Goal: Task Accomplishment & Management: Use online tool/utility

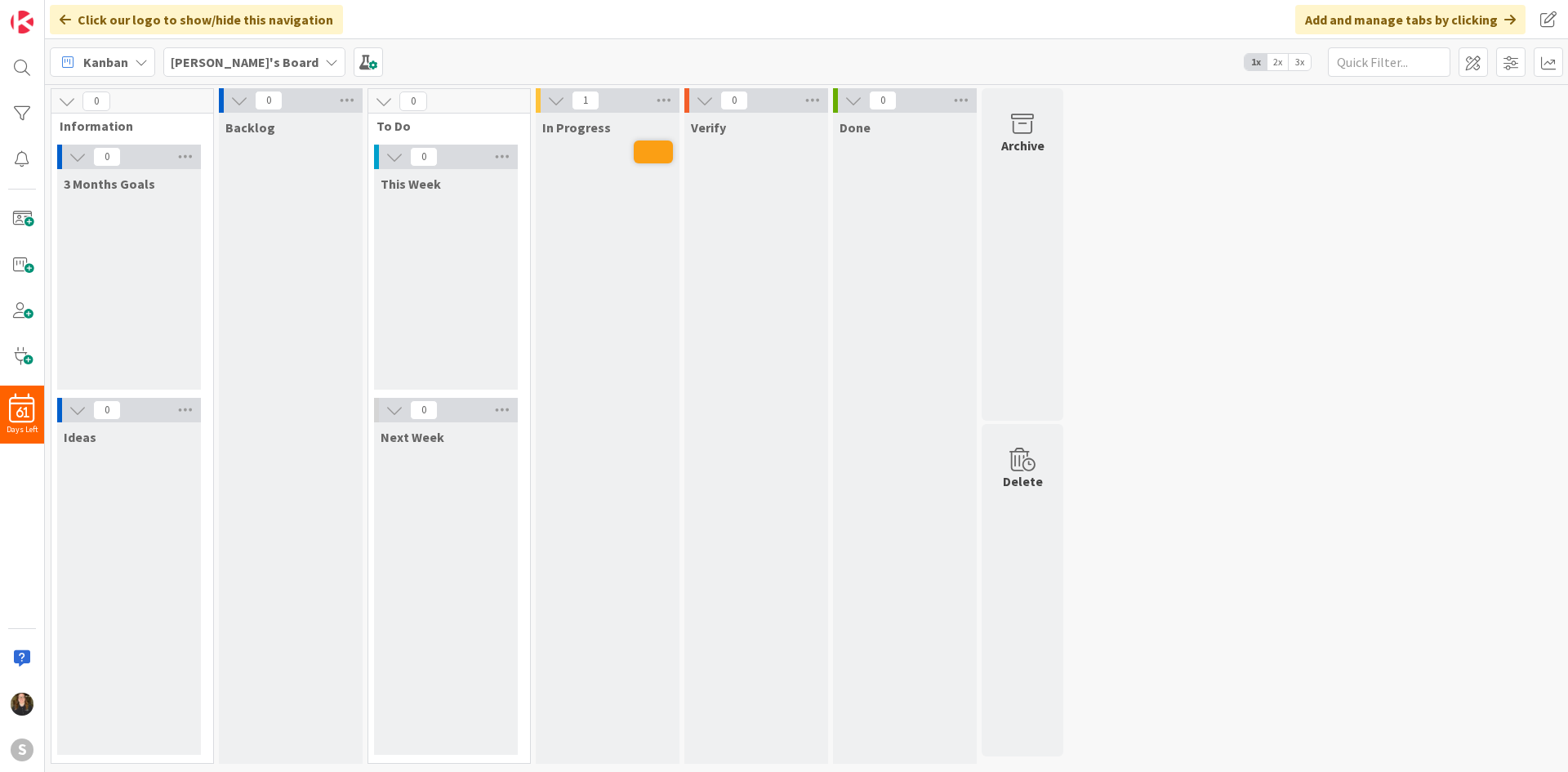
click at [235, 50] on div "[PERSON_NAME]'s Board" at bounding box center [254, 62] width 182 height 29
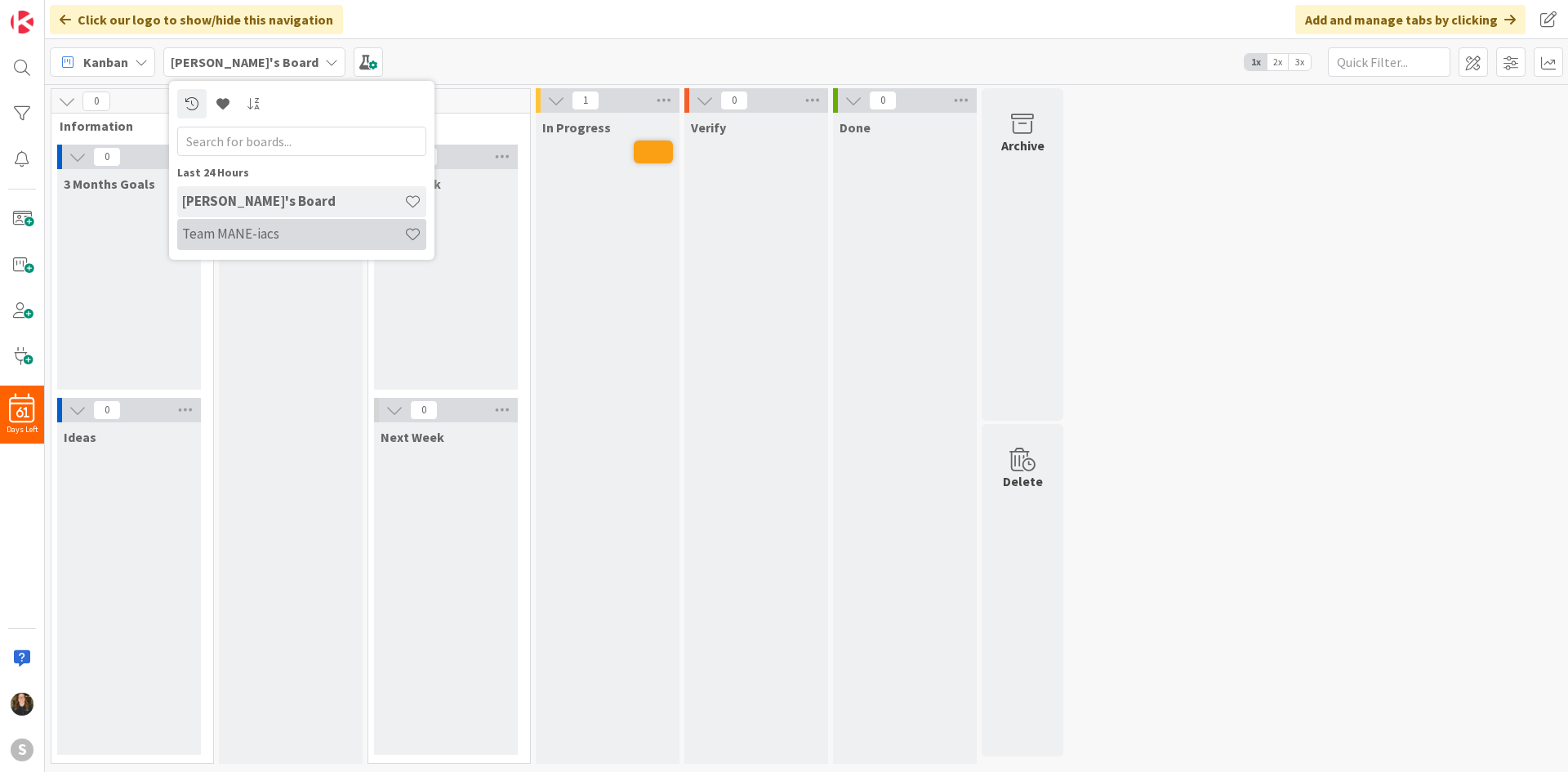
click at [255, 239] on h4 "Team MANE-iacs" at bounding box center [293, 234] width 222 height 17
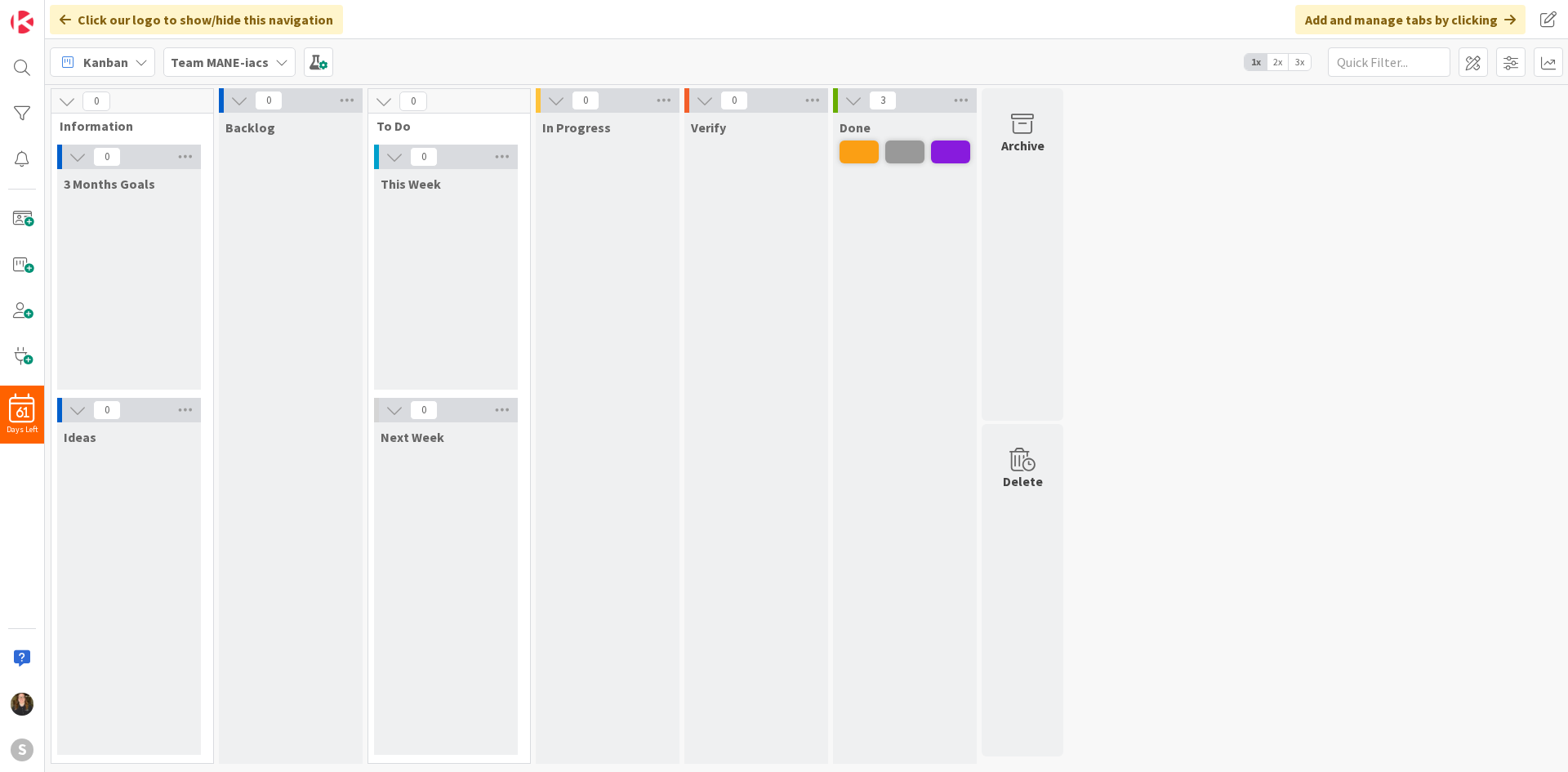
click at [209, 49] on div "Team MANE-iacs" at bounding box center [229, 62] width 133 height 29
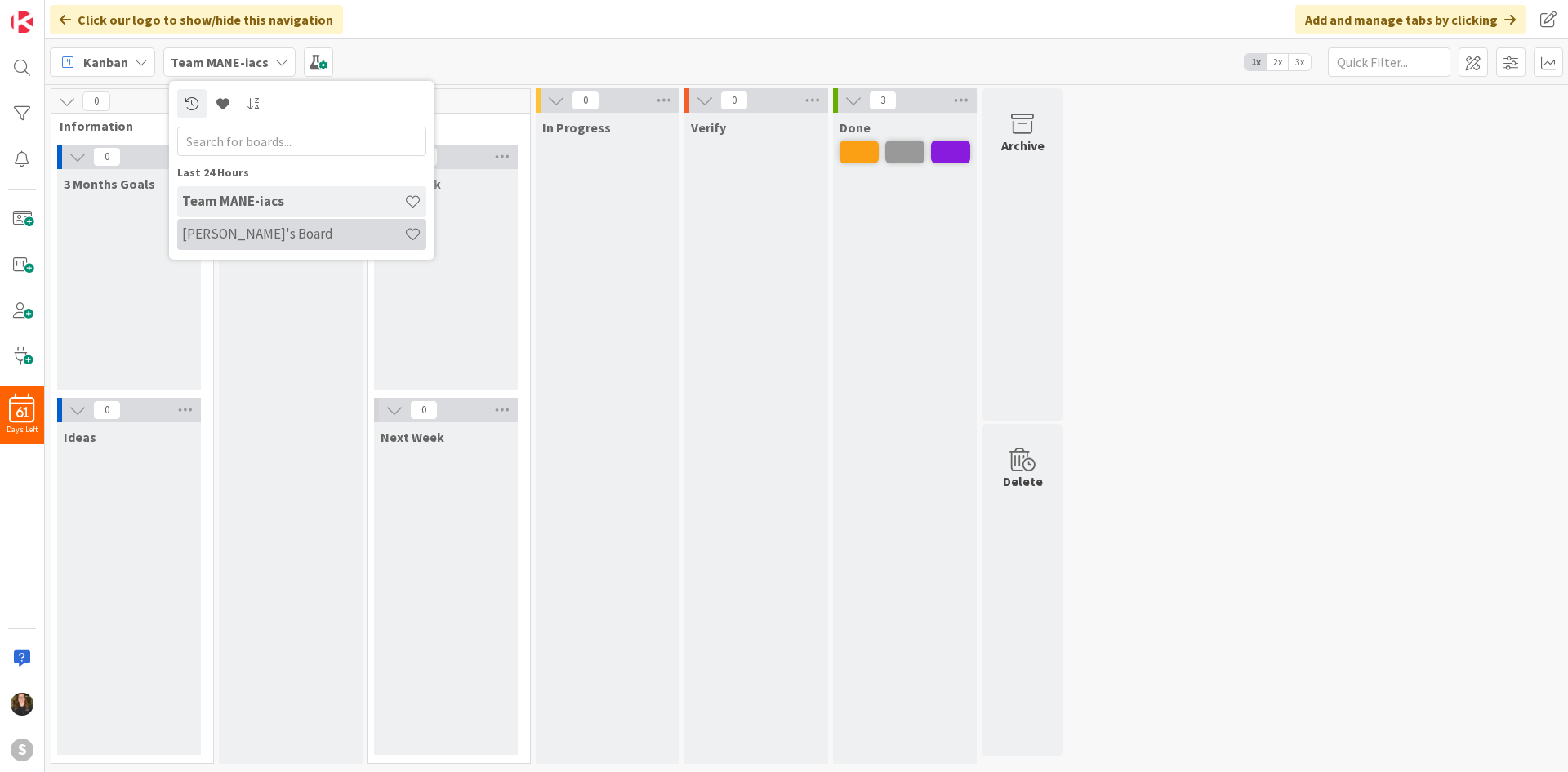
click at [235, 228] on h4 "[PERSON_NAME]'s Board" at bounding box center [293, 234] width 222 height 17
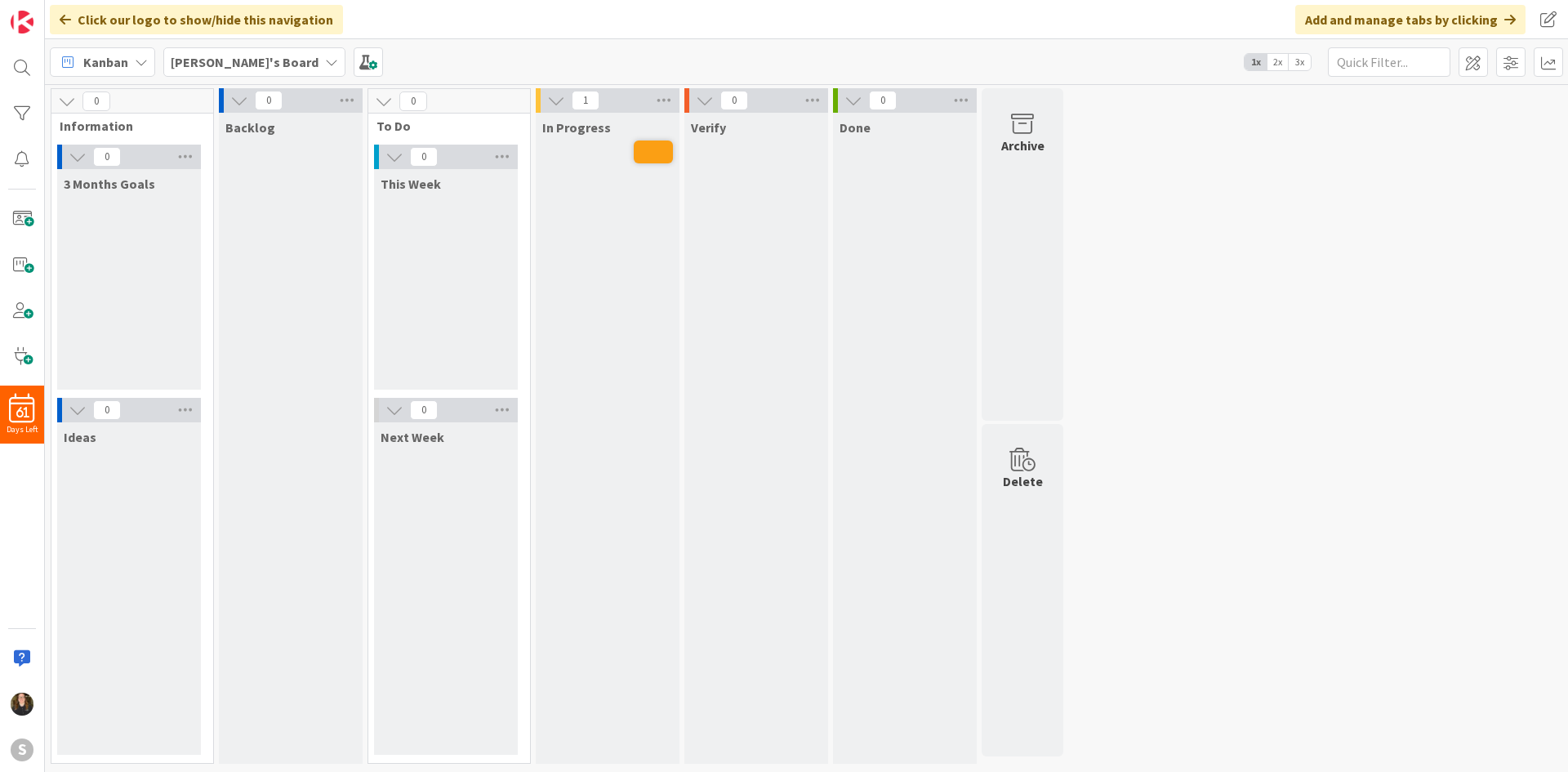
click at [429, 304] on div "This Week" at bounding box center [446, 278] width 144 height 220
click at [444, 475] on div "Next Week" at bounding box center [446, 588] width 144 height 333
click at [24, 221] on span at bounding box center [21, 218] width 32 height 32
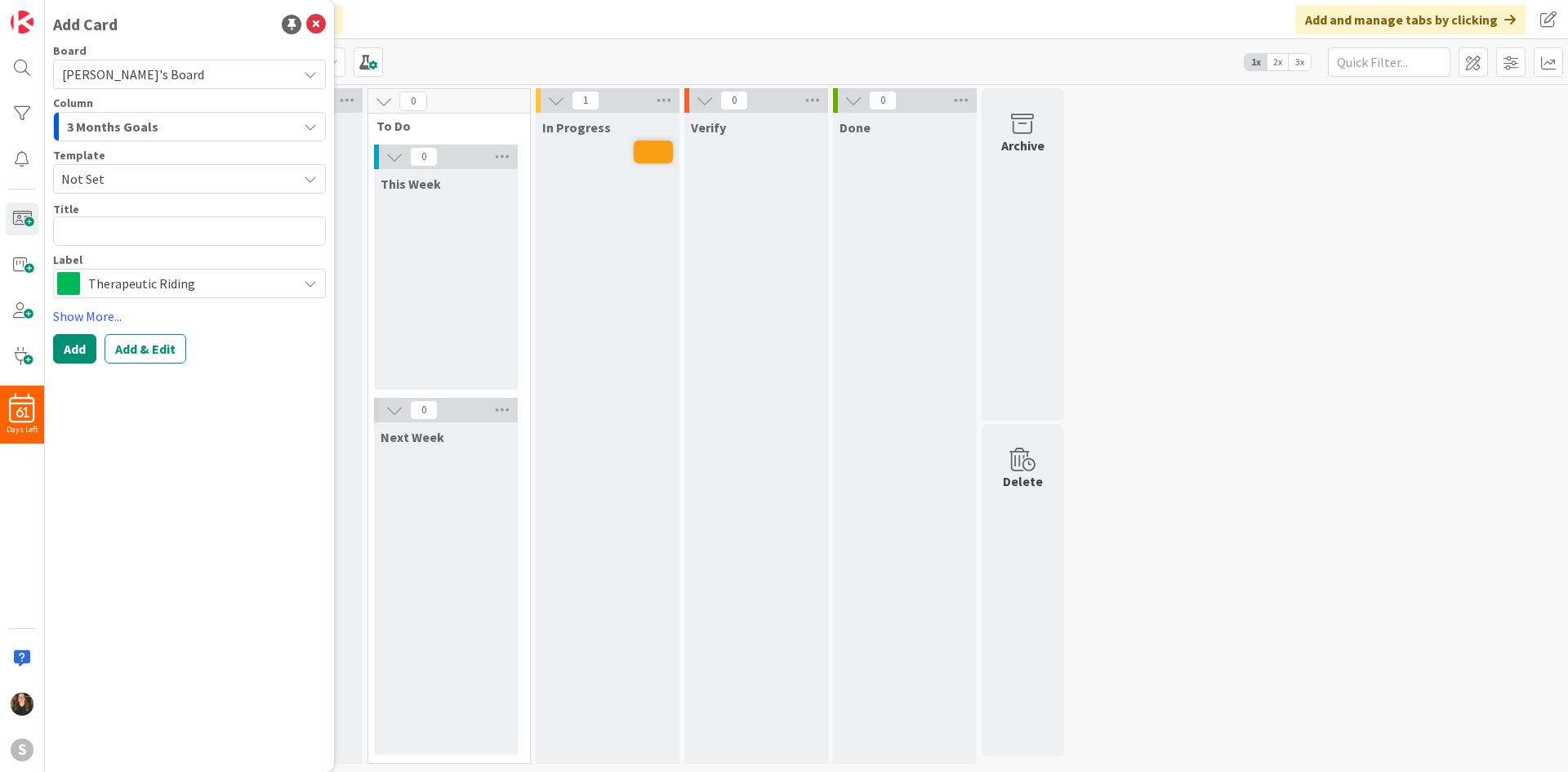
click at [169, 118] on div "3 Months Goals" at bounding box center [180, 126] width 234 height 26
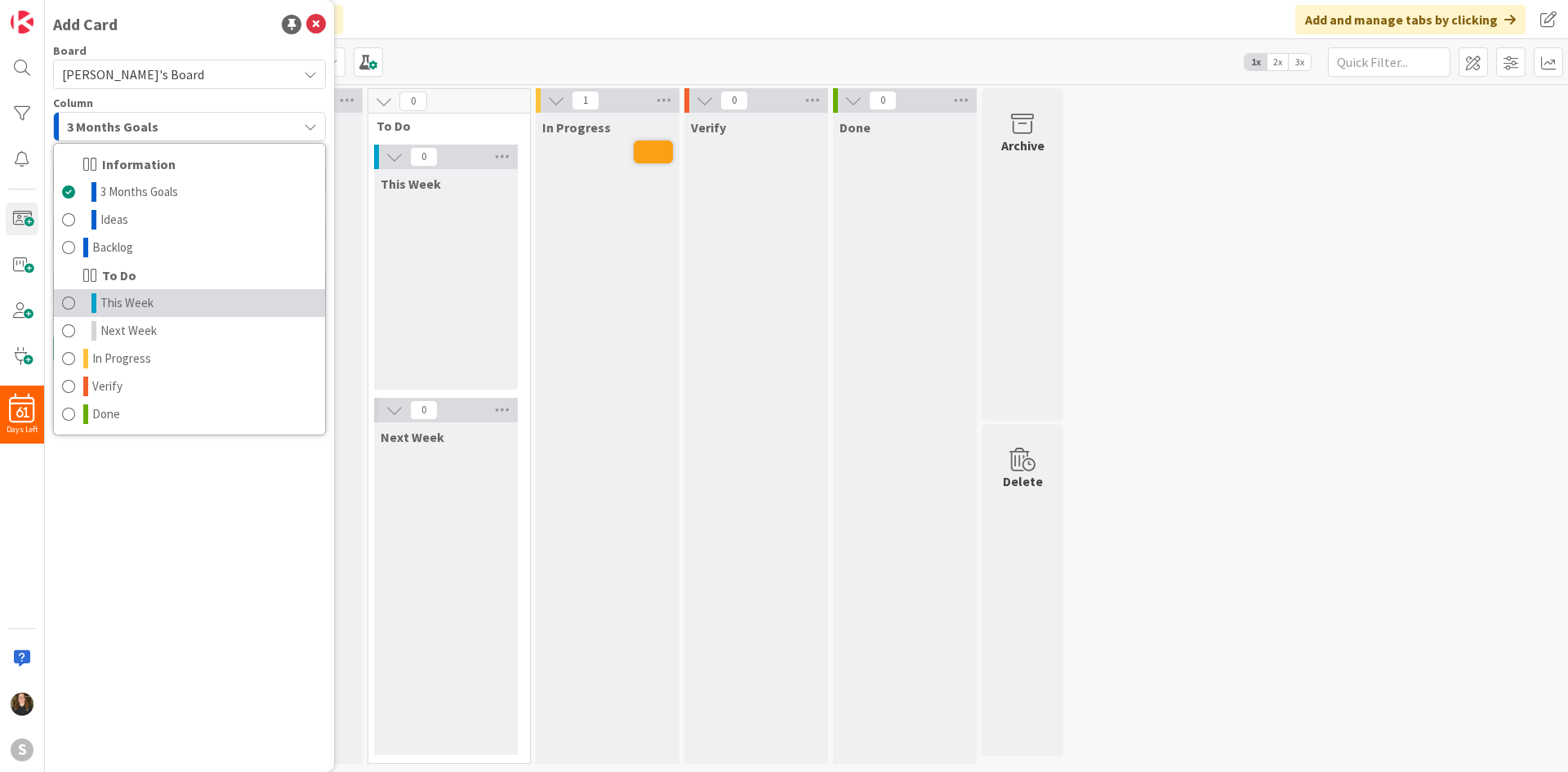
click at [149, 310] on span "This Week" at bounding box center [127, 302] width 53 height 19
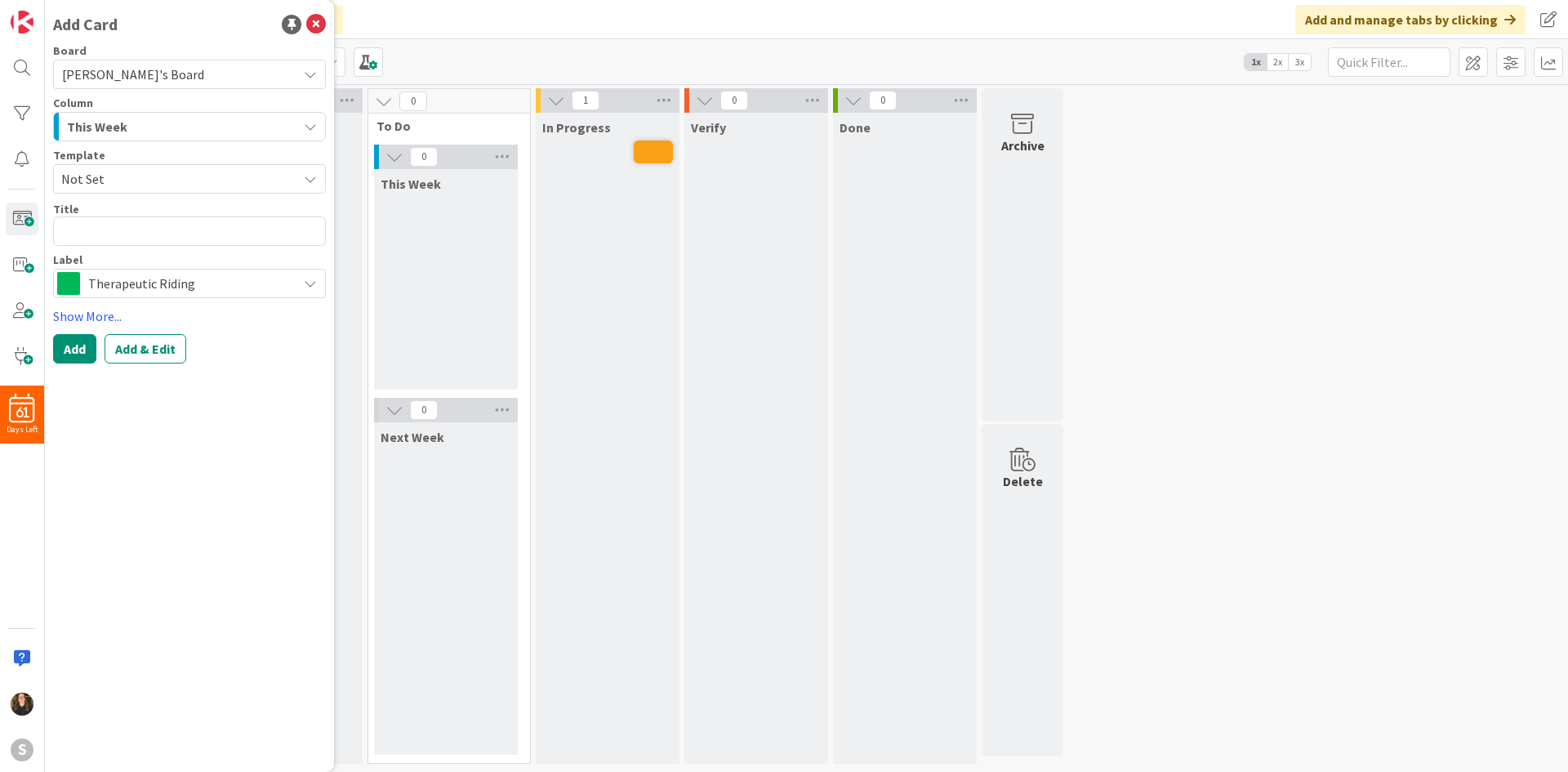
click at [158, 130] on div "This Week" at bounding box center [180, 126] width 234 height 26
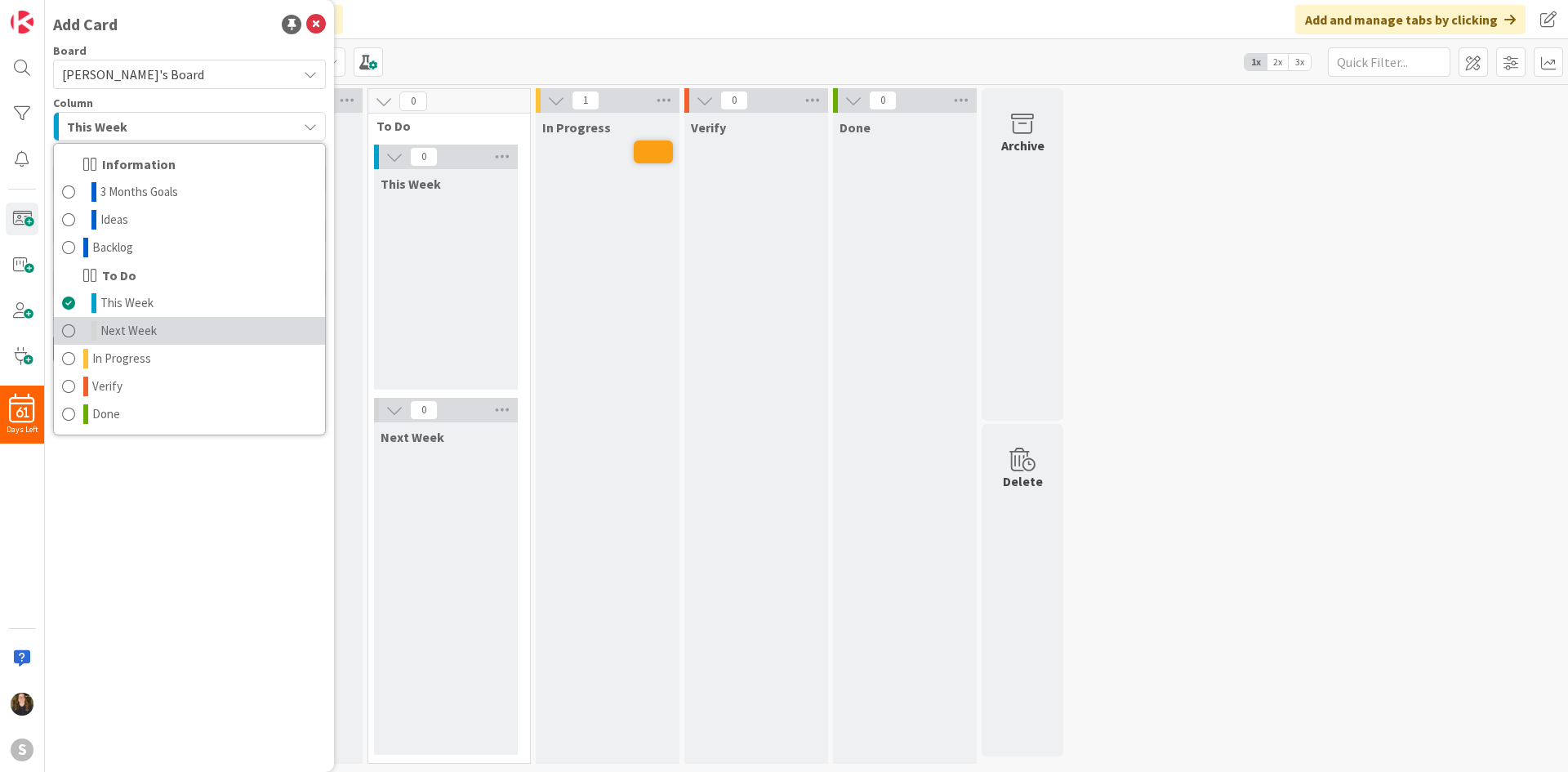
click at [153, 325] on span "Next Week" at bounding box center [128, 330] width 56 height 19
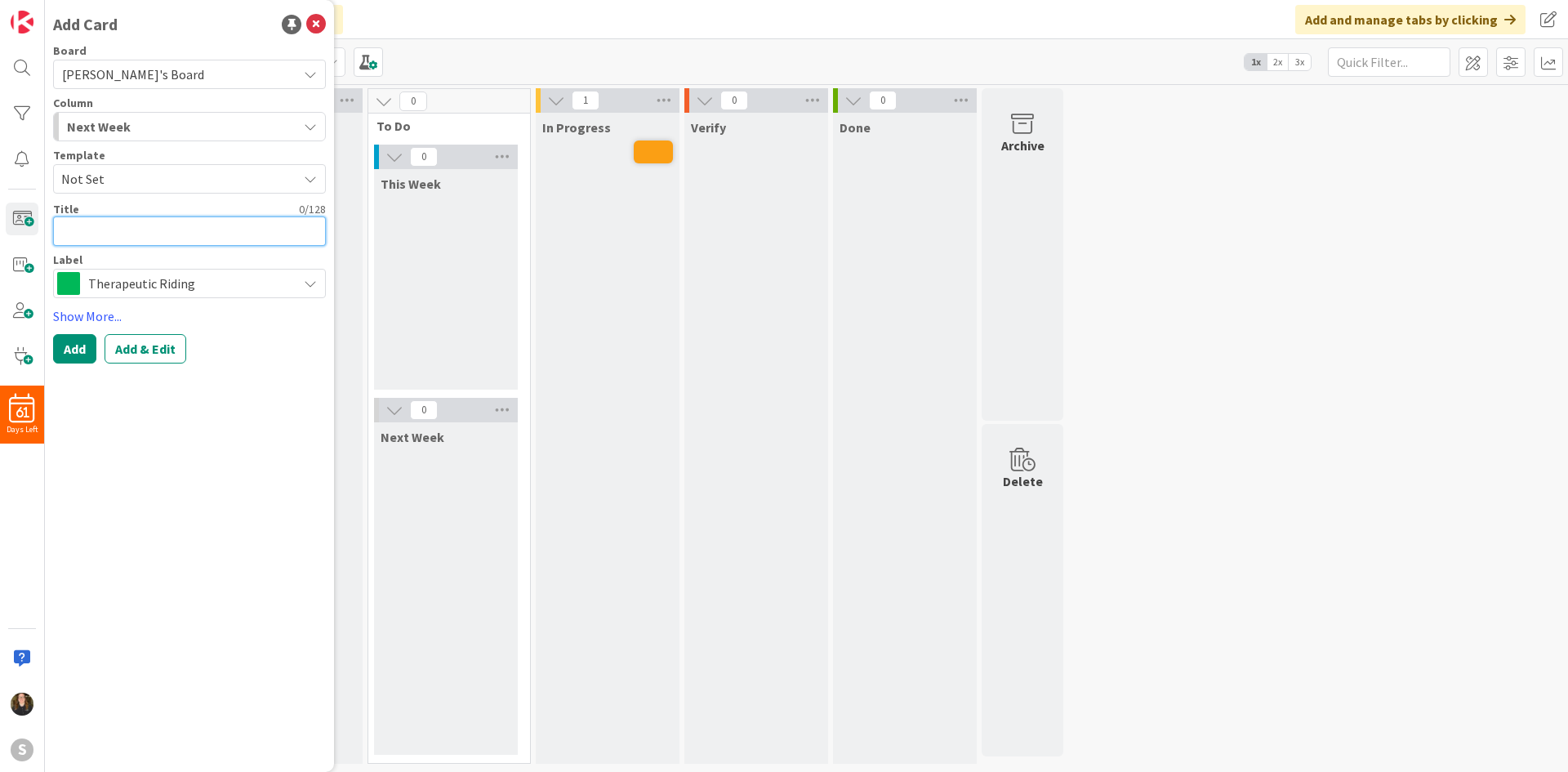
click at [136, 227] on textarea at bounding box center [190, 231] width 273 height 29
type textarea "x"
type textarea "T"
type textarea "x"
type textarea "Te"
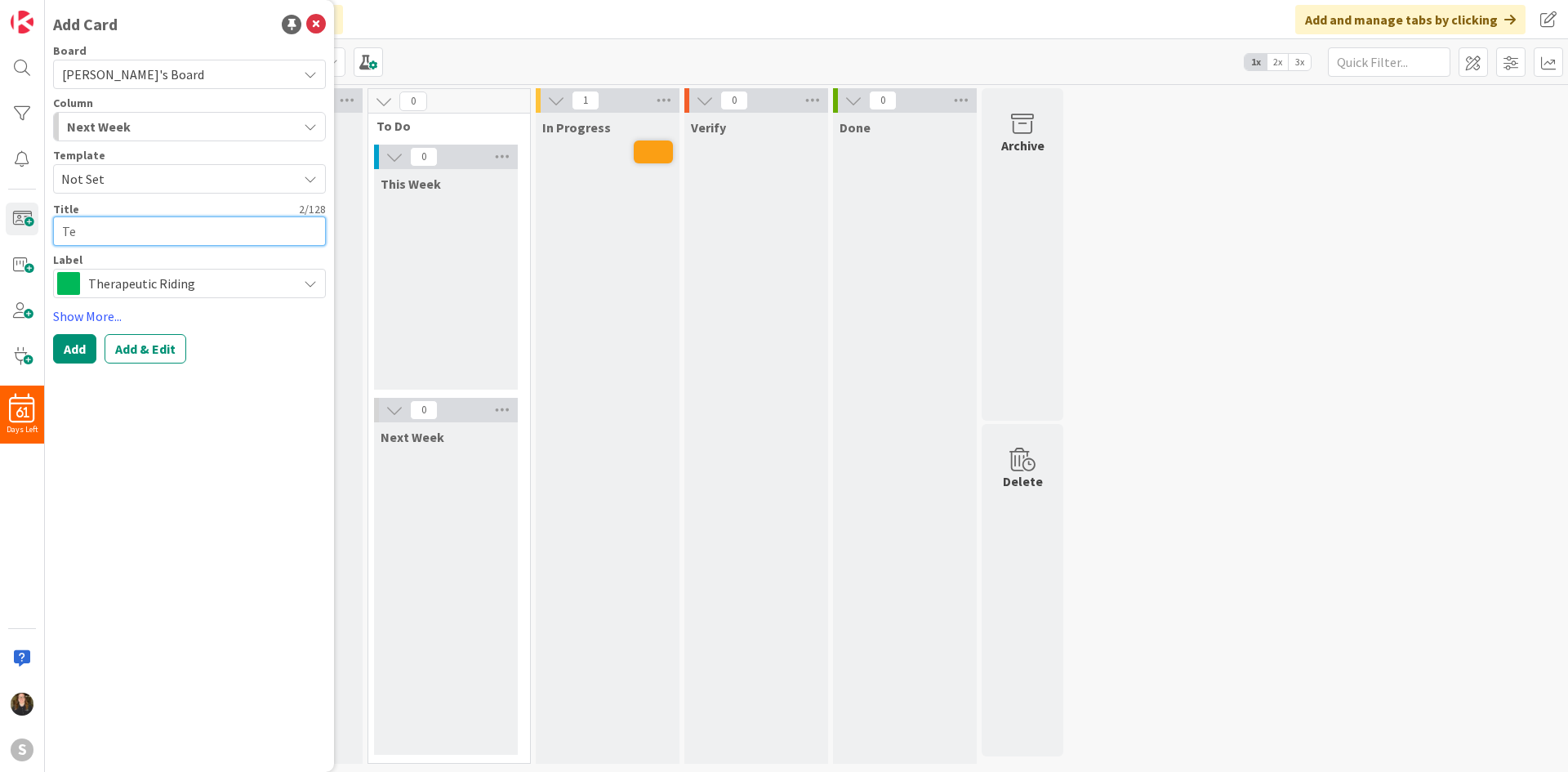
type textarea "x"
type textarea "Tea"
type textarea "x"
type textarea "Teah"
type textarea "x"
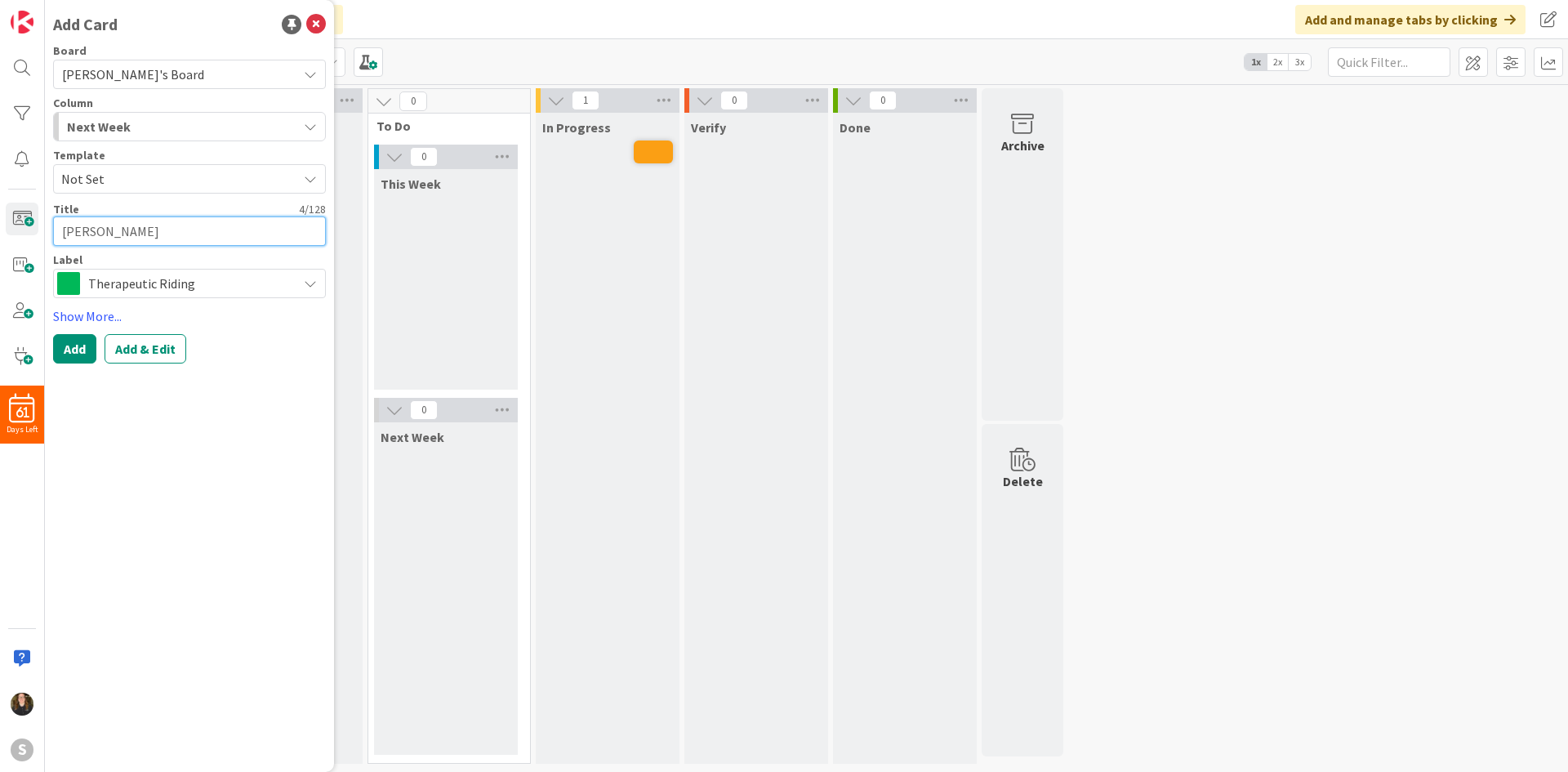
type textarea "Teahc"
type textarea "x"
type textarea "Teah"
type textarea "x"
type textarea "Tea"
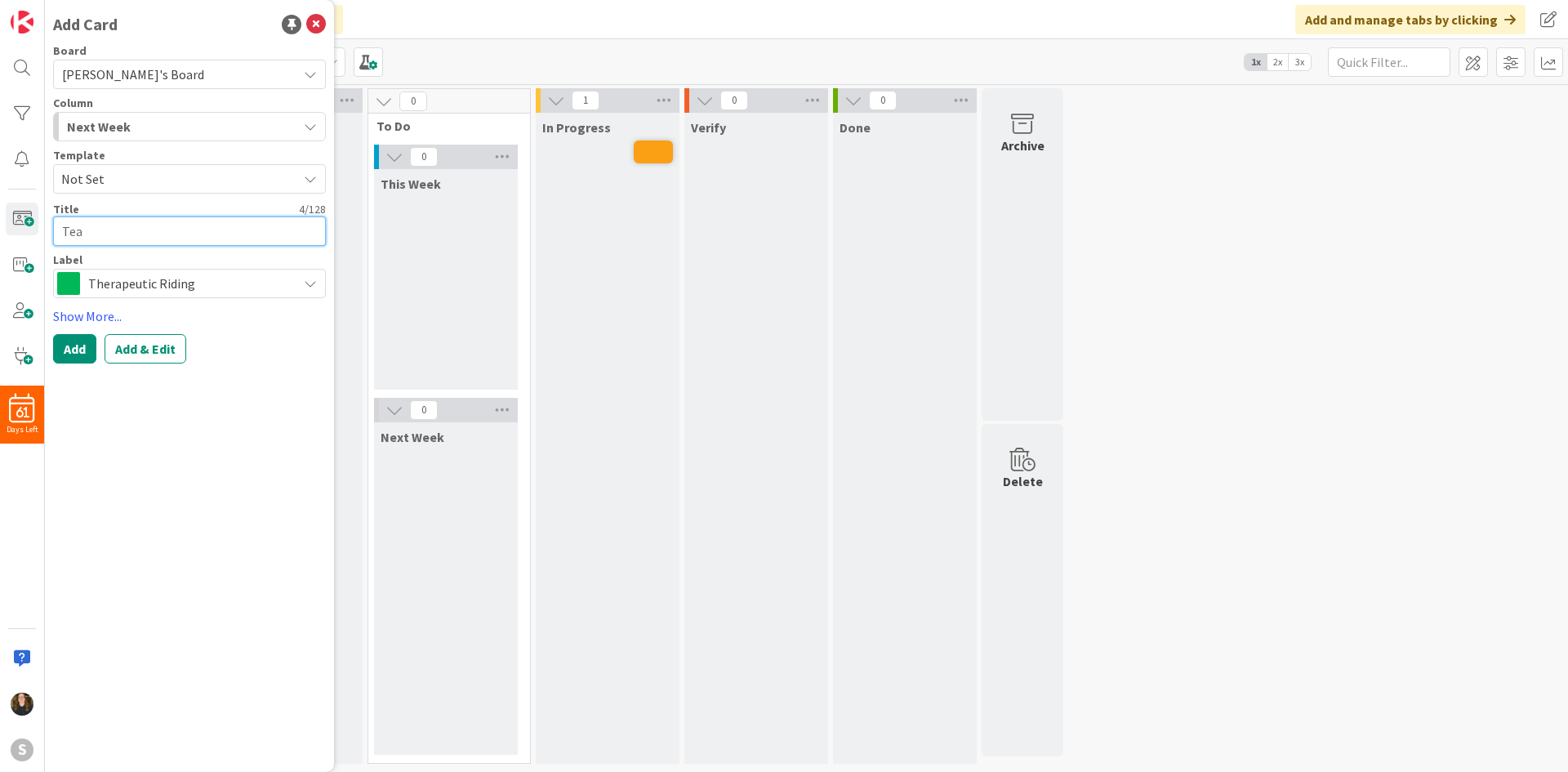
type textarea "x"
type textarea "Teac"
type textarea "x"
type textarea "Teach"
type textarea "x"
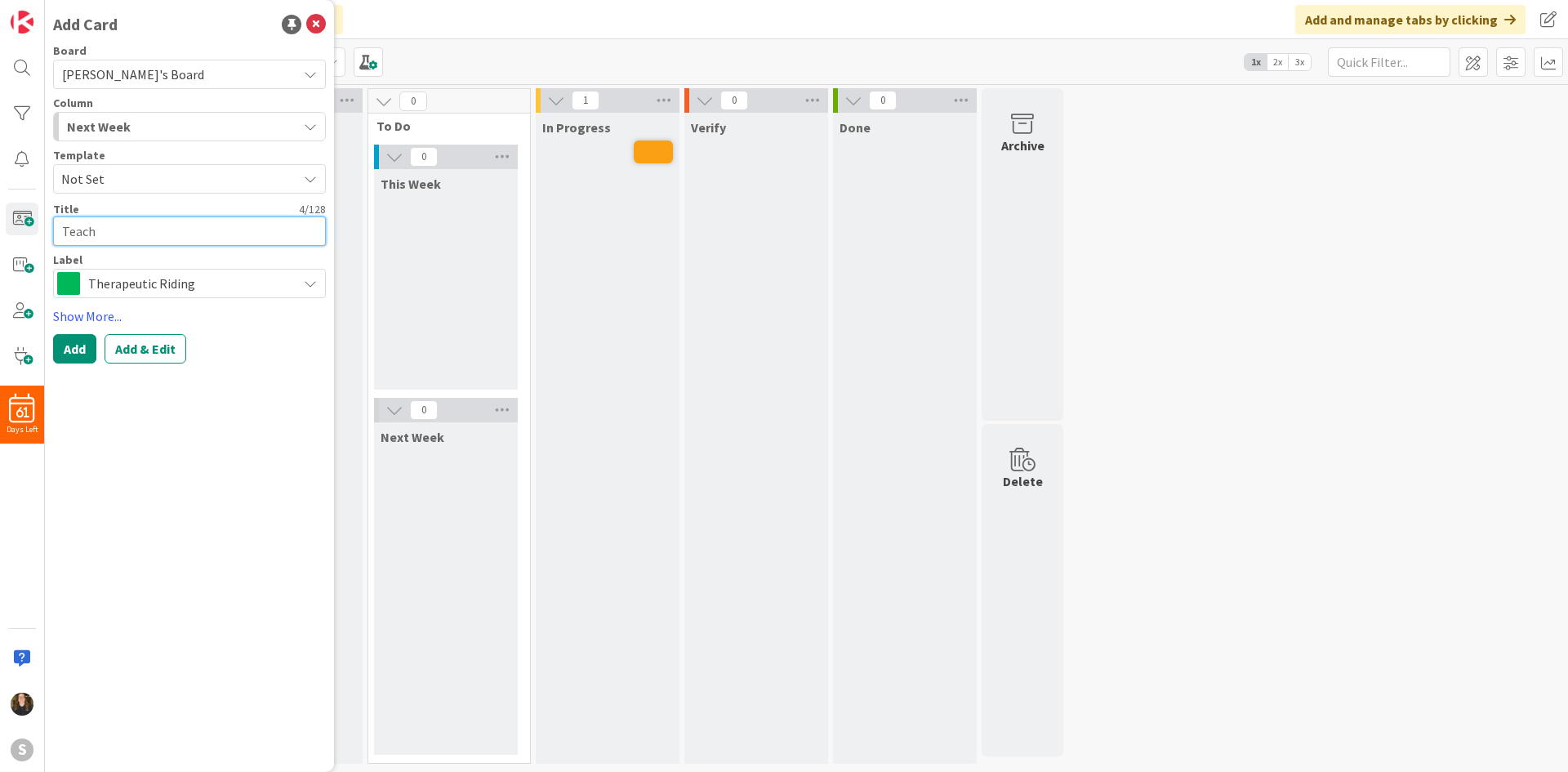
type textarea "Teach"
type textarea "x"
type textarea "Teach o"
type textarea "x"
type textarea "Teach"
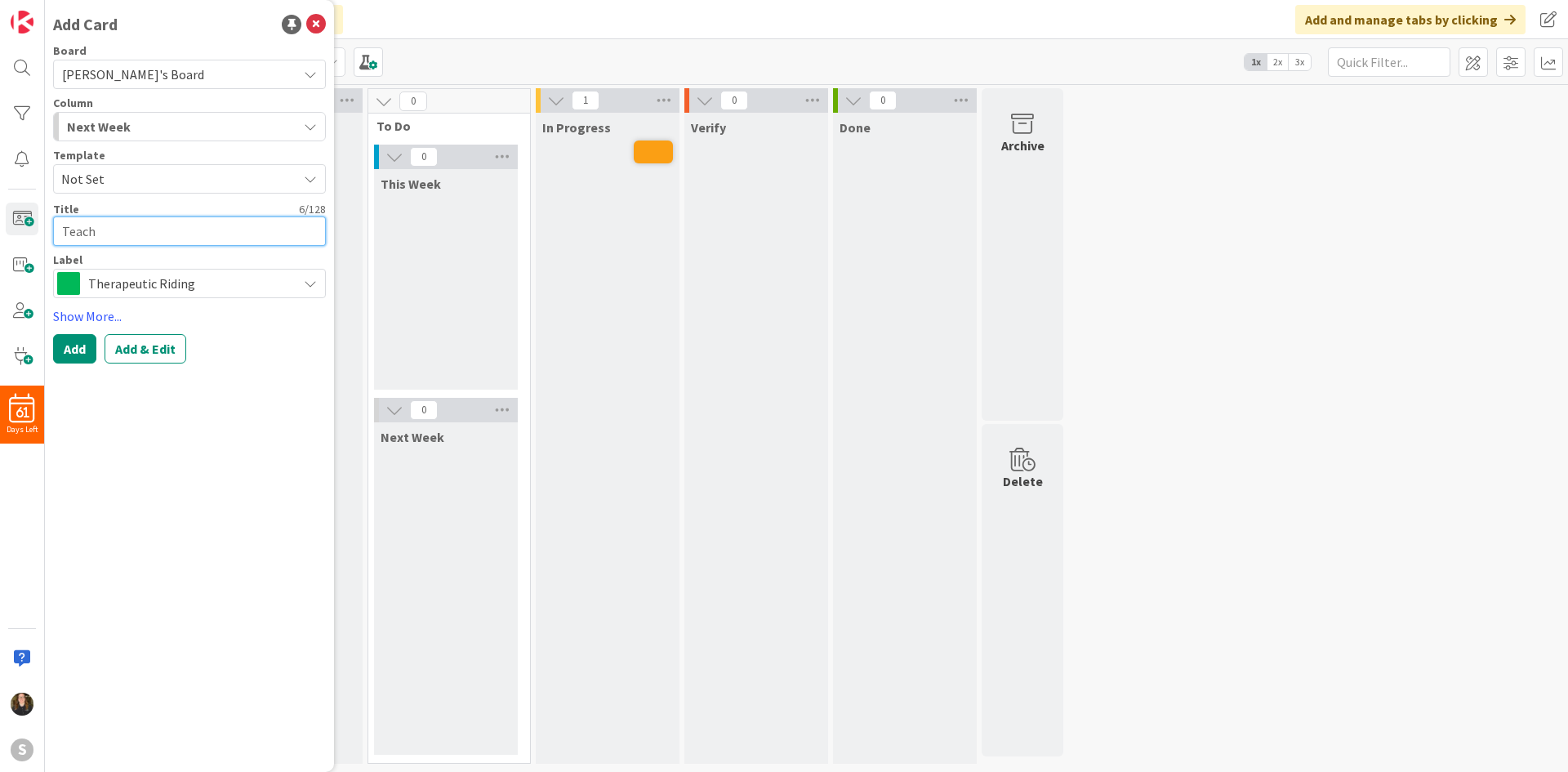
type textarea "x"
type textarea "Teach G"
type textarea "x"
type textarea "Teach Ge"
type textarea "x"
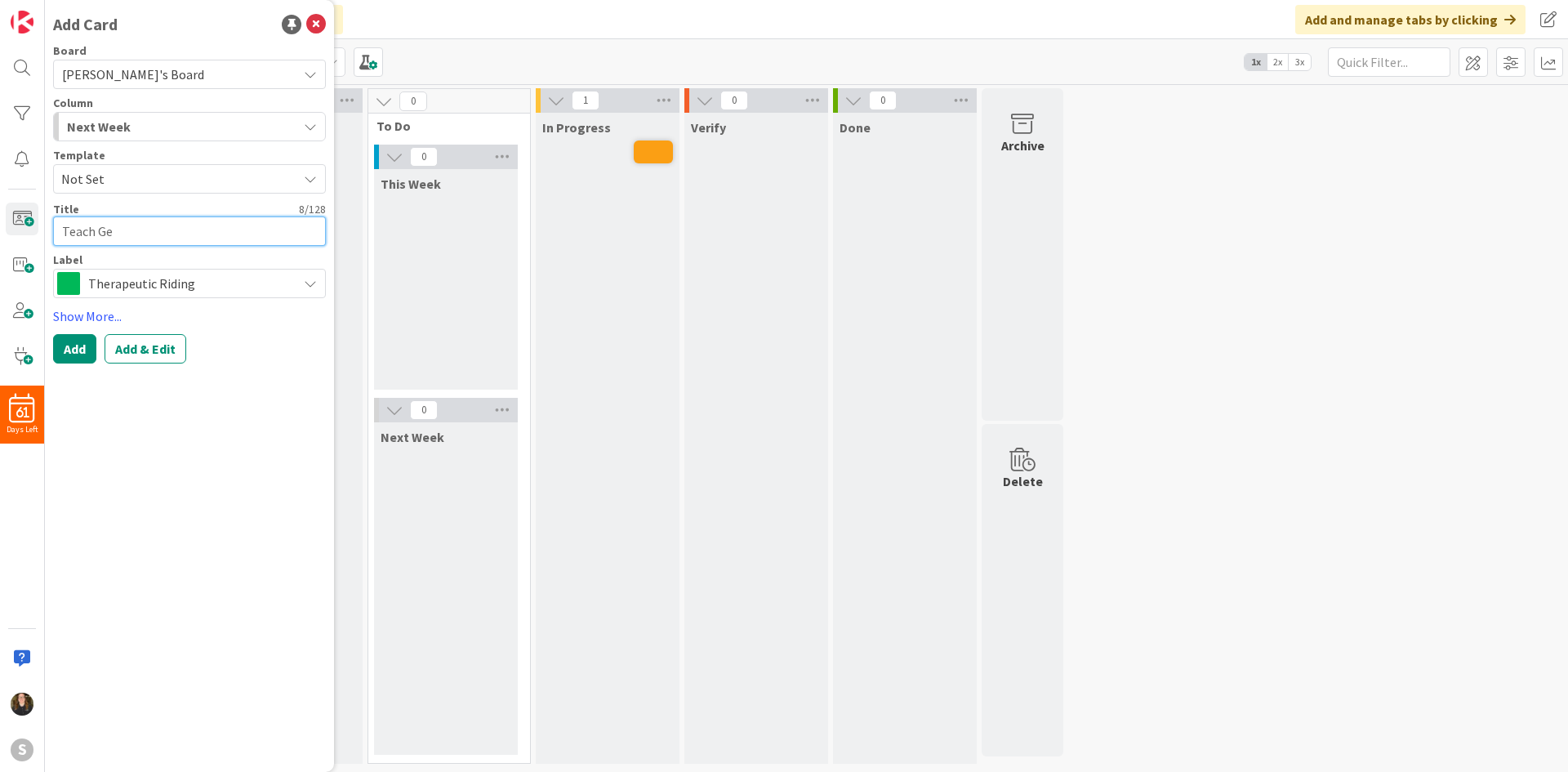
type textarea "Teach Geo"
type textarea "x"
type textarea "Teach Geor"
type textarea "x"
type textarea "Teach Georg"
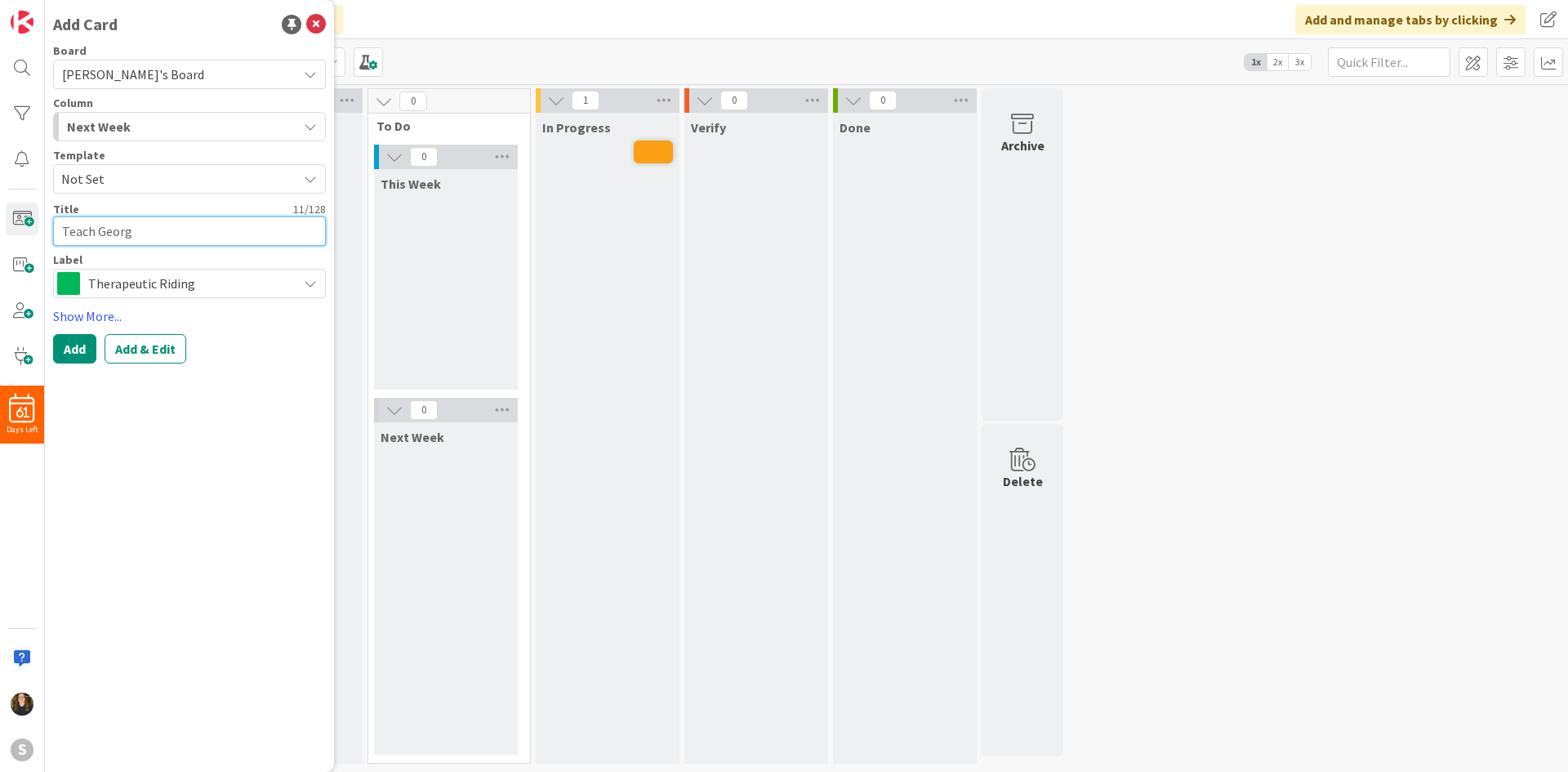
type textarea "x"
type textarea "Teach George"
type textarea "x"
type textarea "Teach George"
type textarea "x"
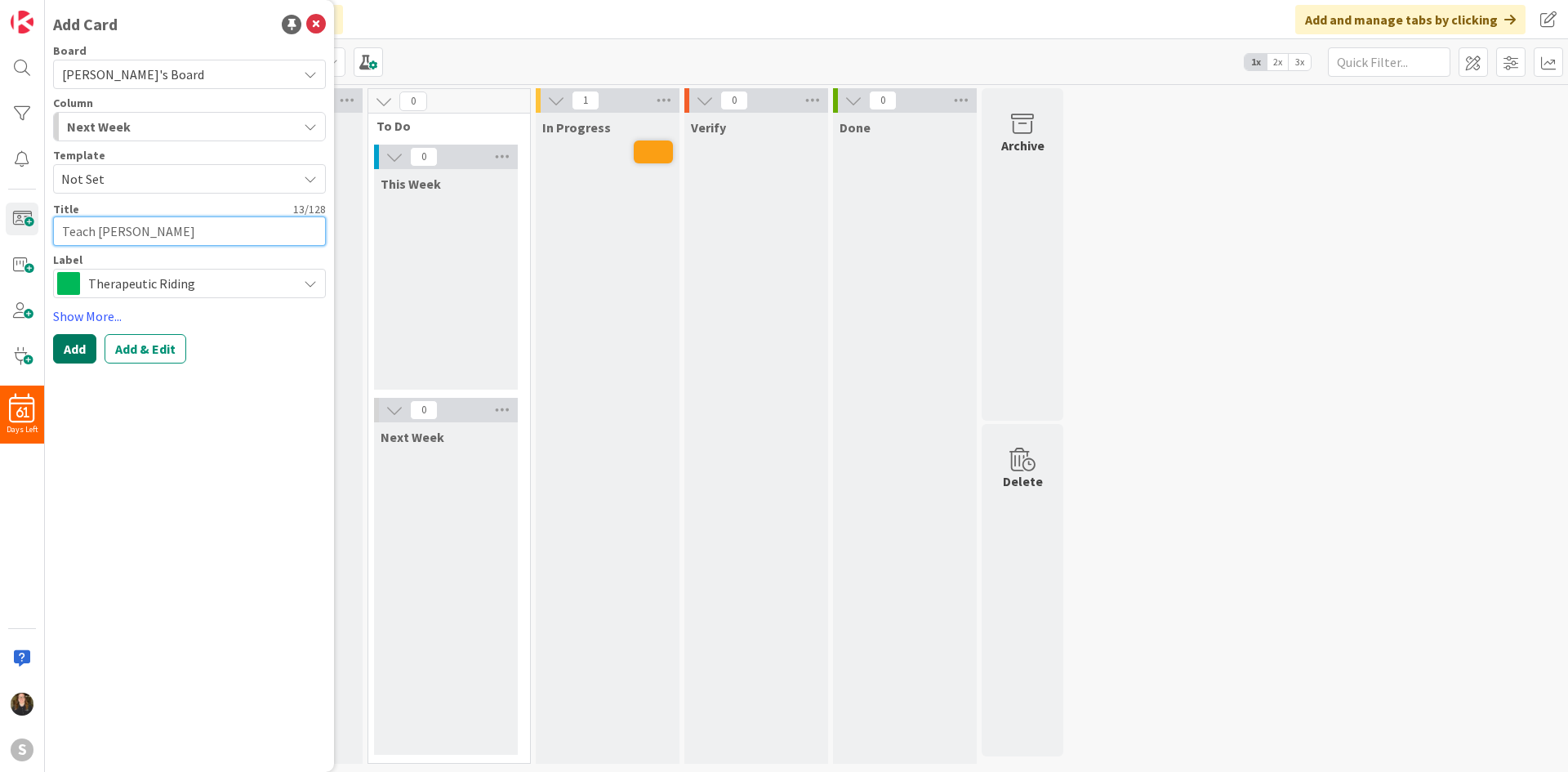
type textarea "Teach George o"
type textarea "x"
type textarea "Teach George on"
type textarea "x"
type textarea "Teach George on"
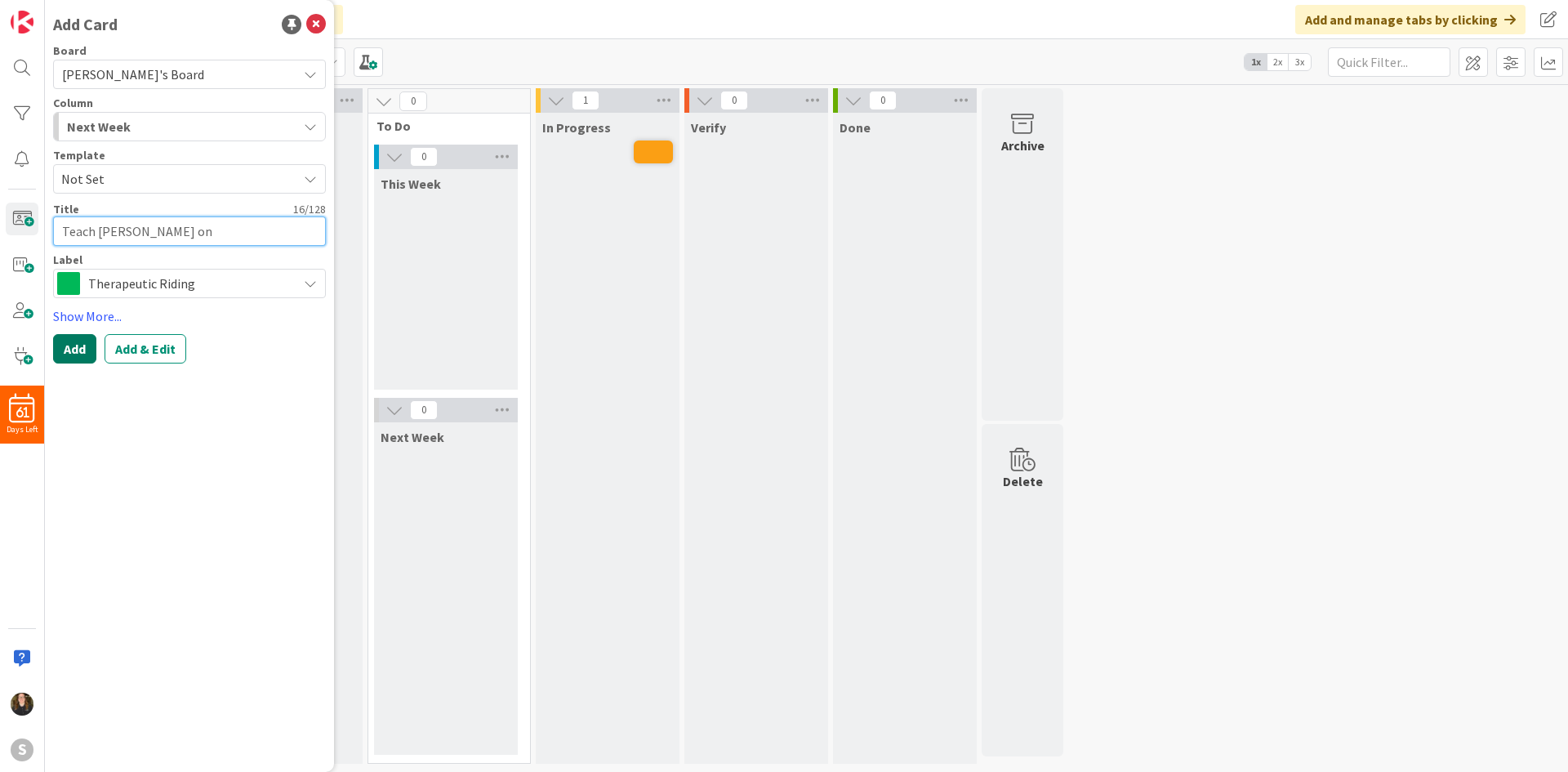
type textarea "x"
type textarea "Teach George on W"
type textarea "x"
type textarea "Teach George on We"
type textarea "x"
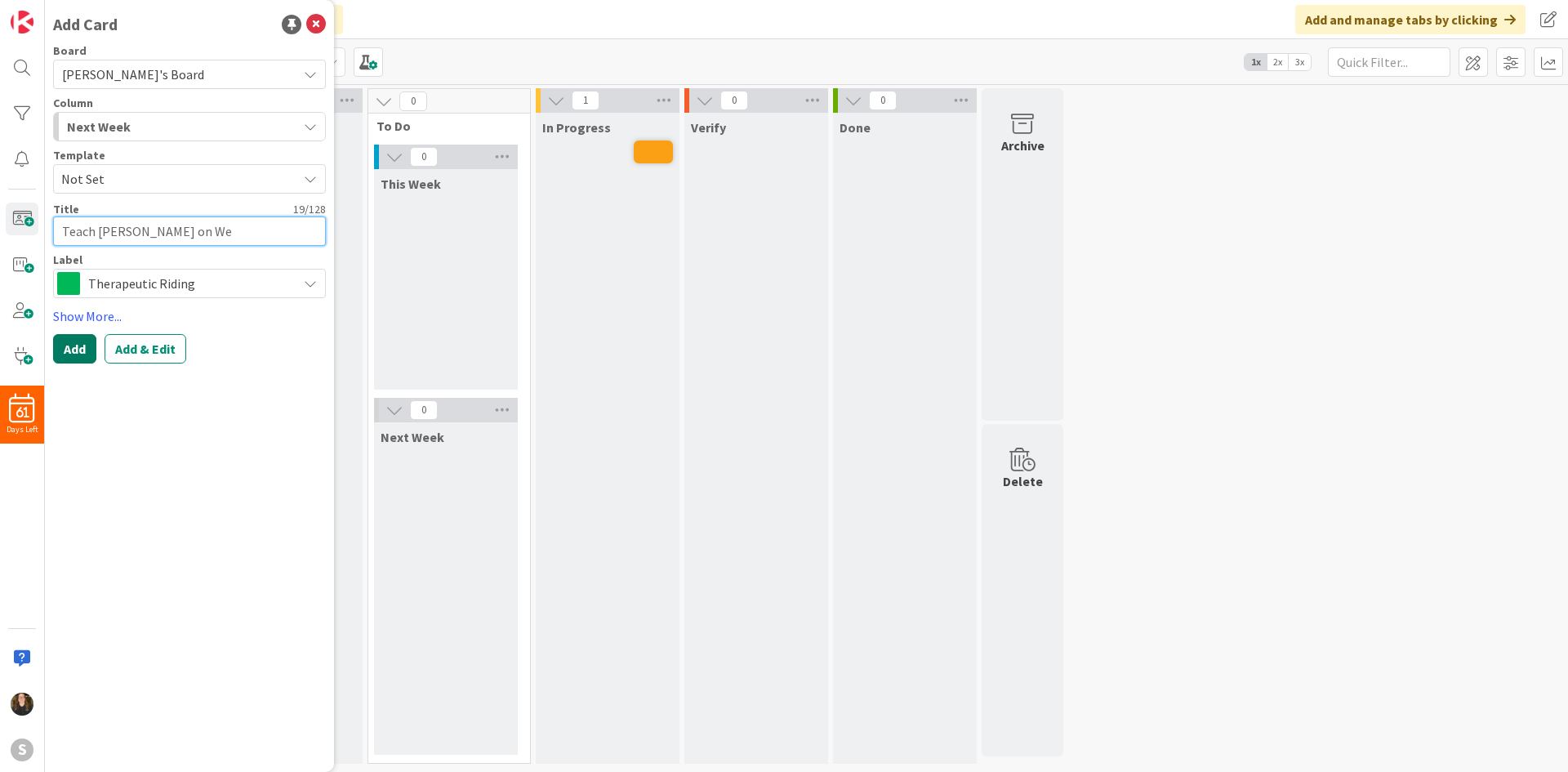
type textarea "Teach George on Wed"
type textarea "x"
type textarea "Teach George on Wedns"
type textarea "x"
type textarea "Teach George on Wednsd"
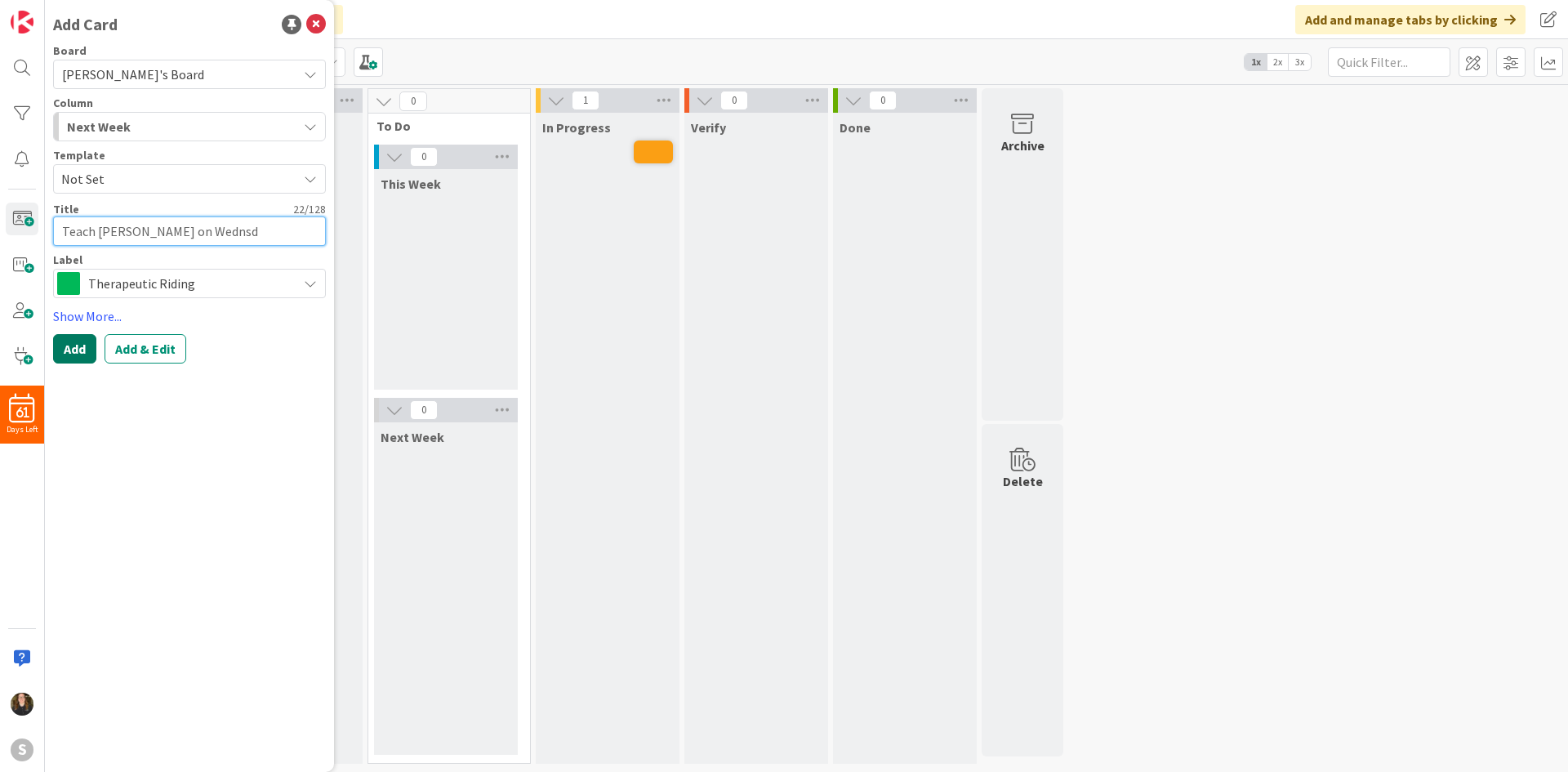
type textarea "x"
type textarea "Teach George on Wedns"
type textarea "x"
type textarea "Teach George on Wedn"
type textarea "x"
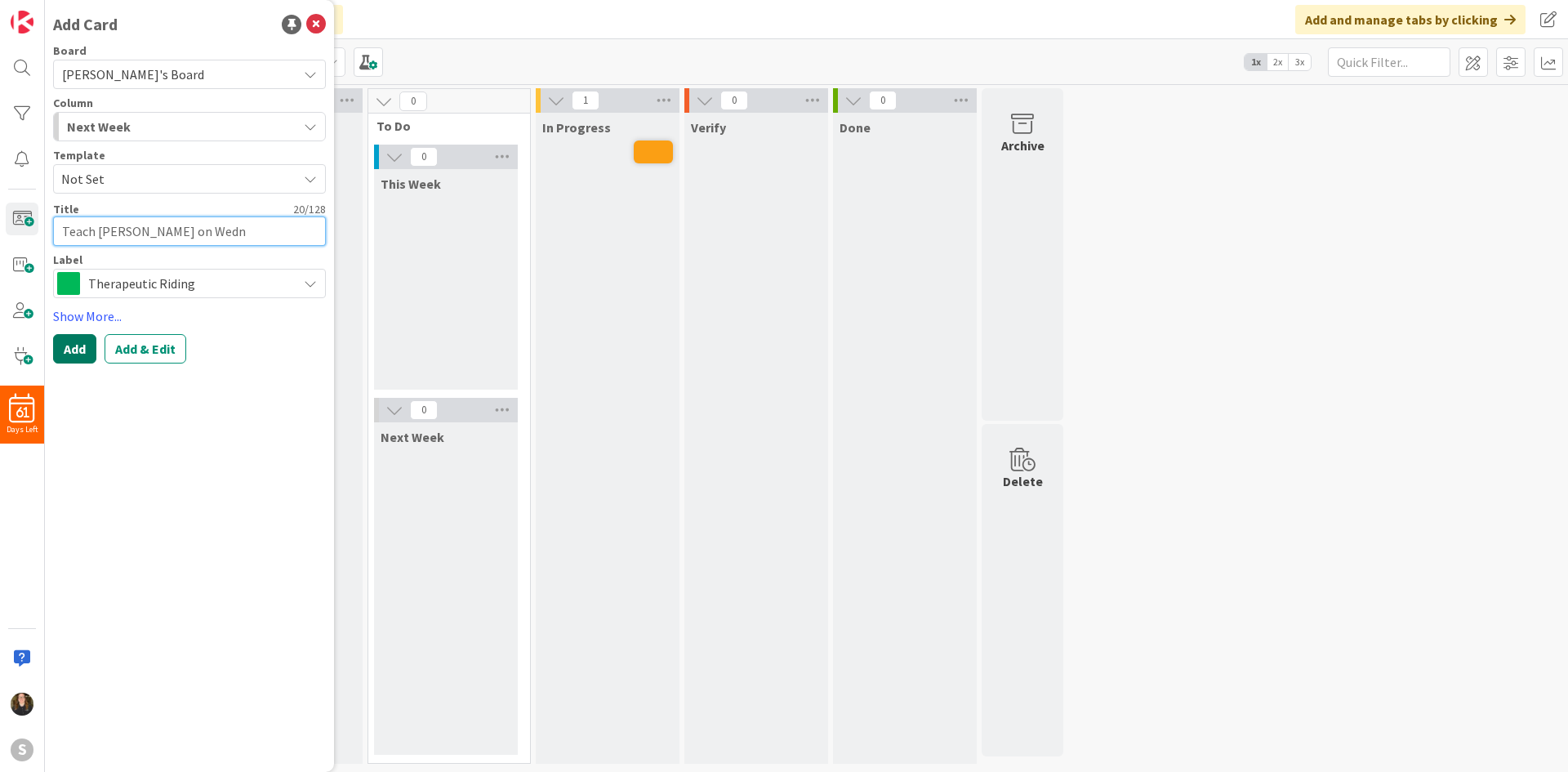
type textarea "Teach George on Wedne"
type textarea "x"
type textarea "Teach George on Wednes"
type textarea "x"
type textarea "Teach George on Wednesd"
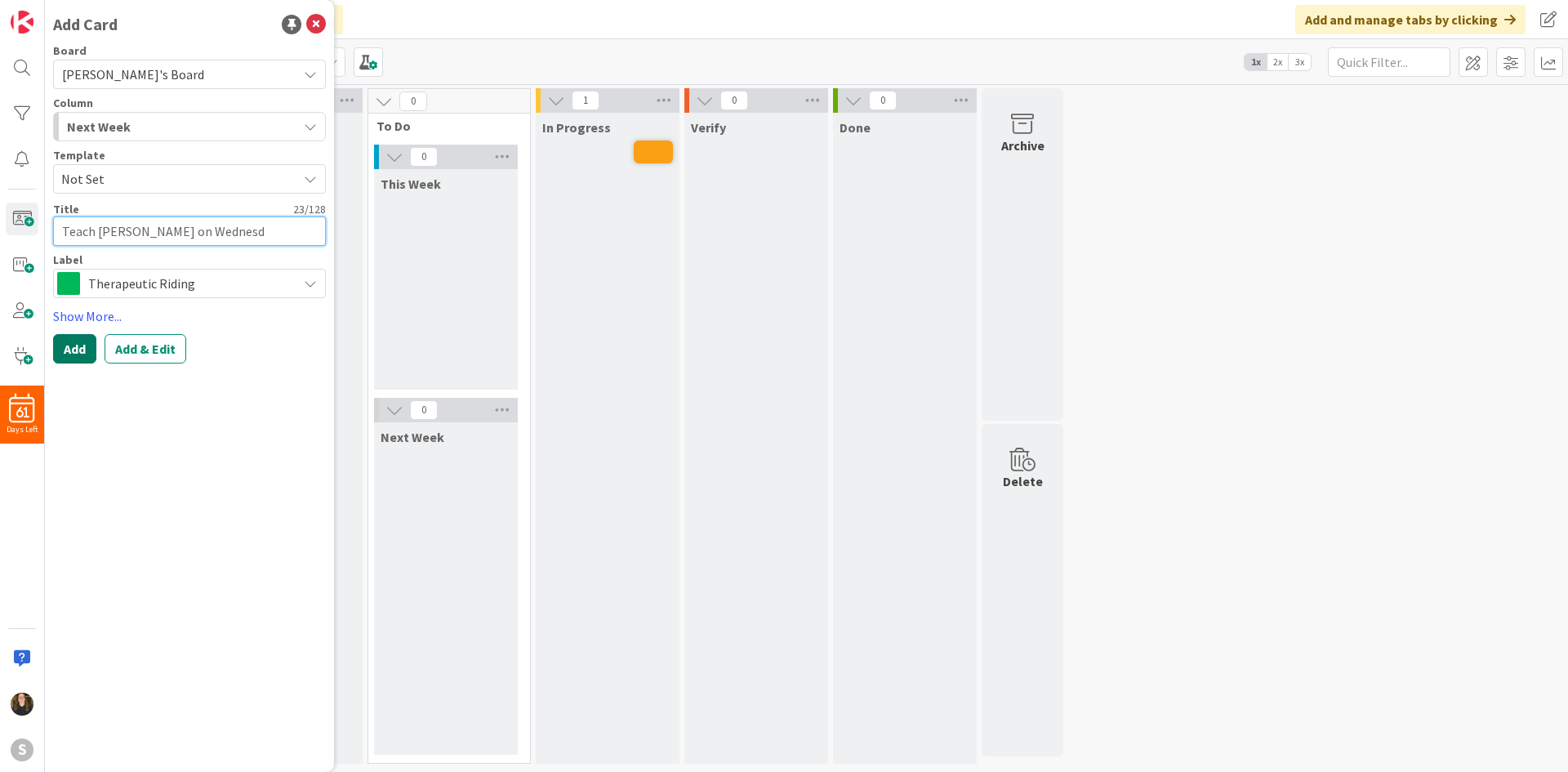
type textarea "x"
type textarea "Teach George on Wednesda"
type textarea "x"
type textarea "Teach George on Wednesdat"
type textarea "x"
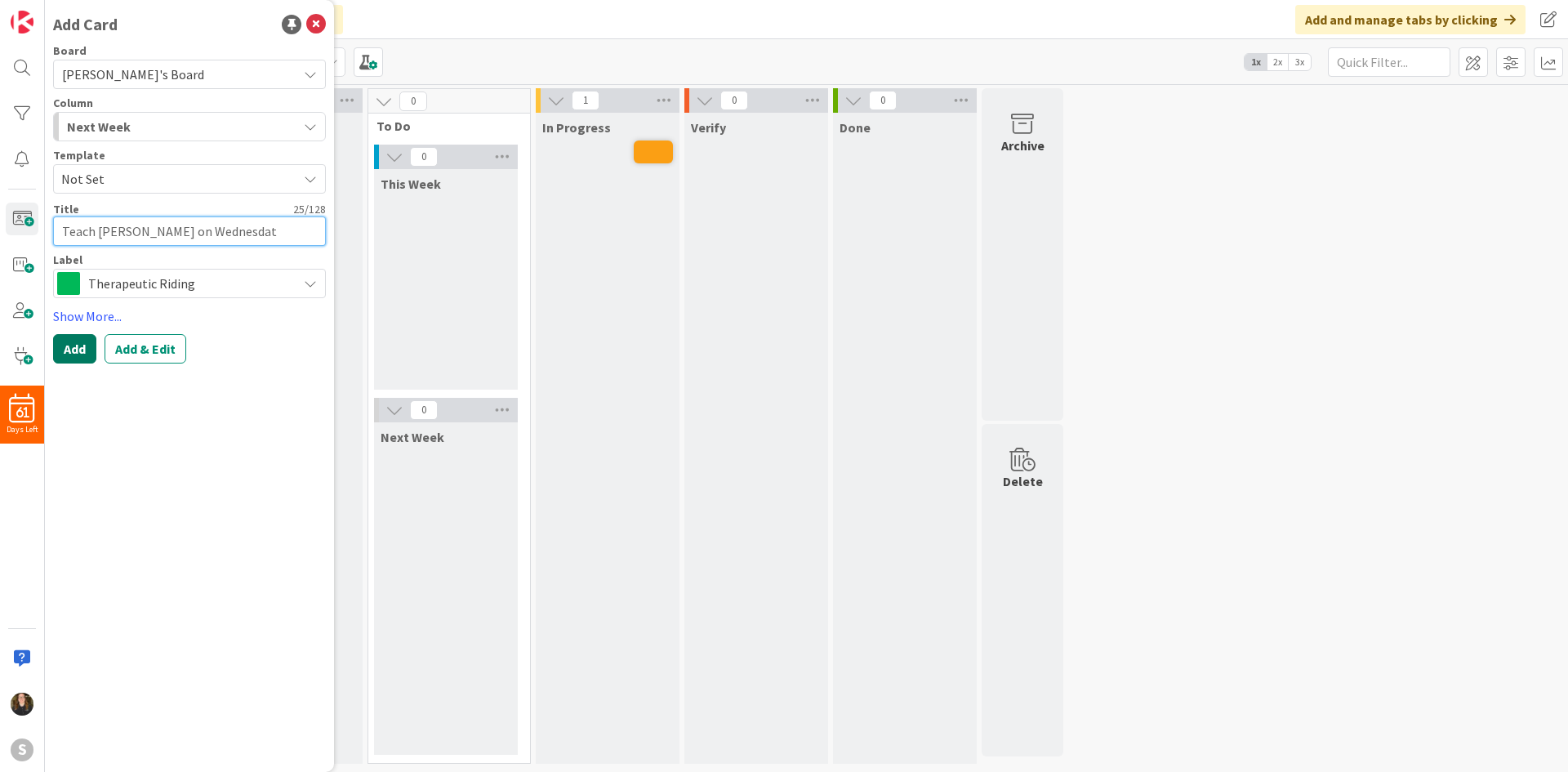
type textarea "Teach George on Wednesda"
type textarea "x"
type textarea "Teach [PERSON_NAME] [DATE]"
click at [129, 122] on div "Next Week" at bounding box center [180, 126] width 234 height 26
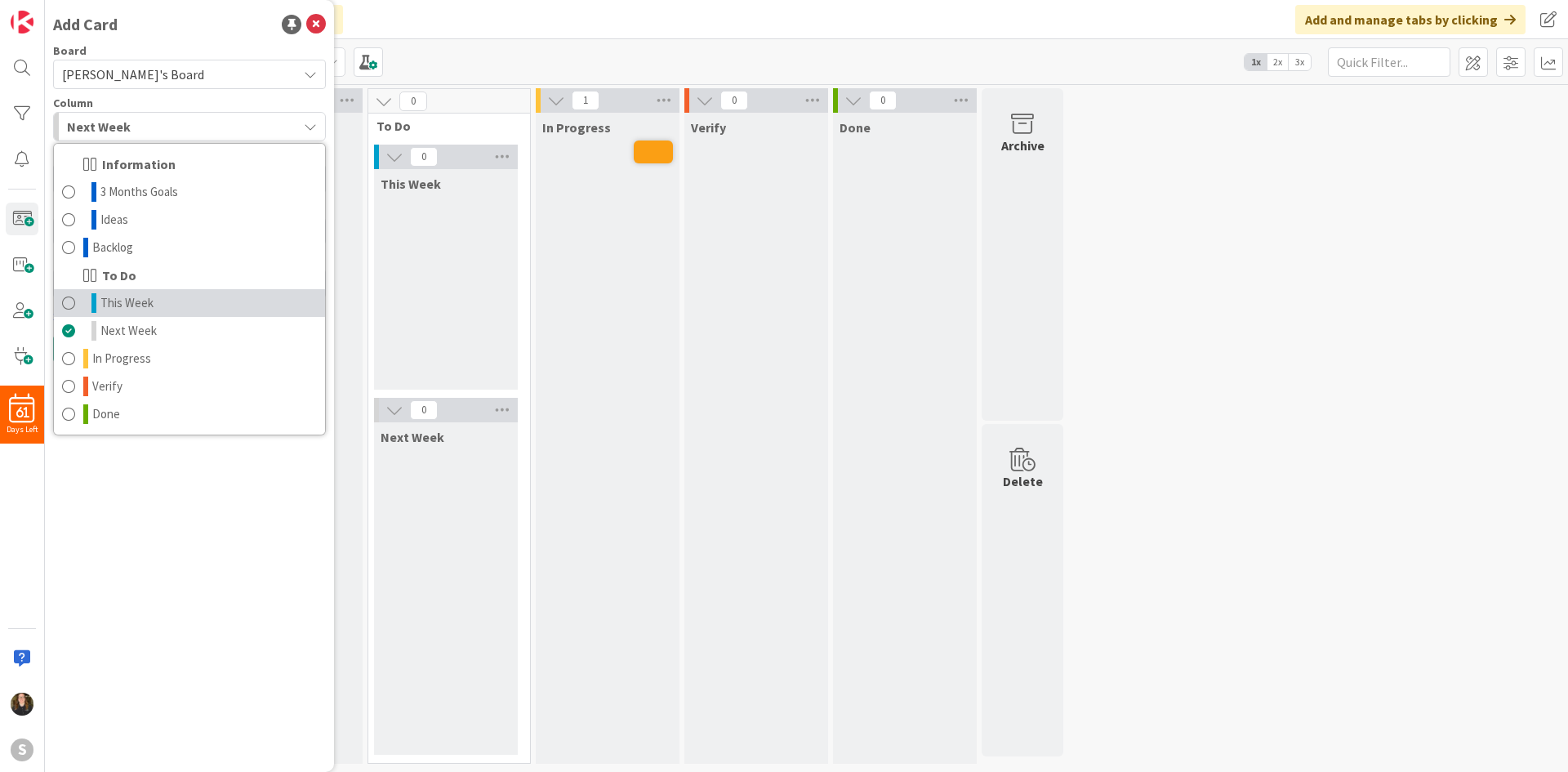
click at [102, 298] on span "This Week" at bounding box center [127, 302] width 53 height 19
type textarea "x"
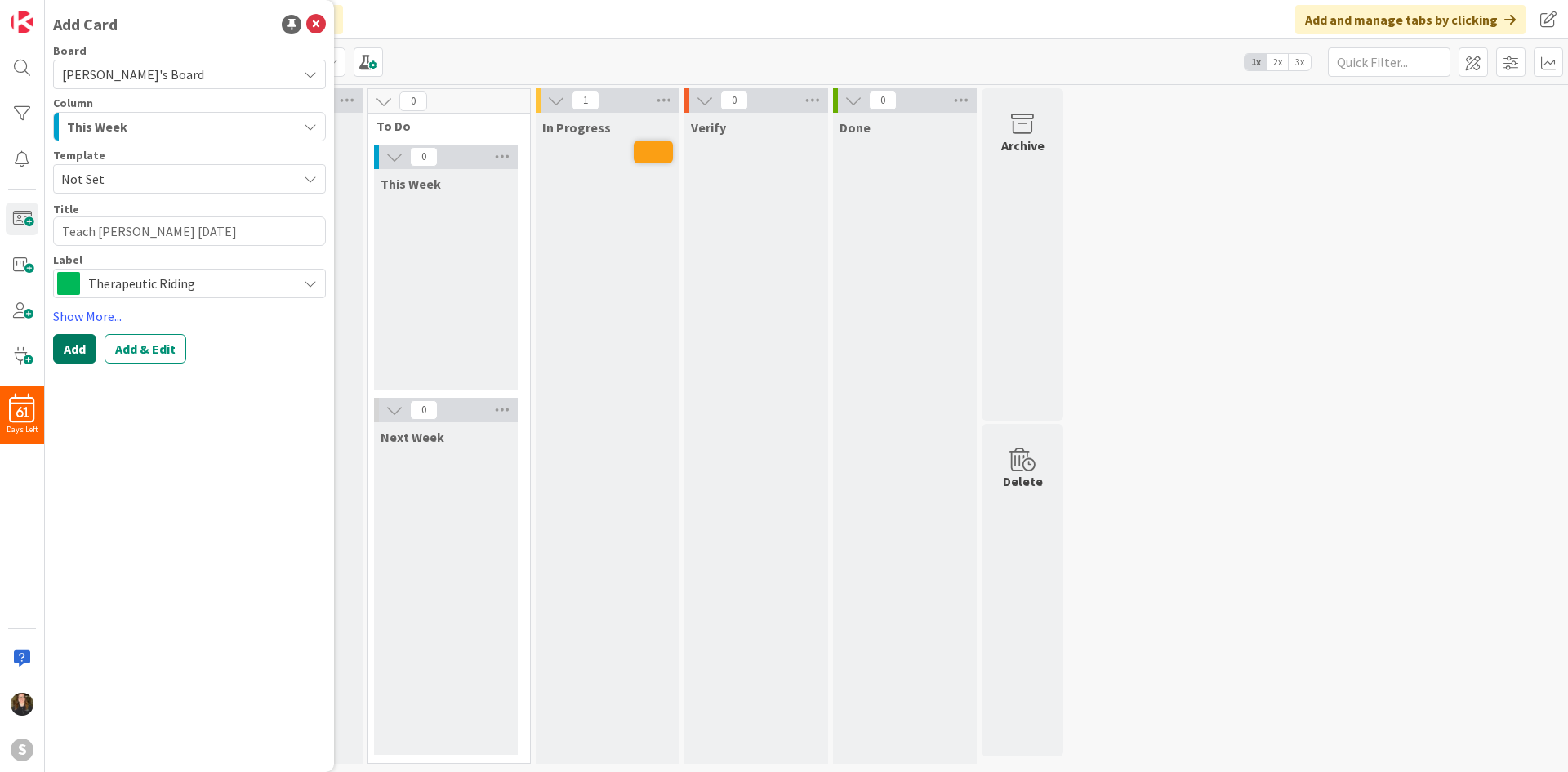
click at [68, 357] on button "Add" at bounding box center [75, 349] width 43 height 29
click at [163, 254] on div "Label" at bounding box center [190, 260] width 273 height 11
click at [162, 240] on textarea at bounding box center [190, 231] width 273 height 29
type textarea "x"
type textarea "T"
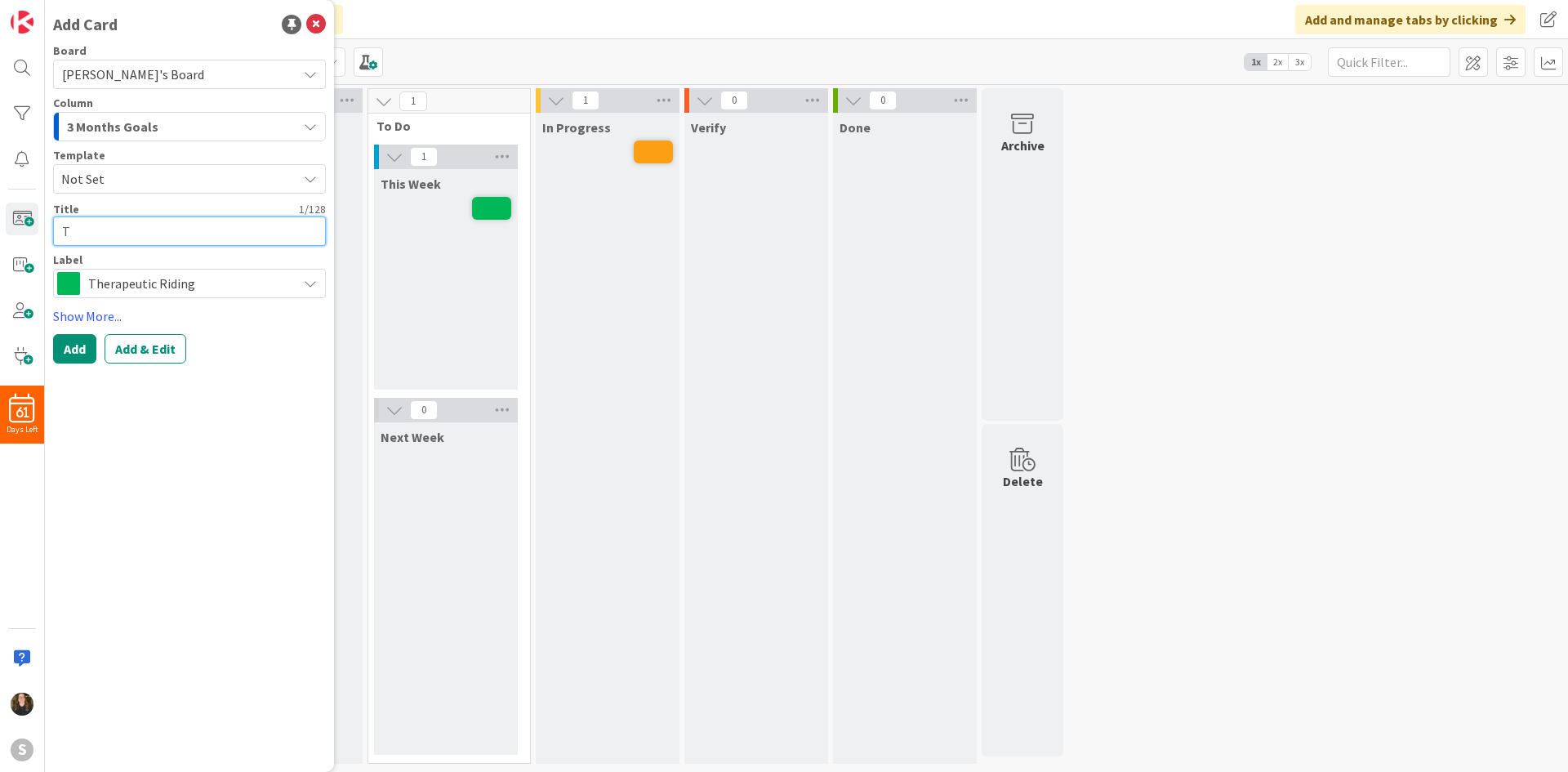
type textarea "x"
type textarea "Te"
type textarea "x"
type textarea "Tea"
type textarea "x"
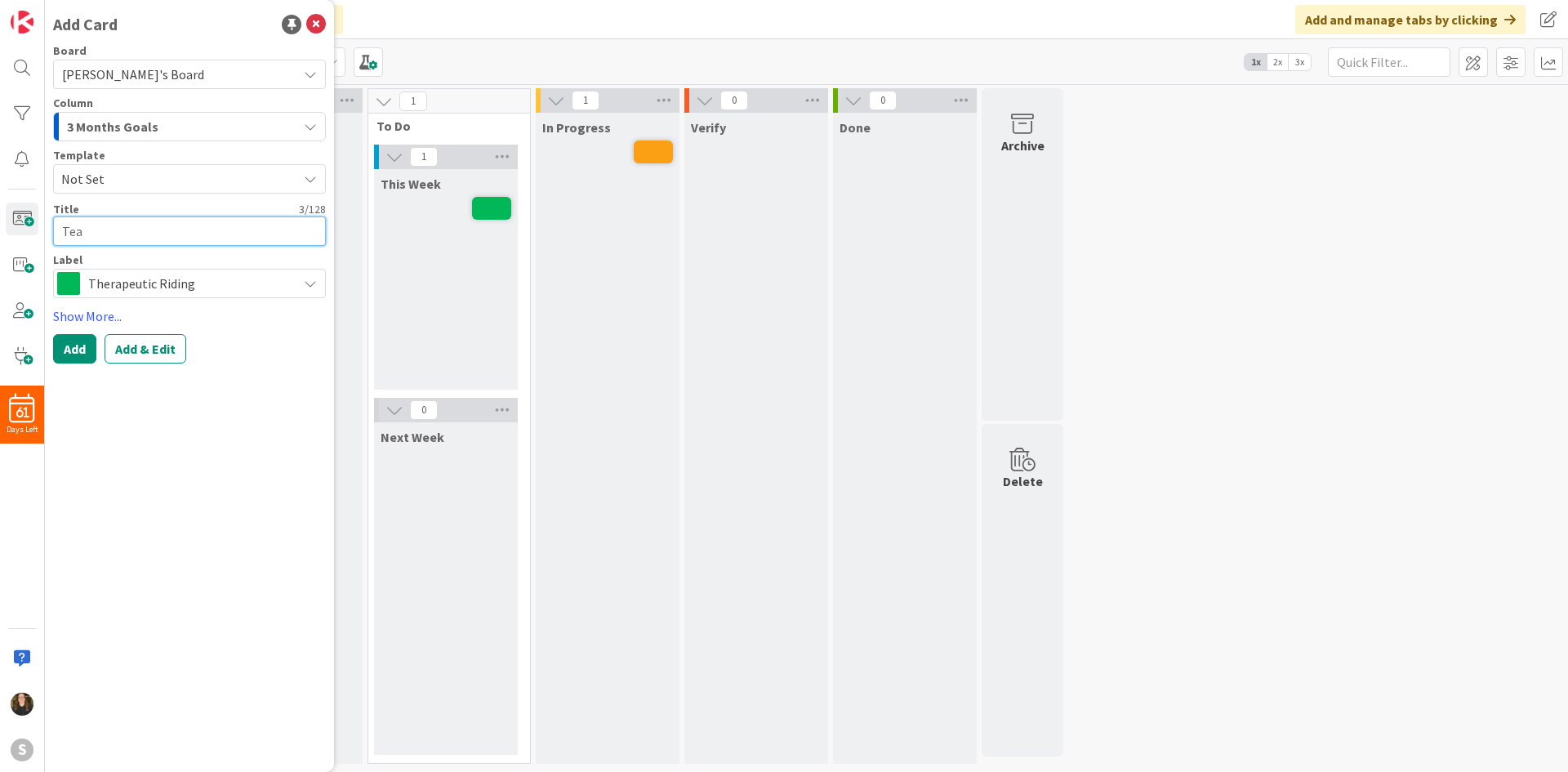
type textarea "Teac"
type textarea "x"
type textarea "Teac="
type textarea "x"
type textarea "Teac"
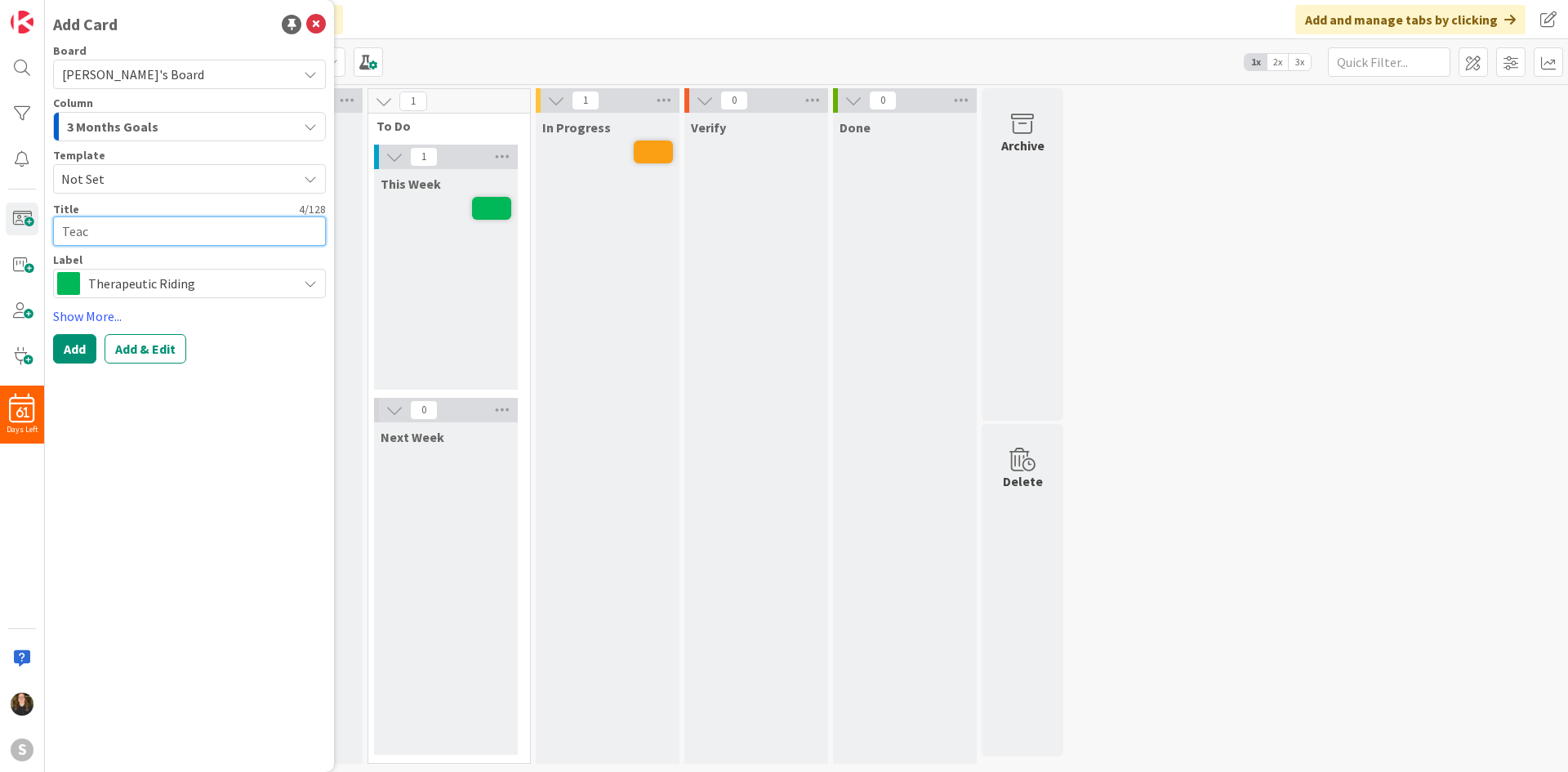
type textarea "x"
type textarea "Tea"
type textarea "x"
type textarea "Te"
type textarea "x"
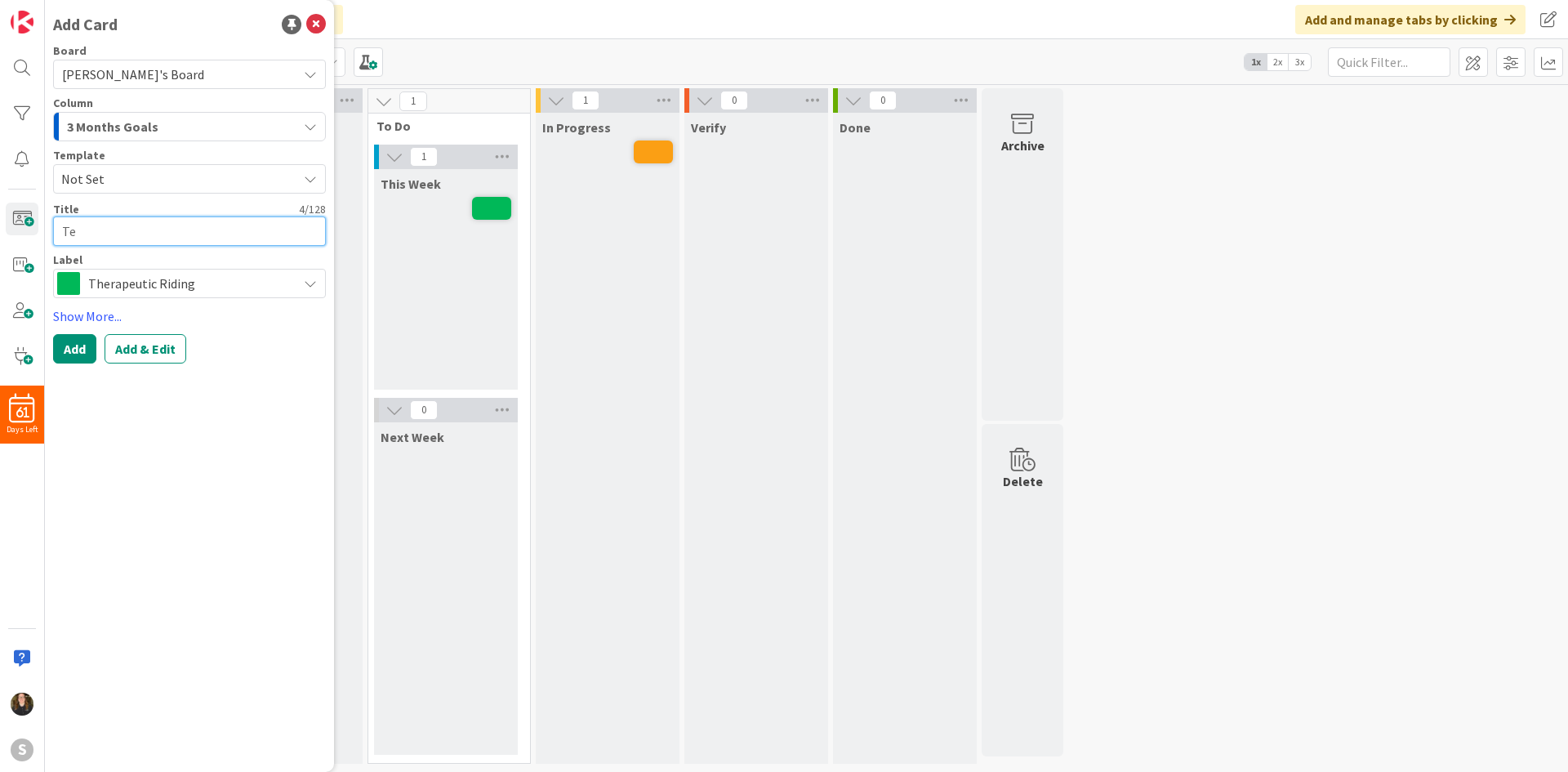
type textarea "T"
click at [233, 231] on textarea at bounding box center [190, 231] width 273 height 29
type textarea "x"
type textarea "T"
type textarea "x"
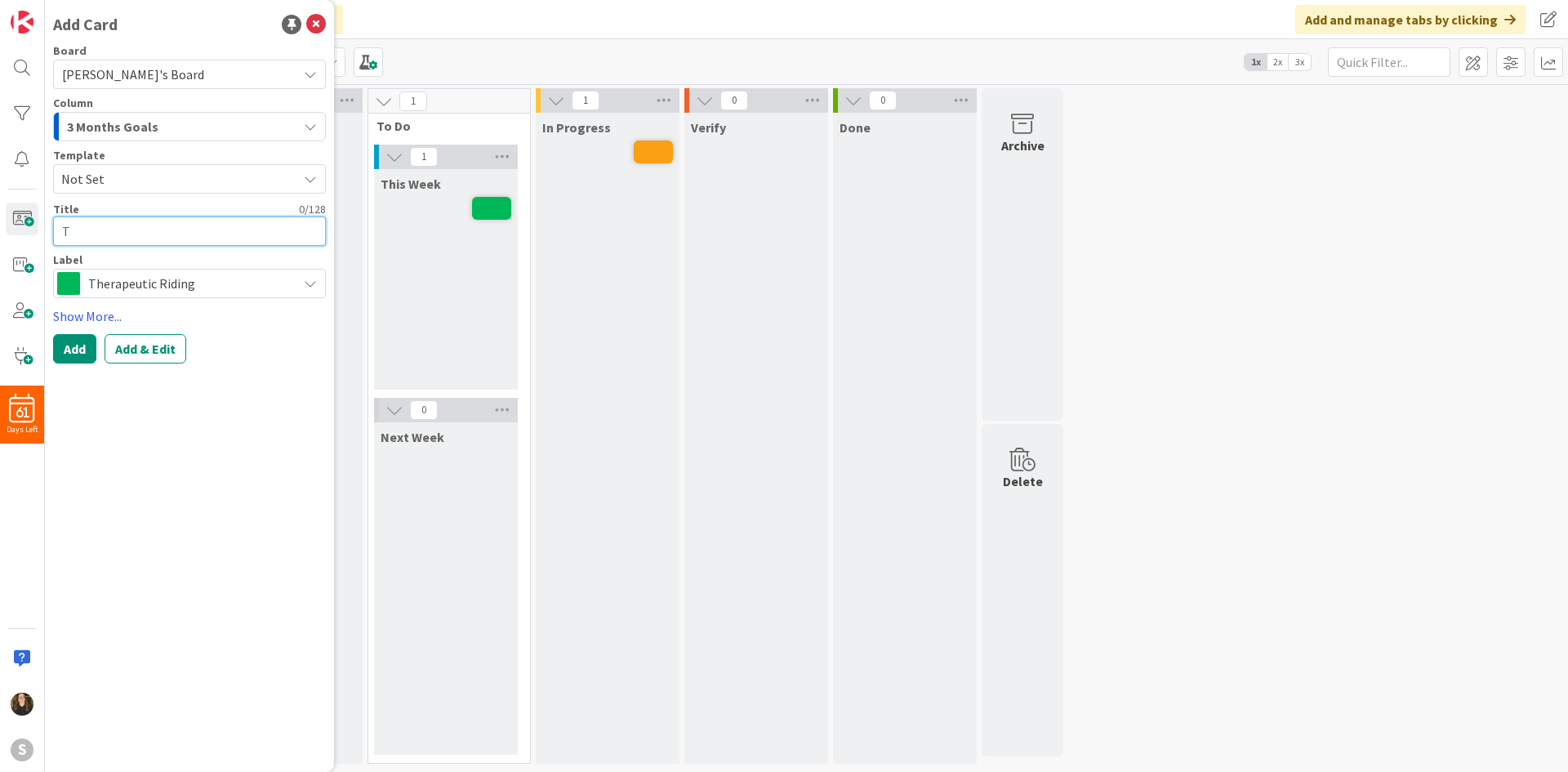
type textarea "Te"
type textarea "x"
type textarea "Tea"
type textarea "x"
type textarea "Teac"
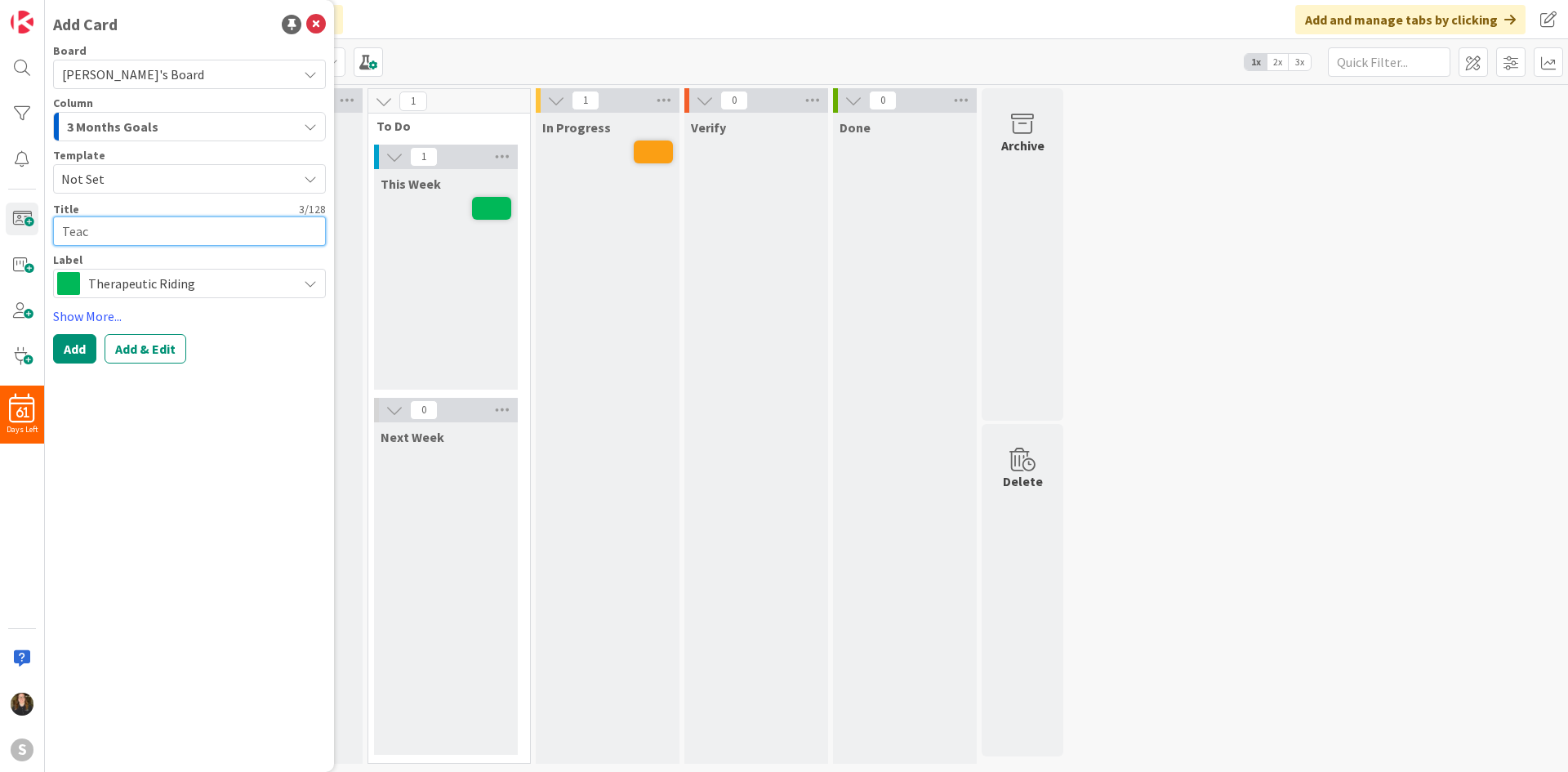
type textarea "x"
type textarea "Teach"
type textarea "x"
type textarea "Teach"
type textarea "x"
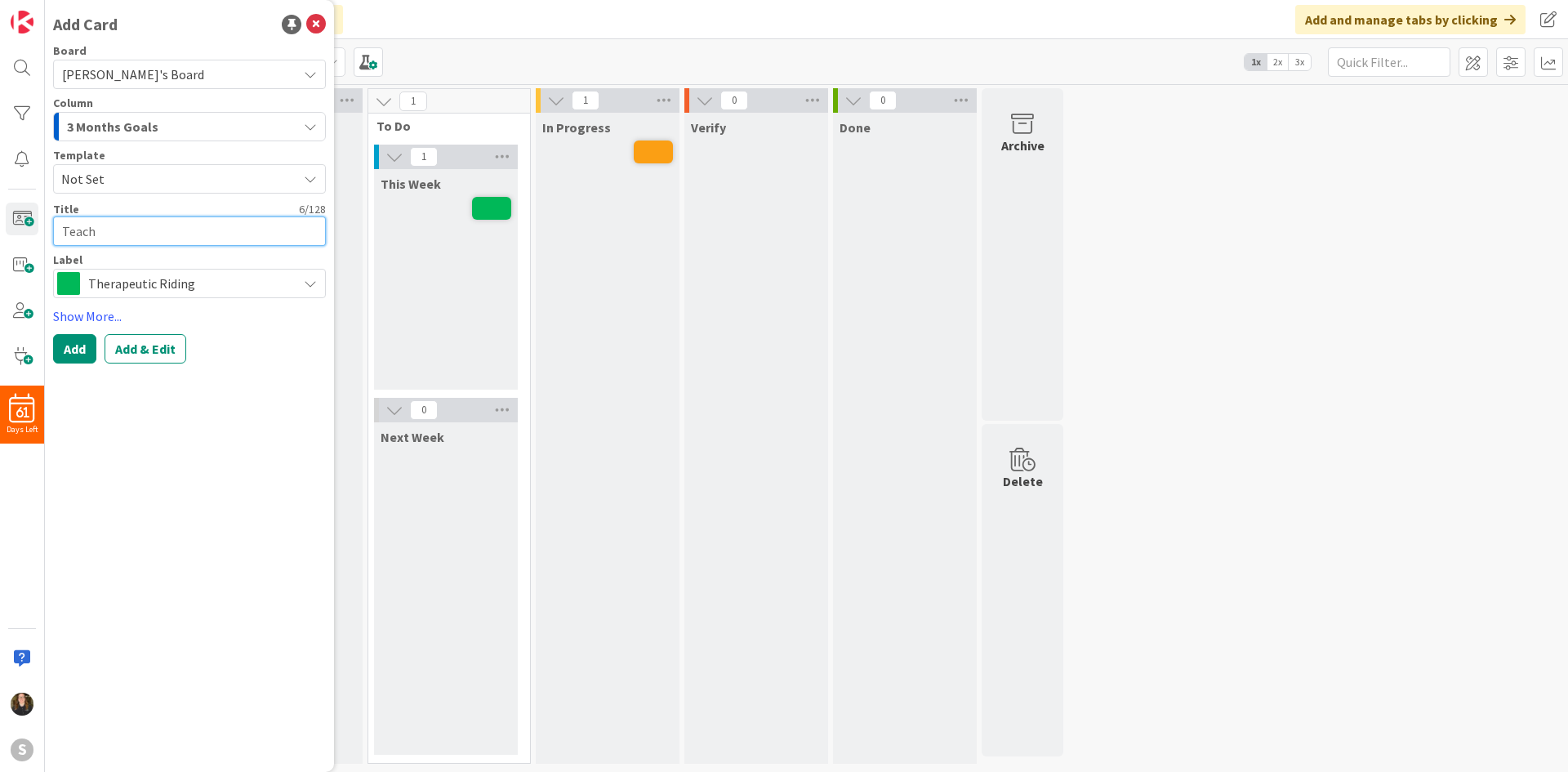
type textarea "Teach T"
type textarea "x"
type textarea "Teach"
type textarea "x"
type textarea "Teach"
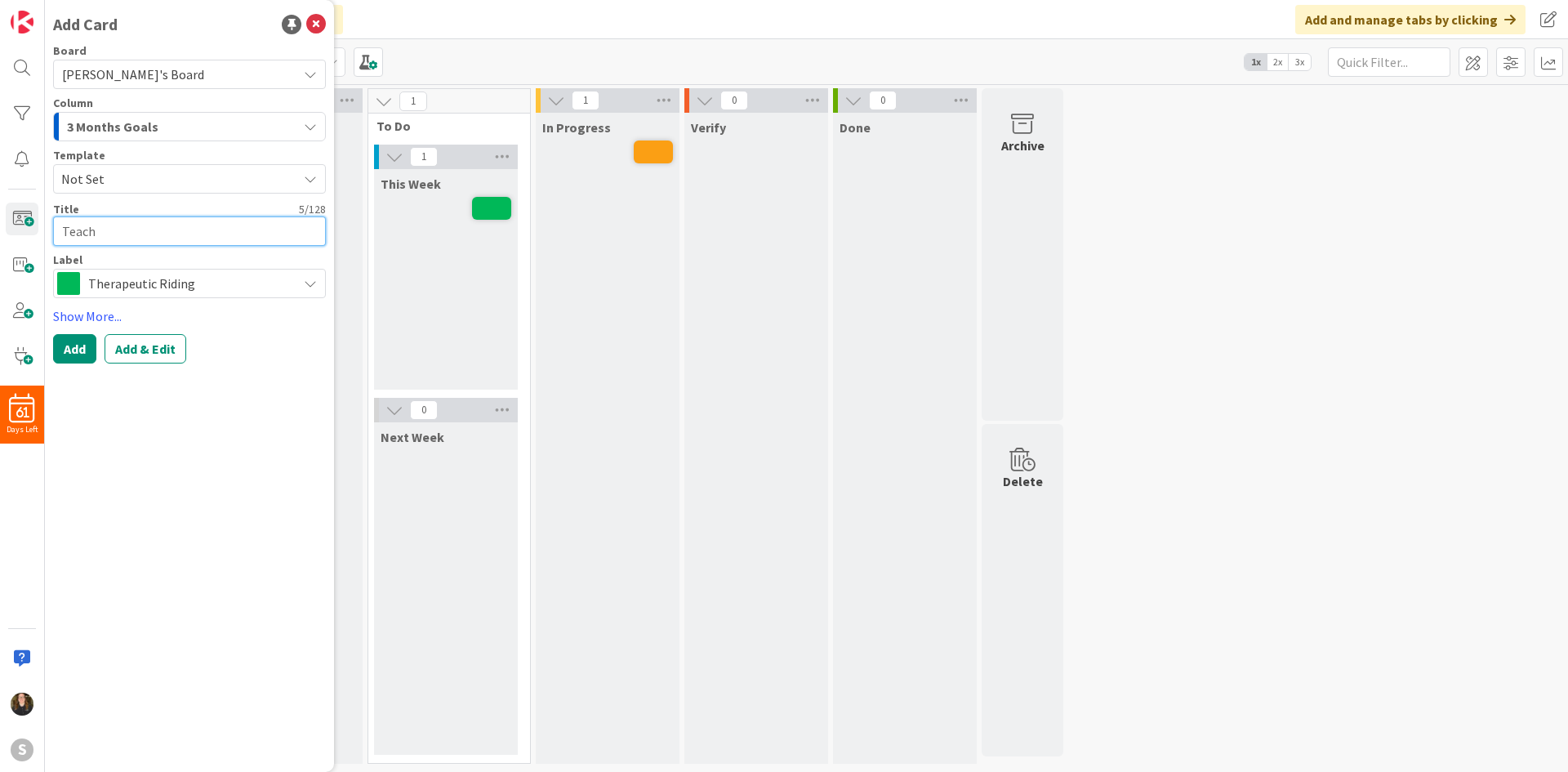
type textarea "x"
type textarea "Teac"
type textarea "x"
type textarea "Tea"
type textarea "x"
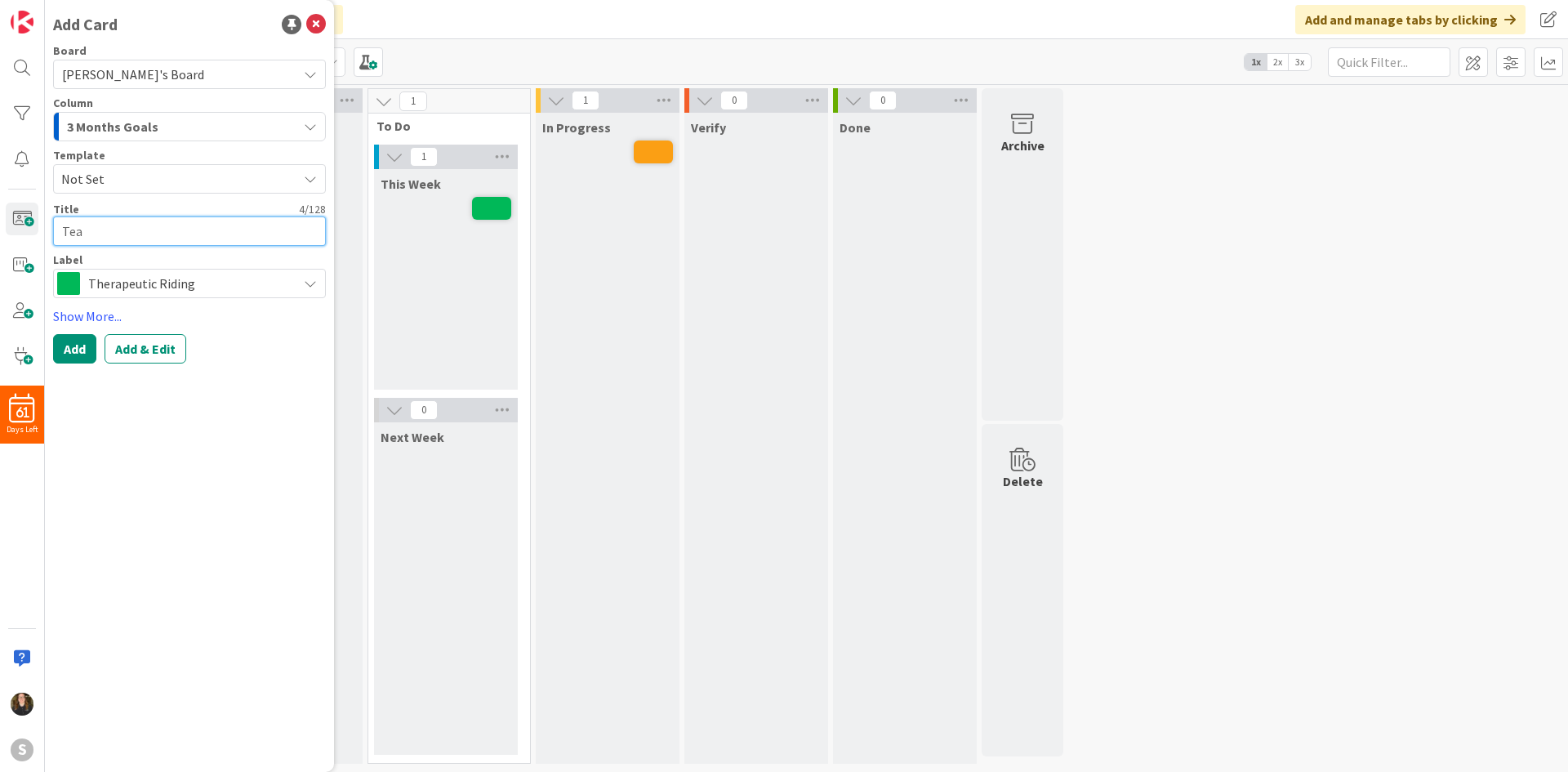
type textarea "Te"
type textarea "x"
type textarea "T"
type textarea "x"
type textarea "C"
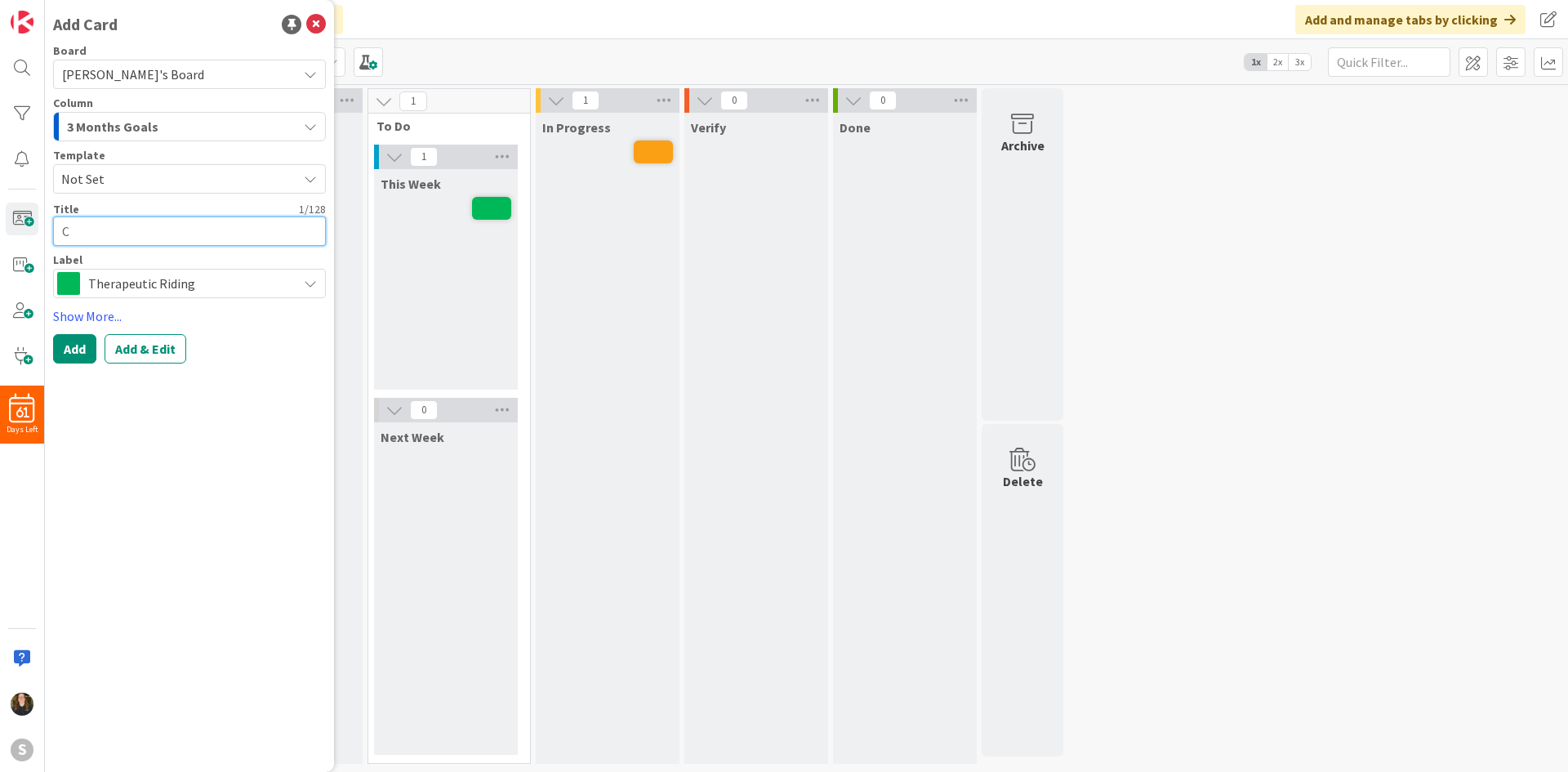
type textarea "x"
type textarea "Co"
type textarea "x"
type textarea "Cov"
type textarea "x"
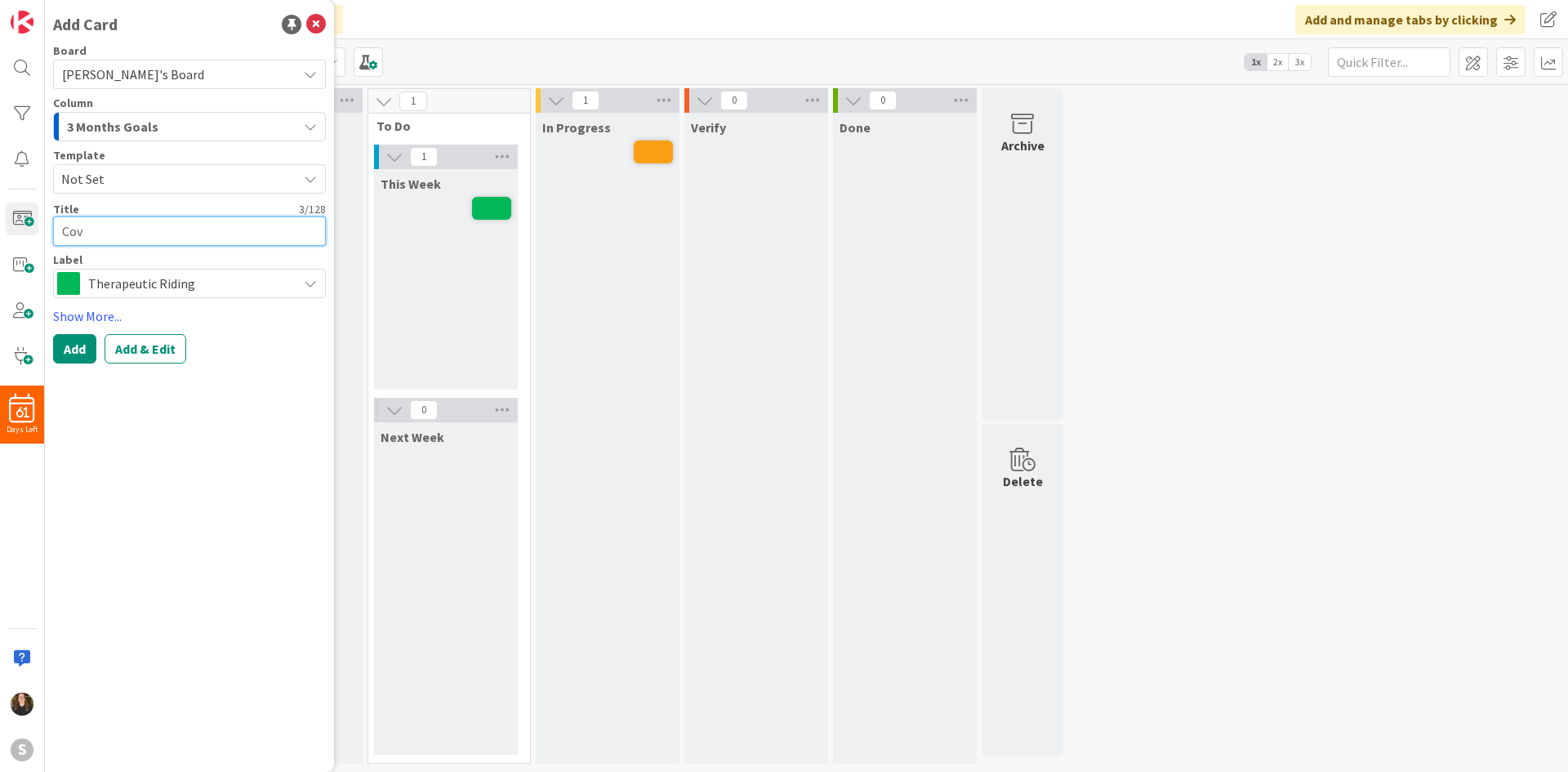
type textarea "Cove"
type textarea "x"
type textarea "Cover"
type textarea "x"
type textarea "Cover"
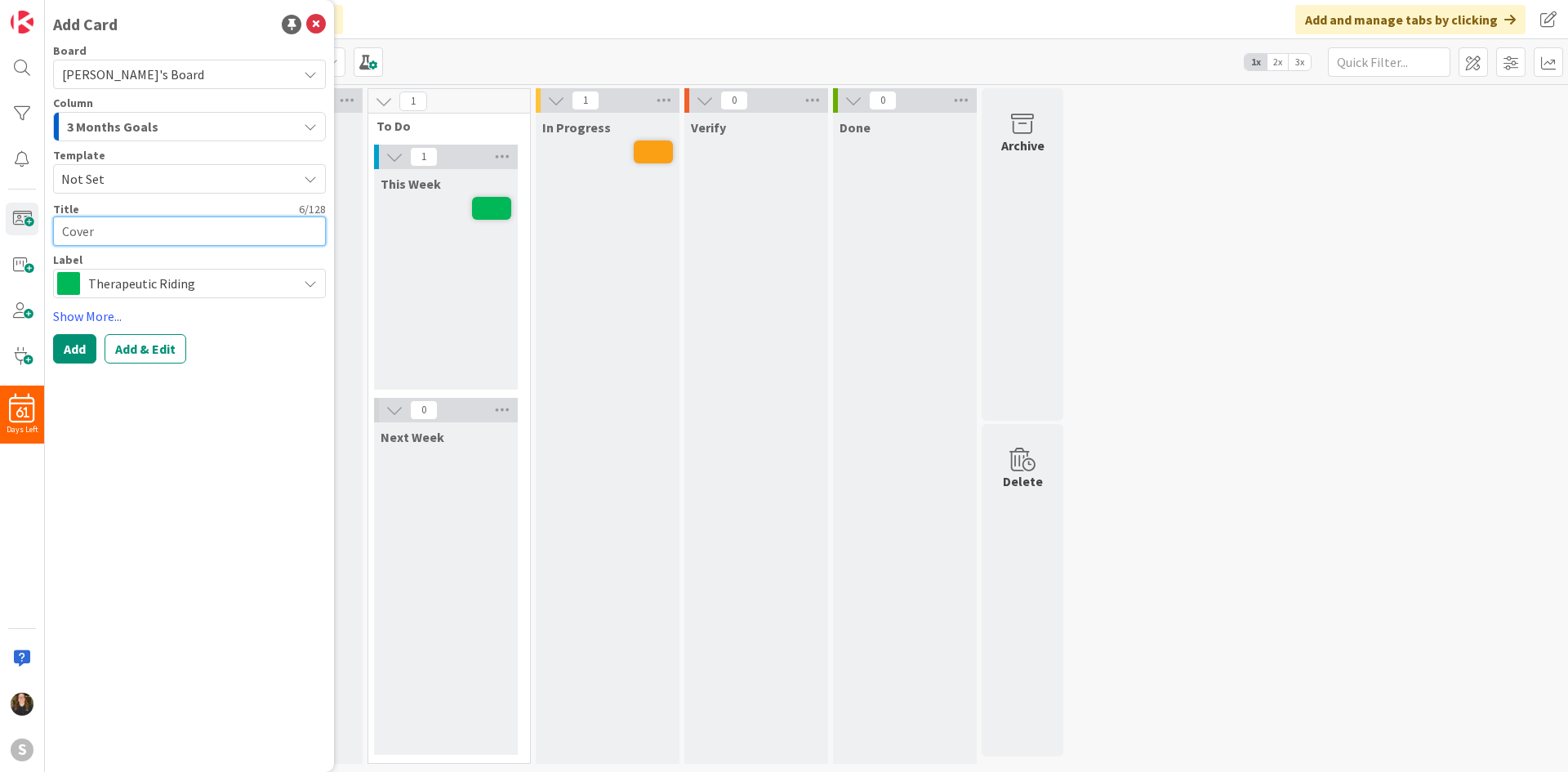
type textarea "x"
type textarea "Cover R"
type textarea "x"
type textarea "Cover Re"
type textarea "x"
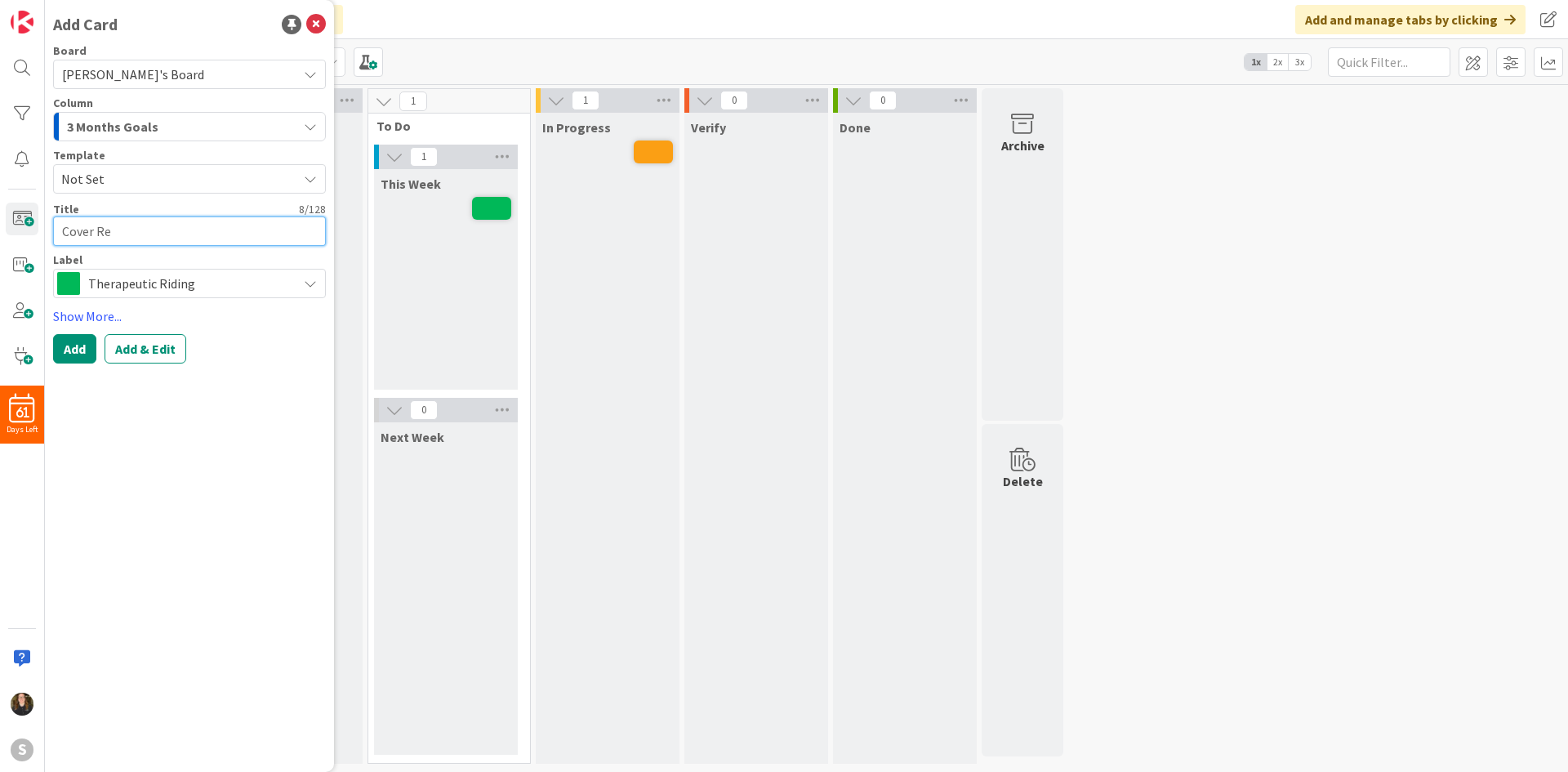
type textarea "Cover Rel"
type textarea "x"
type textarea "Cover Re"
type textarea "x"
type textarea "Cover Ref"
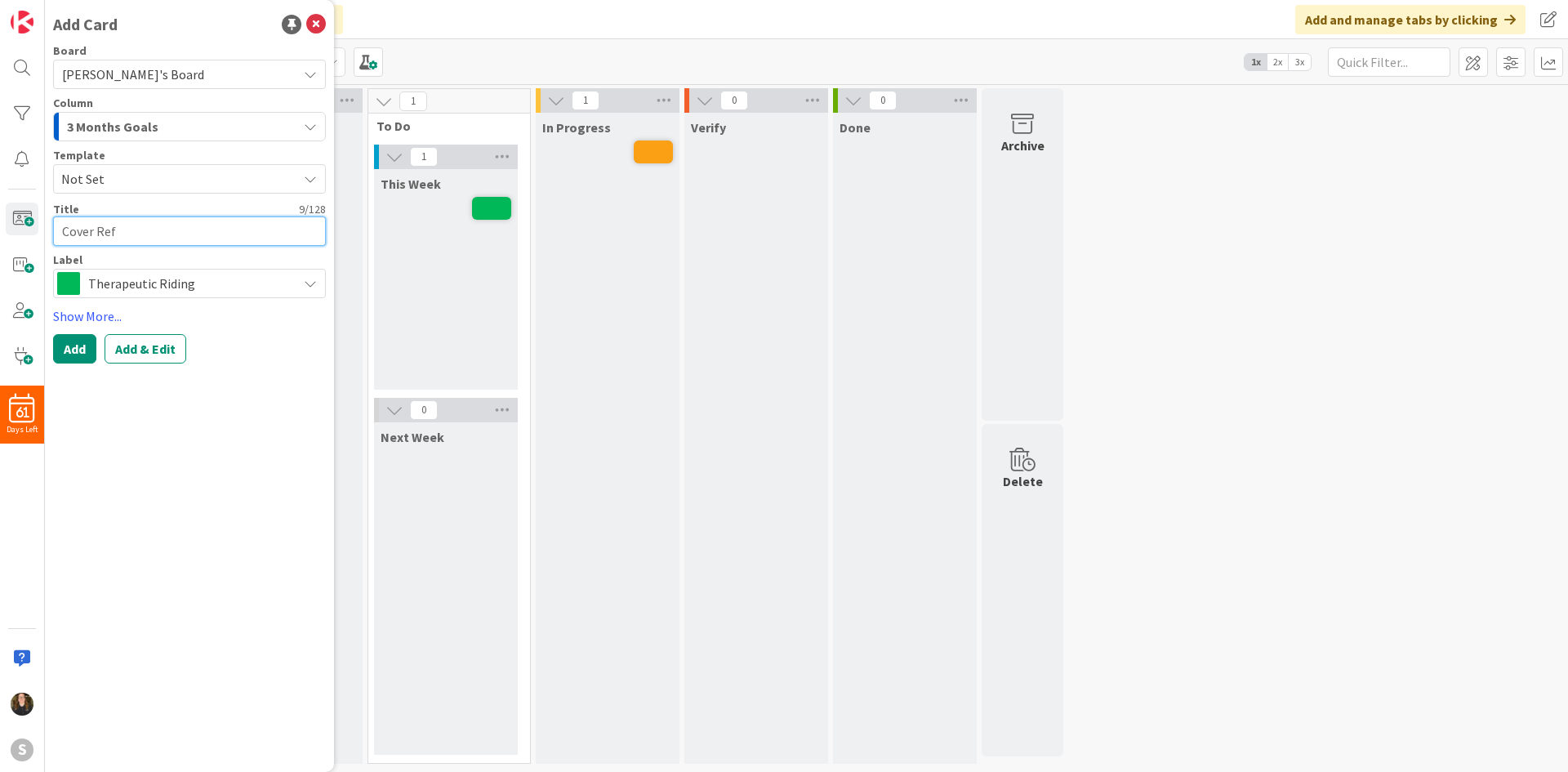
type textarea "x"
type textarea "Cover Refe"
type textarea "x"
type textarea "Cover Refel"
type textarea "x"
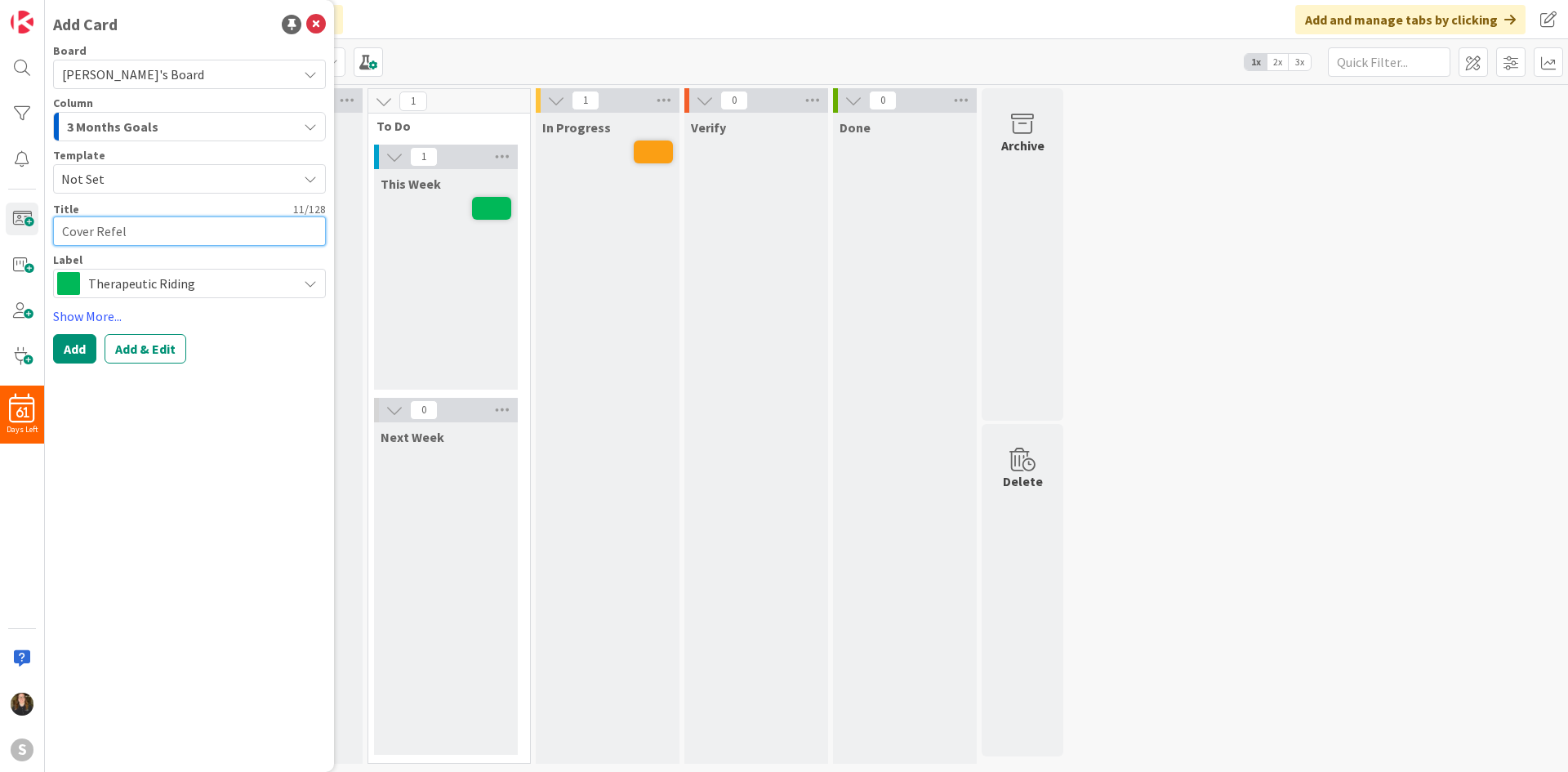
type textarea "Cover Refelc"
type textarea "x"
type textarea "Cover Refel"
type textarea "x"
type textarea "Cover Refe"
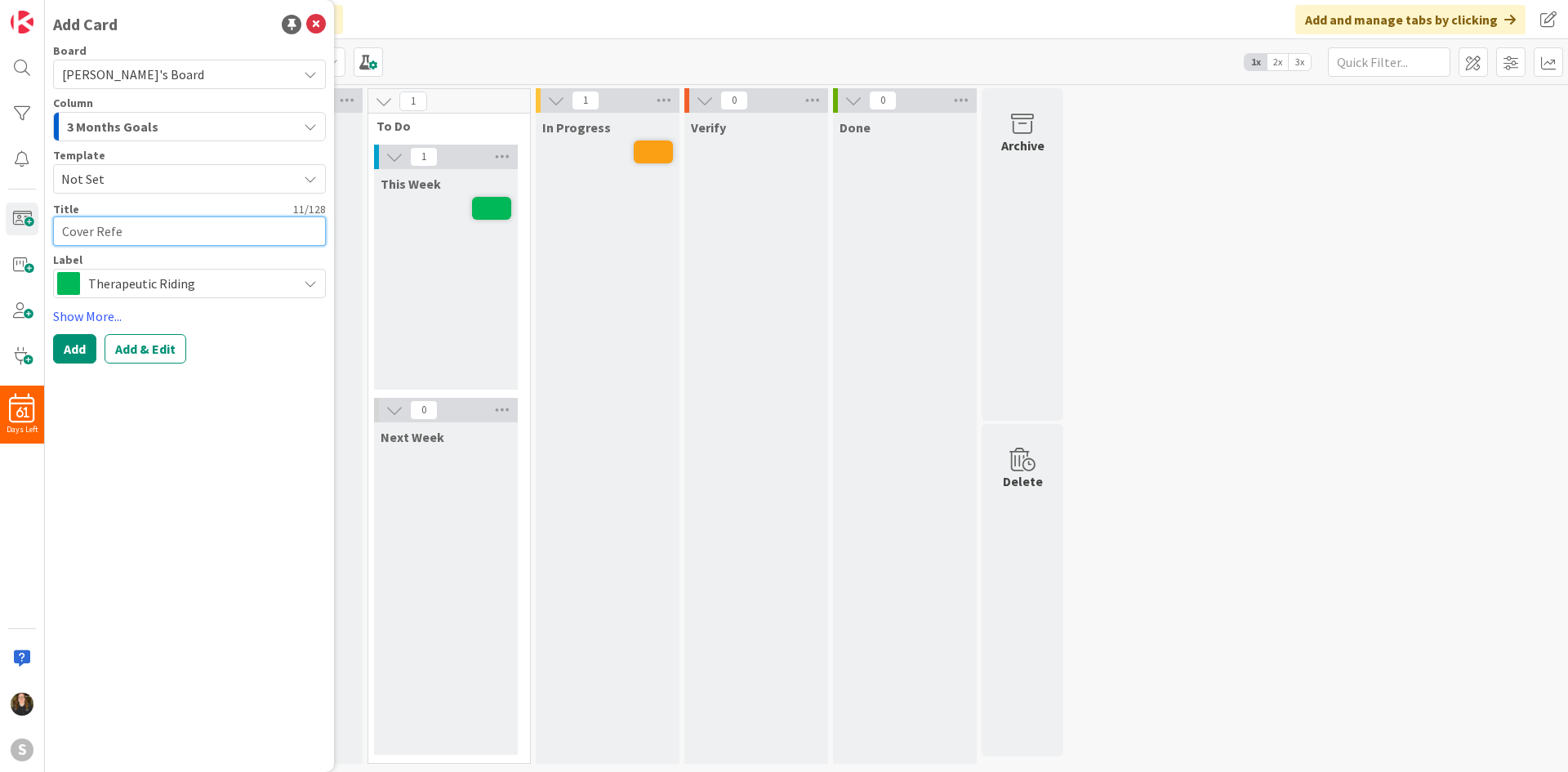
type textarea "x"
type textarea "Cover Ref"
type textarea "x"
type textarea "Cover Refl"
type textarea "x"
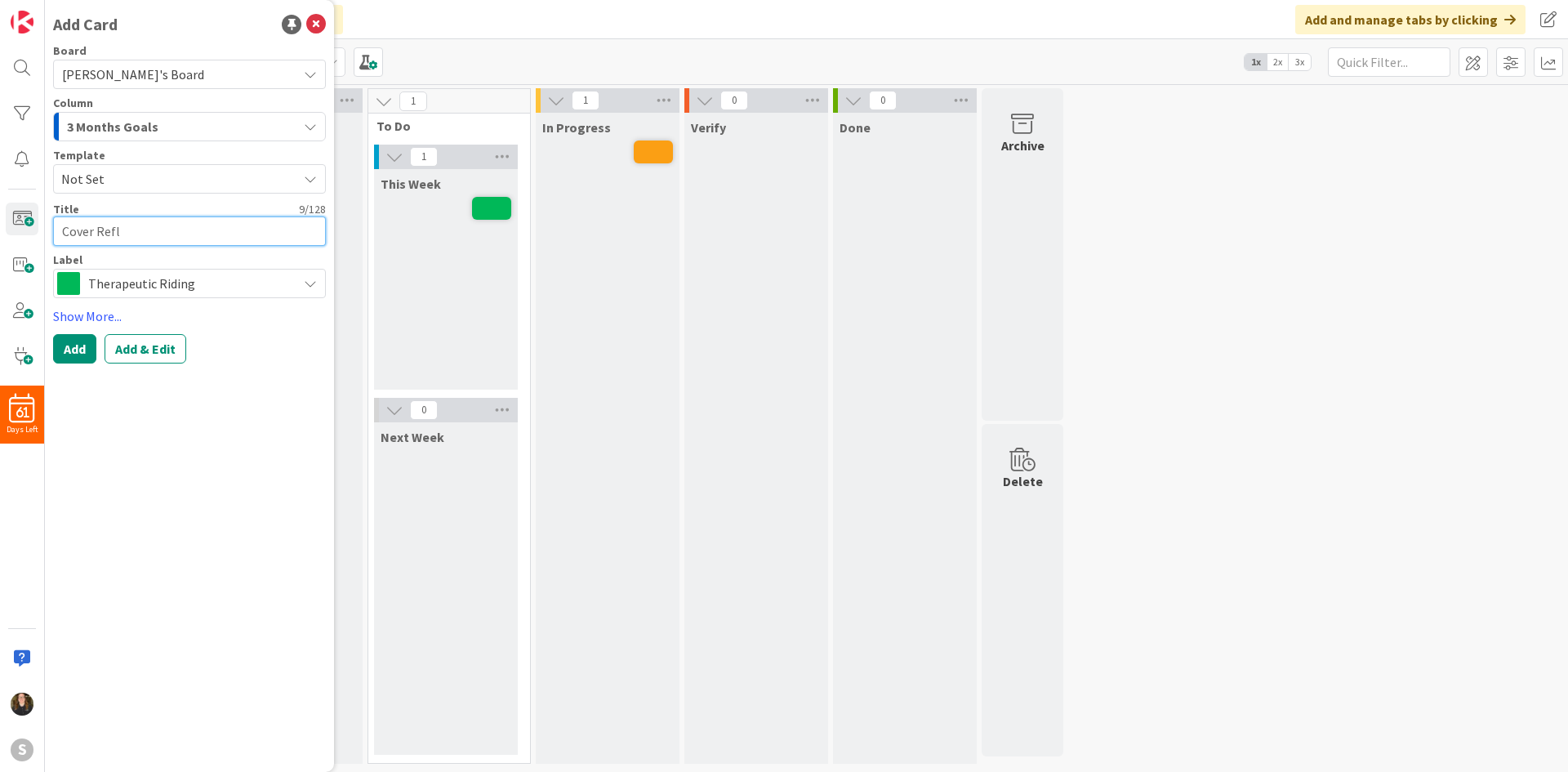
type textarea "Cover Refle"
type textarea "x"
type textarea "Cover Reflec"
type textarea "x"
type textarea "Cover Reflect"
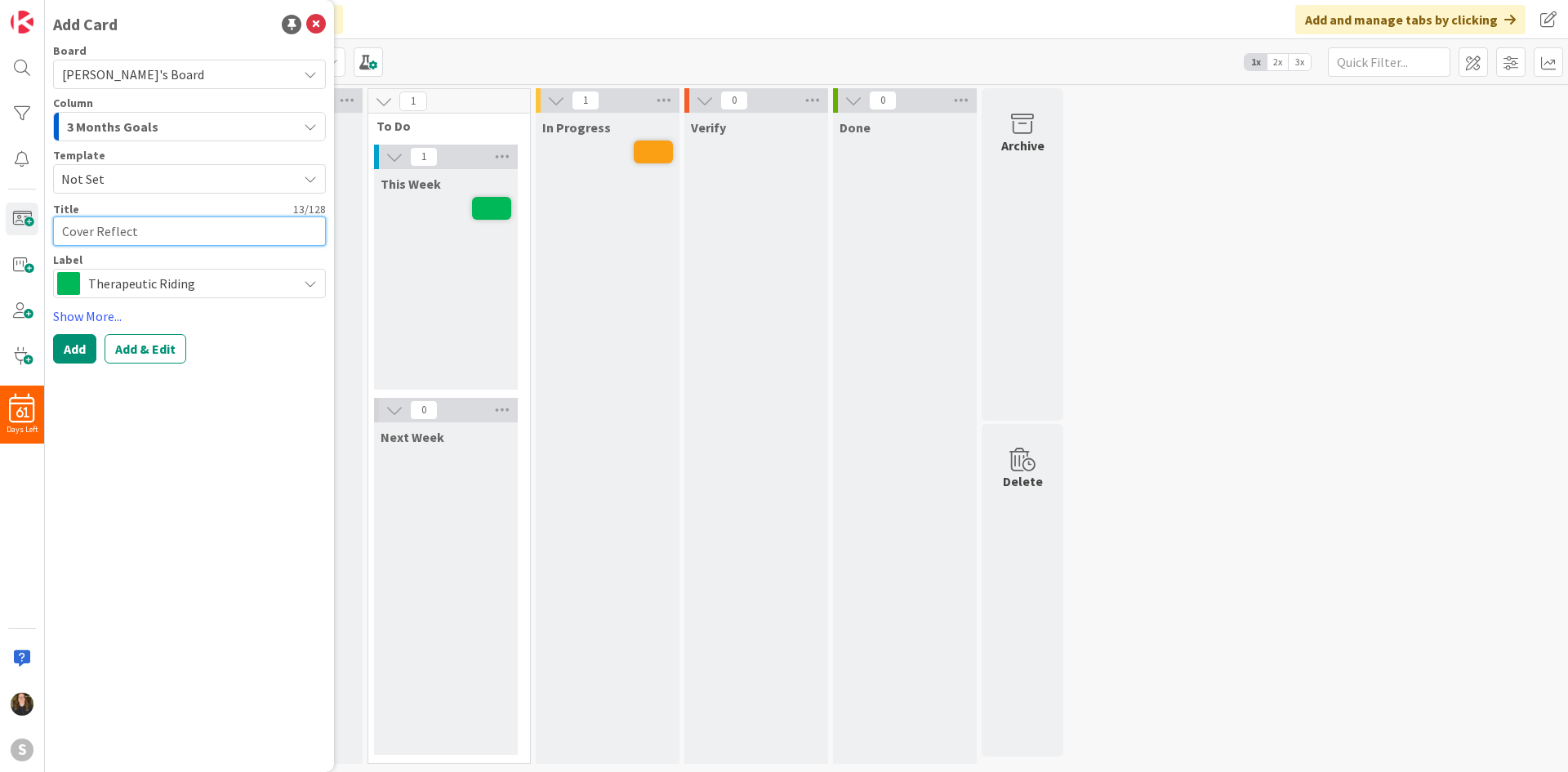
type textarea "x"
type textarea "Cover Reflecti"
type textarea "x"
type textarea "Cover Reflectio"
type textarea "x"
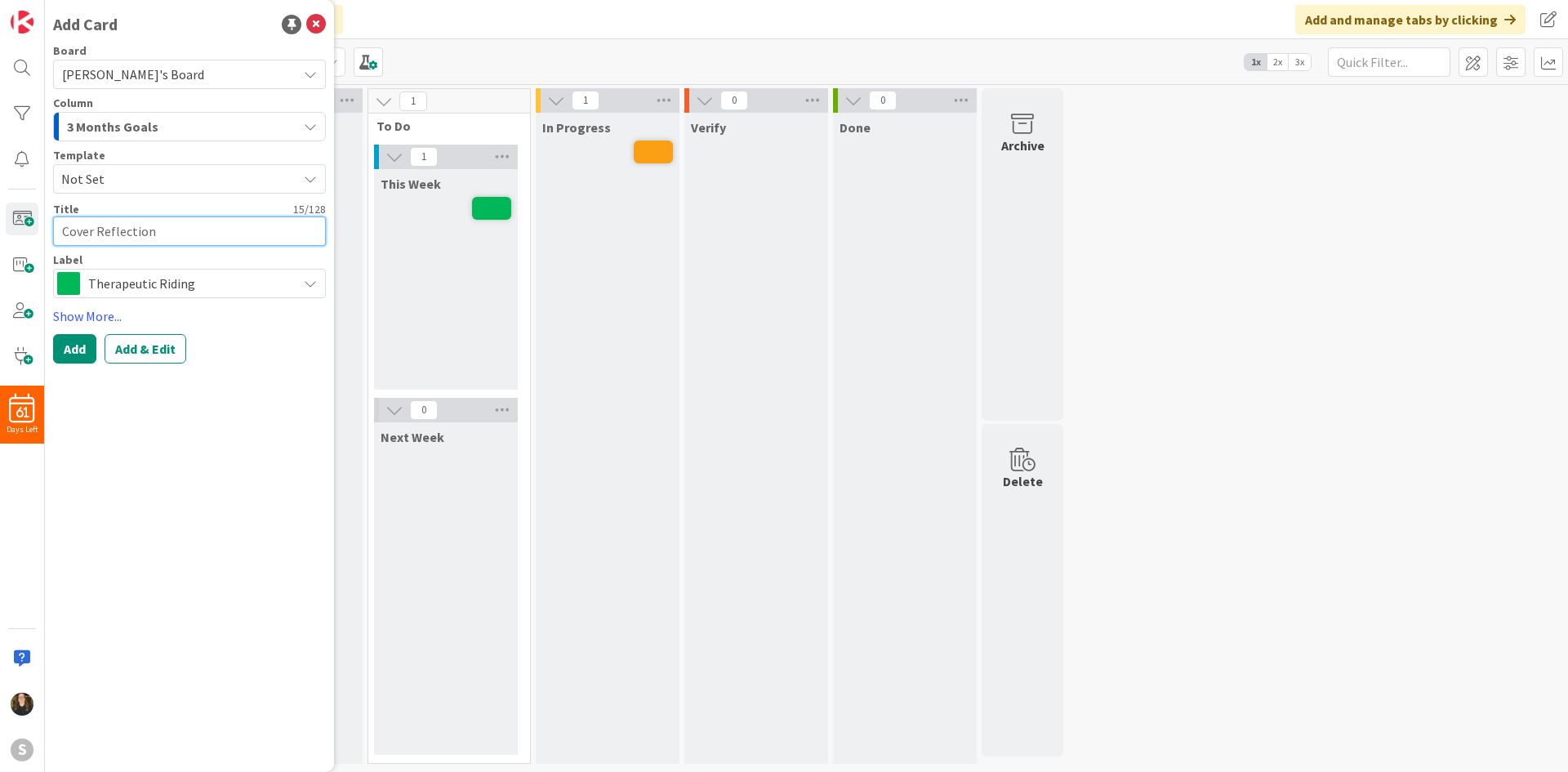
type textarea "Cover Reflections"
type textarea "x"
type textarea "Cover Reflections"
type textarea "x"
type textarea "Cover Reflections f"
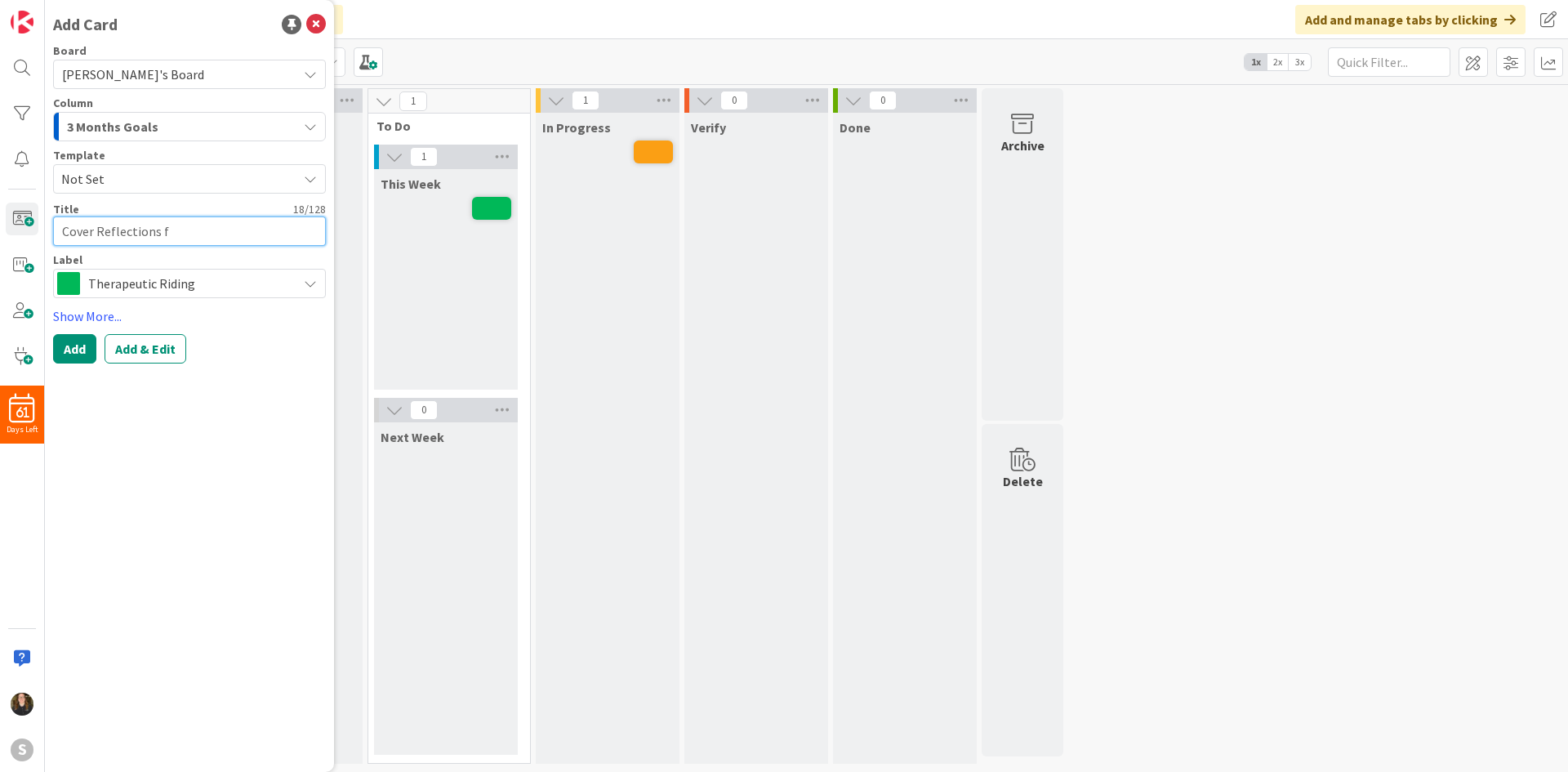
type textarea "x"
type textarea "Cover Reflections fo"
type textarea "x"
type textarea "Cover Reflections for"
type textarea "x"
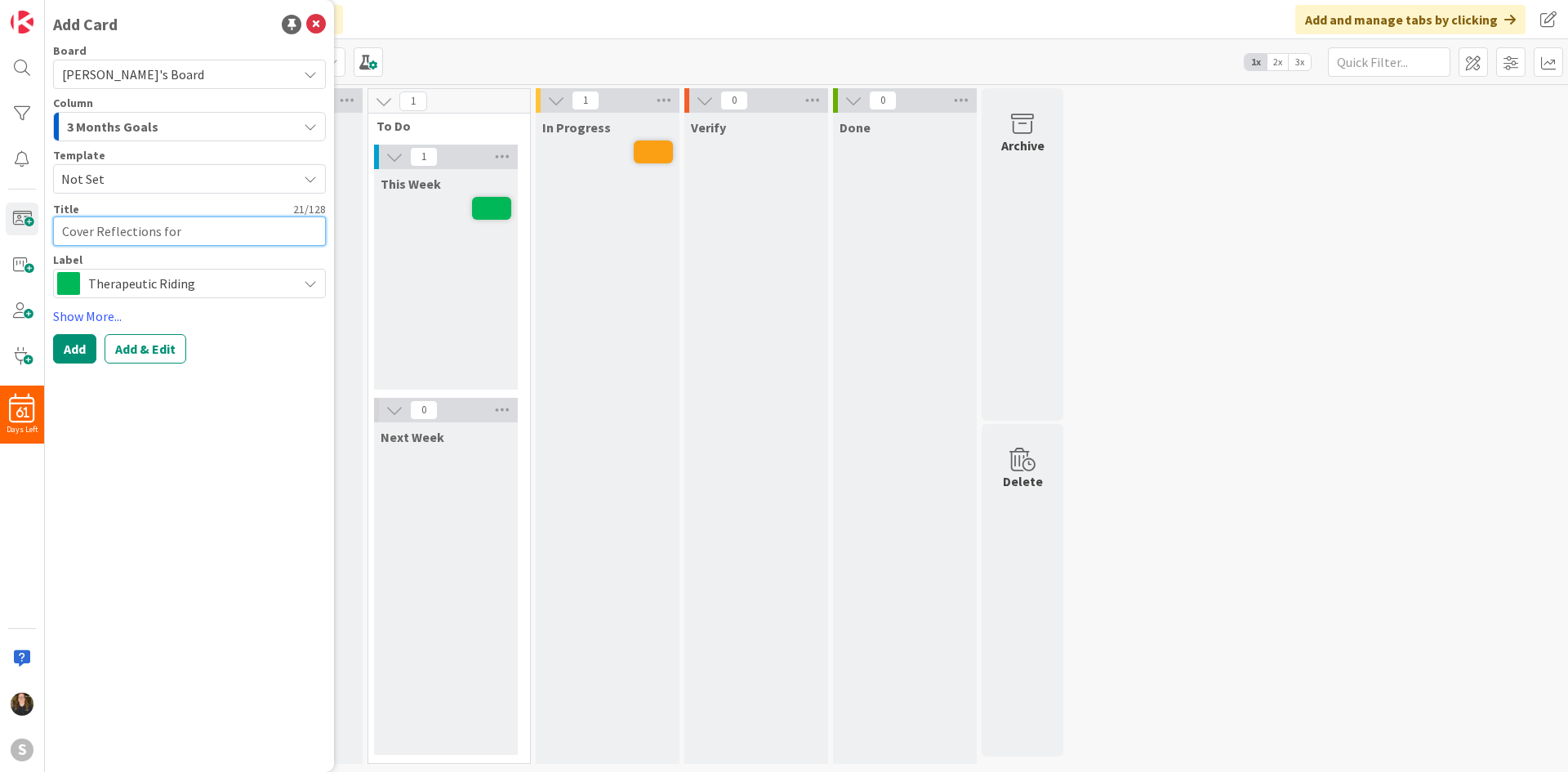
type textarea "Cover Reflections for"
type textarea "x"
type textarea "Cover Reflections for C"
type textarea "x"
type textarea "Cover Reflections for [PERSON_NAME]"
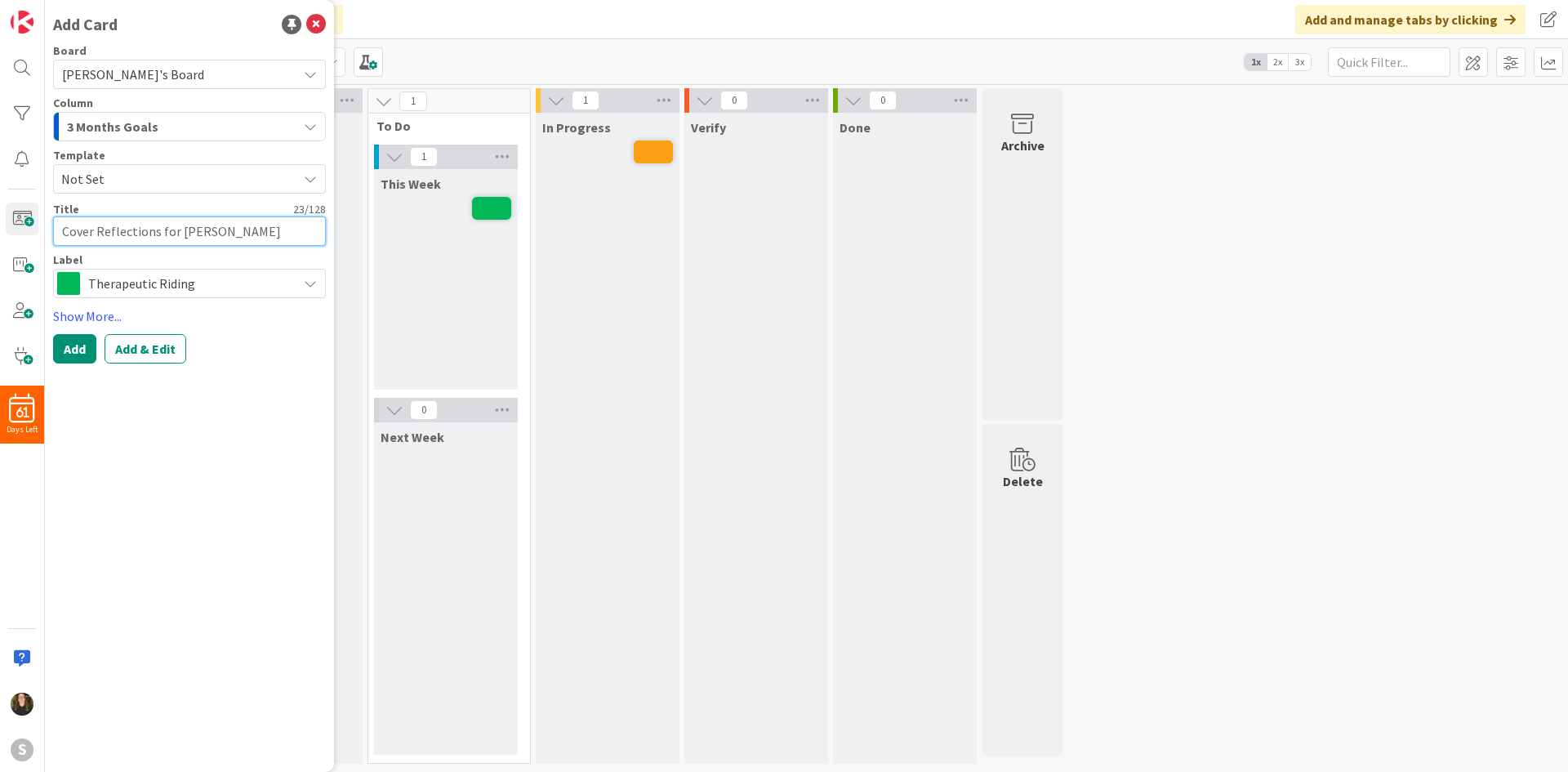
type textarea "x"
type textarea "Cover Reflections for Cha"
type textarea "x"
type textarea "Cover Reflections for [PERSON_NAME]"
type textarea "x"
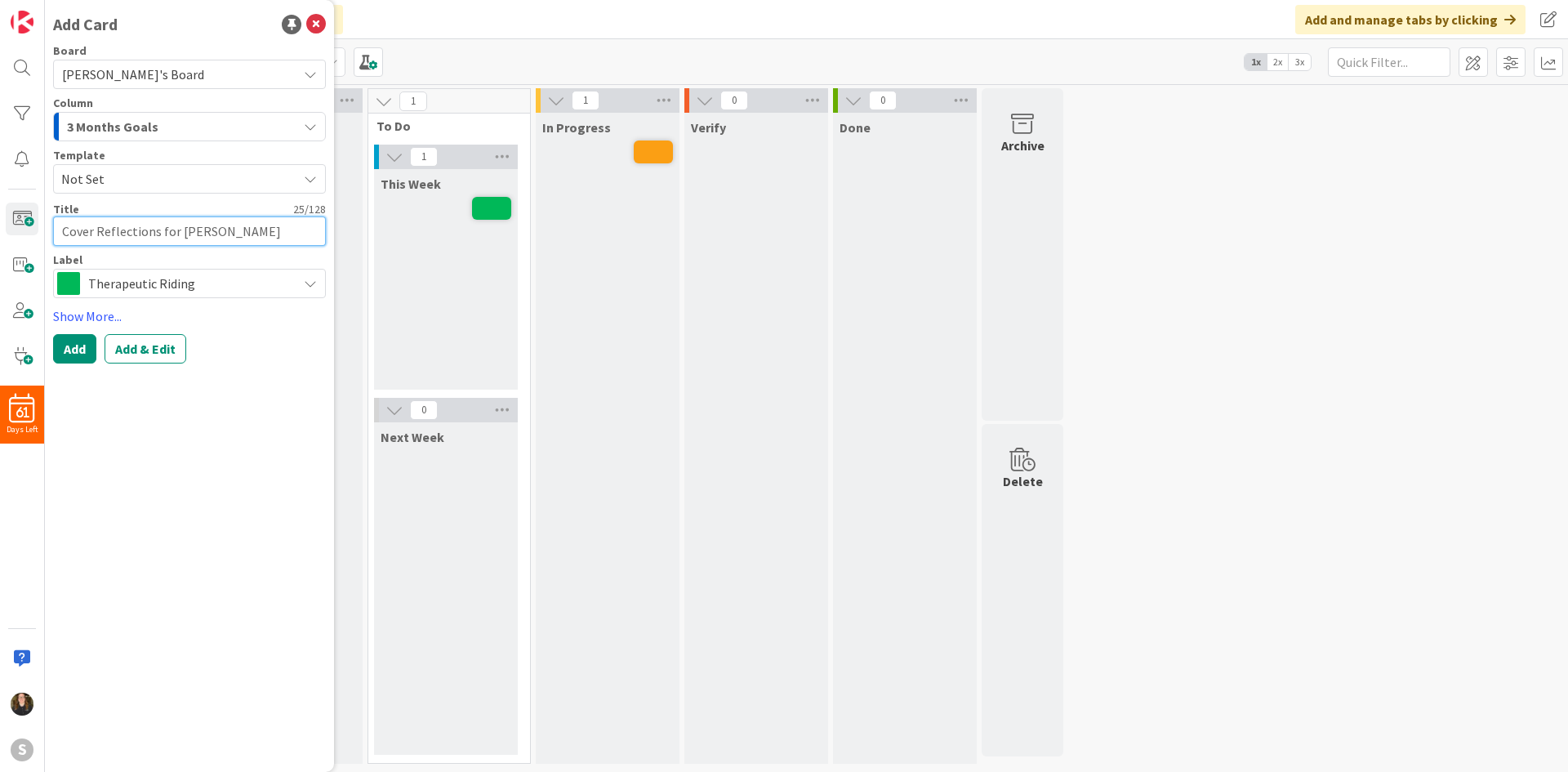
type textarea "Cover Reflections for Chanf"
type textarea "x"
type textarea "Cover Reflections for [PERSON_NAME]"
type textarea "x"
type textarea "Cover Reflections for Chand"
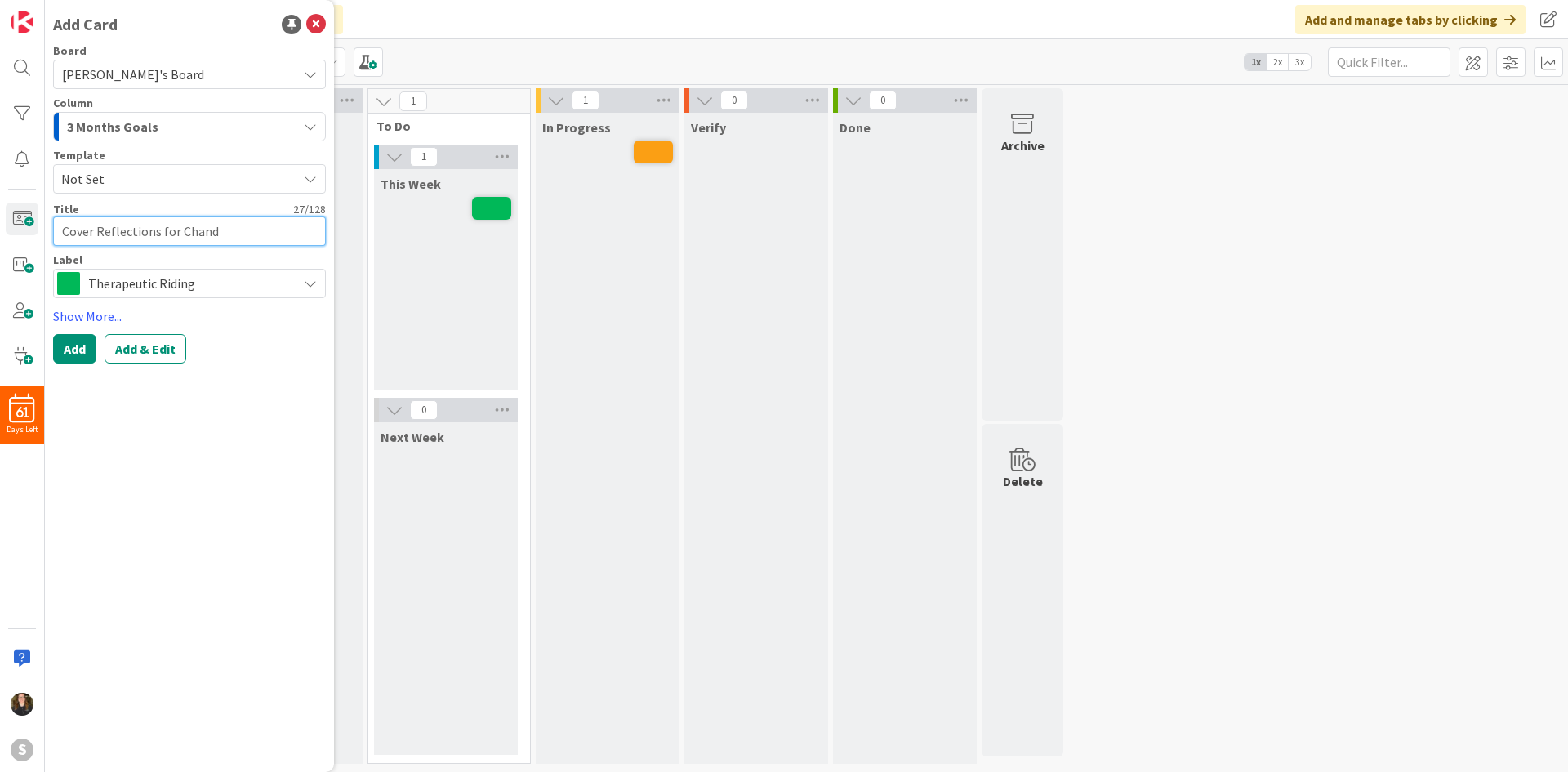
type textarea "x"
type textarea "Cover Reflections for [PERSON_NAME]"
type textarea "x"
type textarea "Cover Reflections for Chandle"
type textarea "x"
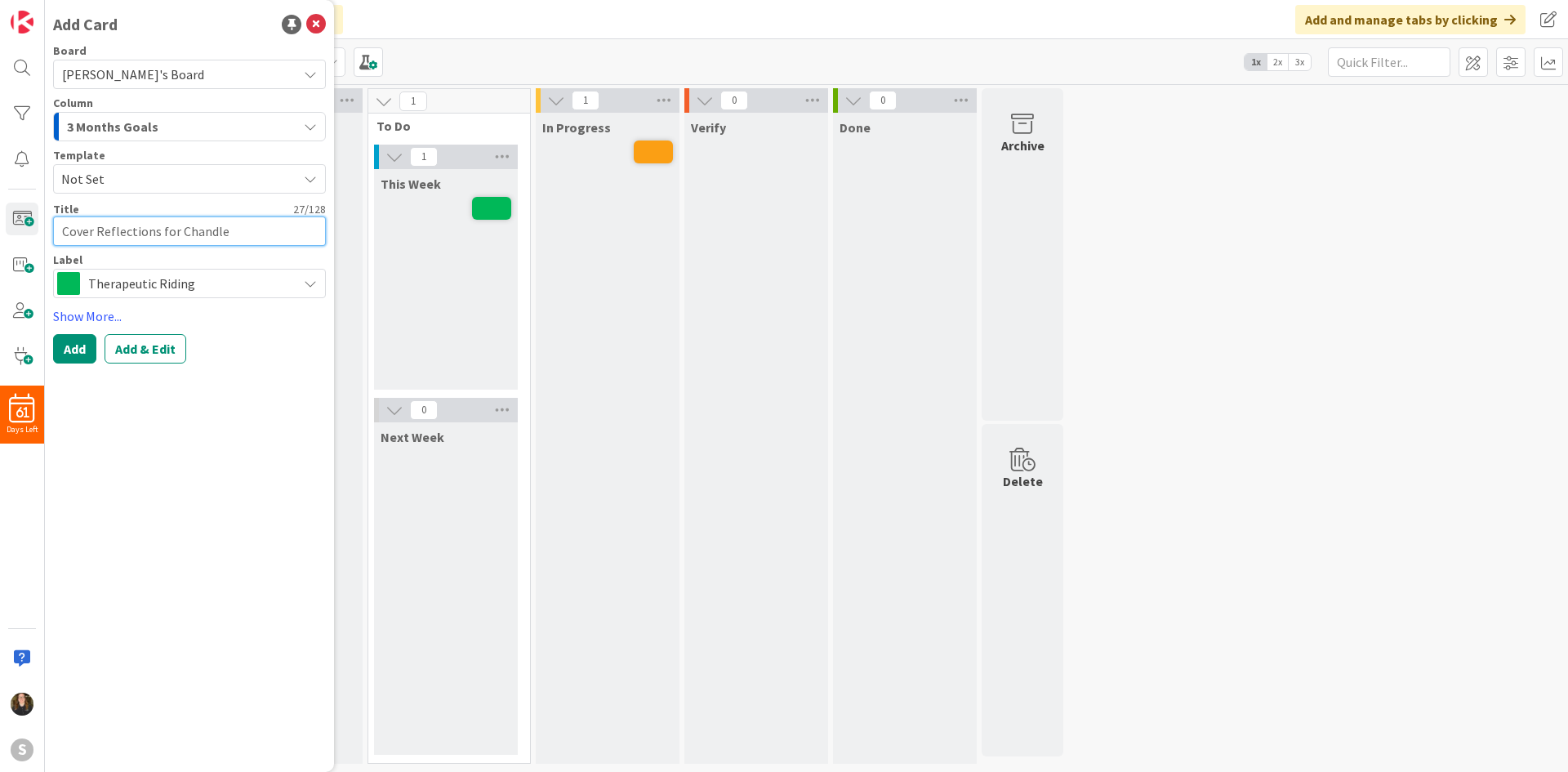
type textarea "Cover Reflections for [PERSON_NAME]"
type textarea "x"
type textarea "Cover Reflections for [PERSON_NAME]"
click at [113, 287] on span "Therapeutic Riding" at bounding box center [189, 283] width 201 height 23
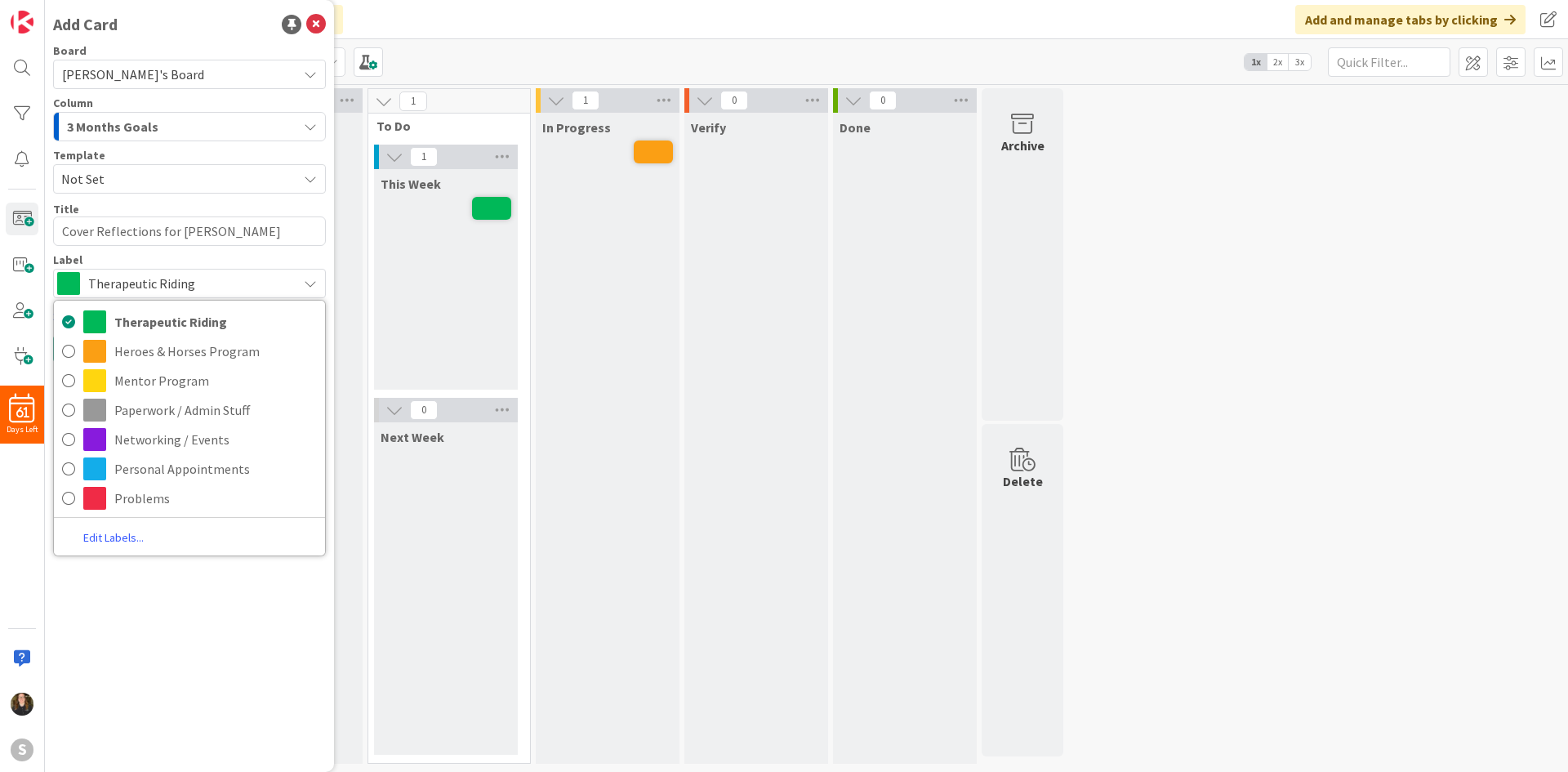
click at [134, 540] on link "Edit Labels..." at bounding box center [113, 538] width 119 height 22
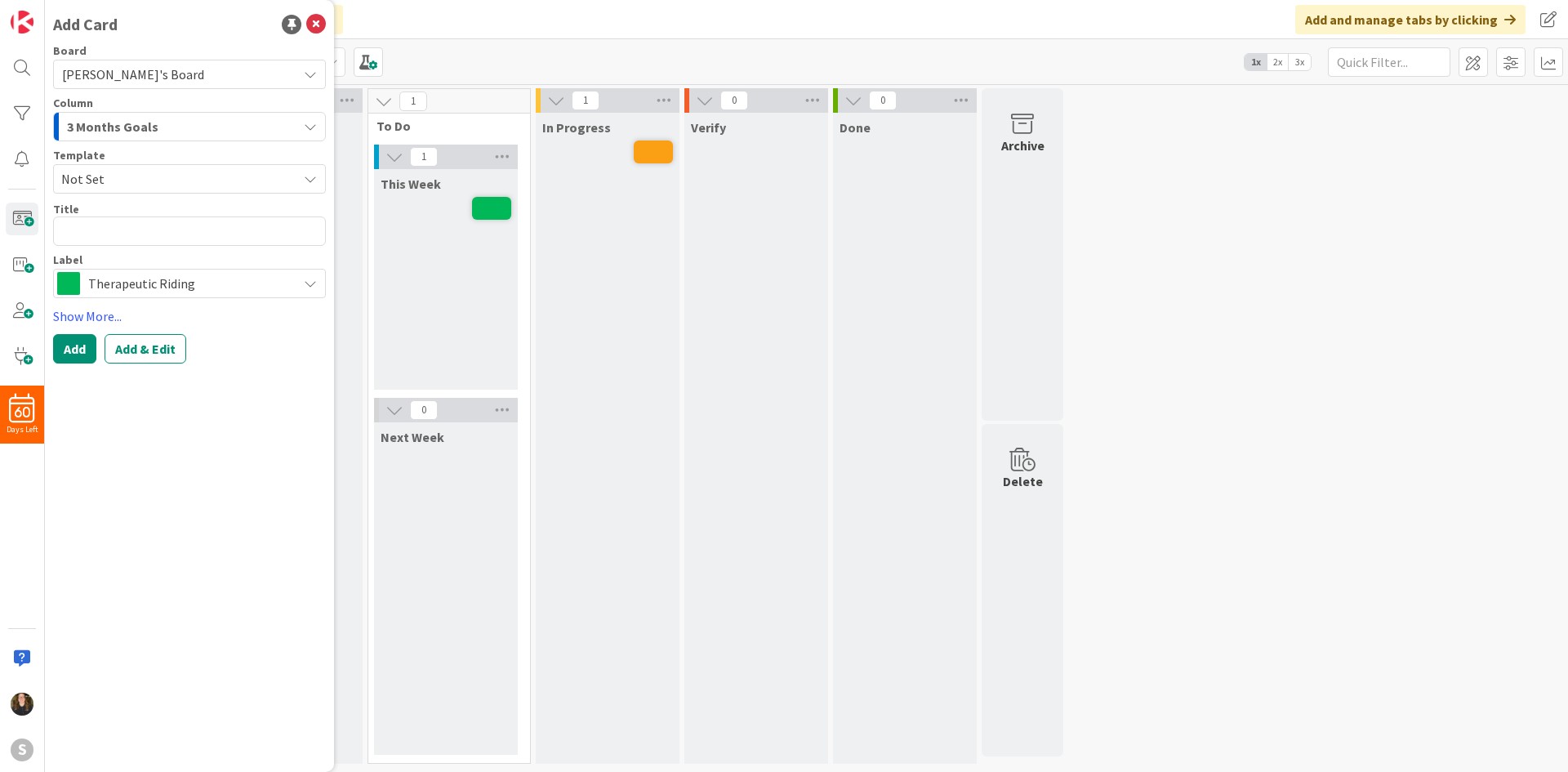
click at [673, 254] on div "In Progress" at bounding box center [607, 438] width 144 height 650
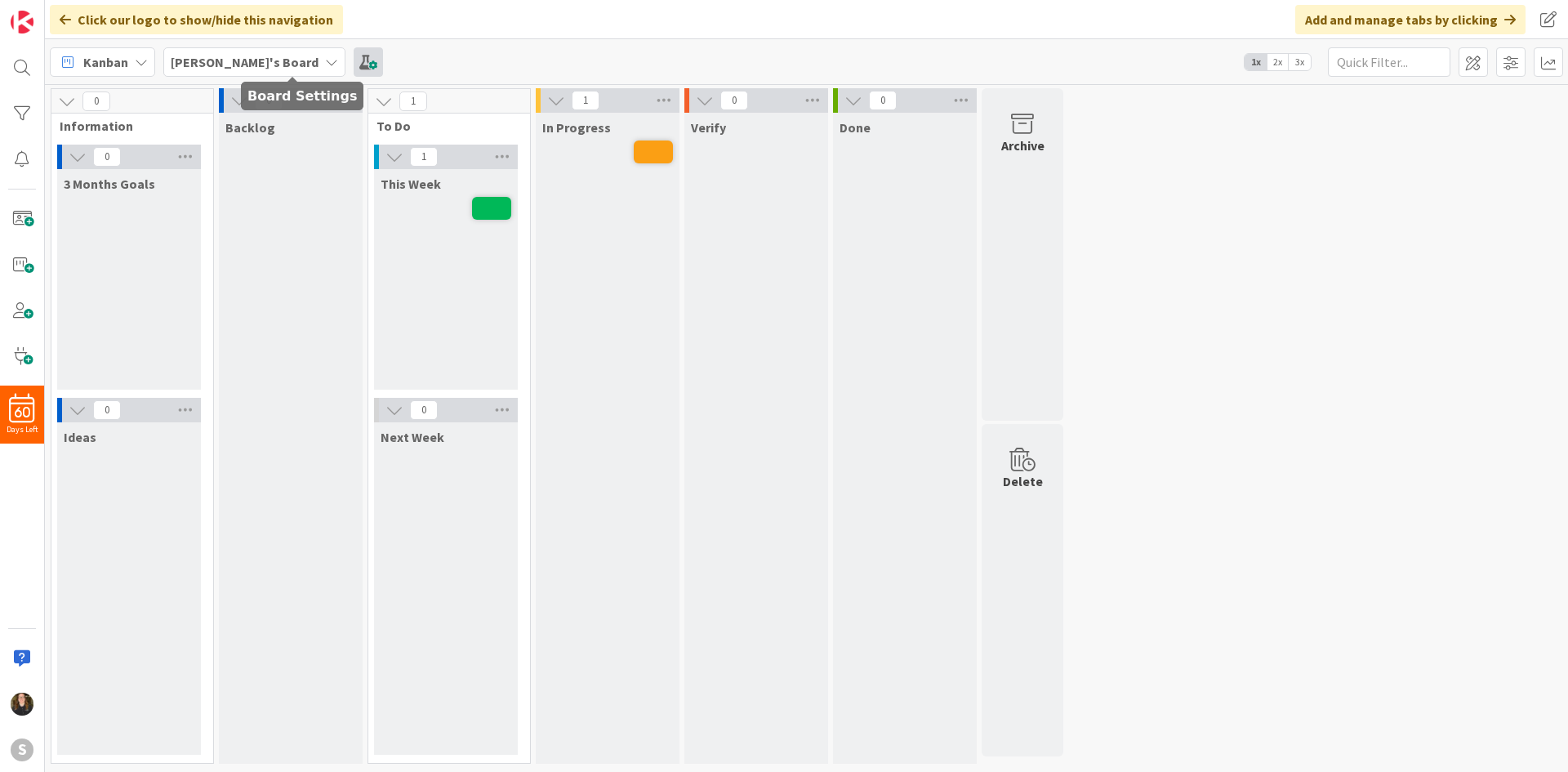
click at [354, 70] on span at bounding box center [369, 62] width 29 height 29
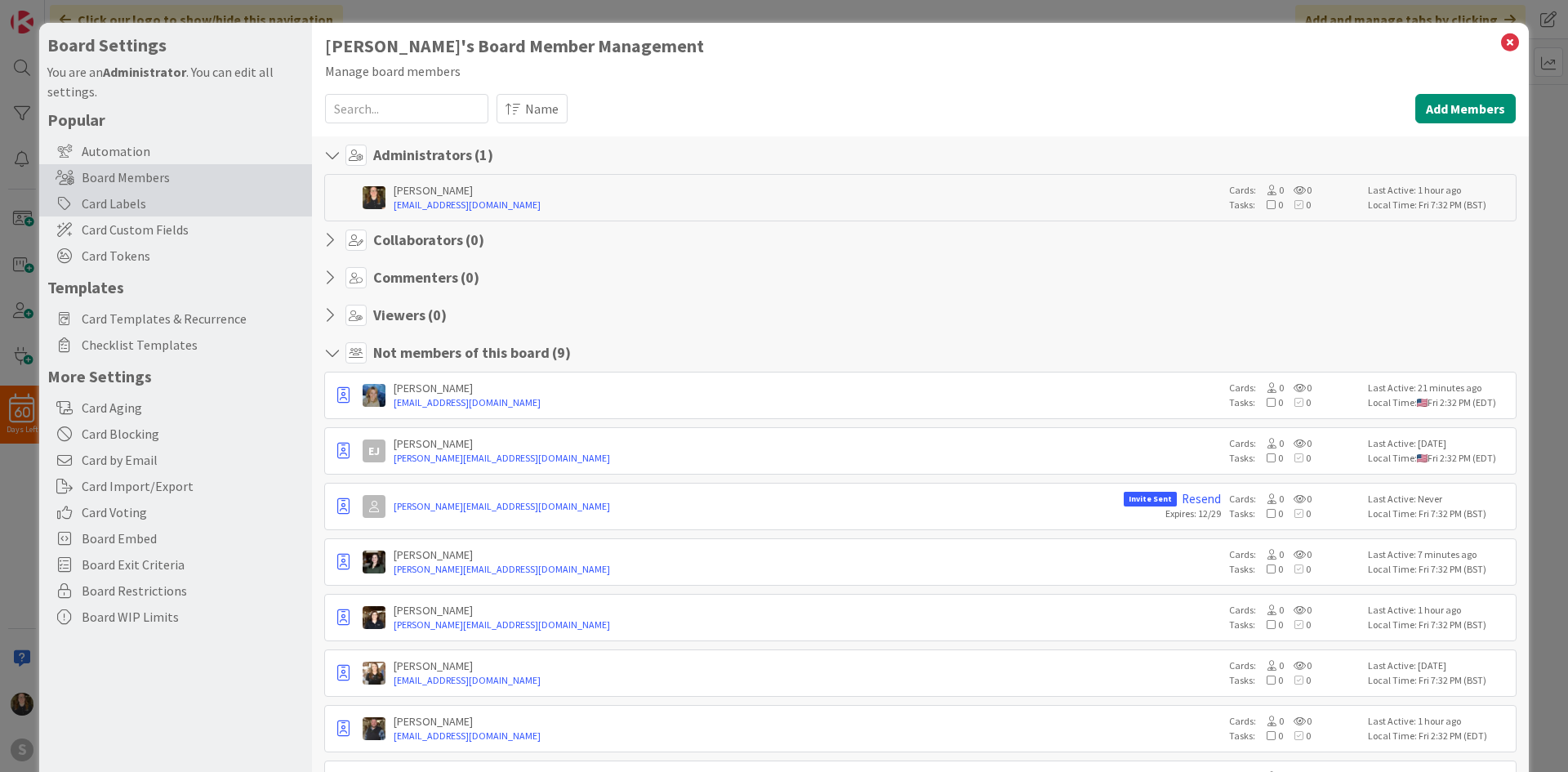
click at [128, 205] on div "Card Labels" at bounding box center [176, 204] width 273 height 26
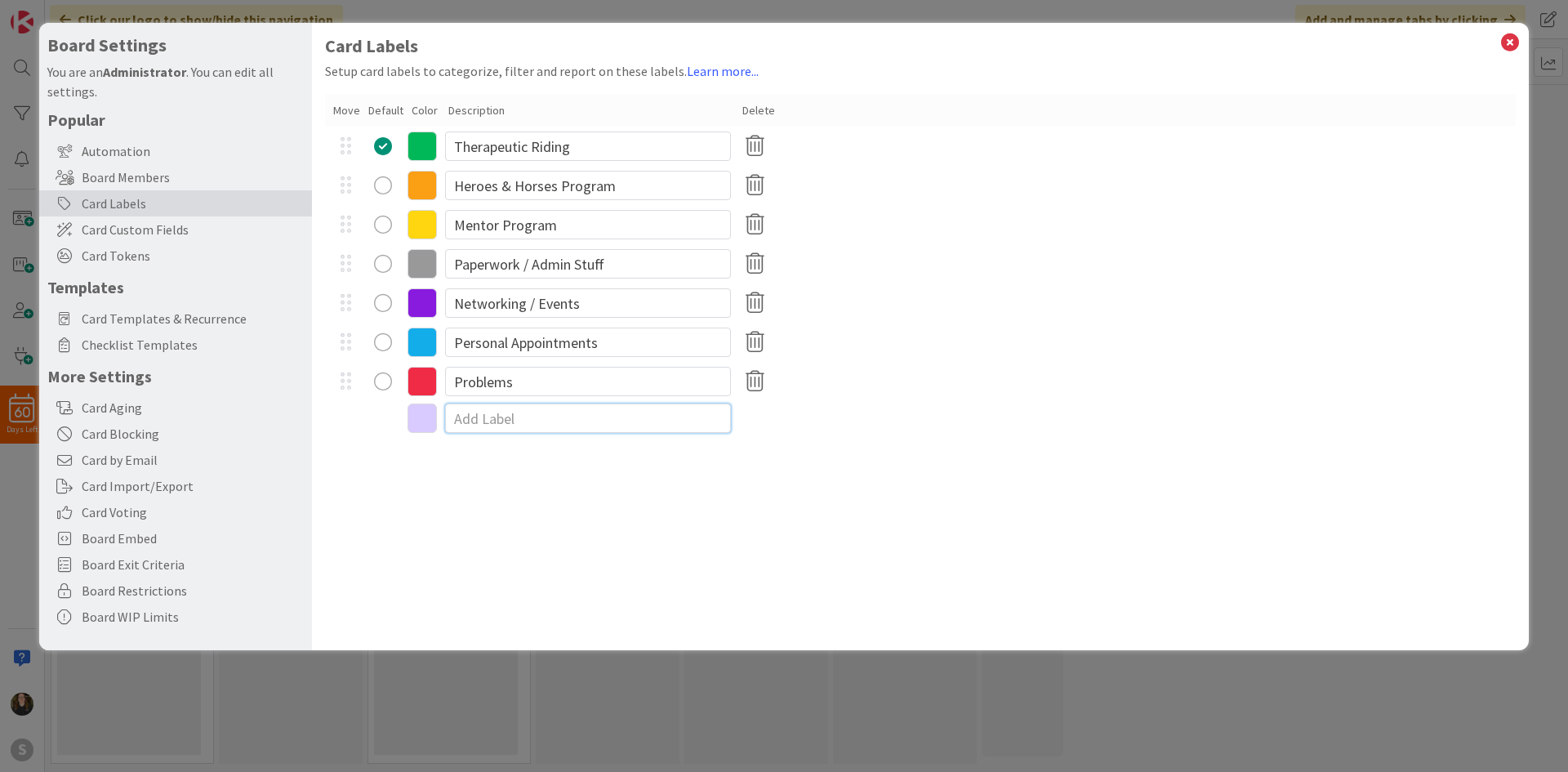
click at [513, 416] on input at bounding box center [588, 418] width 286 height 29
type input "Other"
click at [1030, 215] on div "Mentor Program" at bounding box center [920, 224] width 1190 height 40
click at [1507, 41] on icon at bounding box center [1509, 42] width 21 height 23
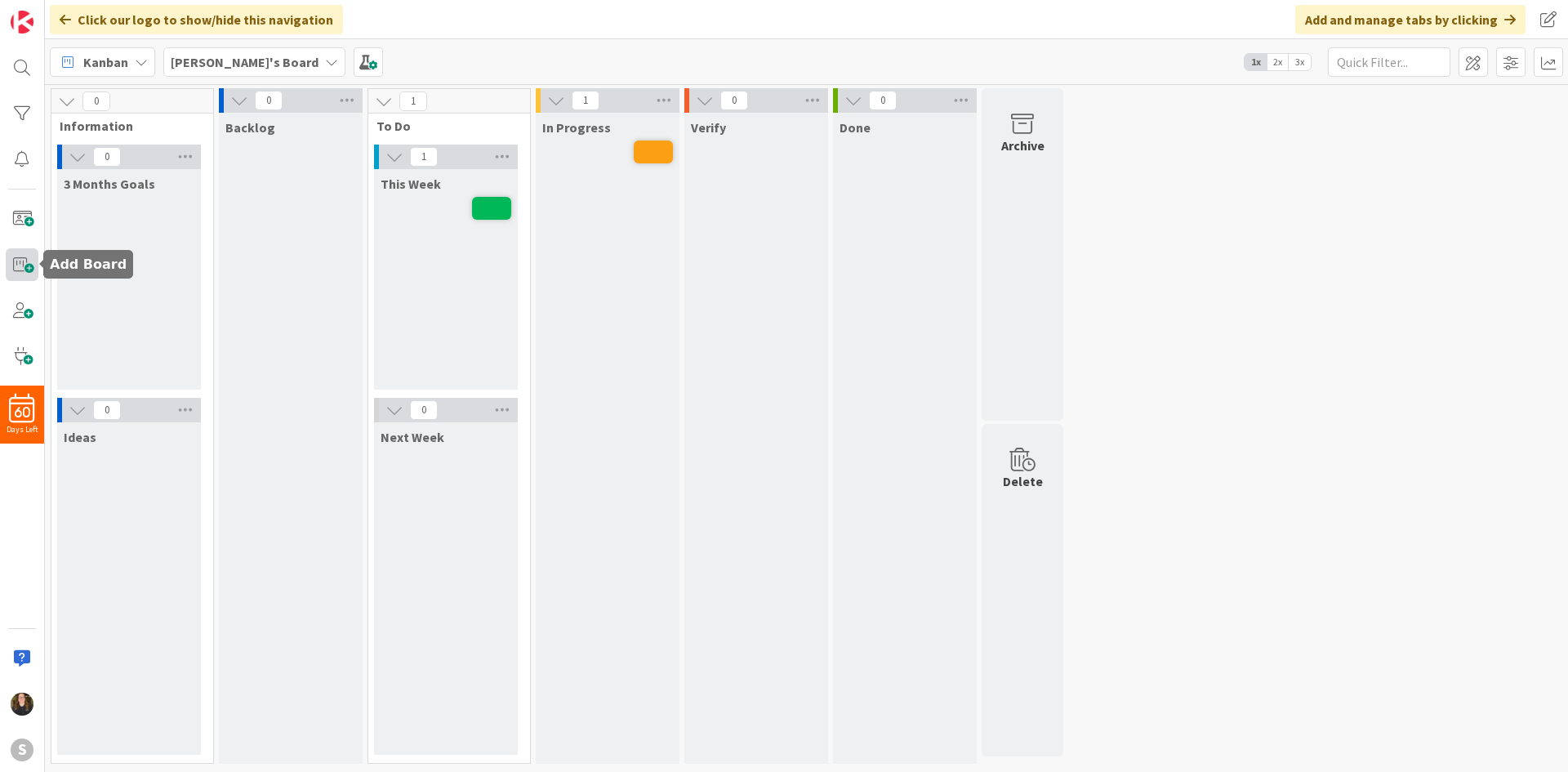
click at [25, 265] on span at bounding box center [21, 263] width 32 height 32
click at [28, 219] on span at bounding box center [21, 218] width 32 height 32
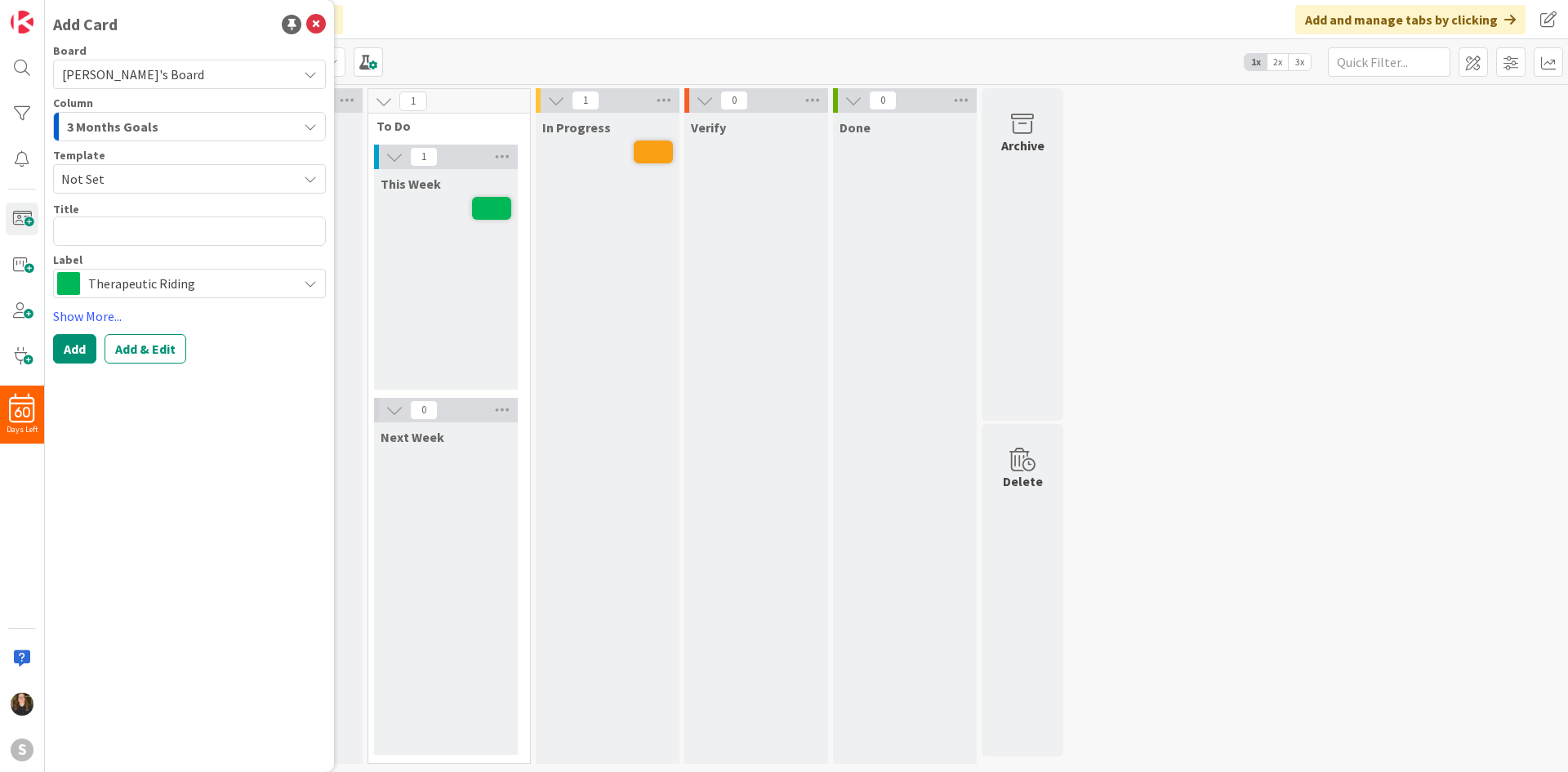
type textarea "x"
type textarea "C"
type textarea "x"
type textarea "Co"
type textarea "x"
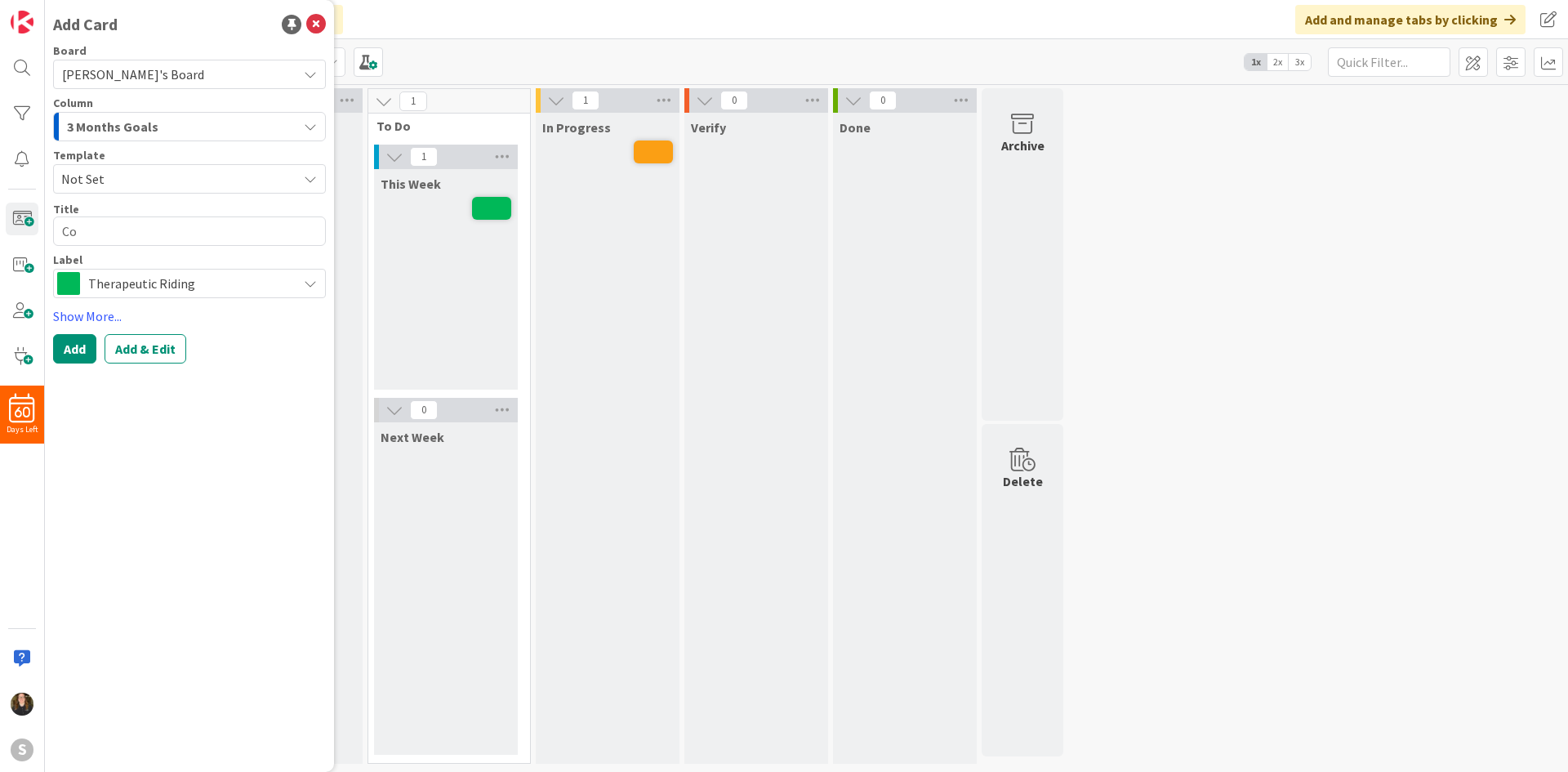
type textarea "Cov"
type textarea "x"
type textarea "Cove"
type textarea "x"
type textarea "Cover"
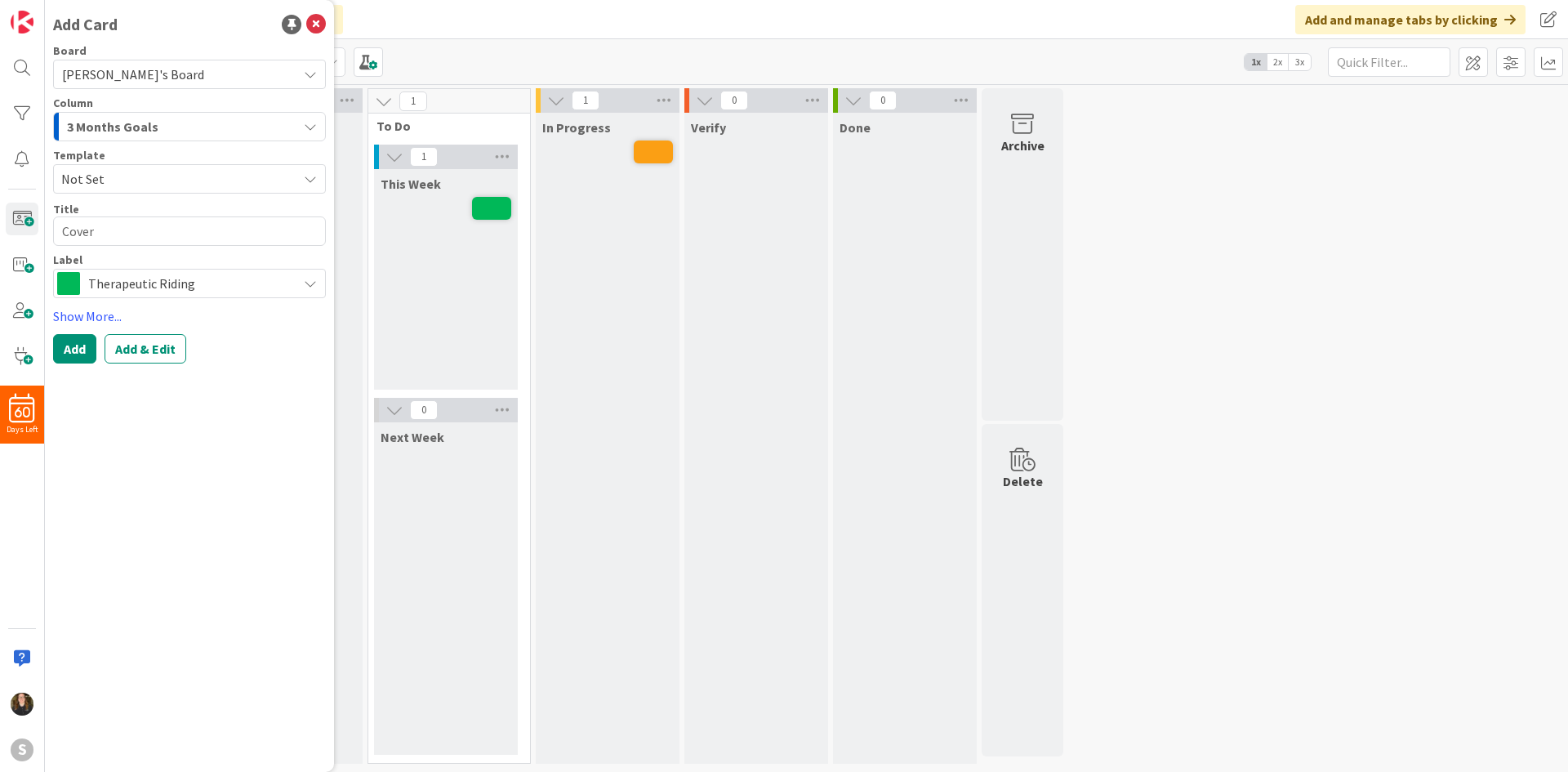
type textarea "x"
type textarea "Cover"
type textarea "x"
type textarea "Cover r"
type textarea "x"
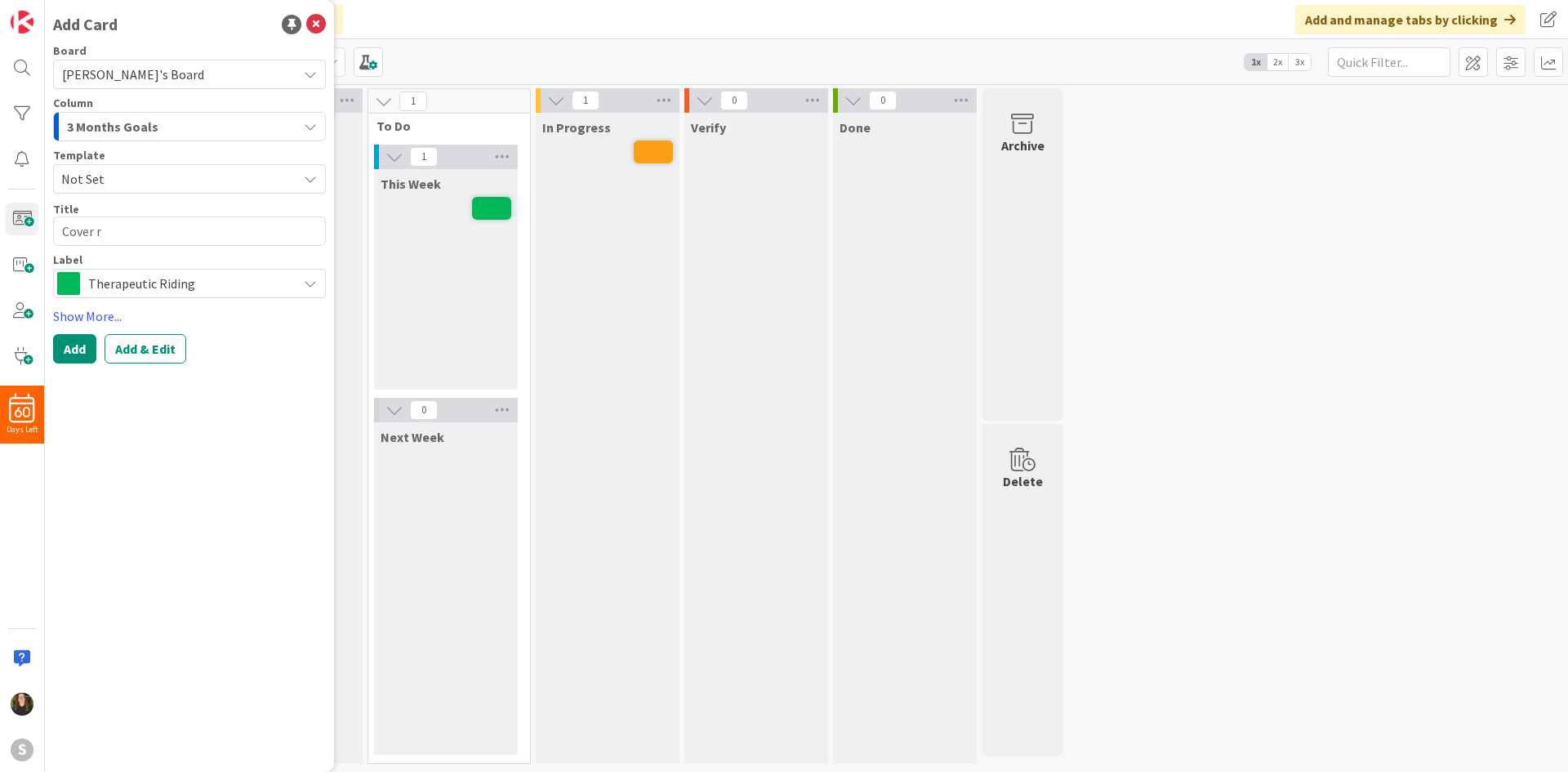
type textarea "Cover re"
type textarea "x"
type textarea "Cover r"
type textarea "x"
type textarea "Cover"
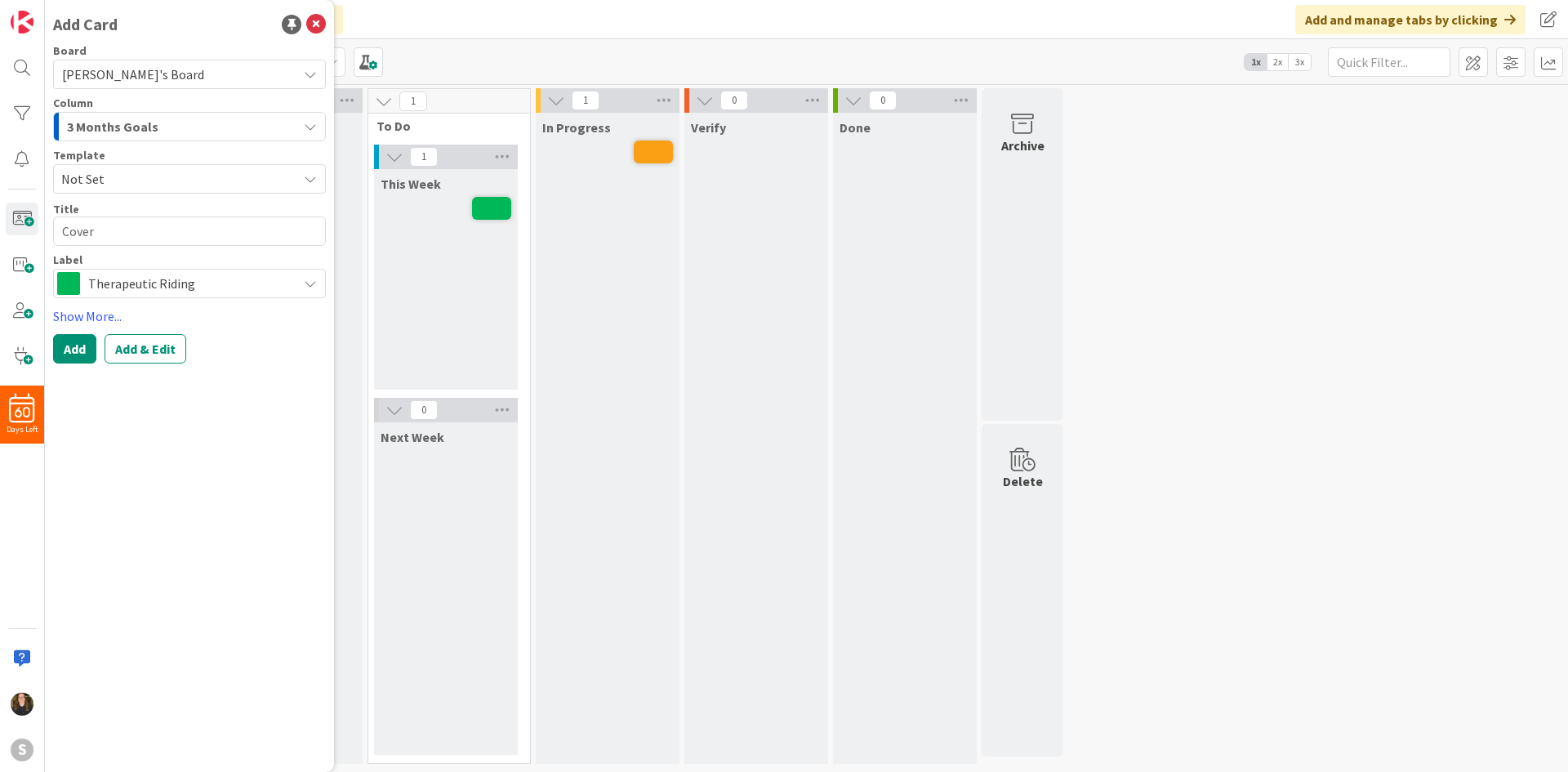
type textarea "x"
type textarea "Cover R"
type textarea "x"
type textarea "Cover RE"
type textarea "x"
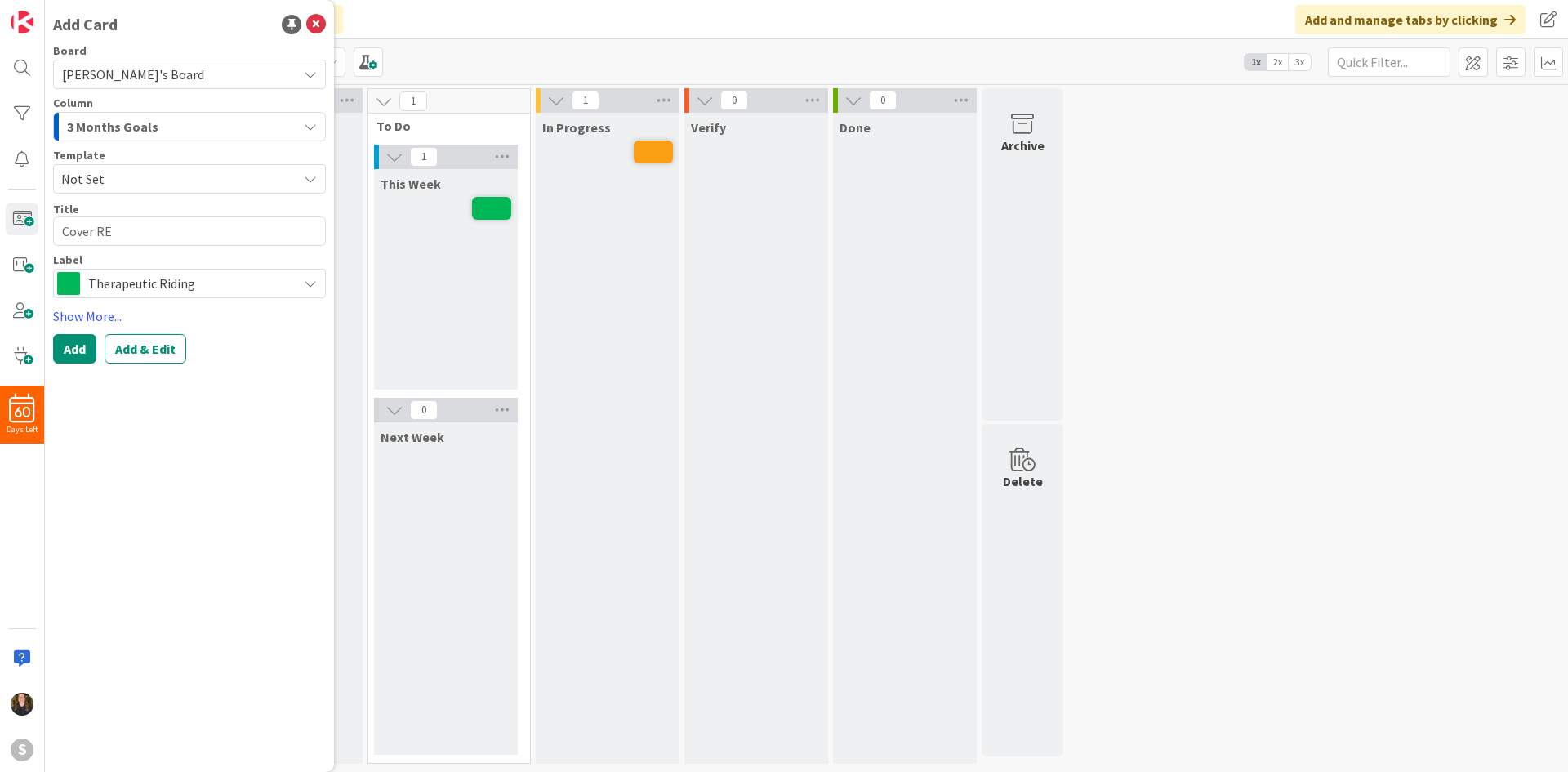
type textarea "Cover REf"
type textarea "x"
type textarea "Cover RE"
type textarea "x"
type textarea "Cover R"
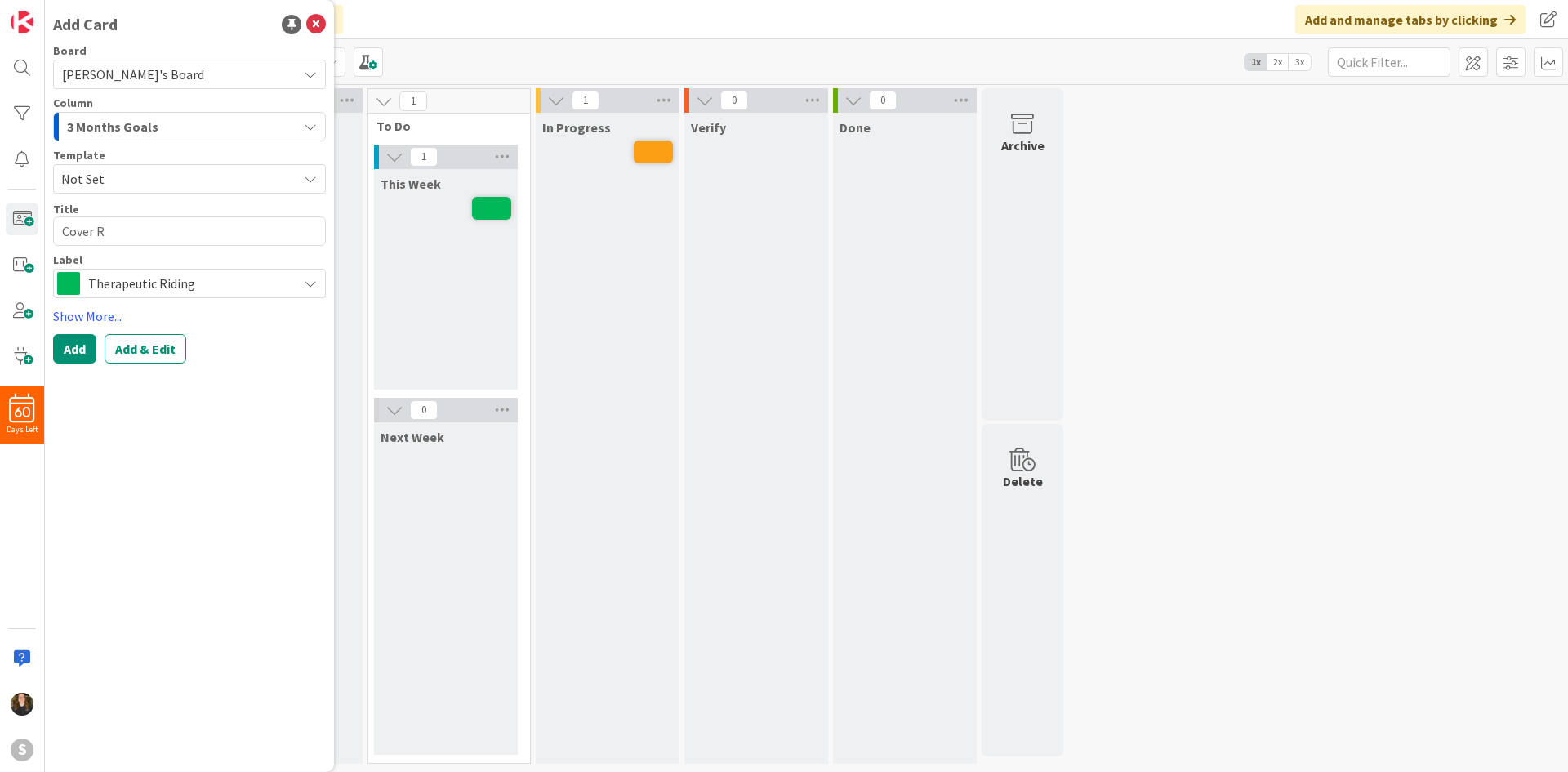
type textarea "x"
type textarea "Cover Rf"
type textarea "x"
type textarea "Cover Rfe"
type textarea "x"
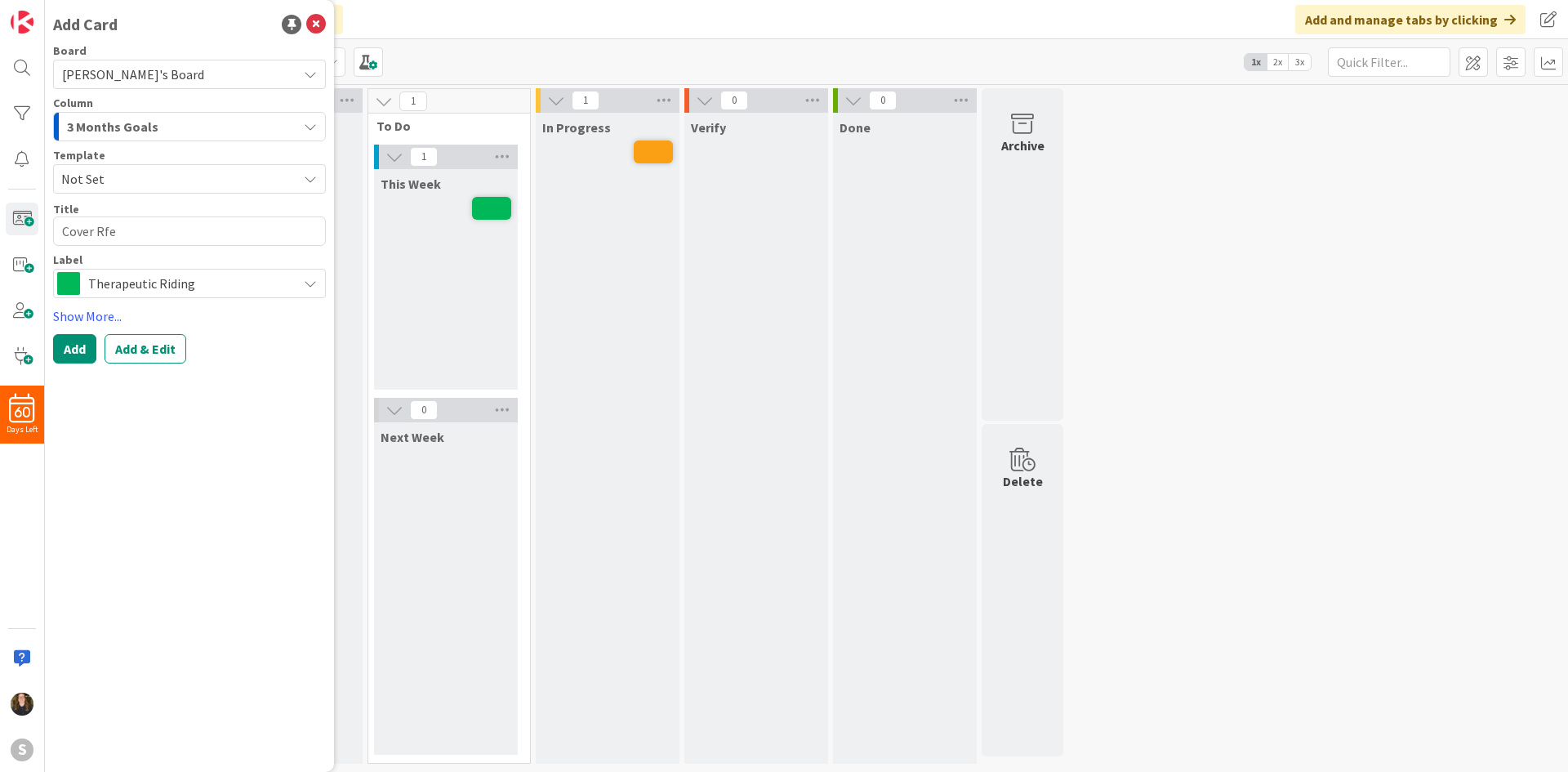
type textarea "Cover Rf"
type textarea "x"
type textarea "Cover R"
type textarea "x"
type textarea "Cover Re"
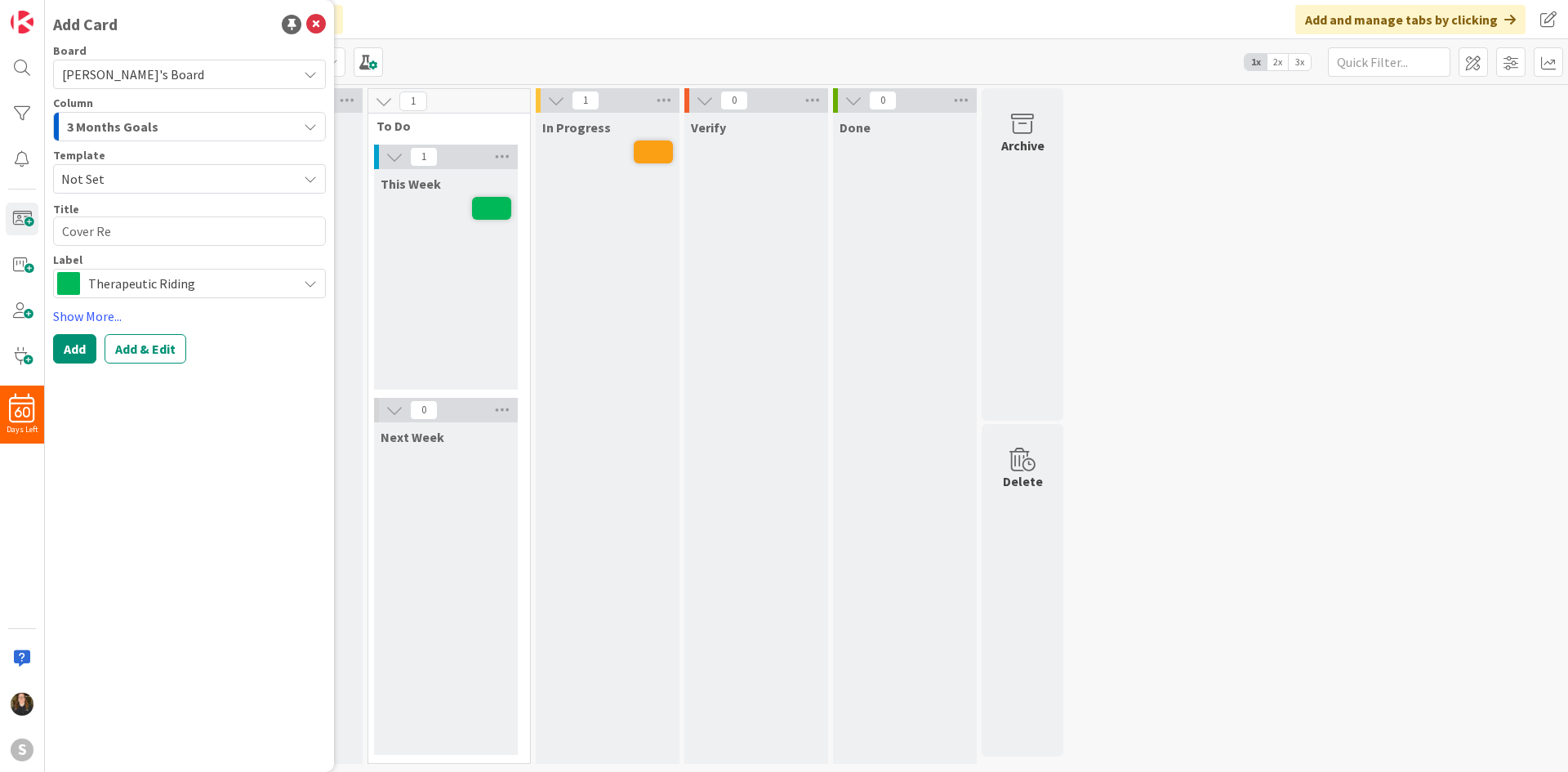
type textarea "x"
type textarea "Cover Rel"
type textarea "x"
type textarea "Cover Re"
type textarea "x"
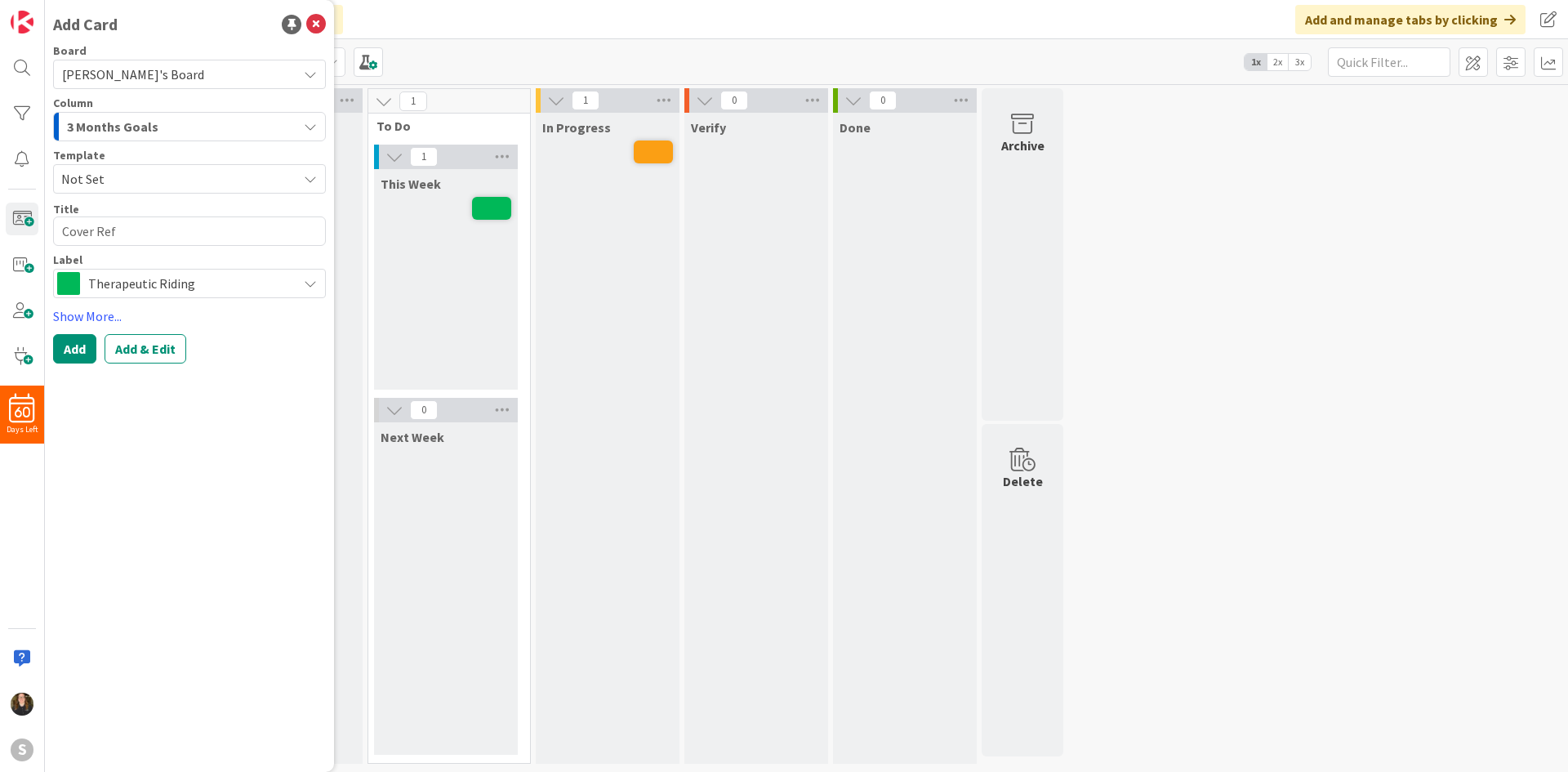
type textarea "Cover Refl"
type textarea "x"
type textarea "Cover Refle"
type textarea "x"
type textarea "Cover Reflec"
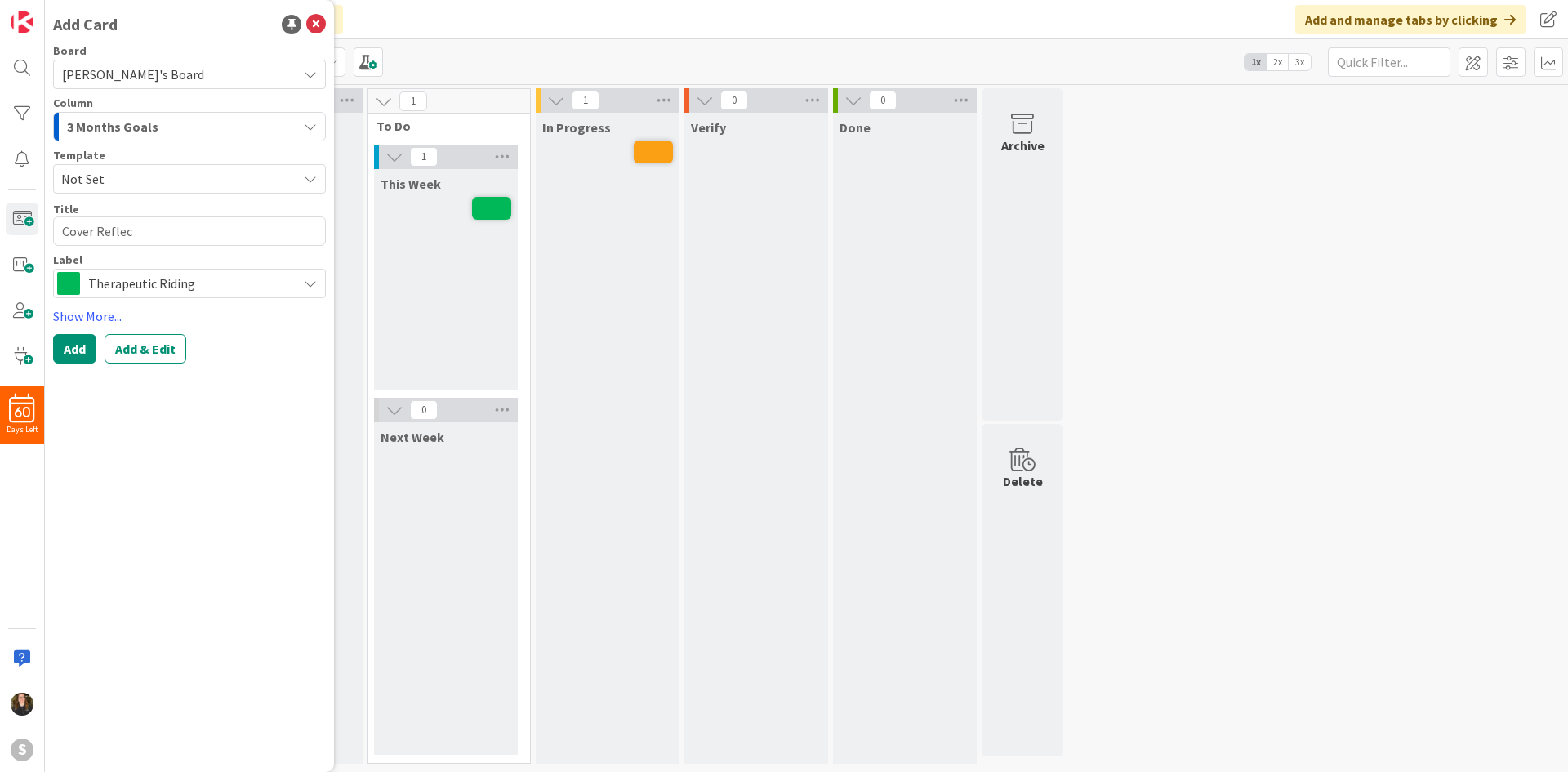
type textarea "x"
type textarea "Cover Reflect"
type textarea "x"
type textarea "Cover Reflecti"
type textarea "x"
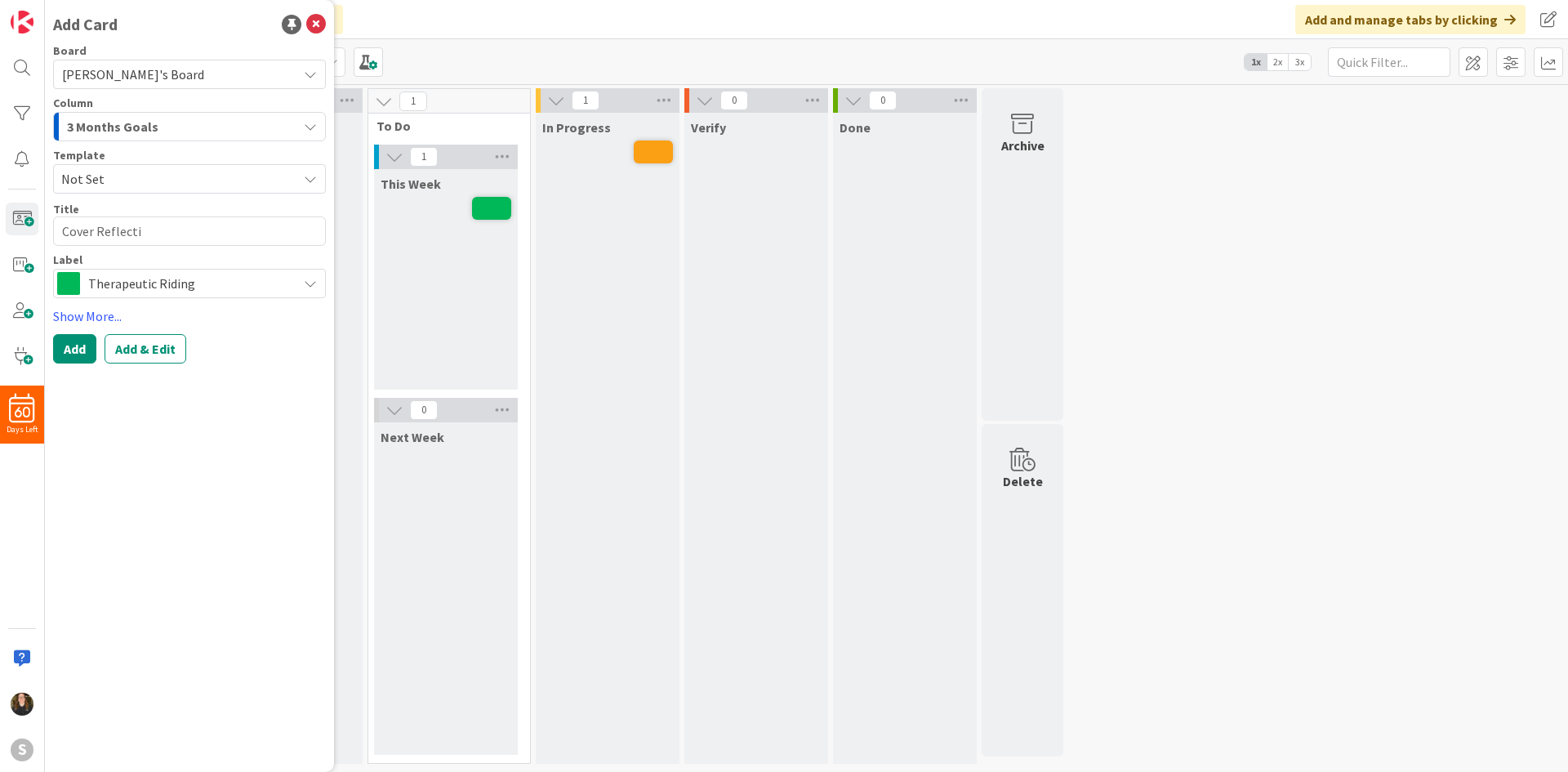
type textarea "Cover Reflectio"
type textarea "x"
type textarea "Cover Reflection"
type textarea "x"
type textarea "Cover Reflections"
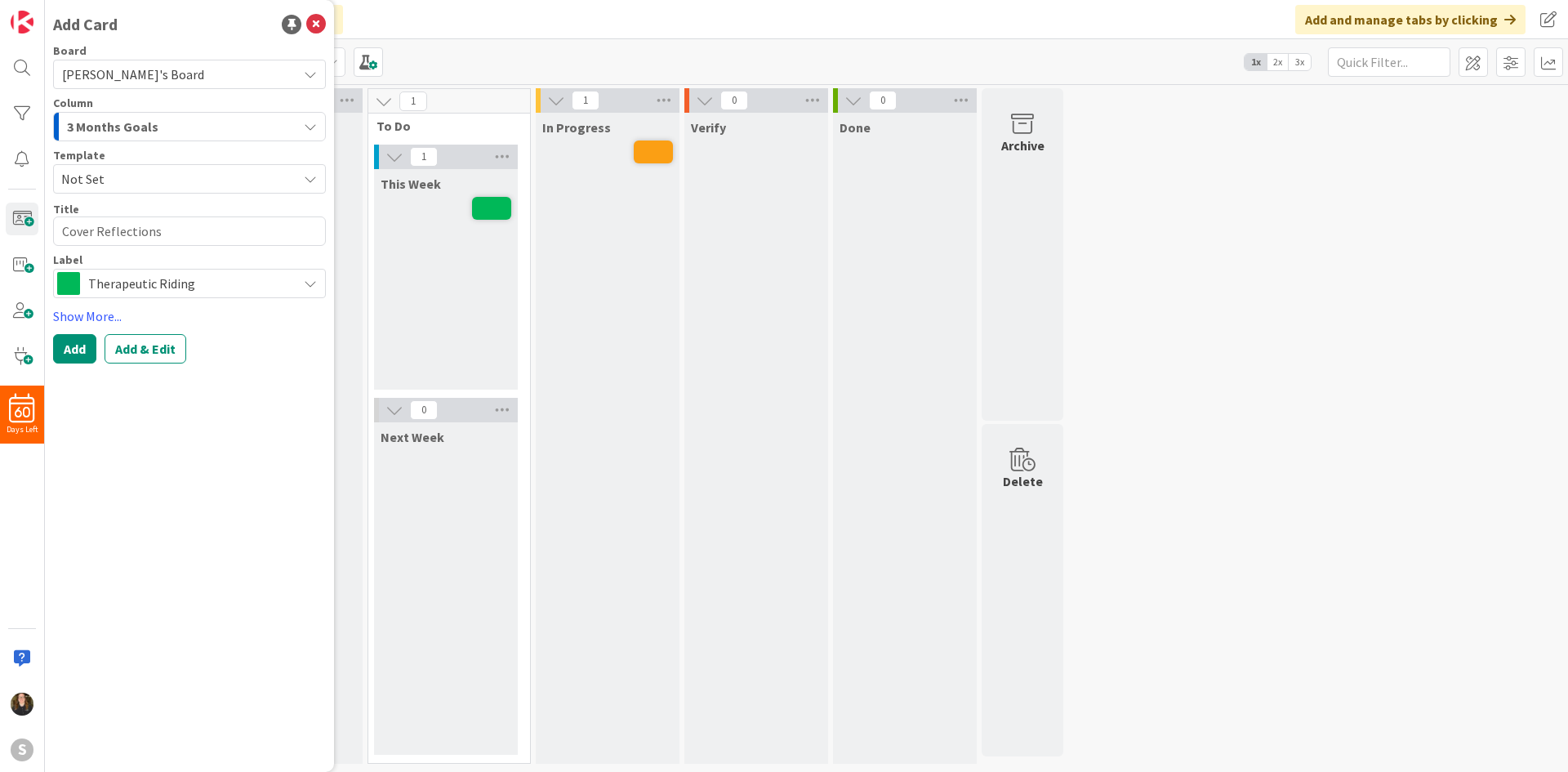
type textarea "x"
type textarea "Cover Reflections"
type textarea "x"
type textarea "Cover Reflections F"
type textarea "x"
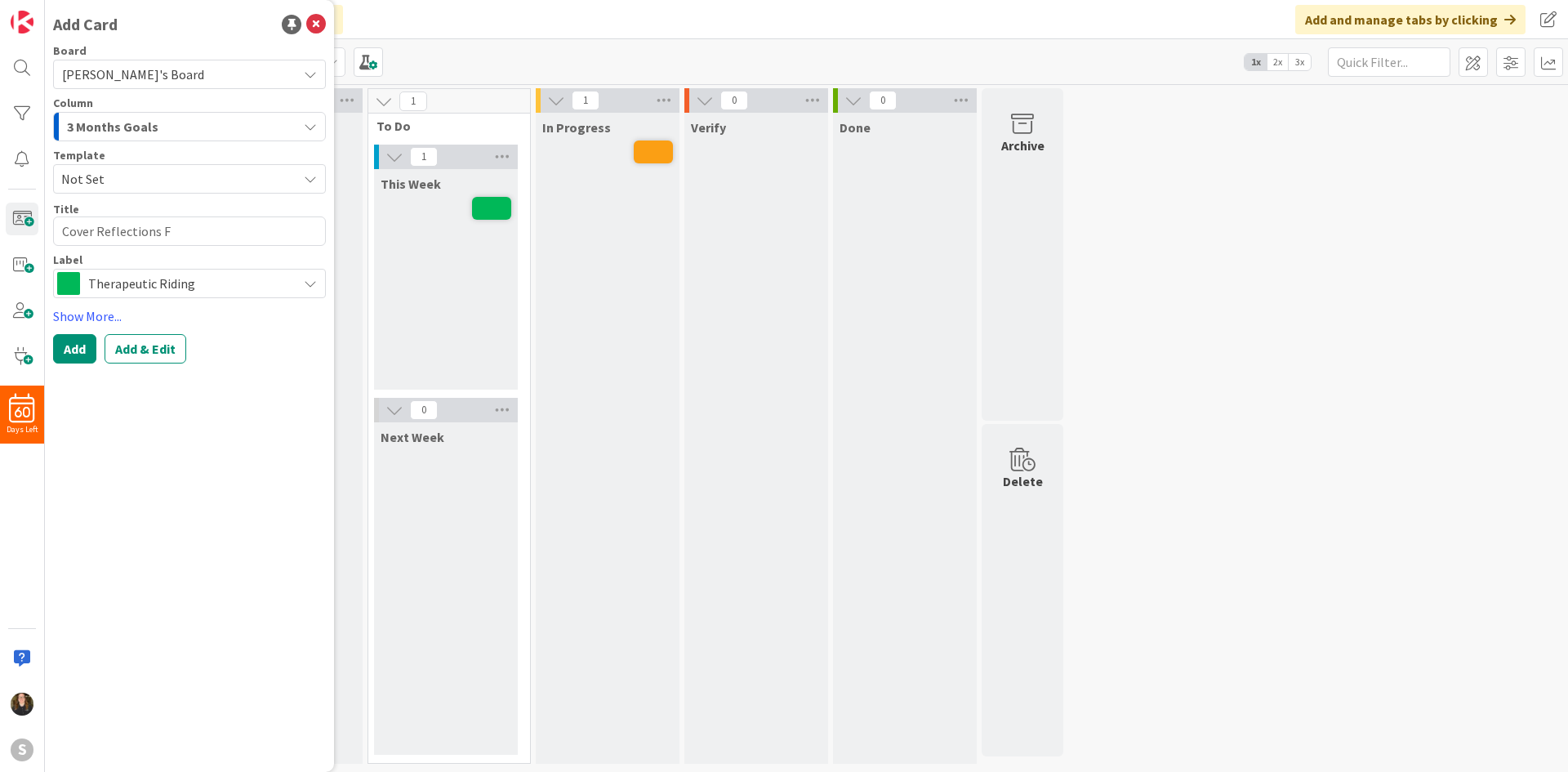
type textarea "Cover Reflections Fo"
type textarea "x"
type textarea "Cover Reflections For"
type textarea "x"
type textarea "Cover Reflections For"
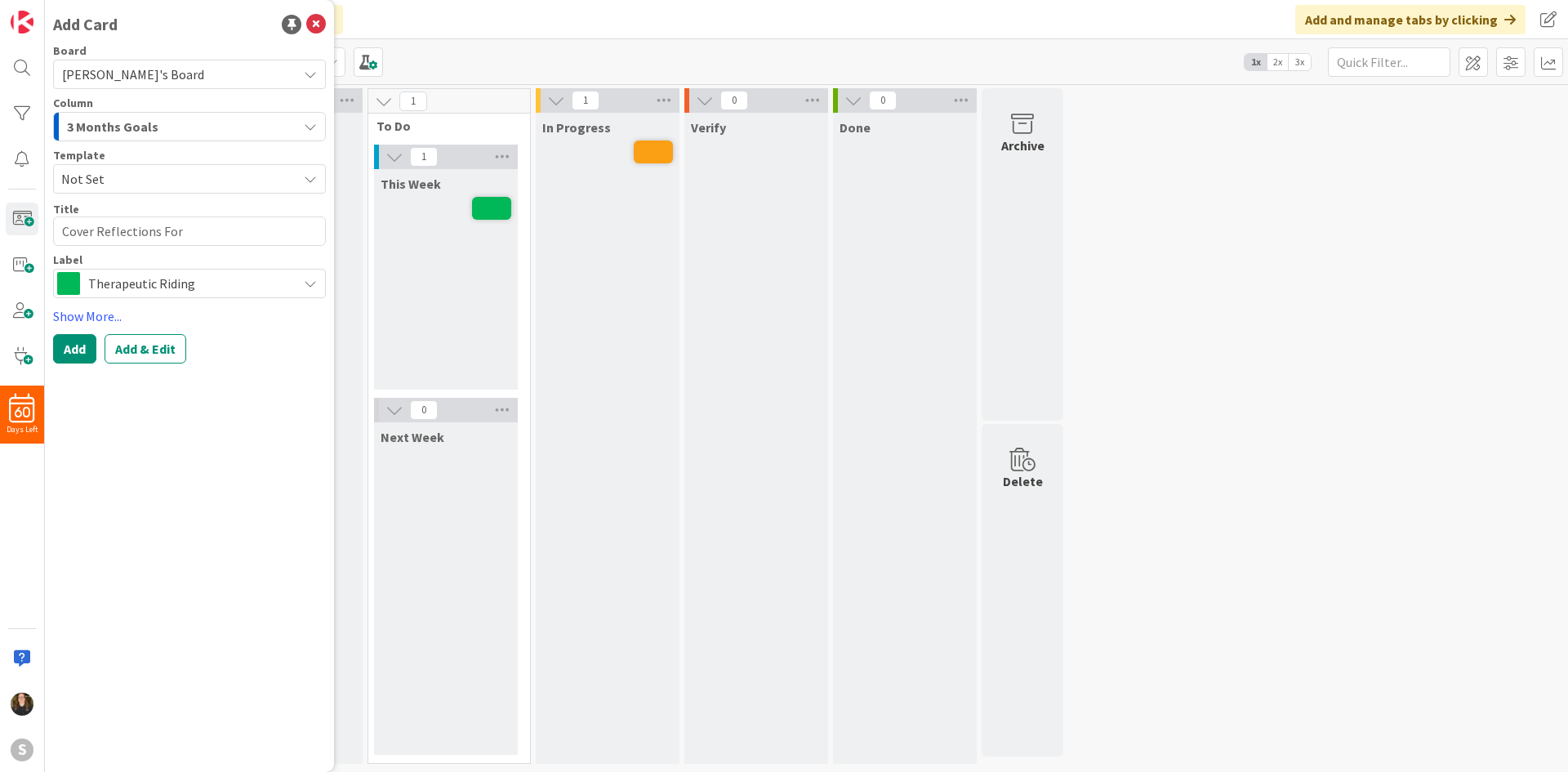
type textarea "x"
type textarea "Cover Reflections For"
type textarea "x"
type textarea "Cover Reflections Fo"
type textarea "x"
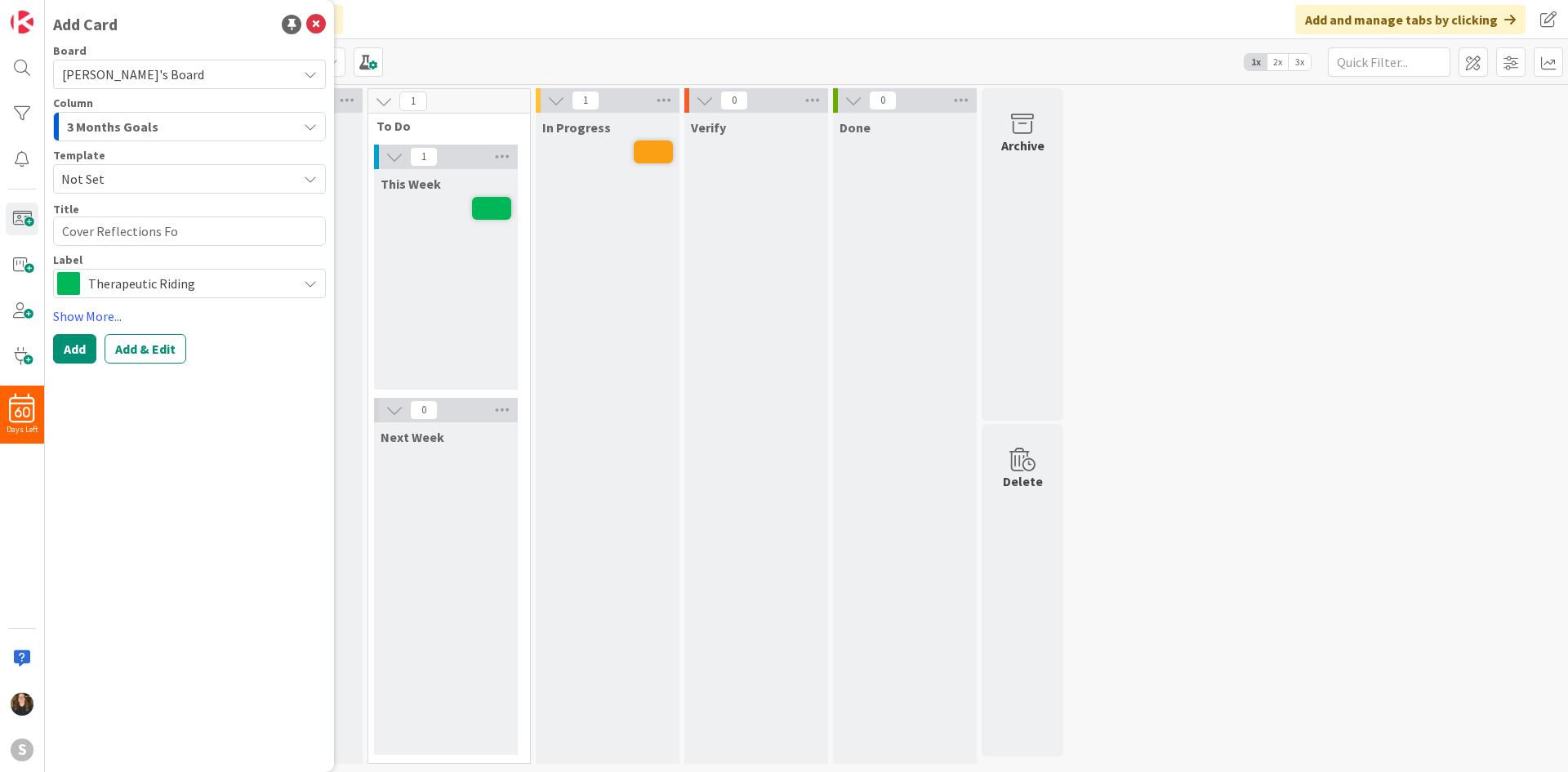
type textarea "Cover Reflections F"
type textarea "x"
type textarea "Cover Reflections"
type textarea "x"
type textarea "Cover Reflections f"
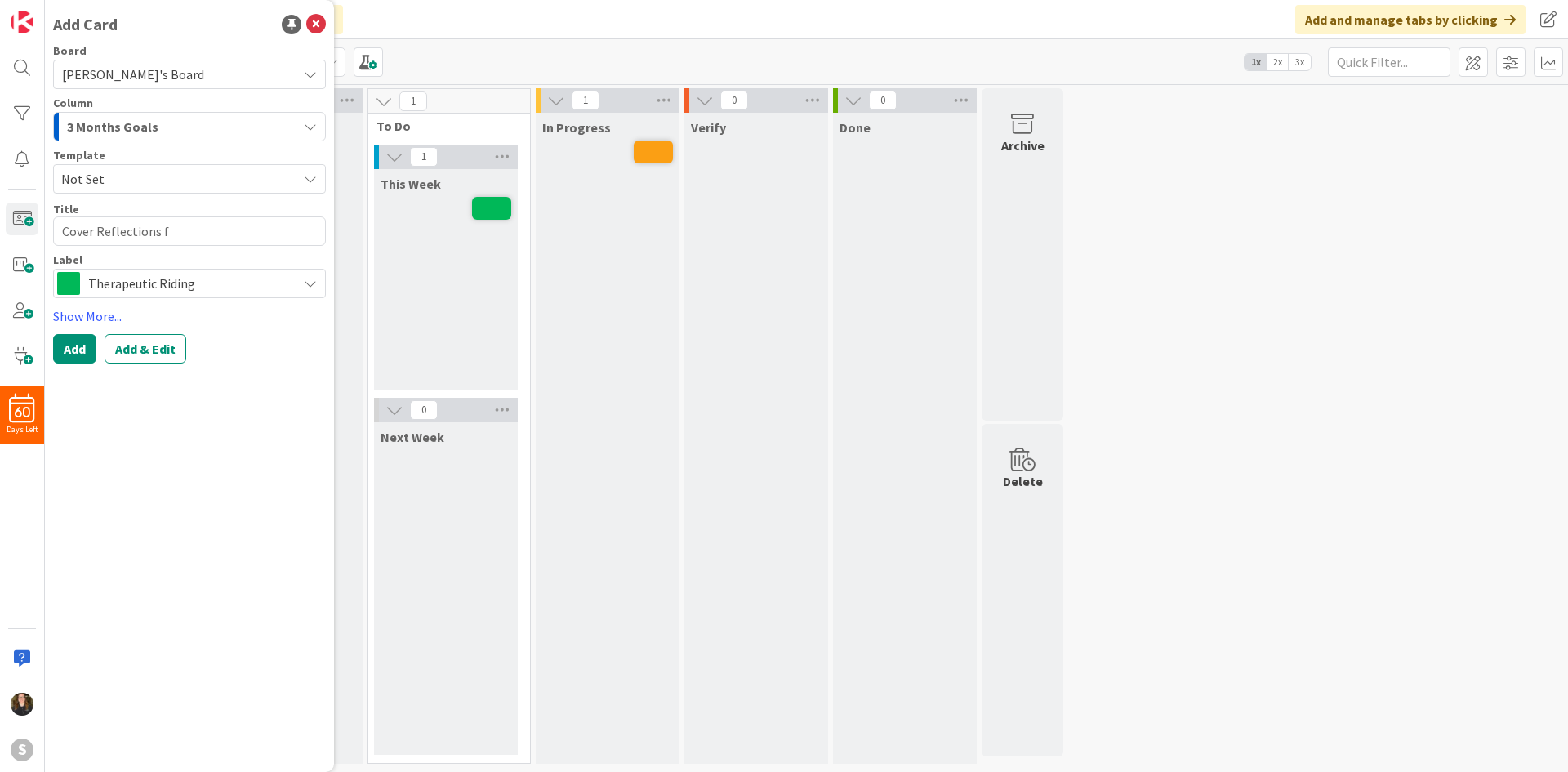
type textarea "x"
type textarea "Cover Reflections fr"
type textarea "x"
type textarea "Cover Reflections fro"
type textarea "x"
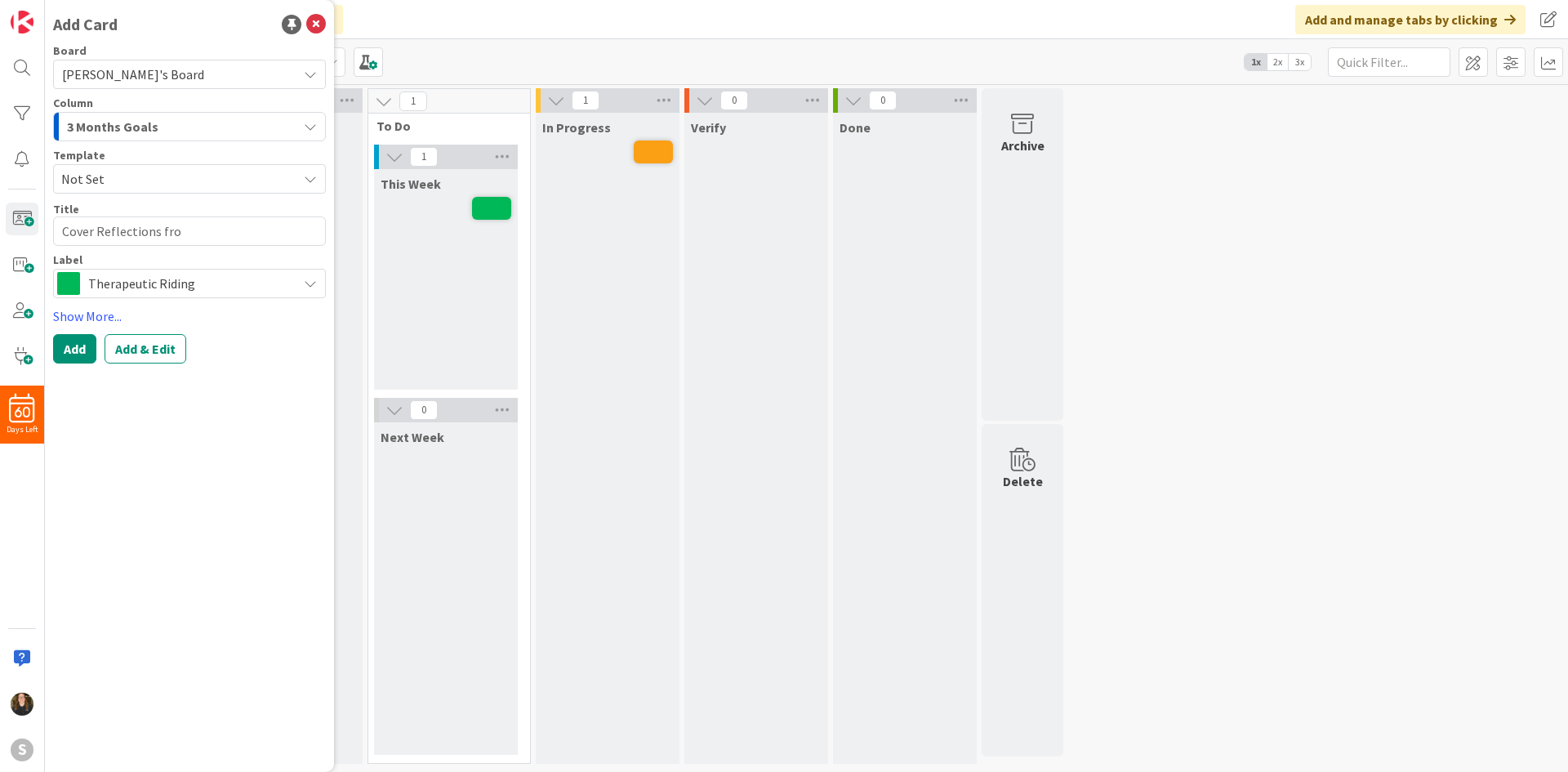
type textarea "Cover Reflections fr"
type textarea "x"
type textarea "Cover Reflections f"
type textarea "x"
type textarea "Cover Reflections fo"
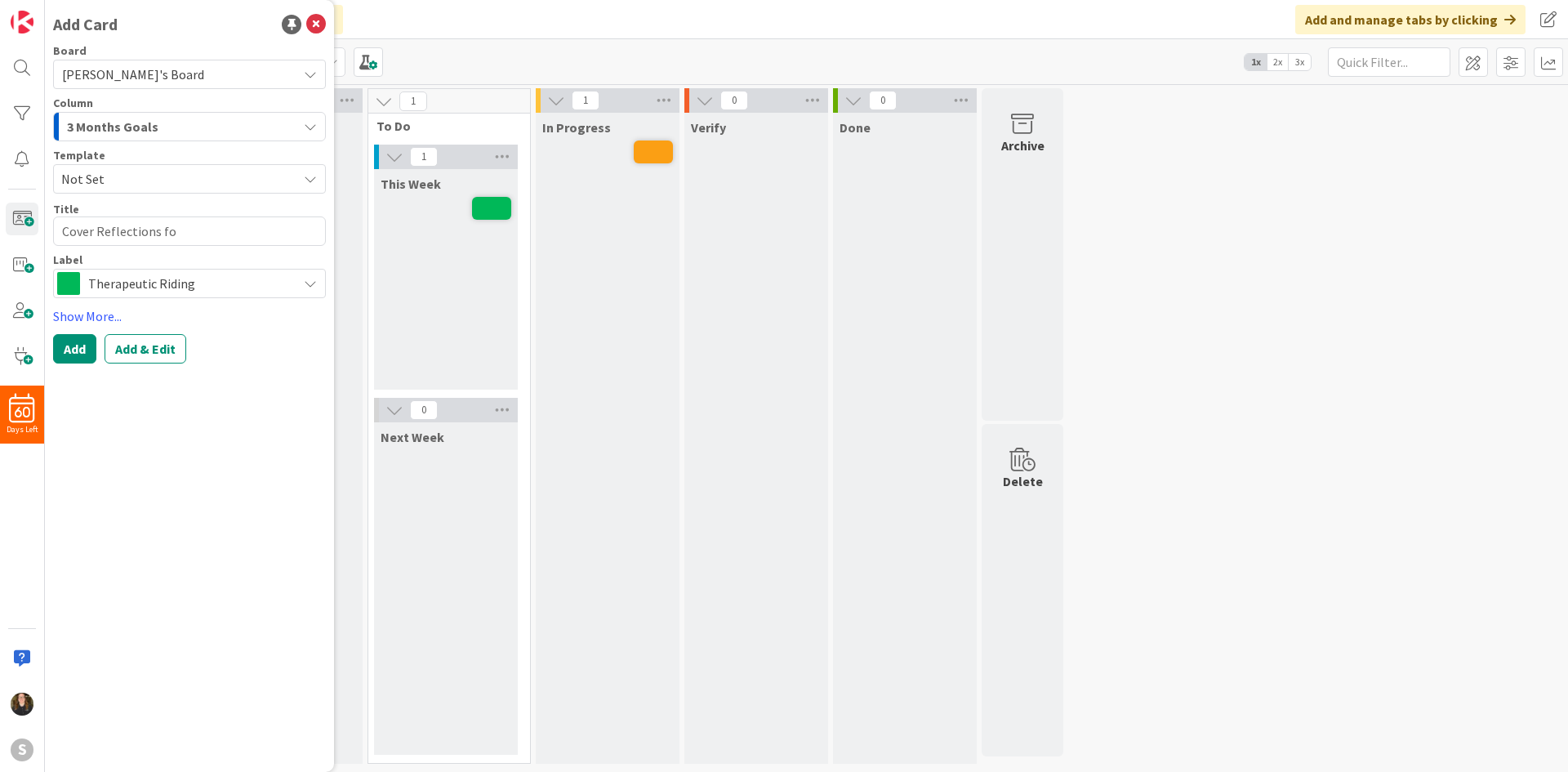
type textarea "x"
type textarea "Cover Reflections for"
type textarea "x"
type textarea "Cover Reflections for"
type textarea "x"
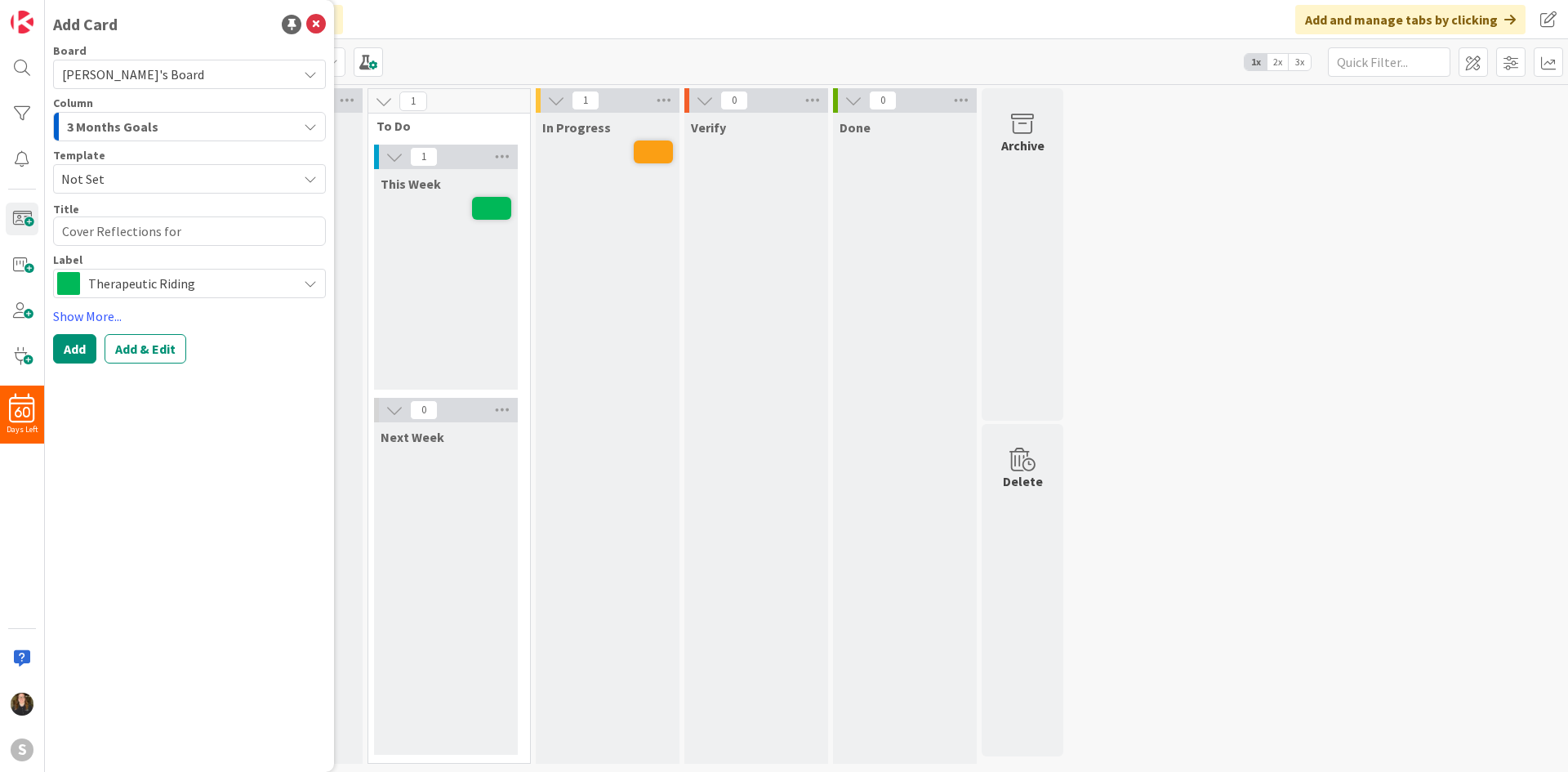
type textarea "Cover Reflections for C"
type textarea "x"
type textarea "Cover Reflections for [PERSON_NAME]"
type textarea "x"
type textarea "Cover Reflections for Cha"
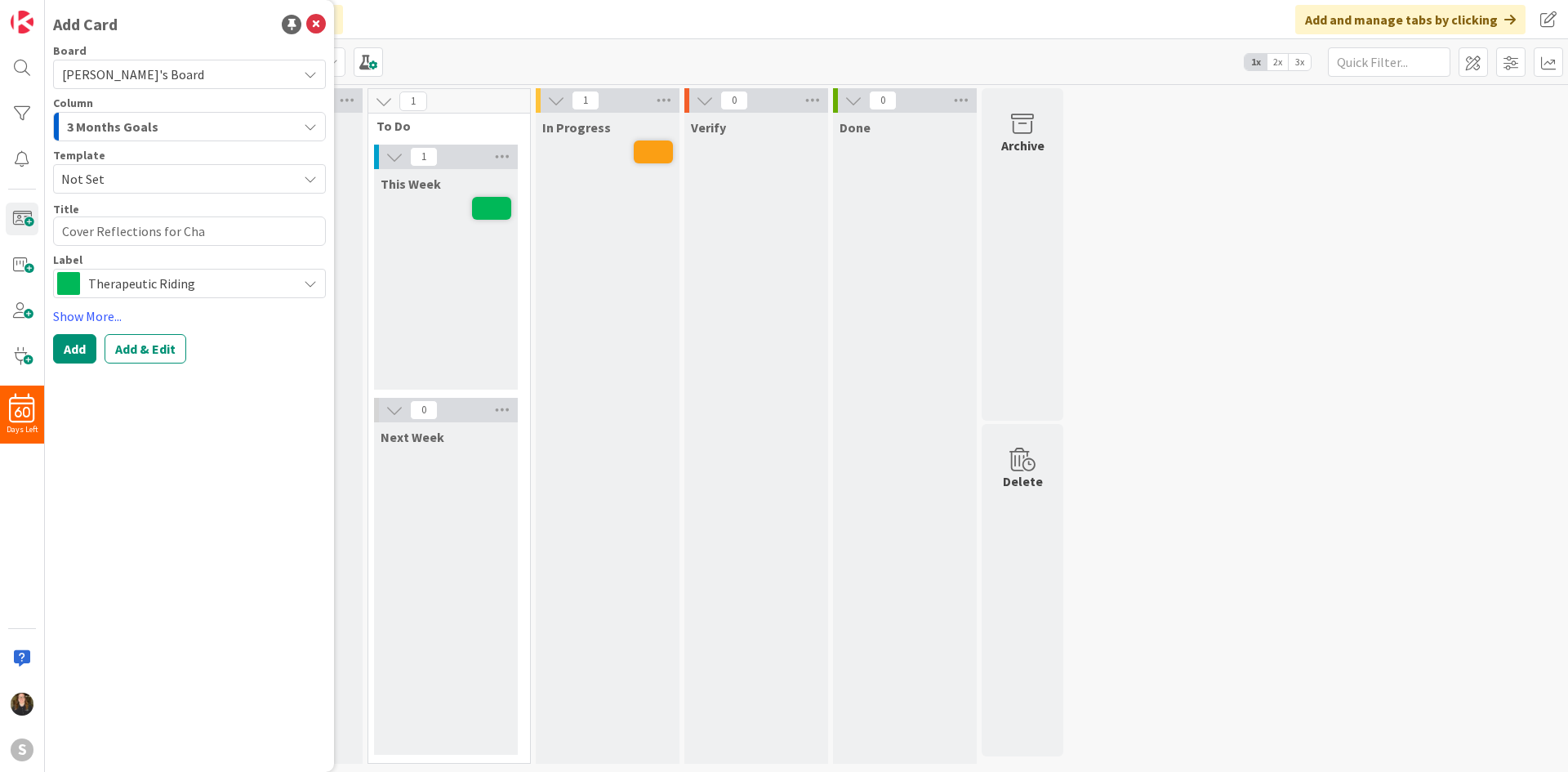
type textarea "x"
type textarea "Cover Reflections for [PERSON_NAME]"
type textarea "x"
type textarea "Cover Reflections for Chand"
type textarea "x"
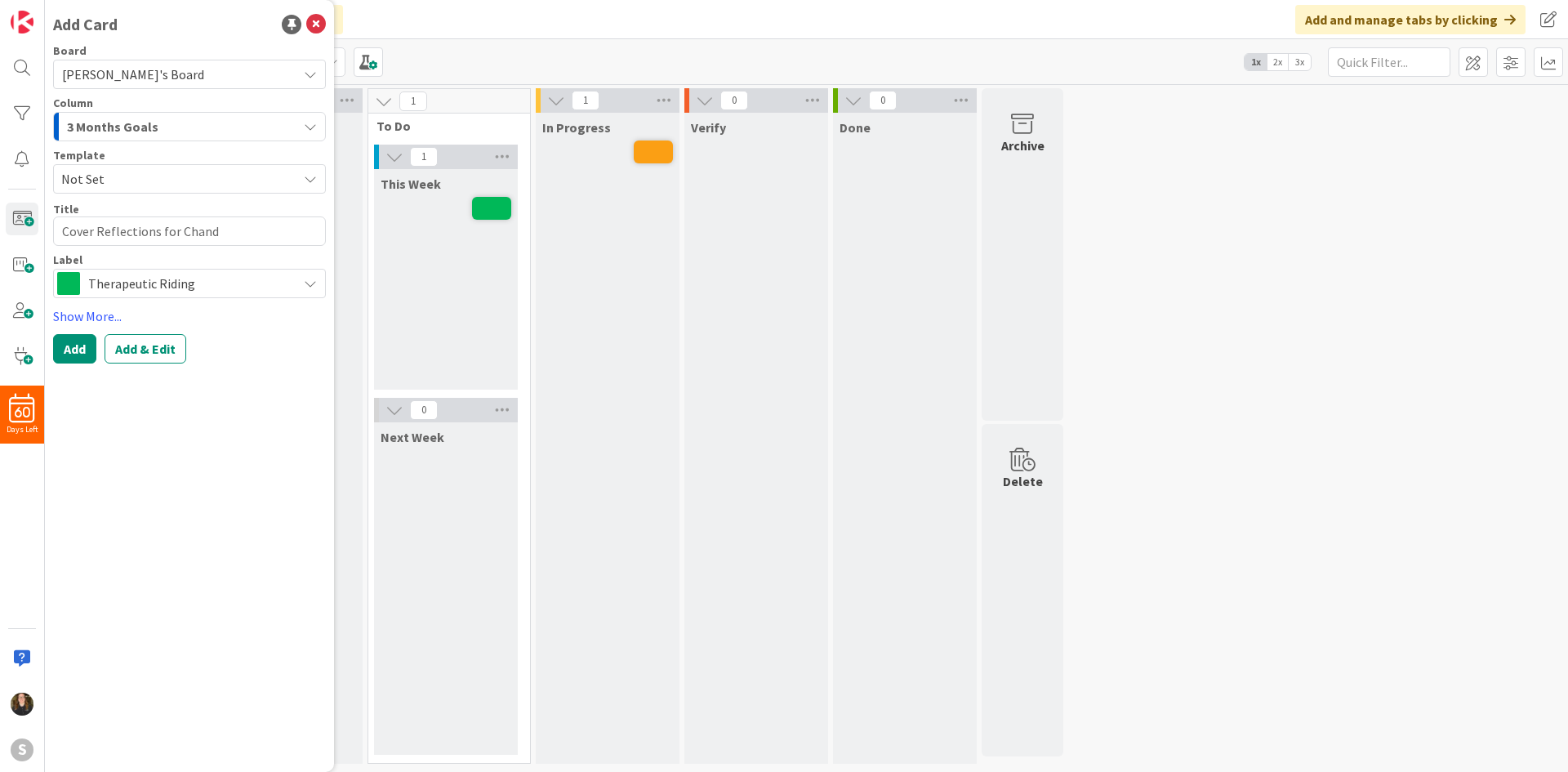
type textarea "Cover Reflections for [PERSON_NAME]"
type textarea "x"
type textarea "Cover Reflections for Chandle"
type textarea "x"
type textarea "Cover Reflections for [PERSON_NAME]"
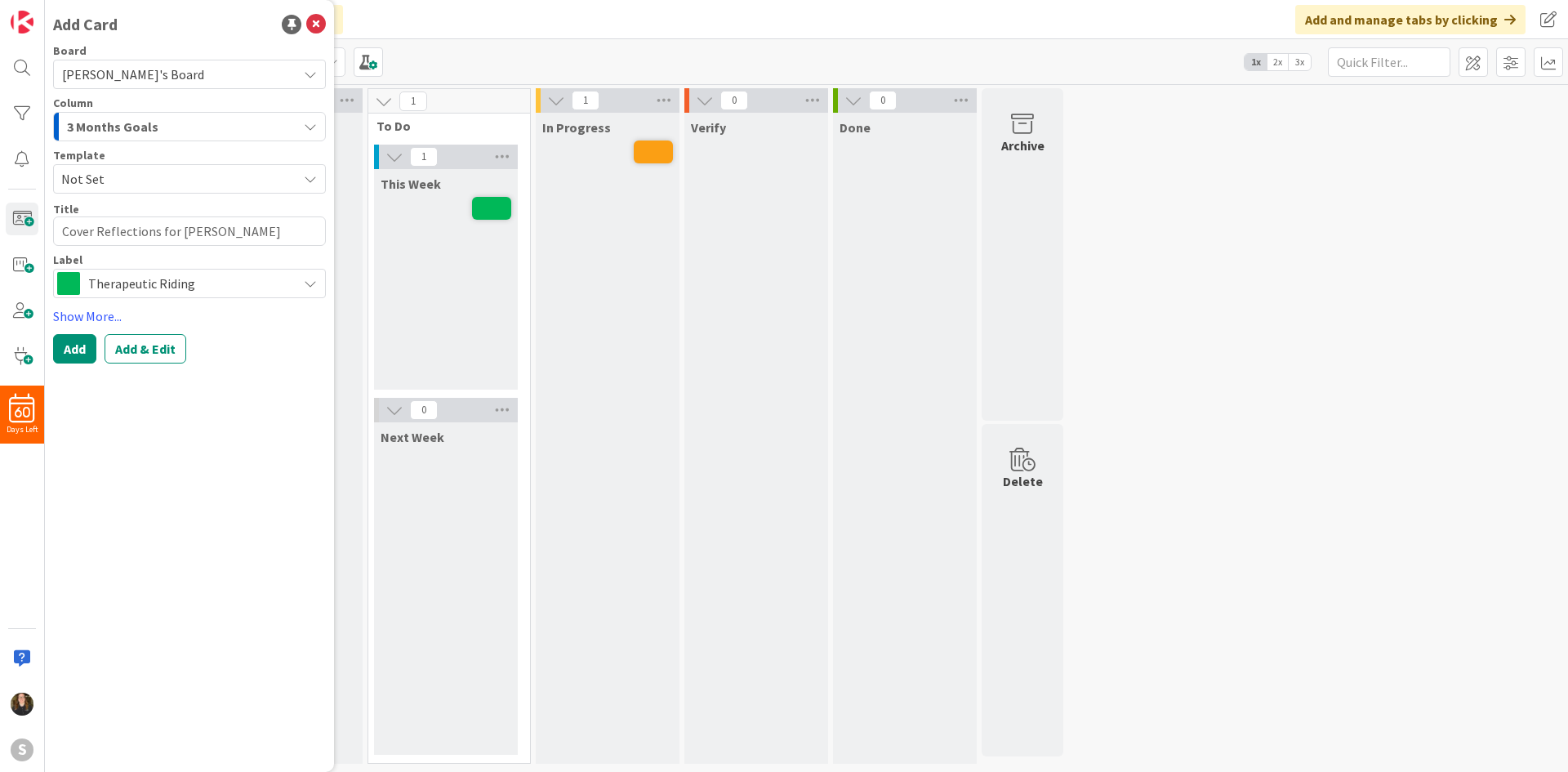
type textarea "x"
type textarea "Cover Reflections for [PERSON_NAME]"
type textarea "x"
type textarea "Cover Reflections for [PERSON_NAME]"
type textarea "x"
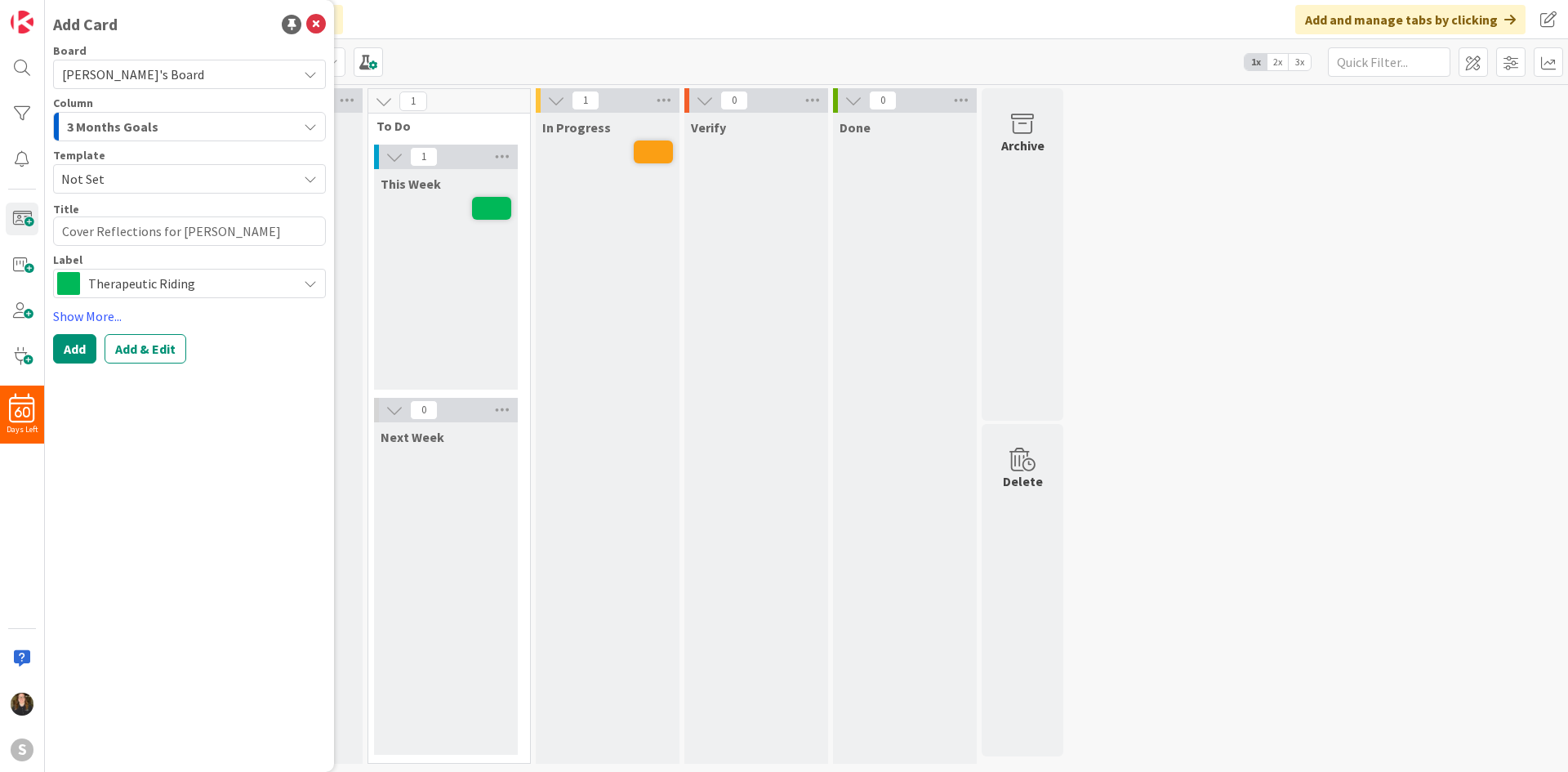
type textarea "Cover Reflections for [PERSON_NAME] on"
type textarea "x"
type textarea "Cover Reflections for [PERSON_NAME] on"
type textarea "x"
type textarea "Cover Reflections for [PERSON_NAME] on M"
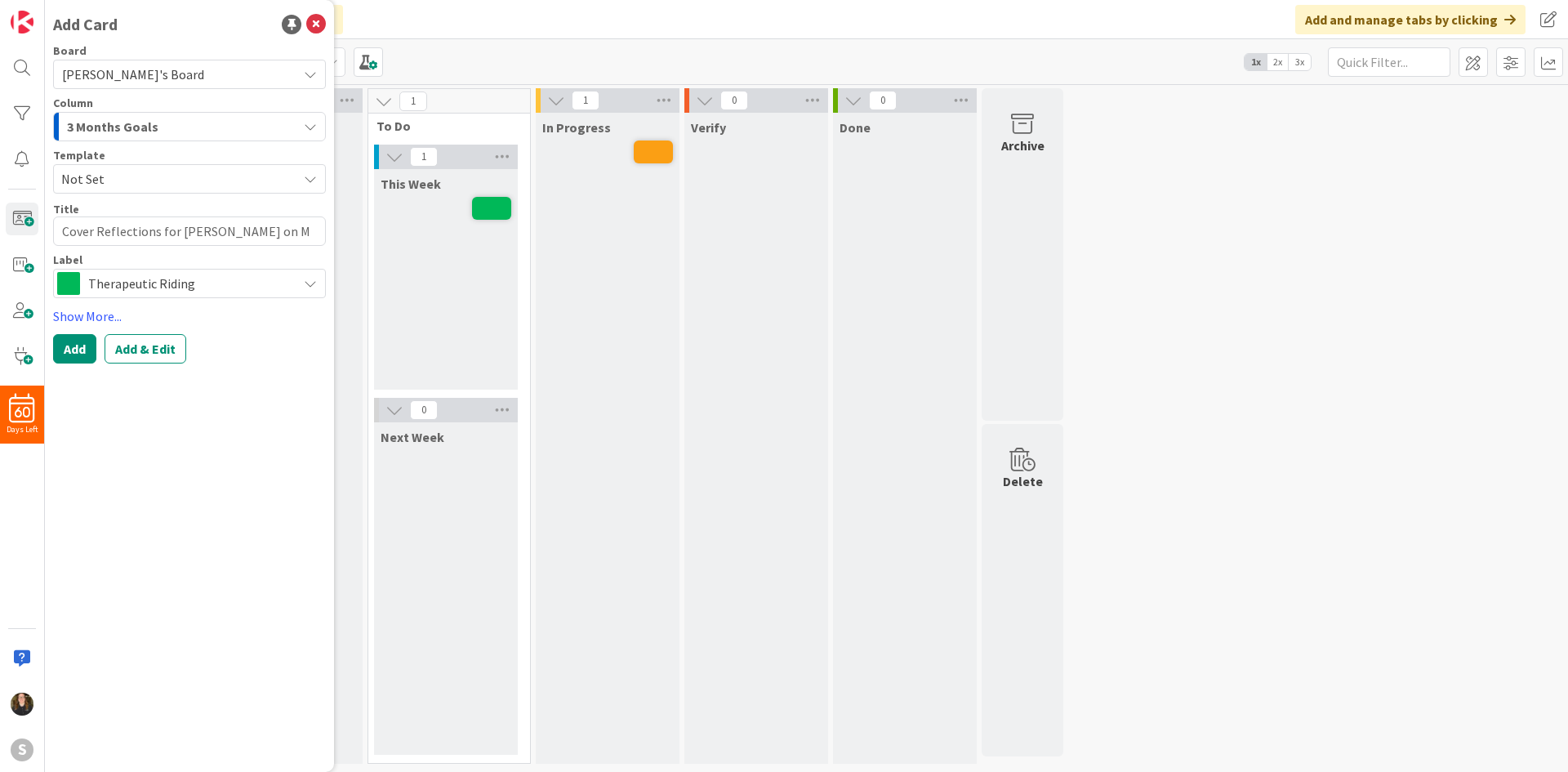
type textarea "x"
type textarea "Cover Reflections for [PERSON_NAME] on [GEOGRAPHIC_DATA]"
type textarea "x"
type textarea "Cover Reflections for [PERSON_NAME] [DATE]"
type textarea "x"
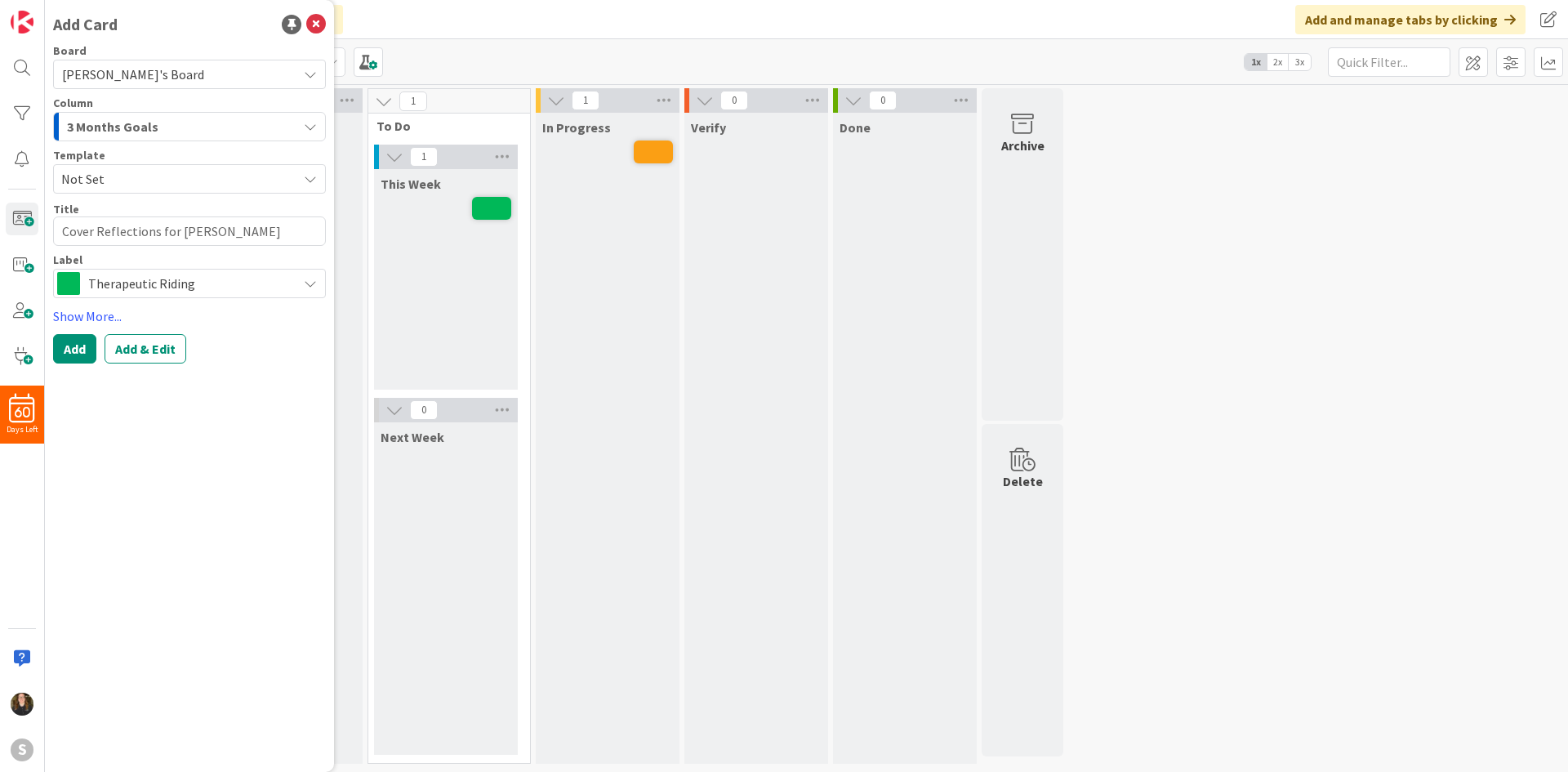
type textarea "Cover Reflections for [PERSON_NAME] on MOnd"
type textarea "x"
type textarea "Cover Reflections for [PERSON_NAME] on [PERSON_NAME]"
type textarea "x"
type textarea "Cover Reflections for [PERSON_NAME] on MOnd"
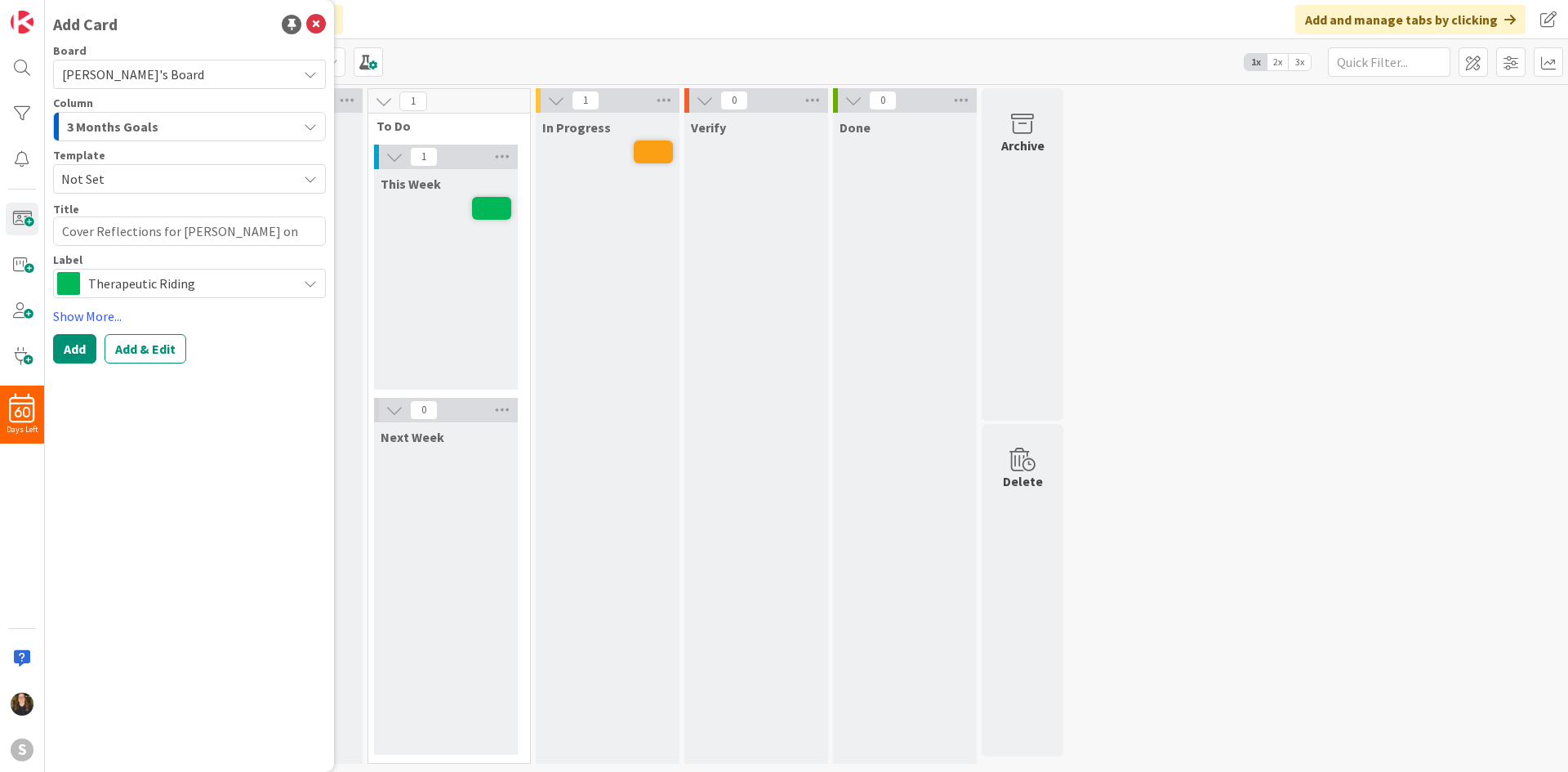
type textarea "x"
type textarea "Cover Reflections for [PERSON_NAME] [DATE]"
type textarea "x"
type textarea "Cover Reflections for [PERSON_NAME] on [GEOGRAPHIC_DATA]"
type textarea "x"
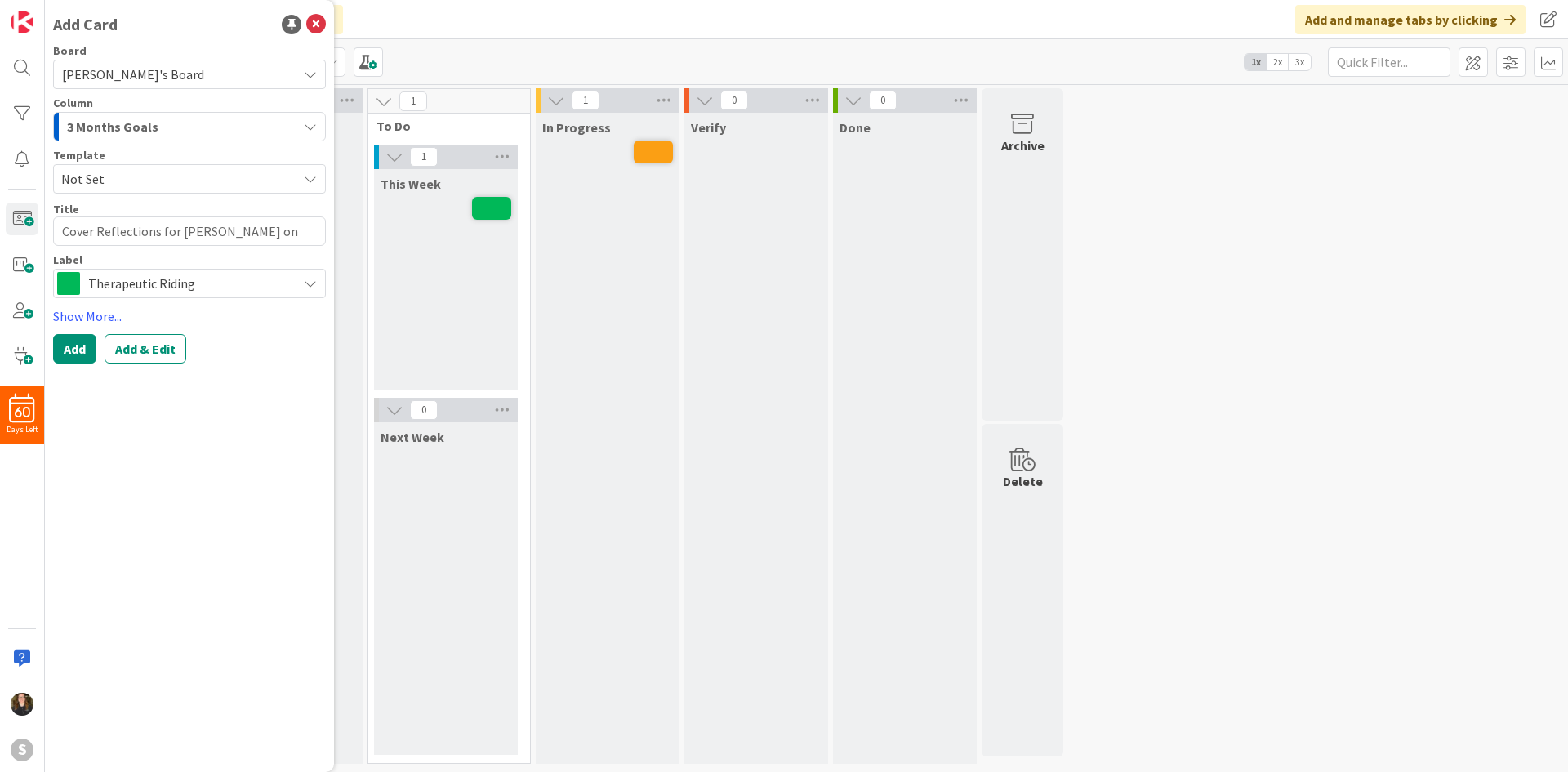
type textarea "Cover Reflections for [PERSON_NAME] on M"
type textarea "x"
type textarea "Cover Reflections for [PERSON_NAME] on"
type textarea "x"
type textarea "Cover Reflections for [PERSON_NAME] on"
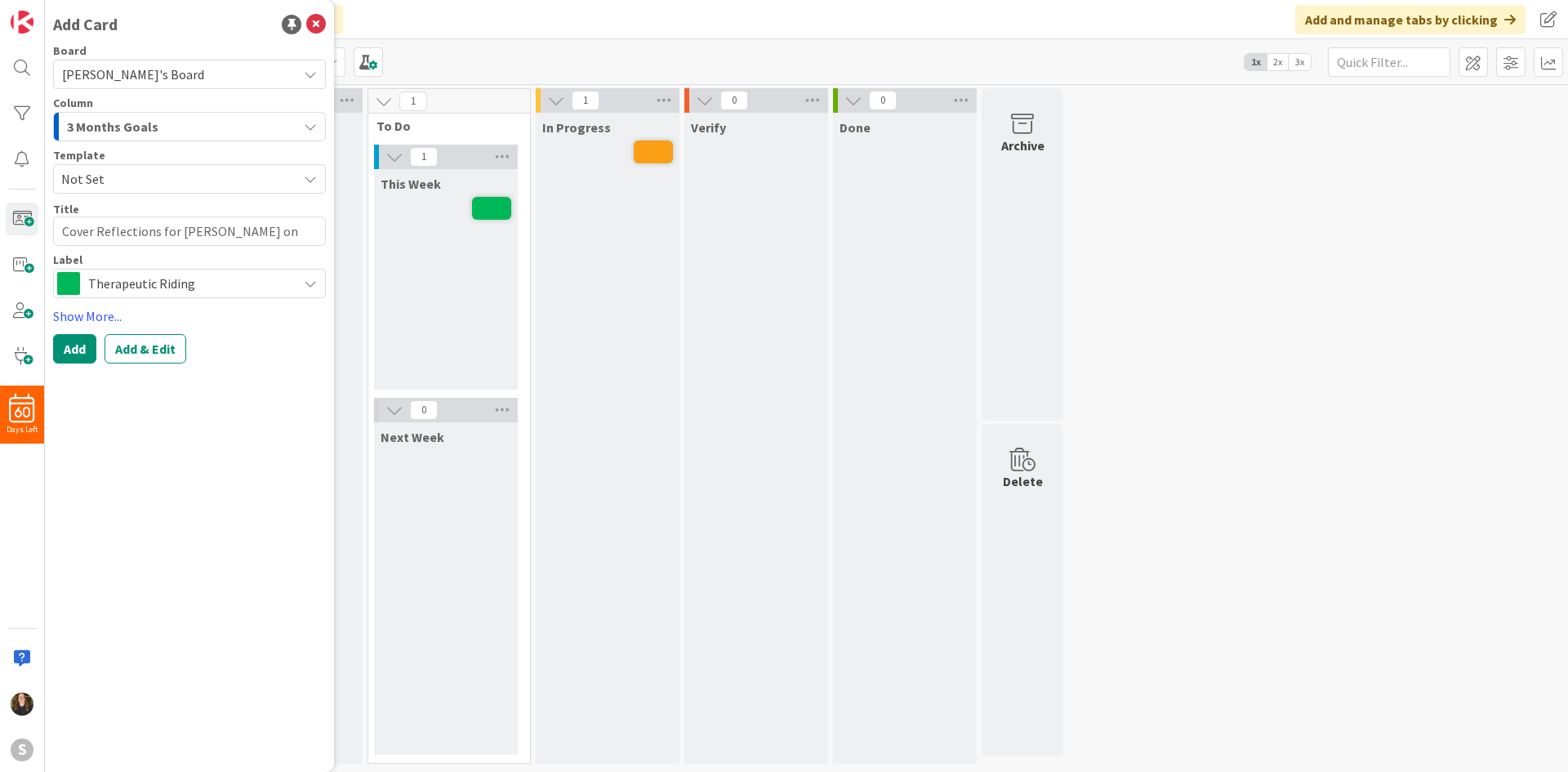
type textarea "x"
type textarea "Cover Reflections for [PERSON_NAME]"
type textarea "x"
type textarea "Cover Reflections for [PERSON_NAME]"
click at [261, 297] on div "Therapeutic Riding" at bounding box center [190, 284] width 273 height 29
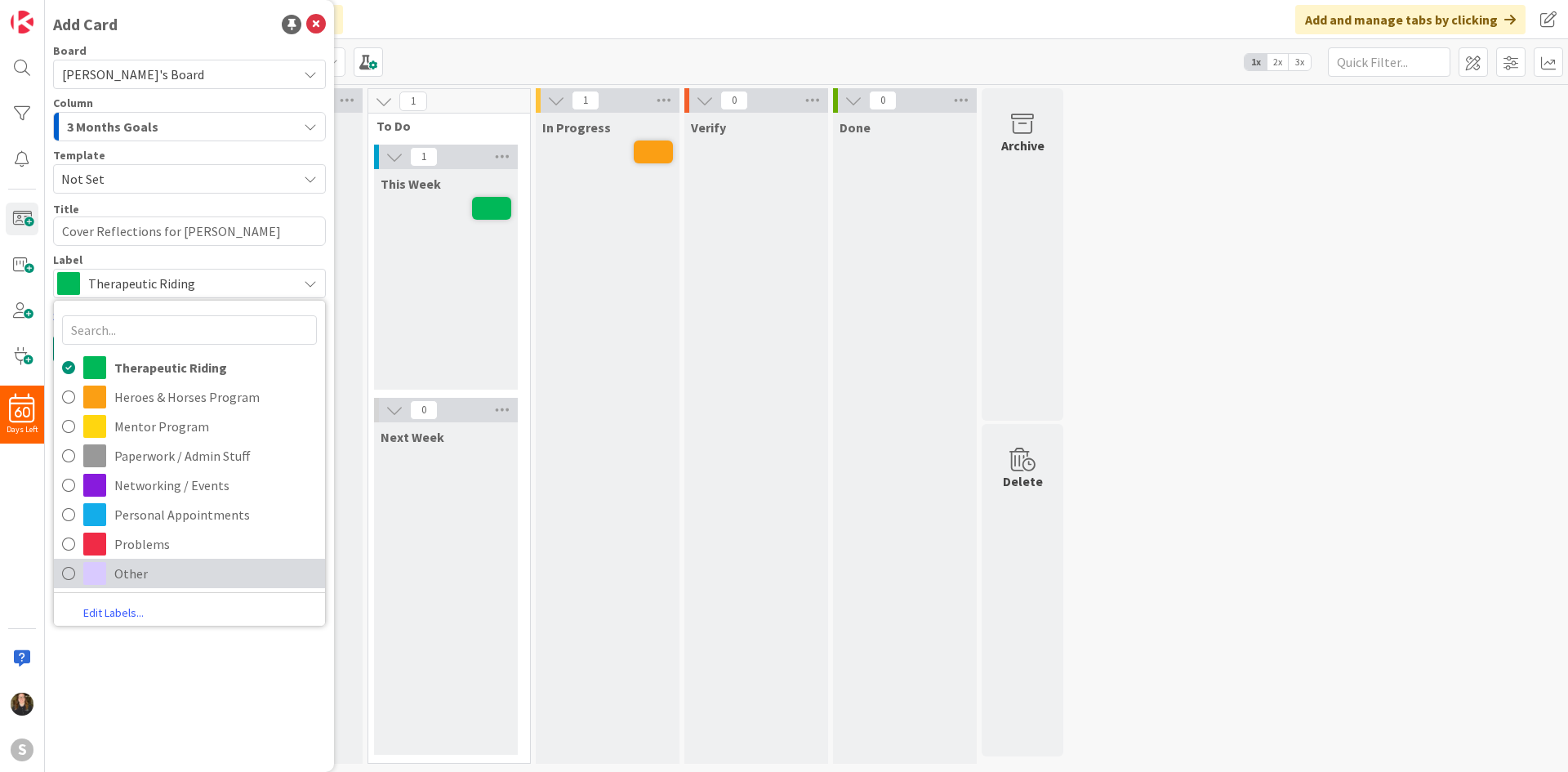
click at [133, 565] on span "Other" at bounding box center [216, 573] width 203 height 25
type textarea "x"
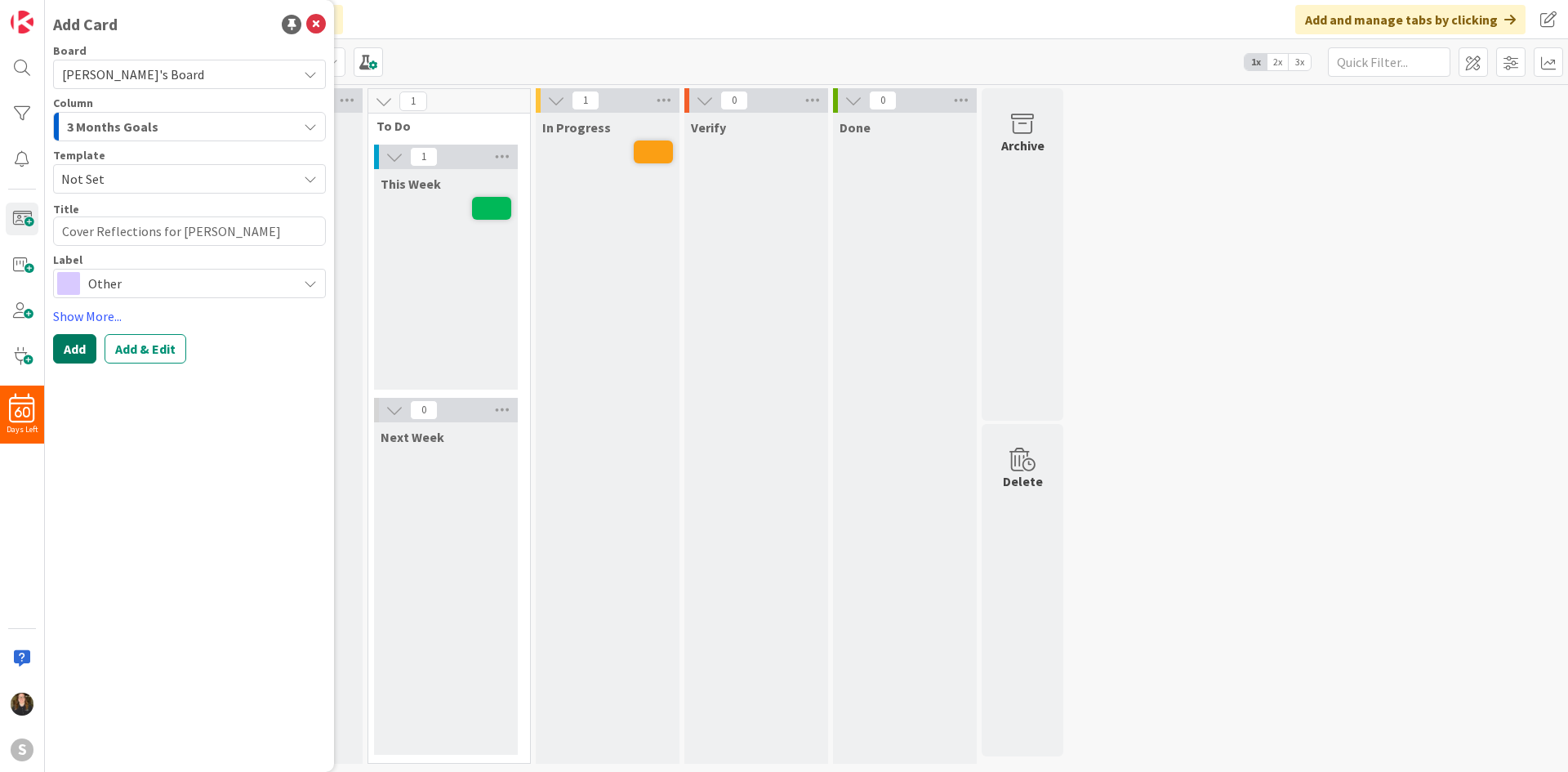
click at [71, 350] on button "Add" at bounding box center [75, 349] width 43 height 29
click at [412, 323] on div "This Week" at bounding box center [446, 278] width 144 height 220
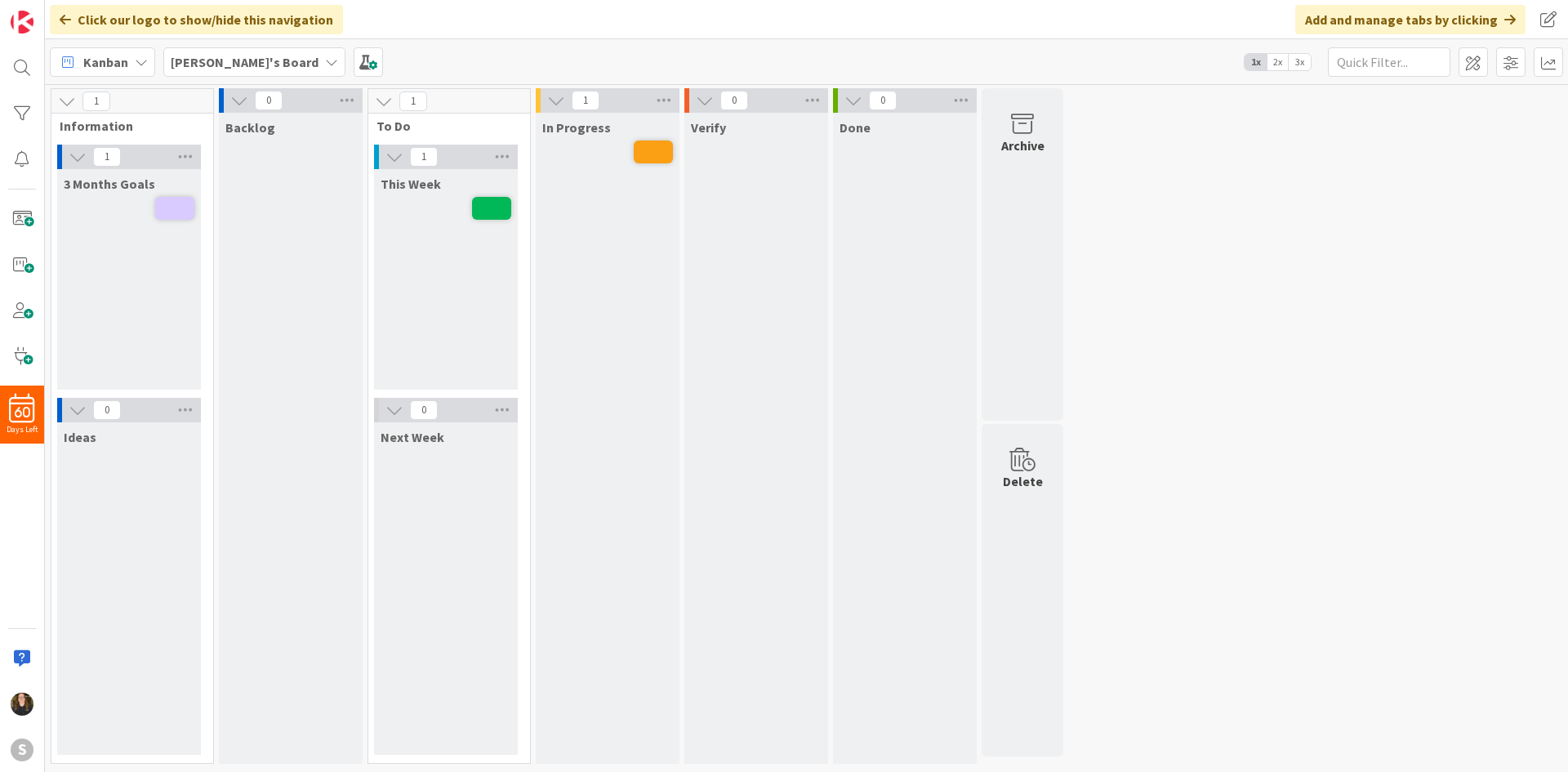
click at [169, 212] on span at bounding box center [174, 208] width 40 height 23
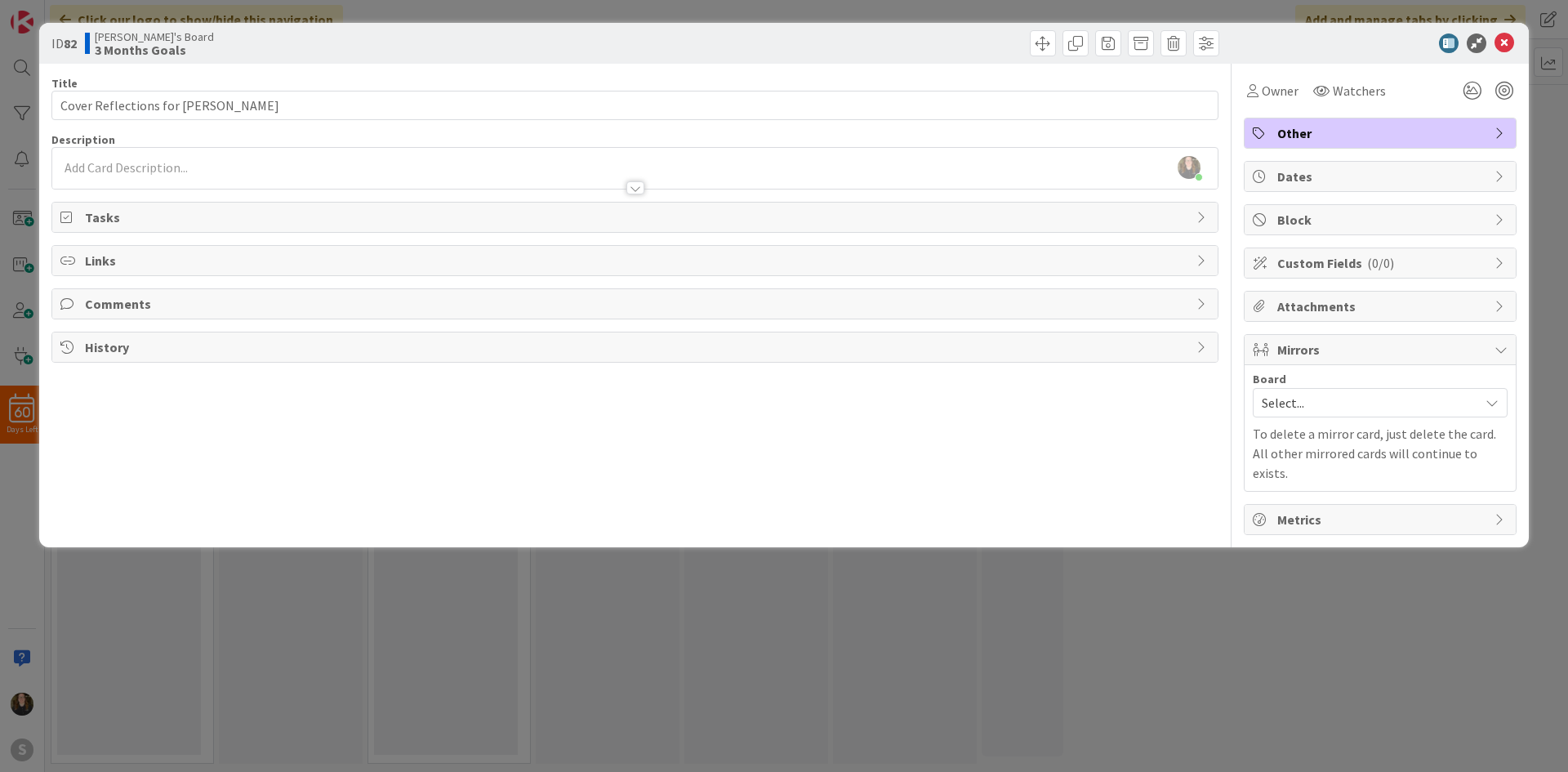
click at [1503, 48] on icon at bounding box center [1504, 42] width 19 height 19
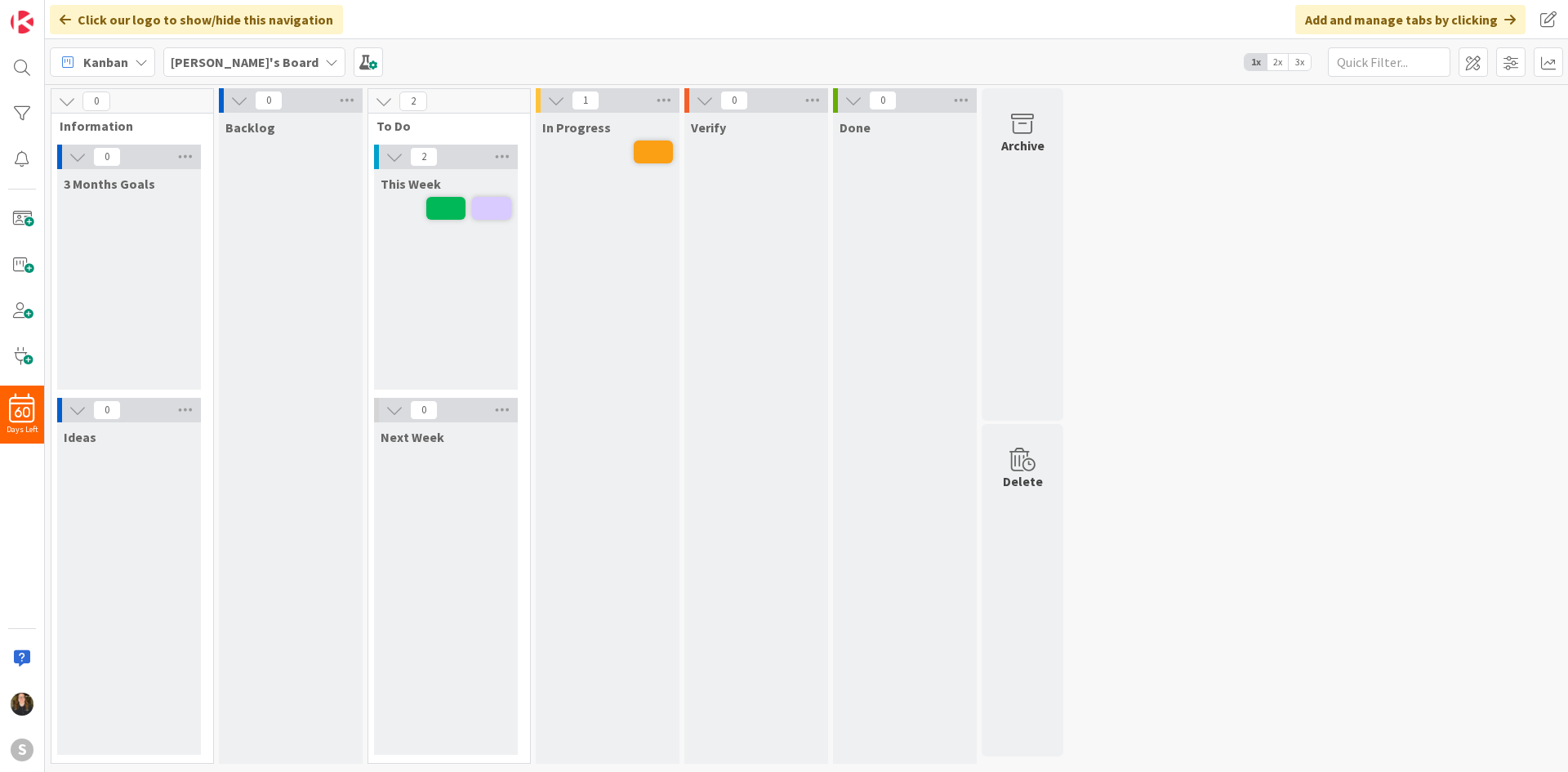
click at [446, 251] on div "This Week" at bounding box center [446, 278] width 144 height 220
click at [426, 263] on div "This Week" at bounding box center [446, 278] width 144 height 220
click at [21, 274] on span at bounding box center [21, 263] width 32 height 32
click at [444, 288] on div "This Week" at bounding box center [446, 278] width 144 height 220
click at [18, 225] on span at bounding box center [21, 218] width 32 height 32
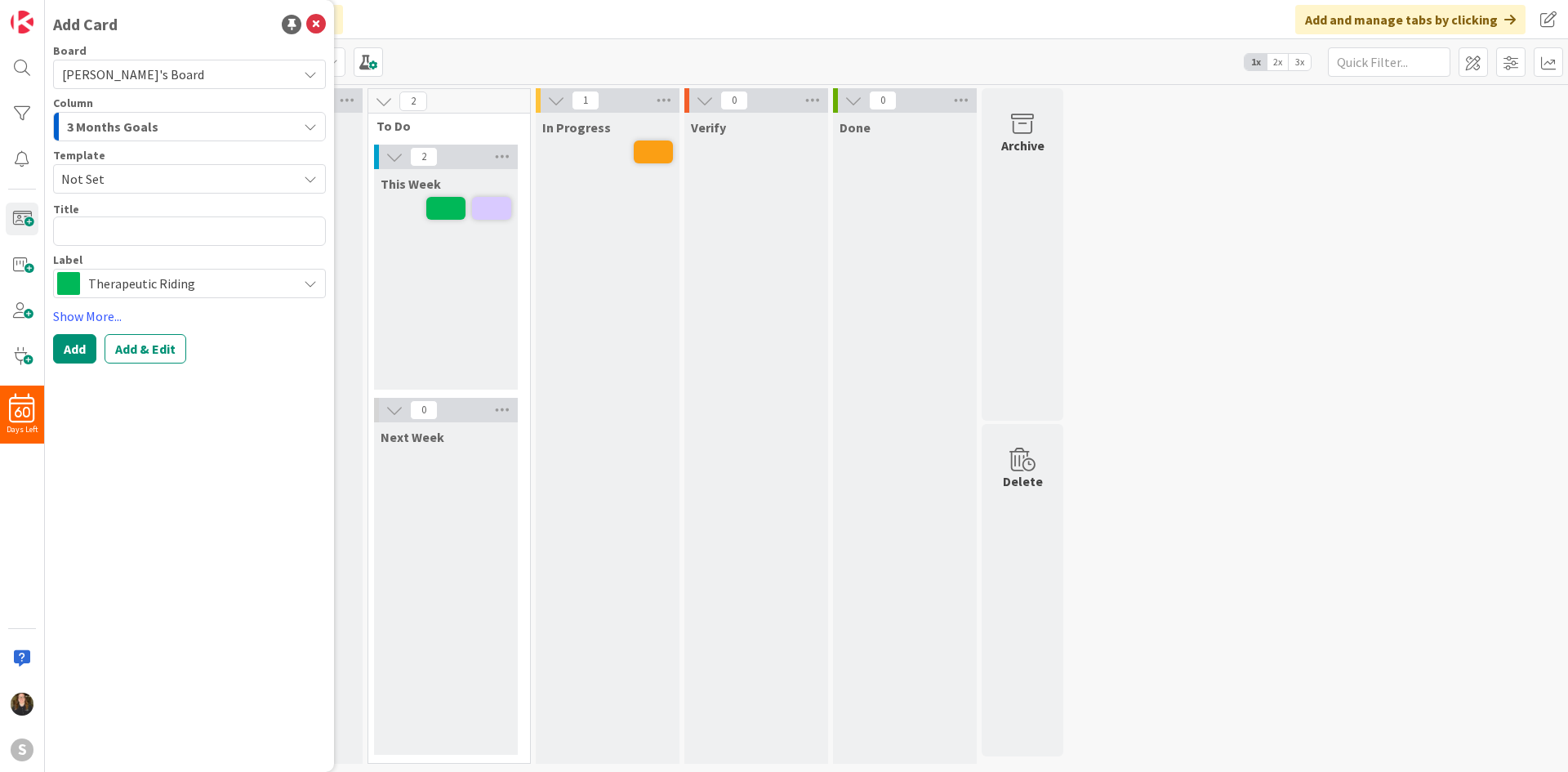
type textarea "x"
type textarea "T"
type textarea "x"
type textarea "Tw"
type textarea "x"
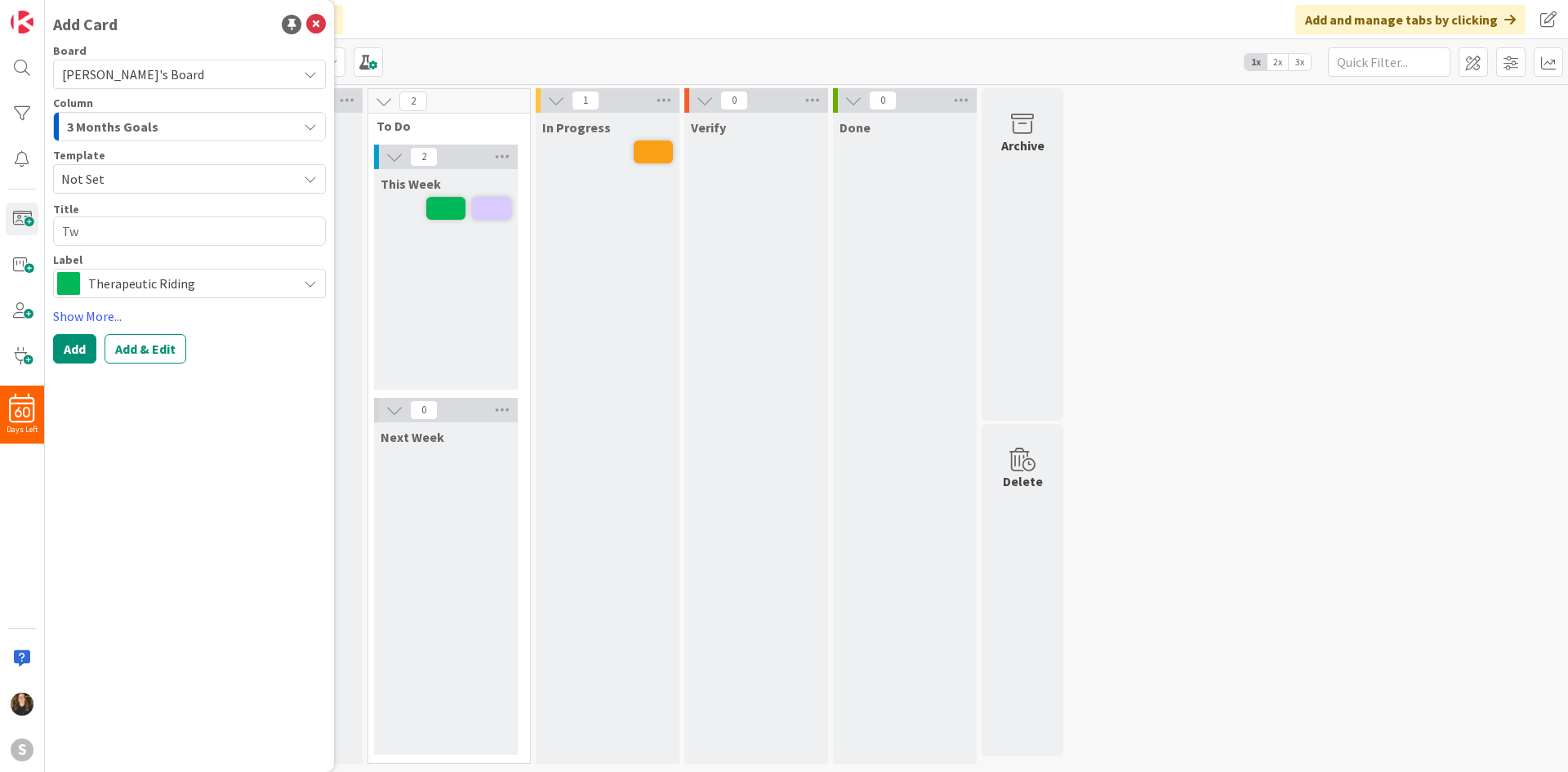
type textarea "Twe"
type textarea "x"
type textarea "Tw"
type textarea "x"
type textarea "T"
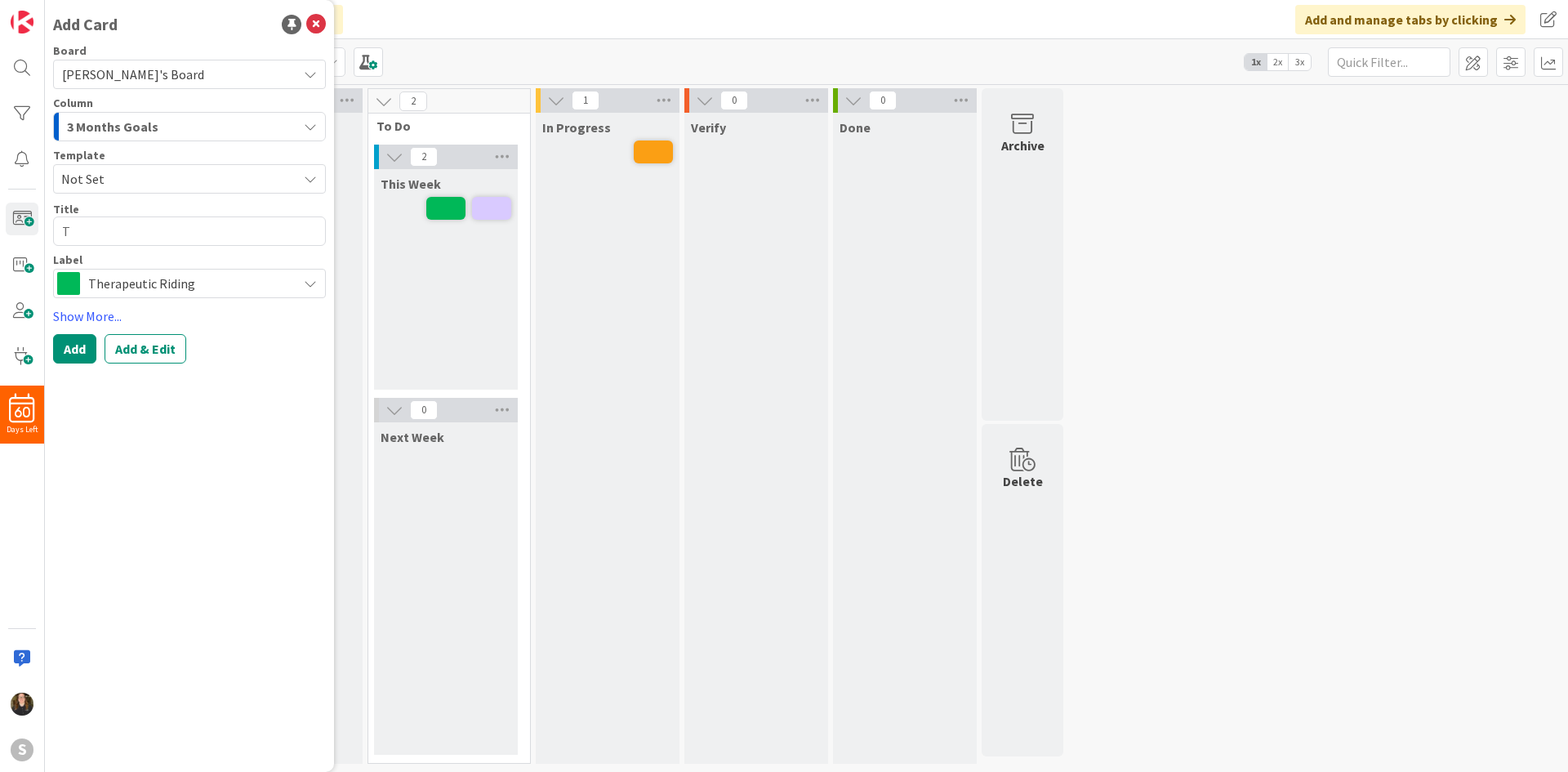
type textarea "x"
type textarea "Te"
type textarea "x"
type textarea "Tea"
type textarea "x"
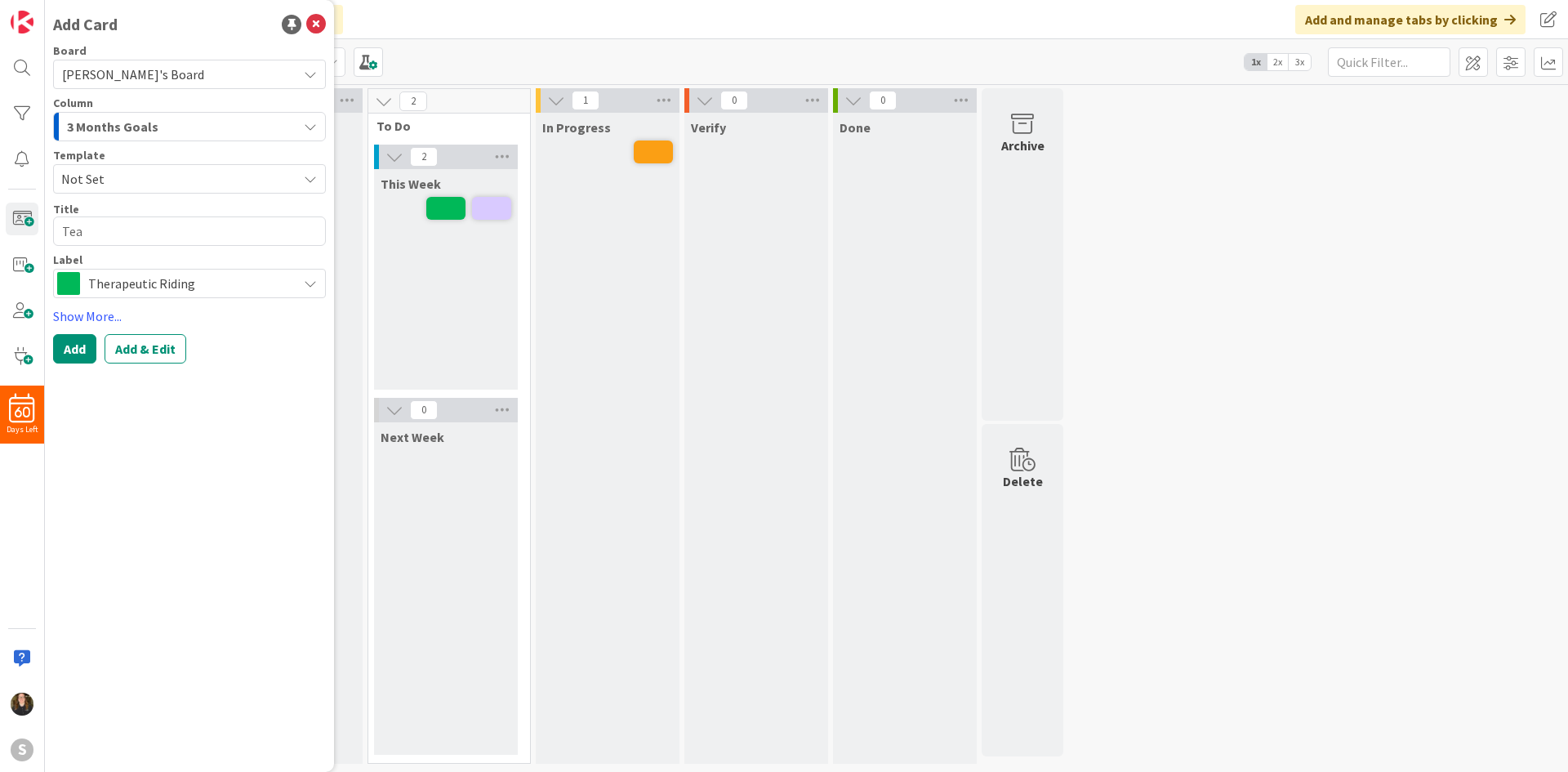
type textarea "Teac"
type textarea "x"
type textarea "Teach"
type textarea "x"
type textarea "Teach"
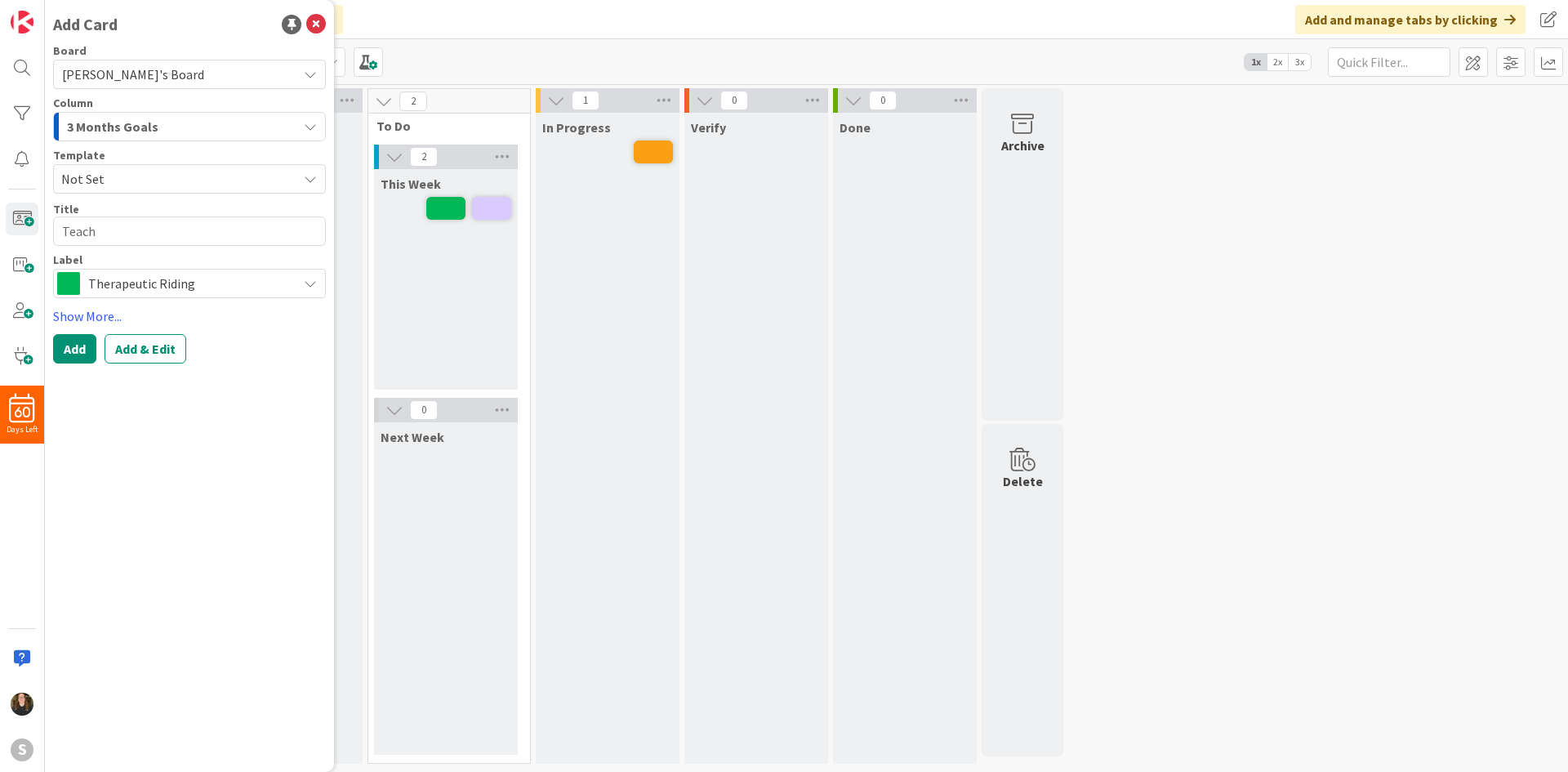
type textarea "x"
type textarea "Teach T"
type textarea "x"
type textarea "Teach TUe"
type textarea "x"
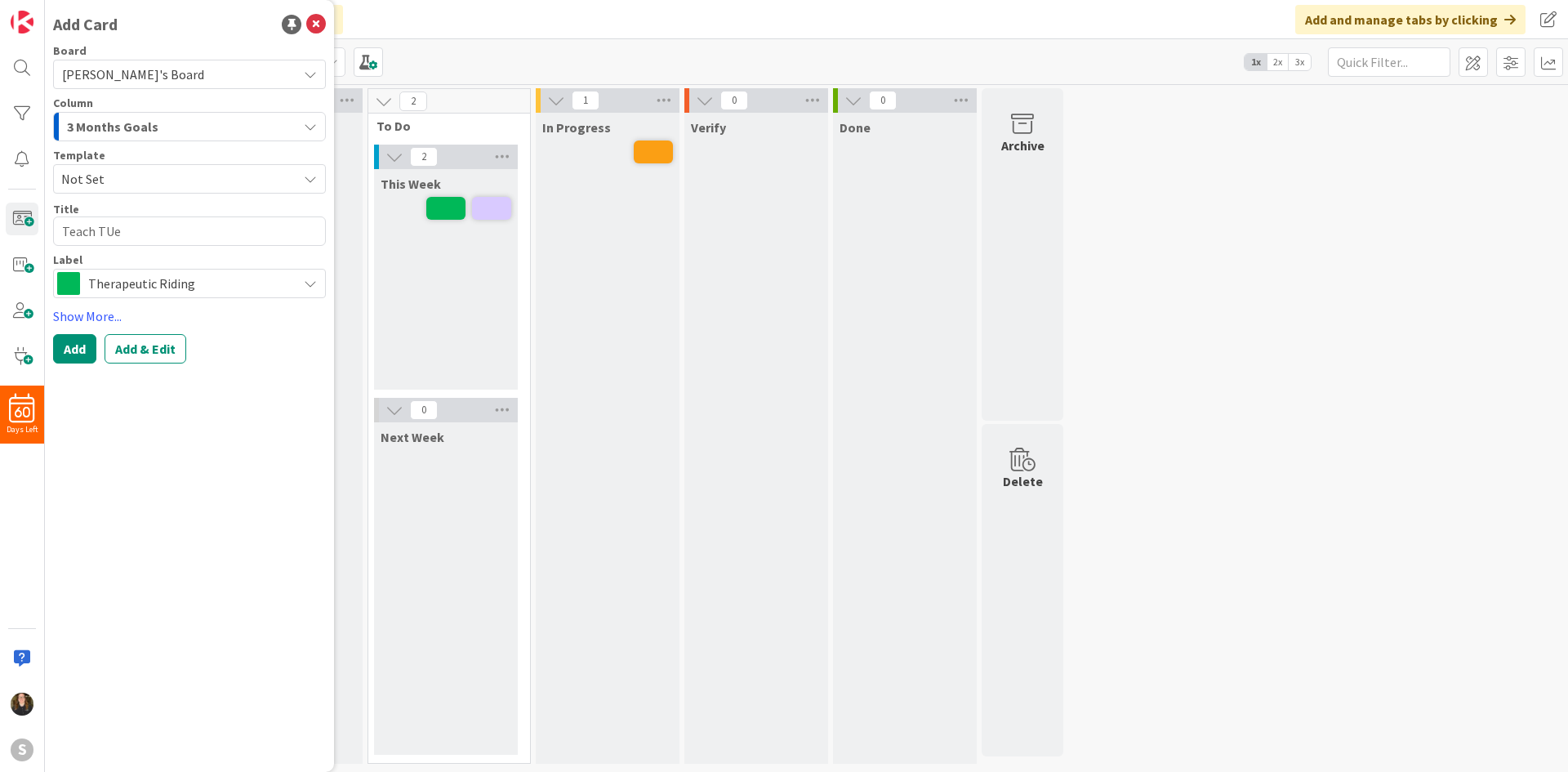
type textarea "Teach TUes"
type textarea "x"
type textarea "Teach TUesd"
type textarea "x"
type textarea "Teach TUes"
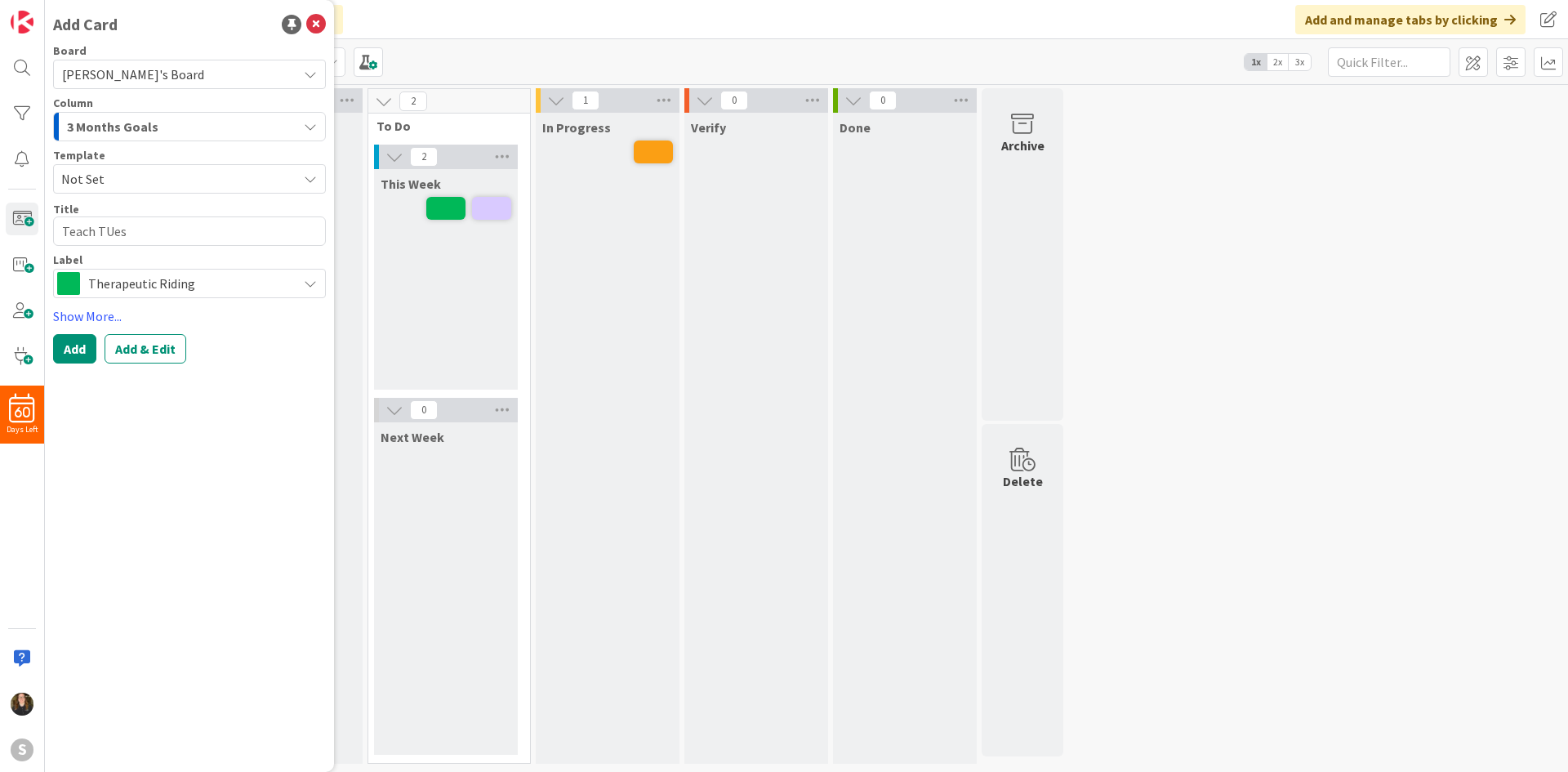
type textarea "x"
type textarea "Teach TUe"
type textarea "x"
type textarea "Teach TU"
type textarea "x"
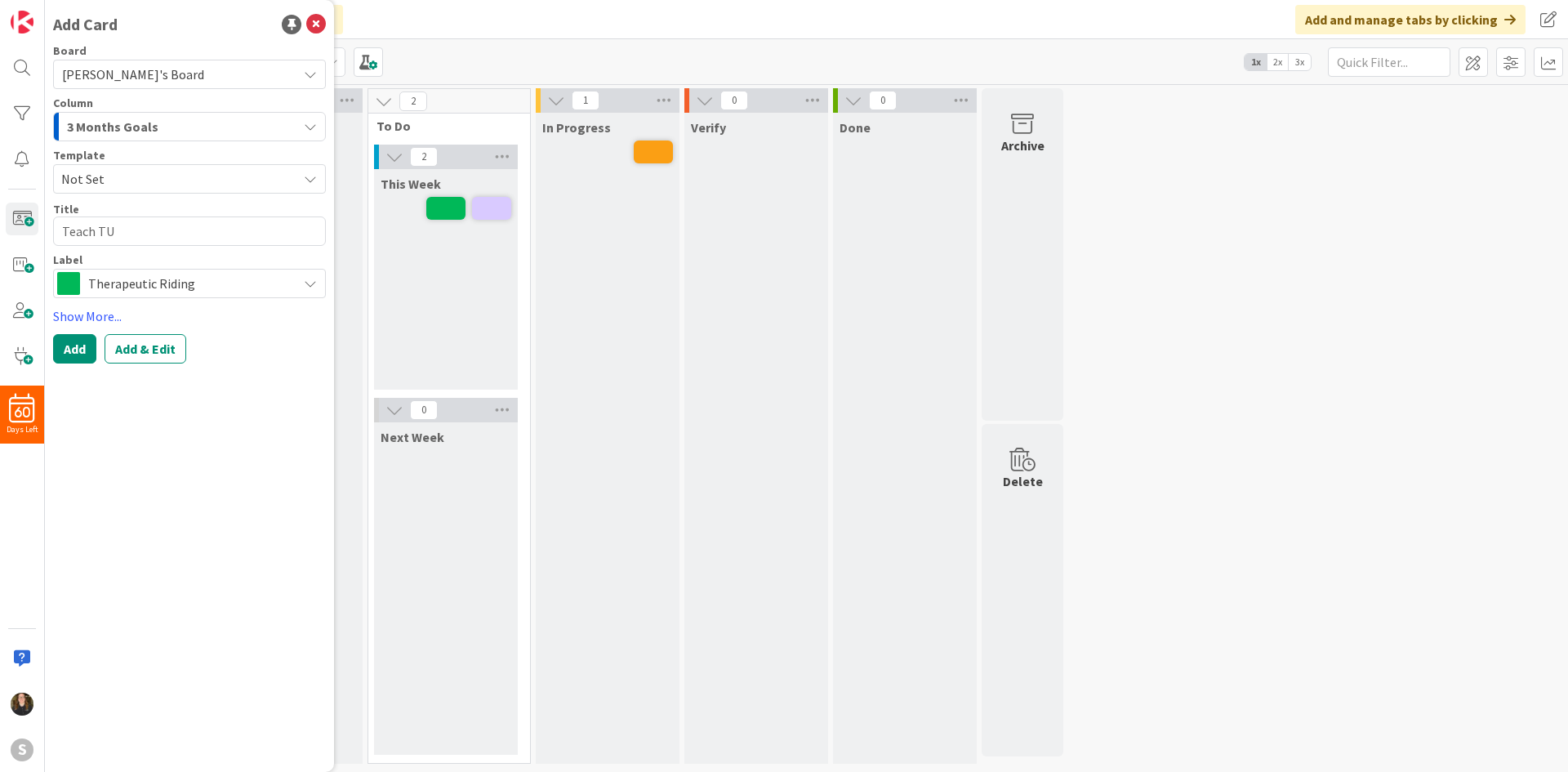
type textarea "Teach T"
type textarea "x"
type textarea "Teach"
type textarea "x"
type textarea "Teach U"
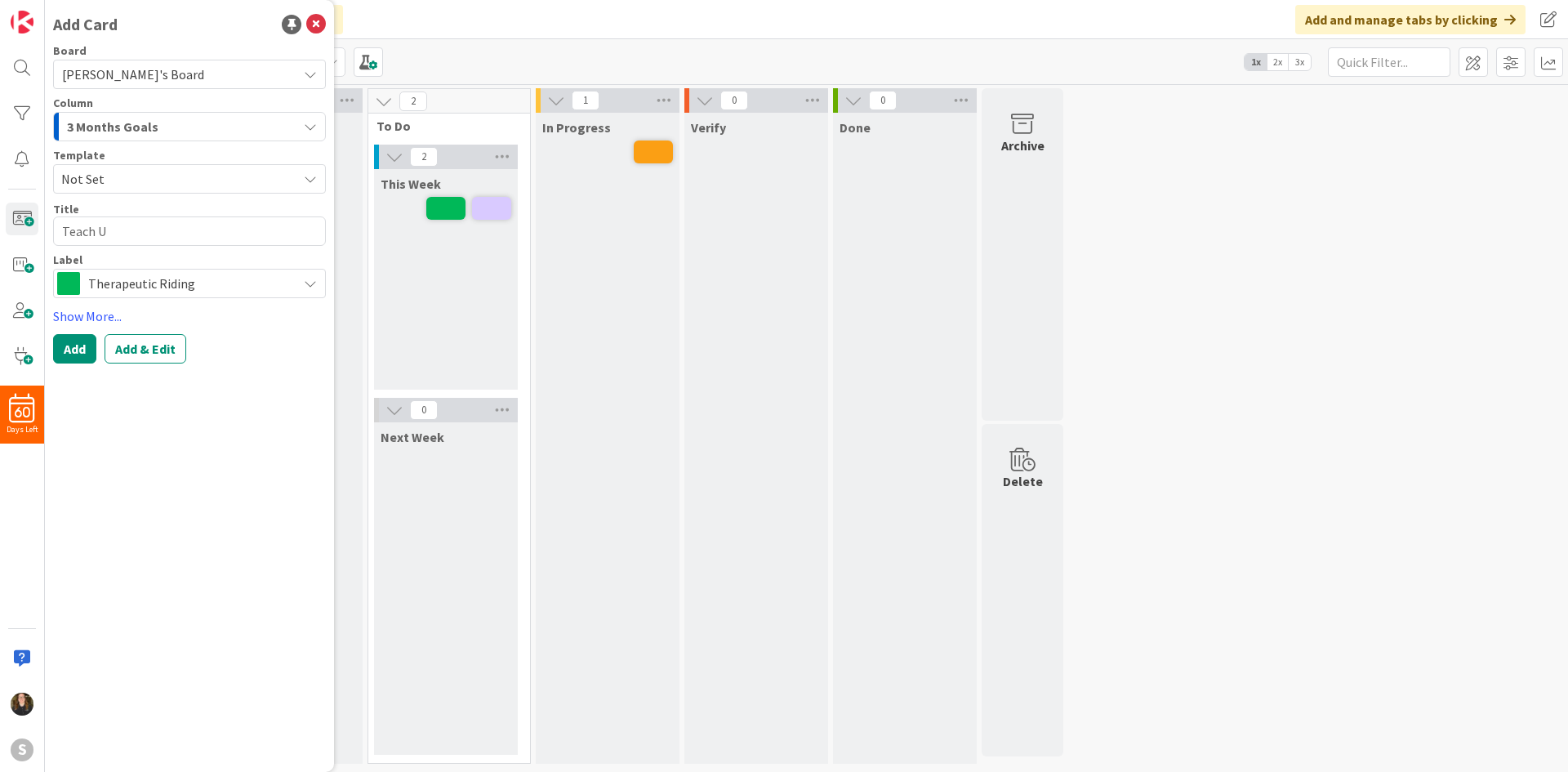
type textarea "x"
type textarea "Teach Ue"
type textarea "x"
type textarea "Teach Ues"
type textarea "x"
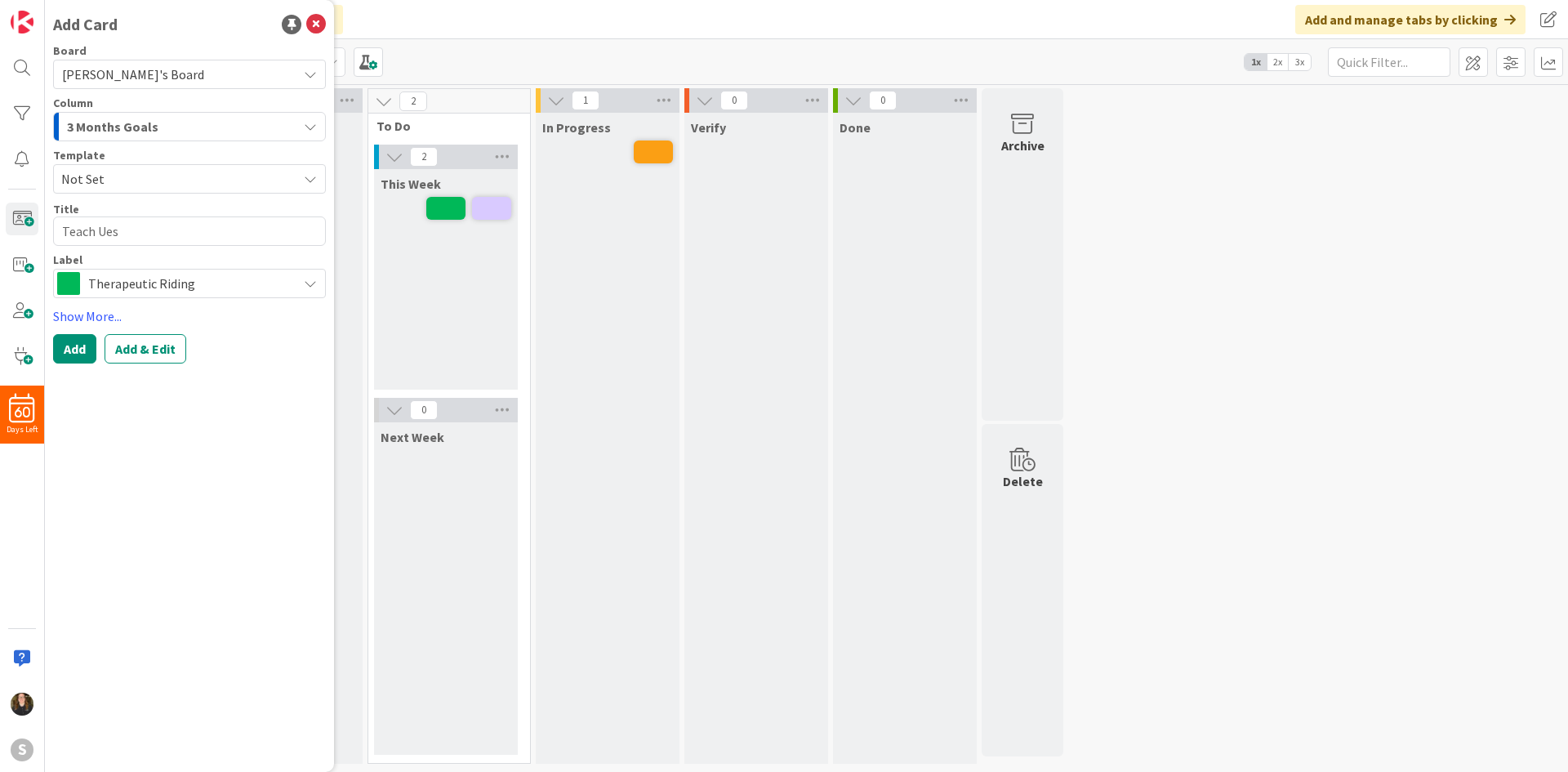
type textarea "Teach Uesd"
type textarea "x"
type textarea "Teach Ues"
type textarea "x"
type textarea "Teach Ue"
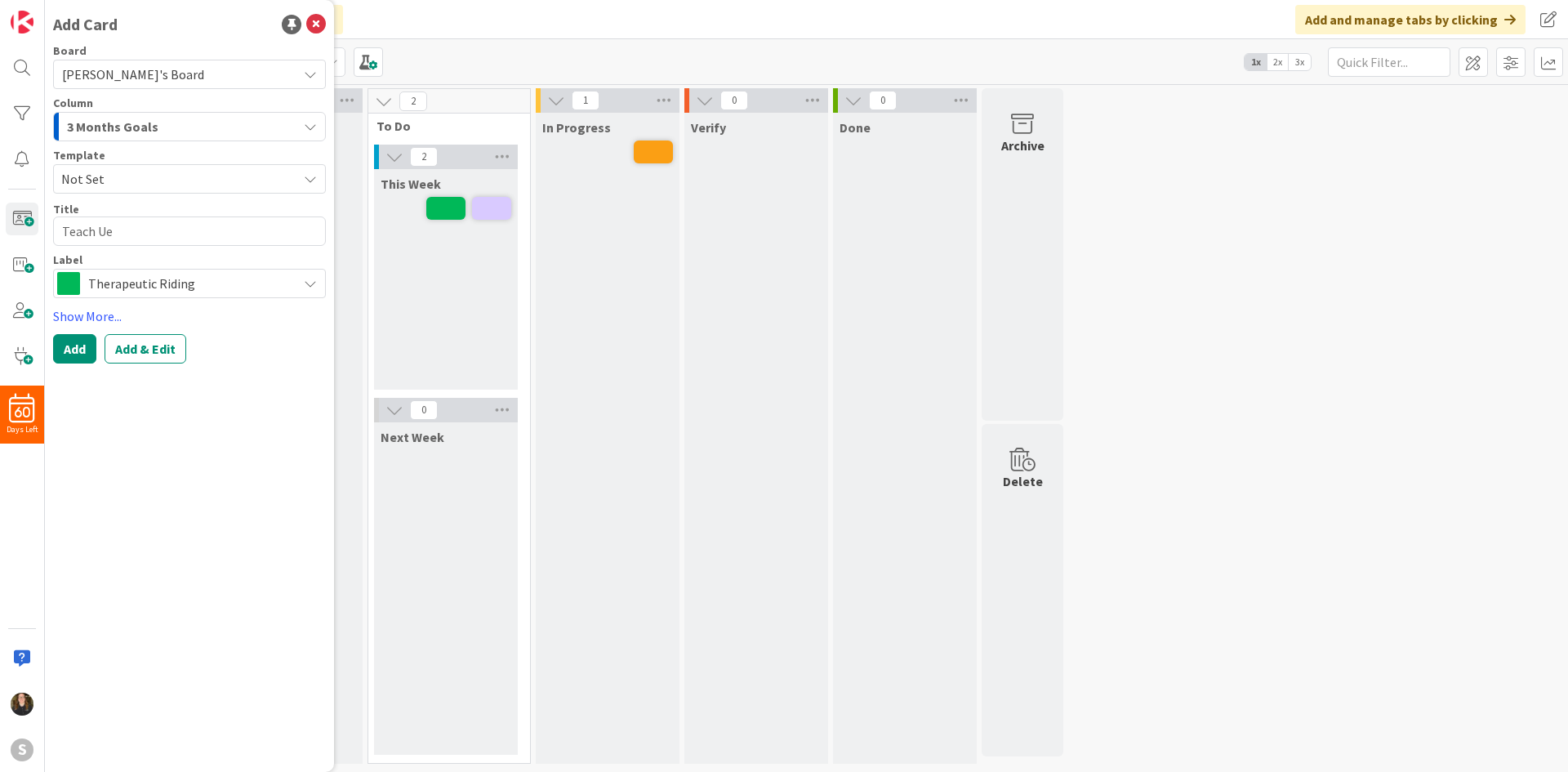
type textarea "x"
type textarea "Teach U"
type textarea "x"
click at [74, 356] on button "Add" at bounding box center [75, 349] width 43 height 29
click at [132, 239] on textarea at bounding box center [190, 231] width 273 height 29
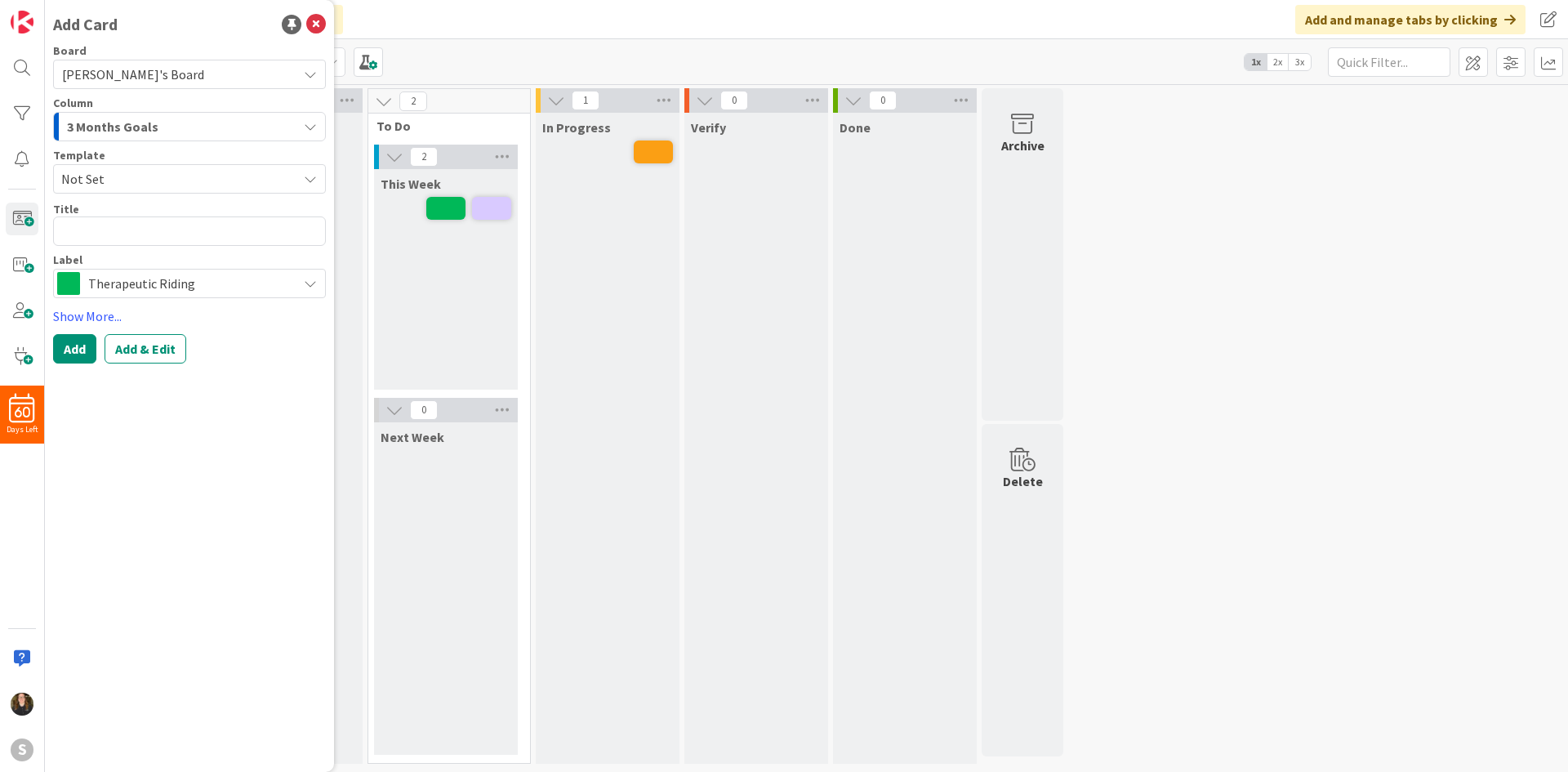
drag, startPoint x: 431, startPoint y: 284, endPoint x: 350, endPoint y: 261, distance: 84.2
click at [430, 285] on div "This Week" at bounding box center [446, 278] width 144 height 220
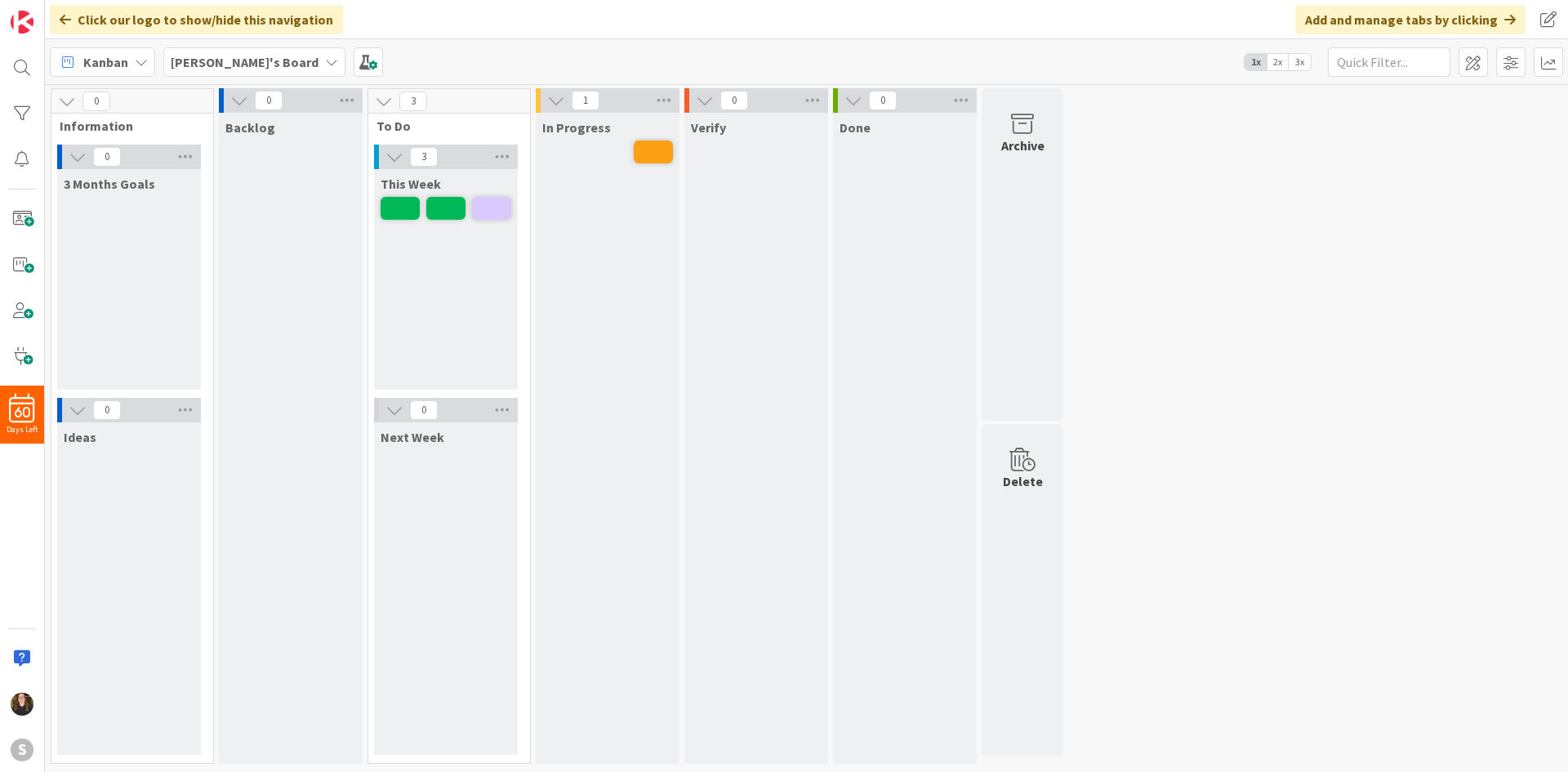
click at [450, 307] on div "This Week" at bounding box center [446, 278] width 144 height 220
click at [10, 222] on span at bounding box center [21, 218] width 32 height 32
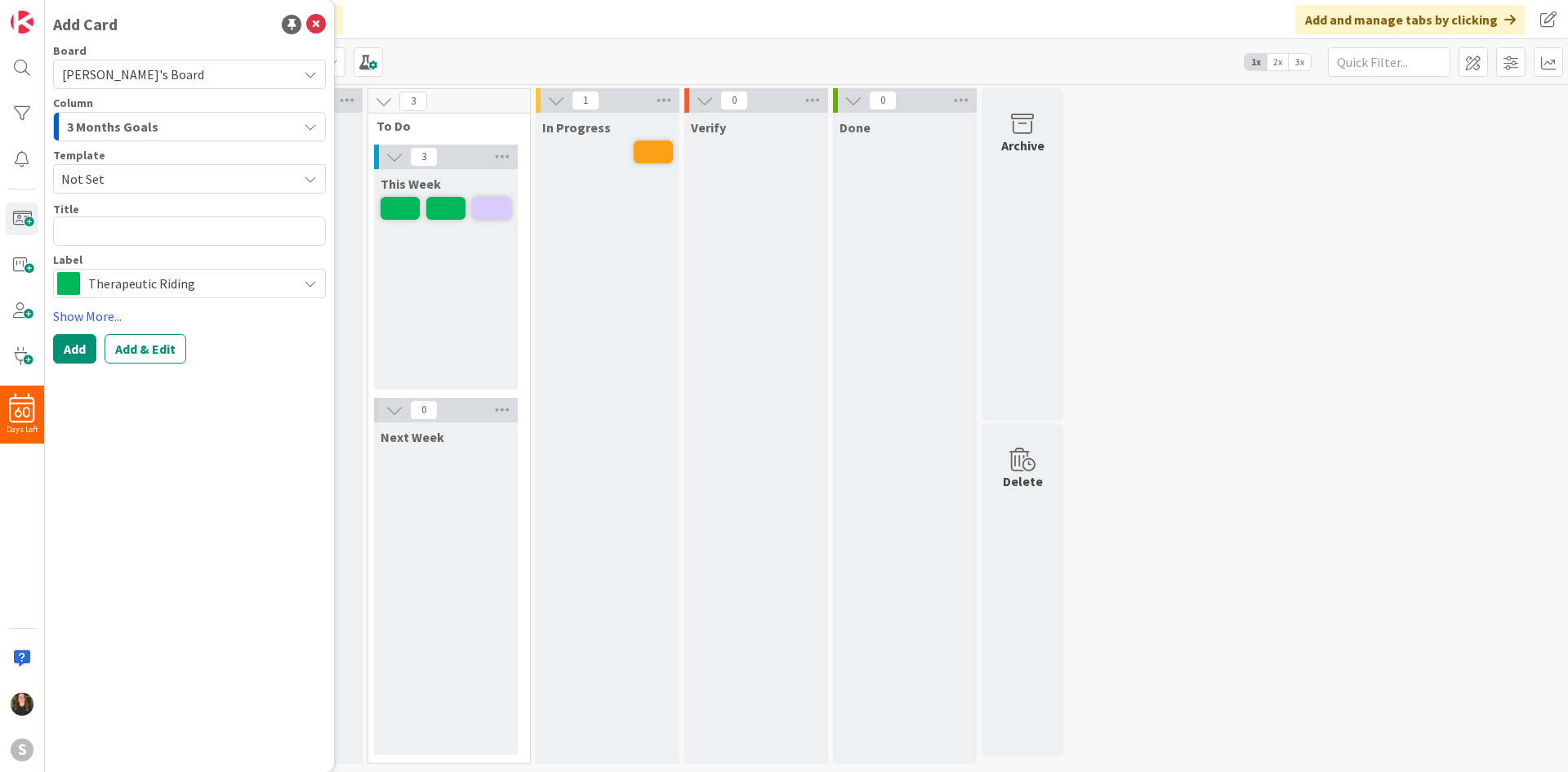
click at [110, 78] on span "[PERSON_NAME]'s Board" at bounding box center [133, 75] width 142 height 17
click at [124, 111] on span "[PERSON_NAME]'s Board" at bounding box center [200, 112] width 234 height 25
click at [118, 119] on span "3 Months Goals" at bounding box center [112, 126] width 91 height 21
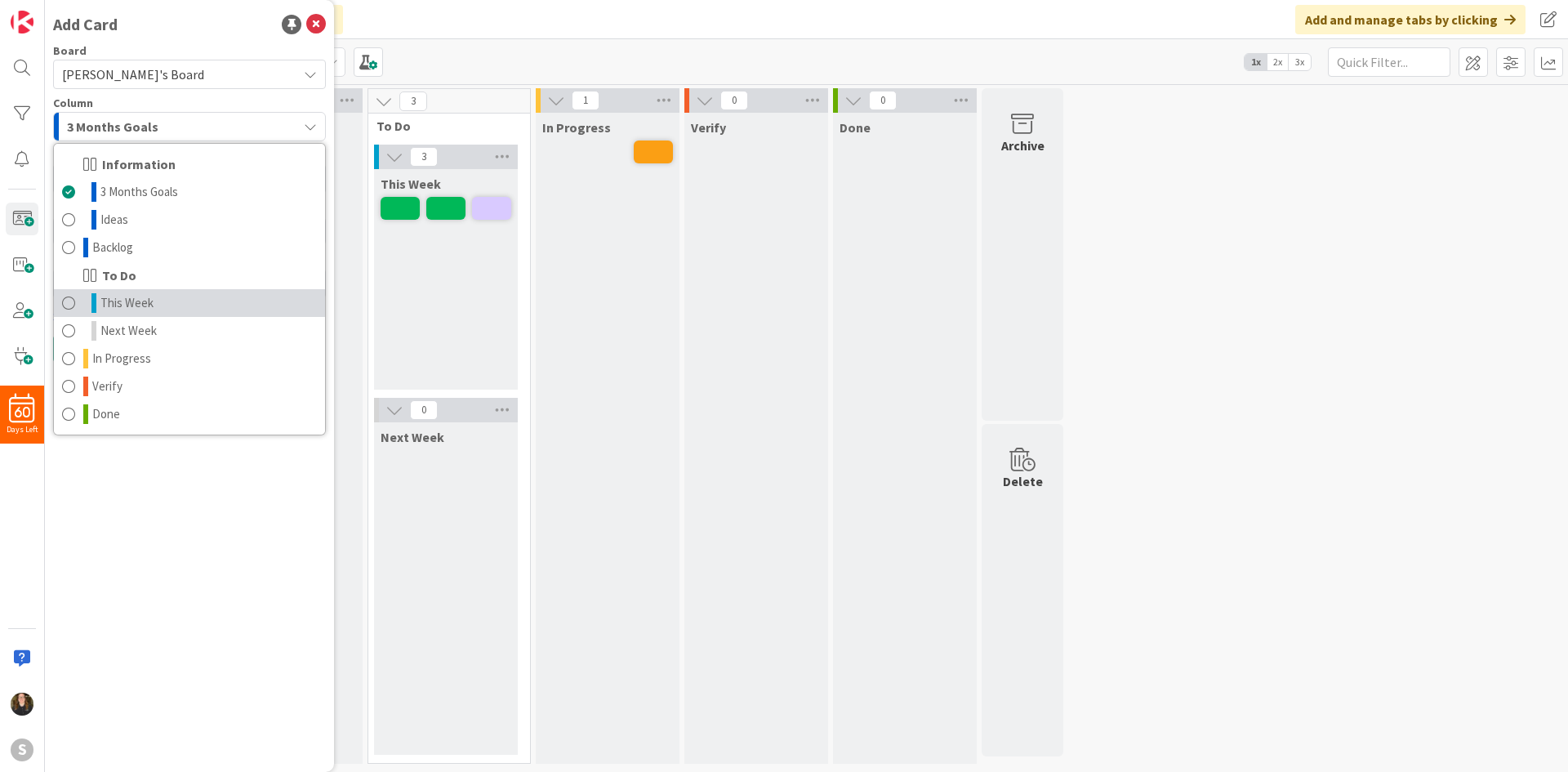
click at [147, 306] on span "This Week" at bounding box center [127, 302] width 53 height 19
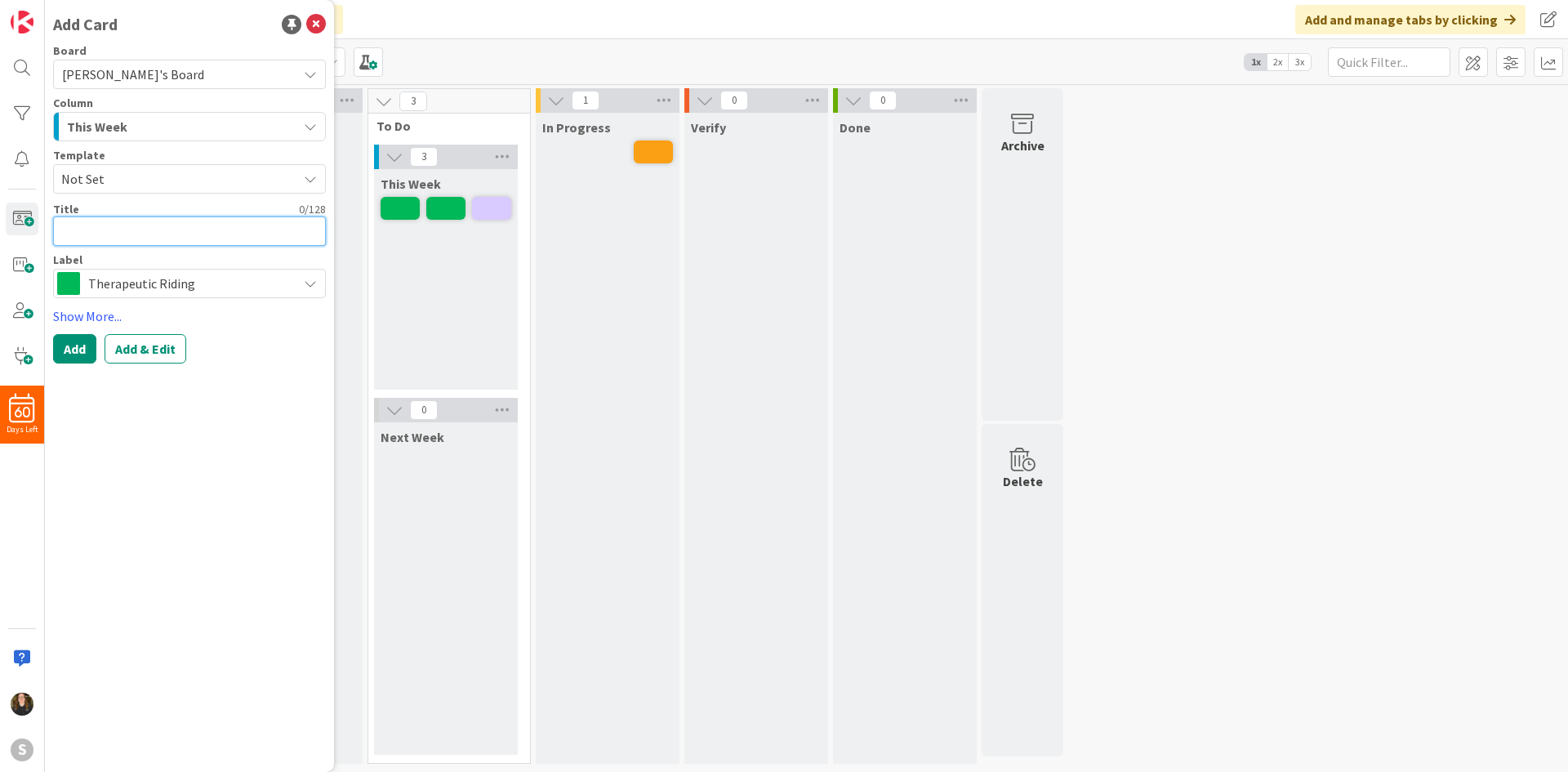
click at [140, 242] on textarea at bounding box center [190, 231] width 273 height 29
click at [139, 234] on textarea at bounding box center [190, 231] width 273 height 29
click at [65, 354] on button "Add" at bounding box center [75, 349] width 43 height 29
click at [133, 227] on textarea at bounding box center [190, 231] width 273 height 29
click at [84, 351] on button "Add" at bounding box center [75, 349] width 43 height 29
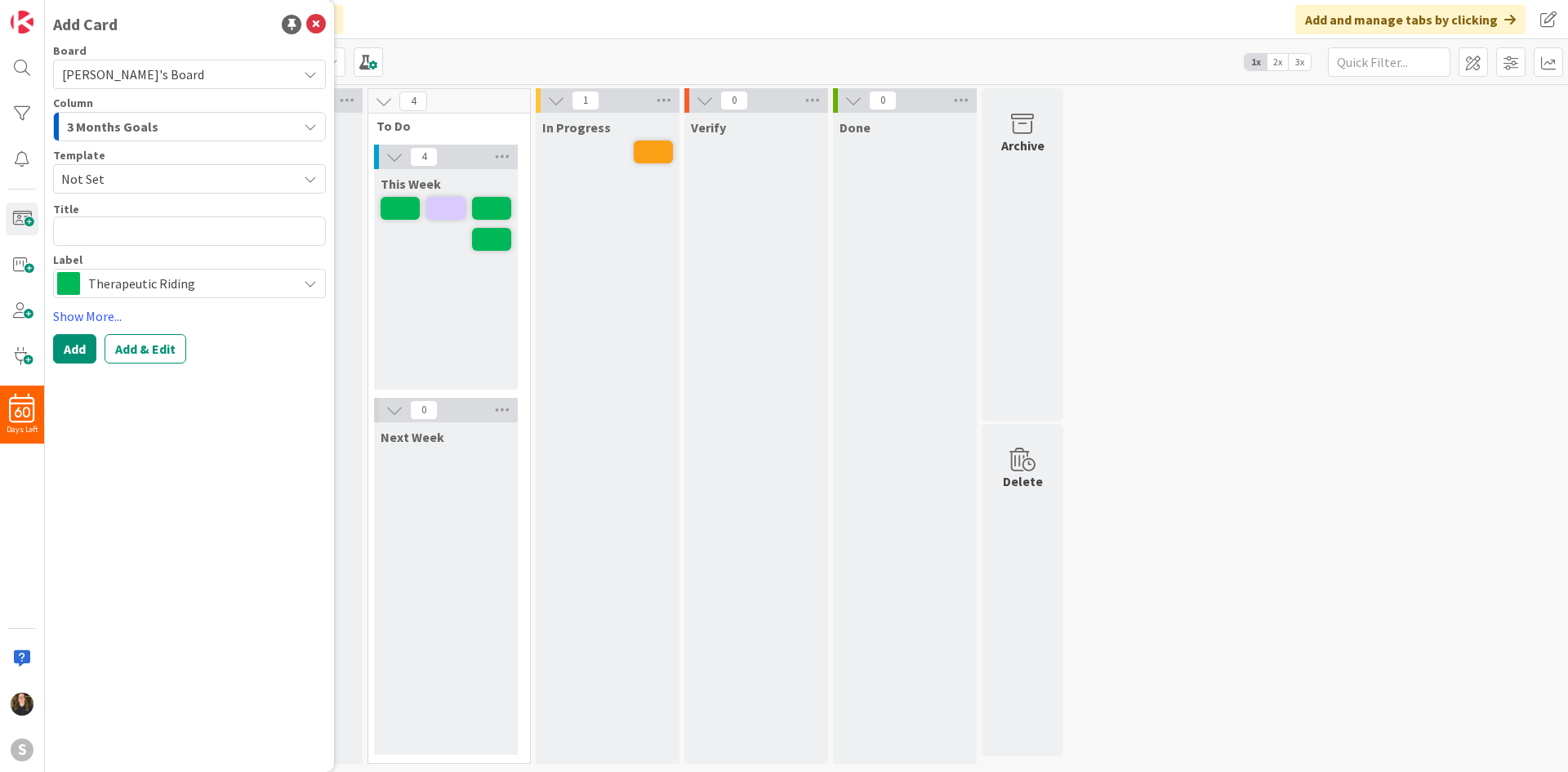
click at [145, 291] on span "Therapeutic Riding" at bounding box center [189, 283] width 201 height 23
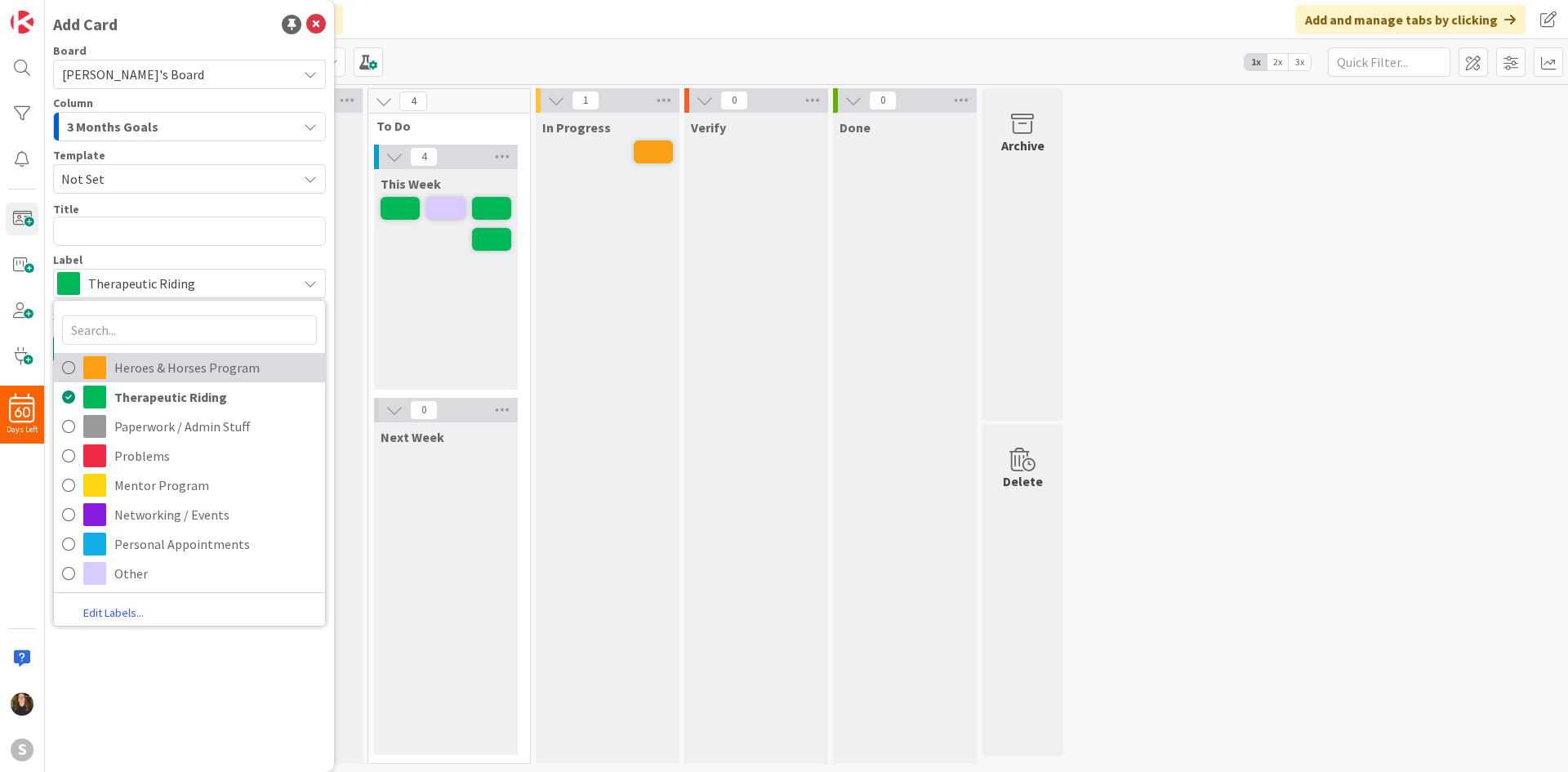
click at [188, 370] on span "Heroes & Horses Program" at bounding box center [216, 368] width 203 height 25
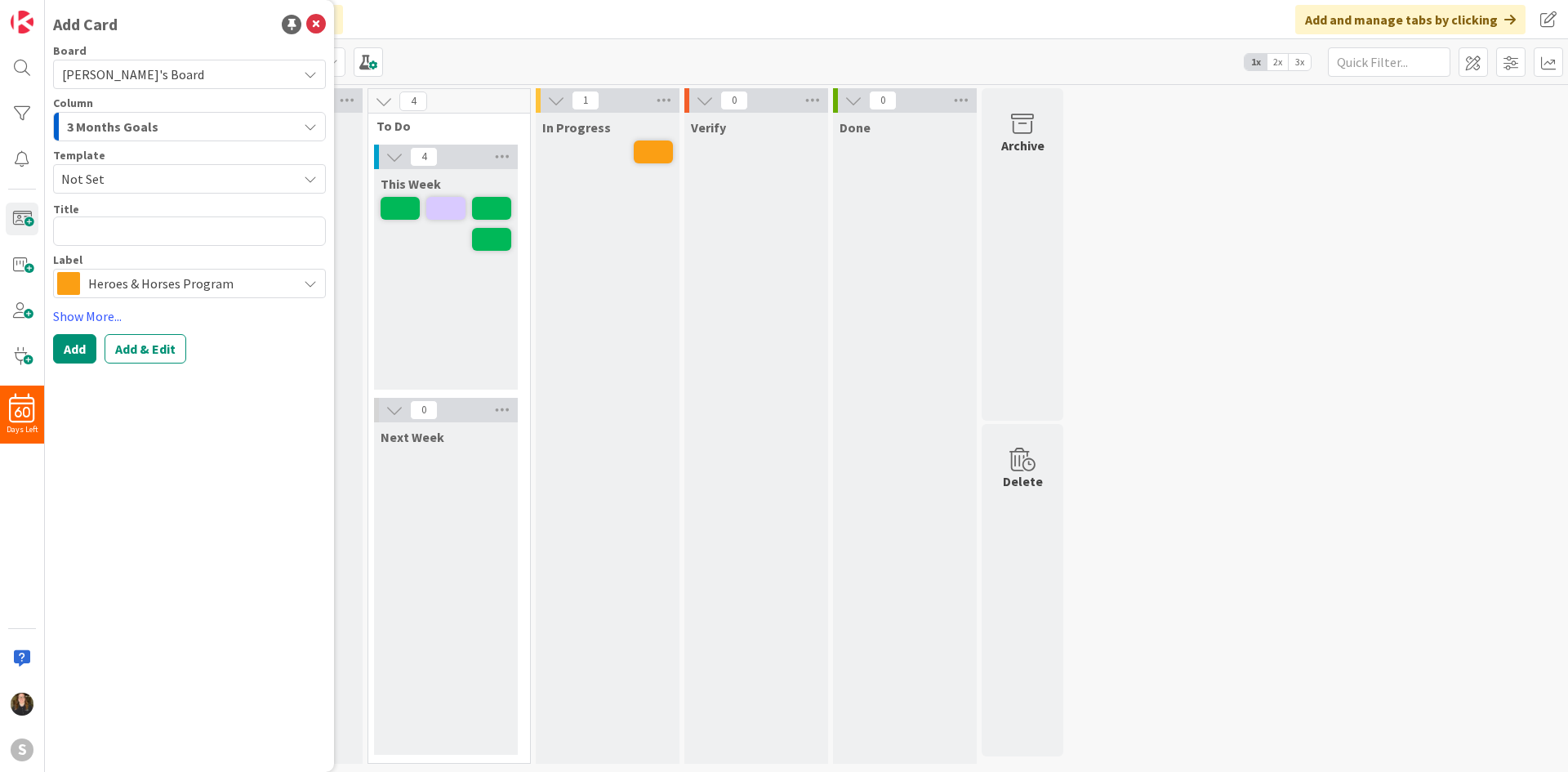
click at [166, 202] on div "Title 0 / 128" at bounding box center [190, 209] width 273 height 15
click at [165, 228] on textarea at bounding box center [190, 231] width 273 height 29
click at [73, 357] on button "Add" at bounding box center [75, 349] width 43 height 29
click at [654, 352] on div "In Progress" at bounding box center [607, 438] width 144 height 650
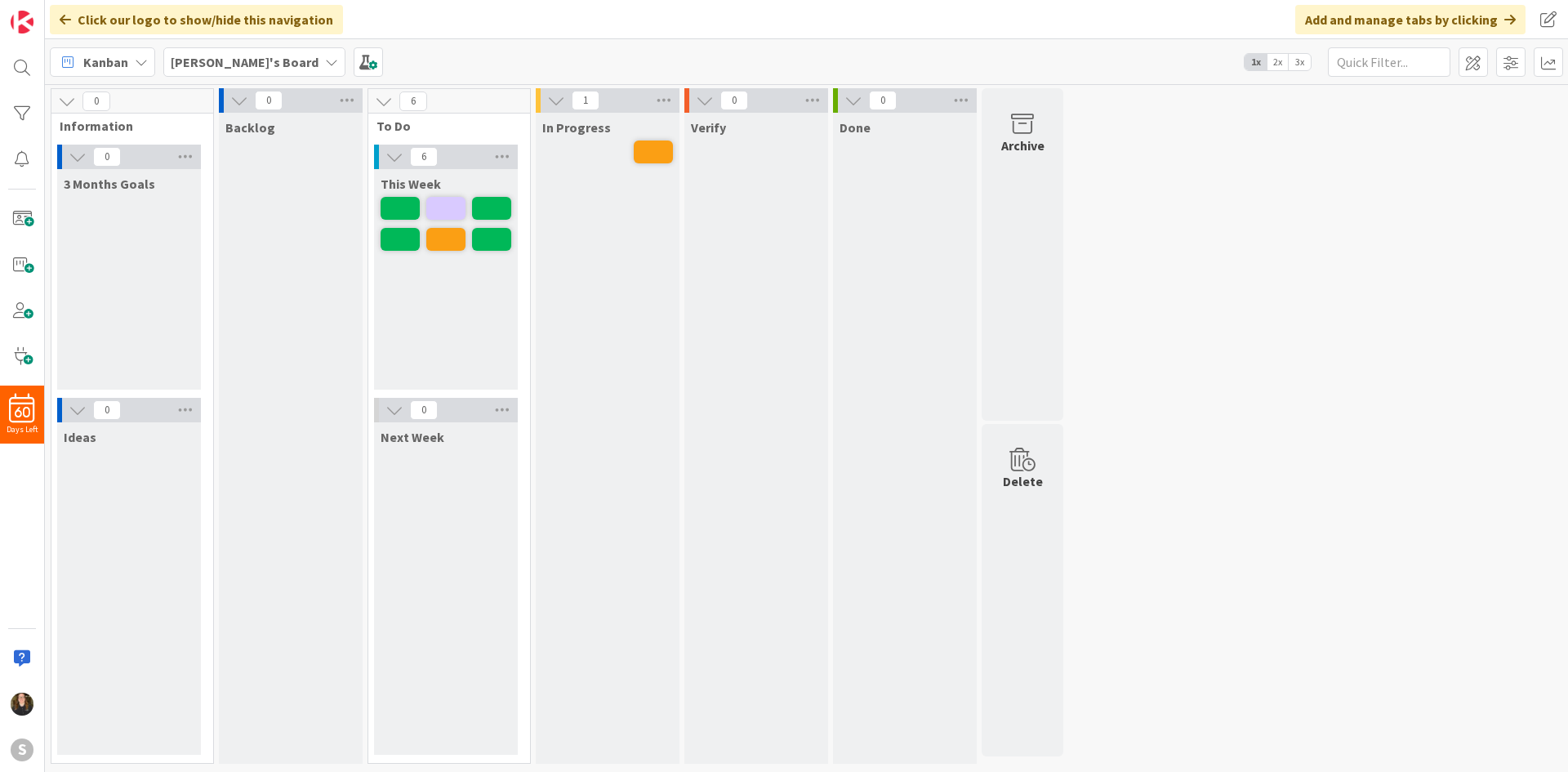
drag, startPoint x: 471, startPoint y: 352, endPoint x: 460, endPoint y: 359, distance: 13.0
click at [469, 355] on div "This Week" at bounding box center [446, 278] width 144 height 220
click at [465, 310] on div "This Week" at bounding box center [446, 278] width 144 height 220
click at [29, 227] on span at bounding box center [21, 218] width 32 height 32
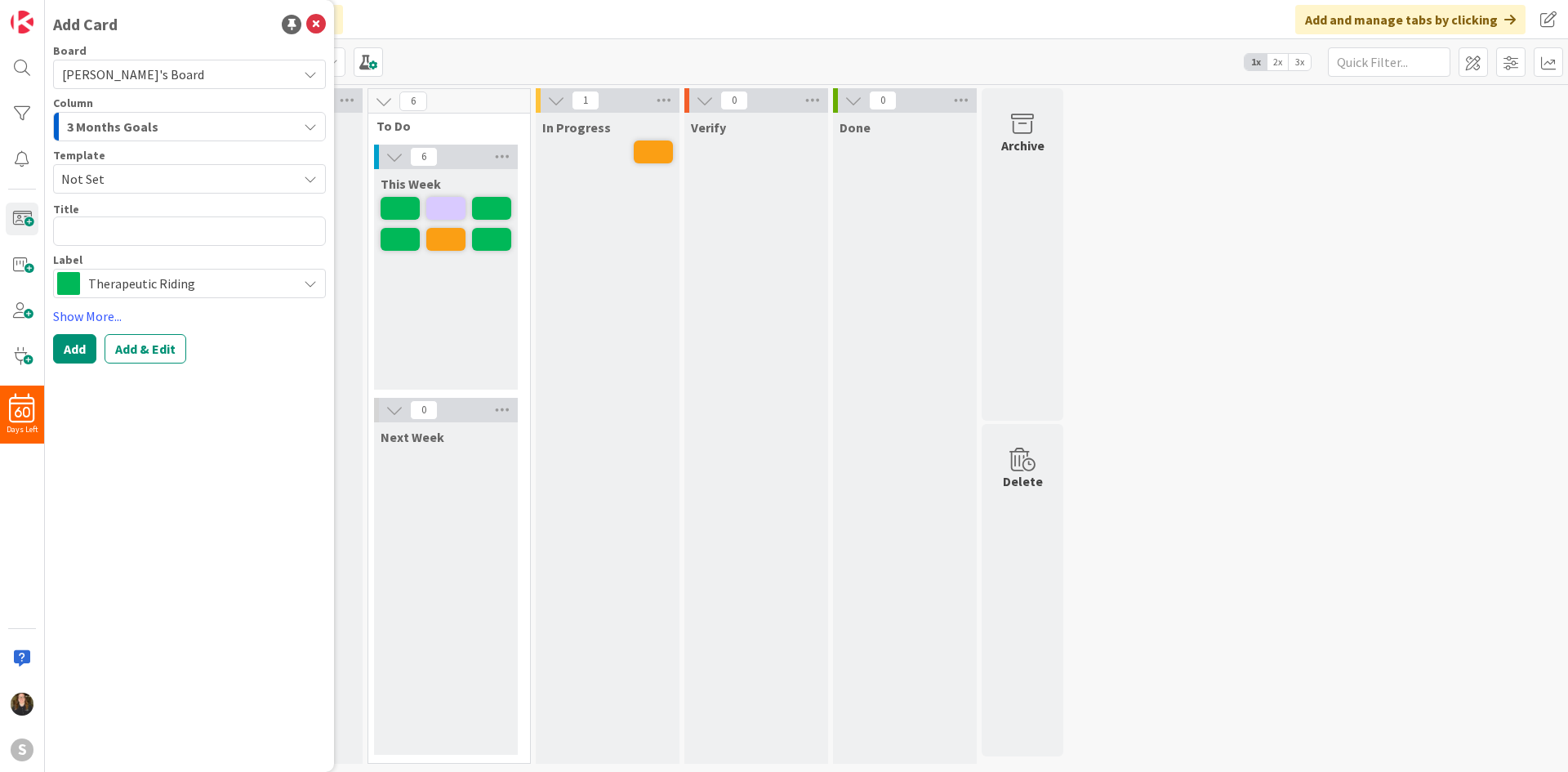
click at [135, 131] on span "3 Months Goals" at bounding box center [112, 126] width 91 height 21
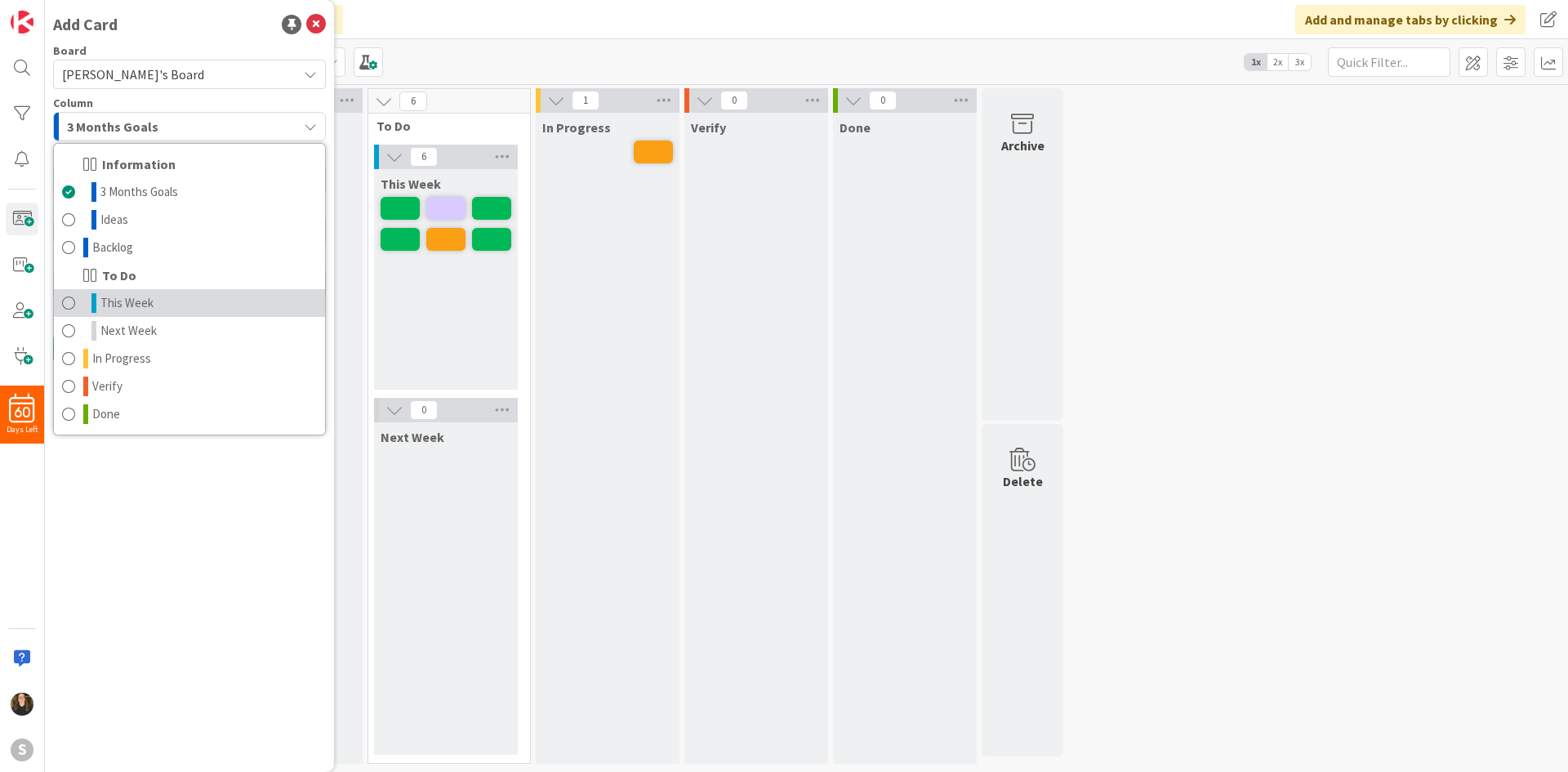
click at [141, 310] on span "This Week" at bounding box center [127, 302] width 53 height 19
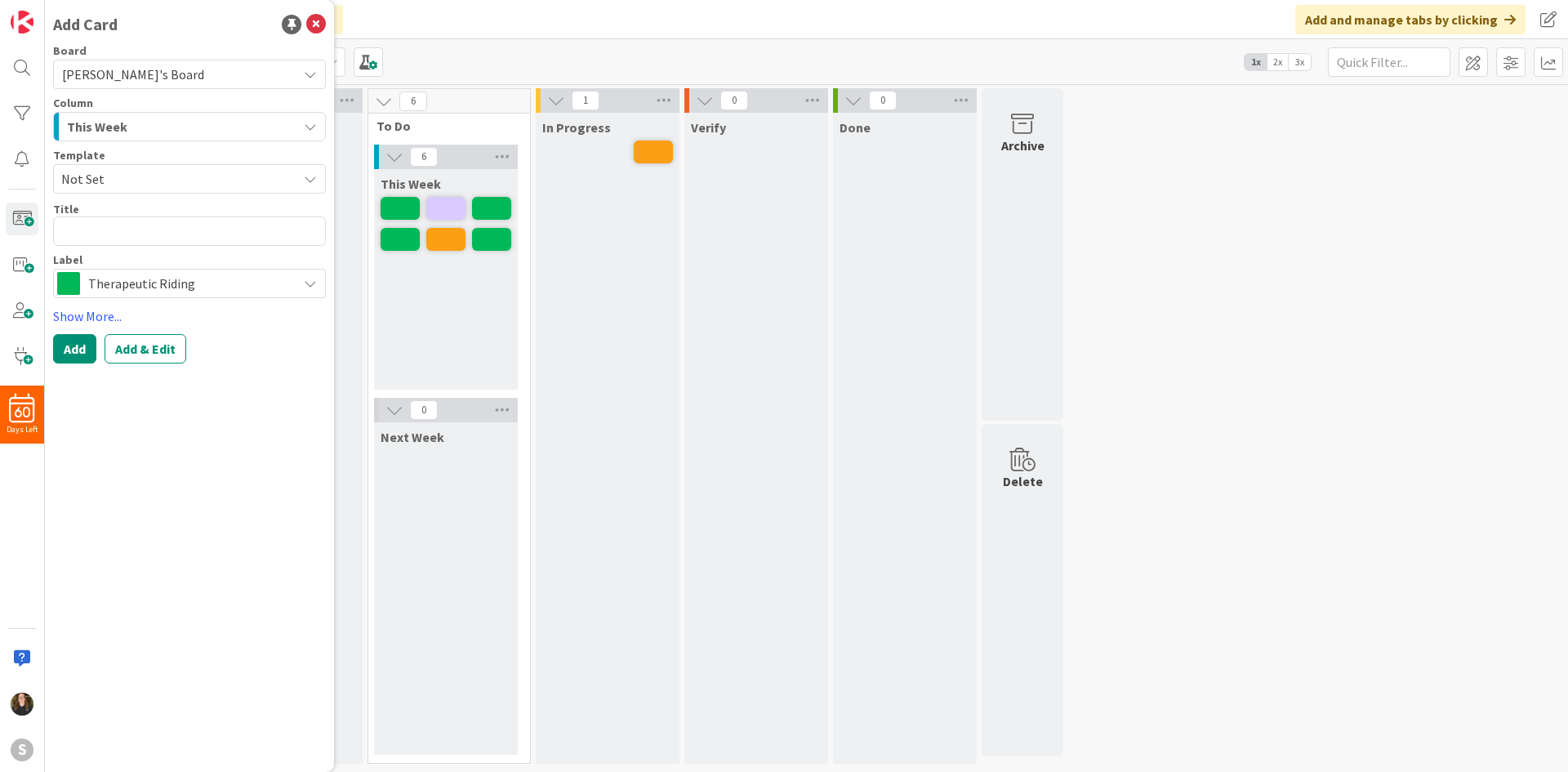
click at [174, 184] on span "Not Set" at bounding box center [172, 179] width 224 height 21
click at [178, 175] on span "Not Set" at bounding box center [172, 179] width 224 height 21
click at [152, 220] on textarea at bounding box center [190, 231] width 273 height 29
click at [388, 244] on span at bounding box center [400, 239] width 40 height 23
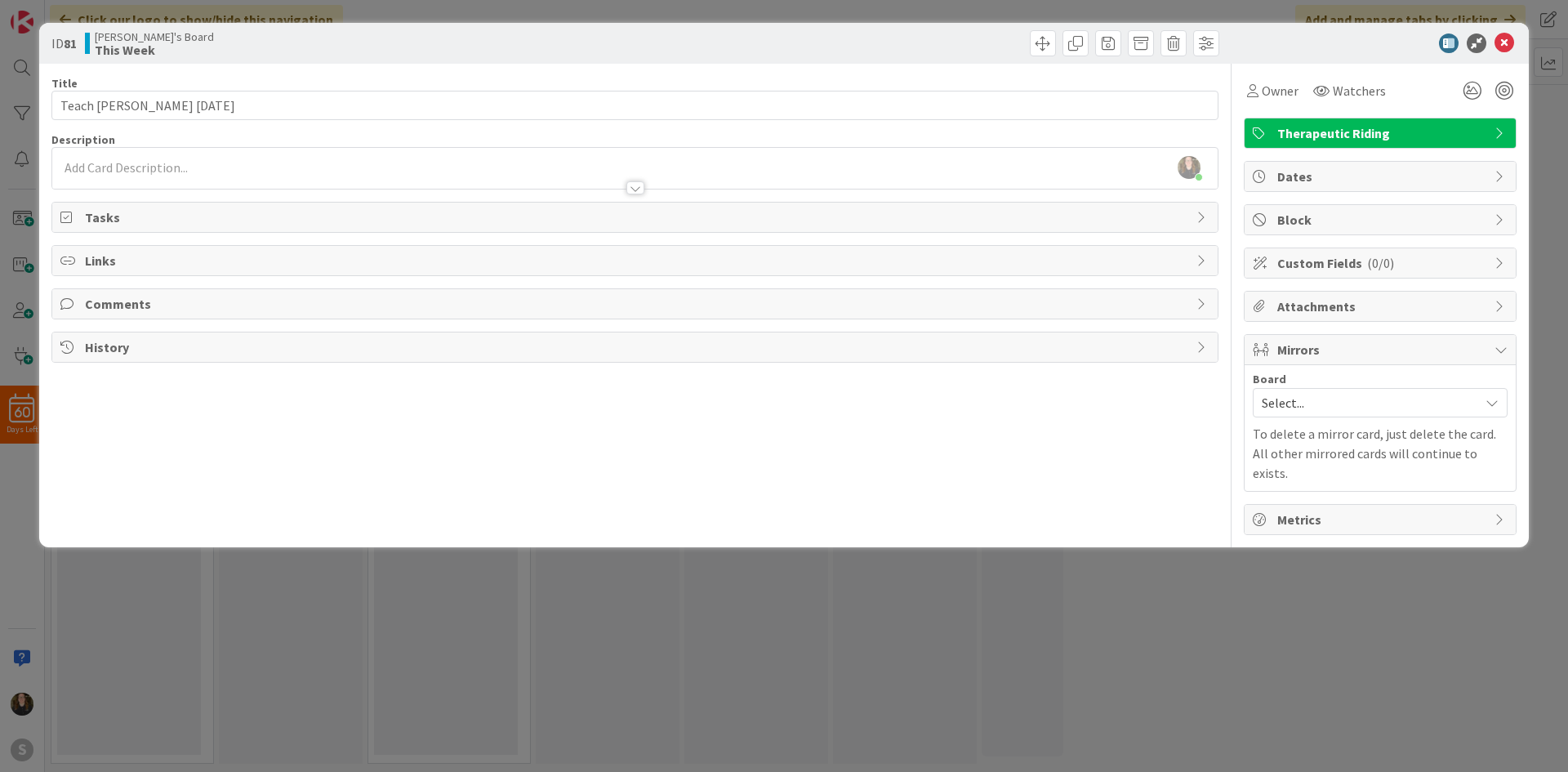
click at [135, 171] on div at bounding box center [635, 180] width 1165 height 18
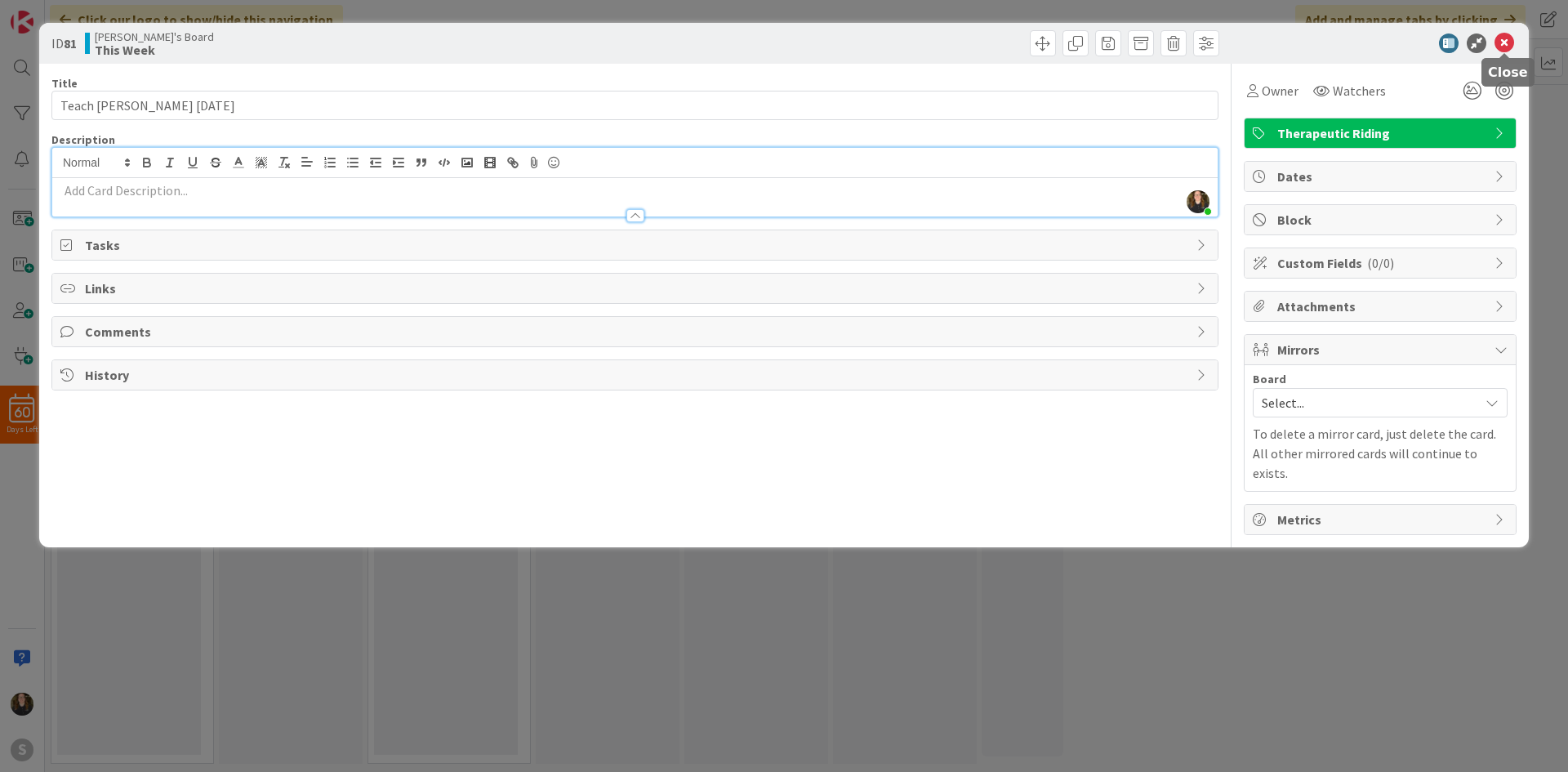
click at [1506, 48] on icon at bounding box center [1504, 42] width 19 height 19
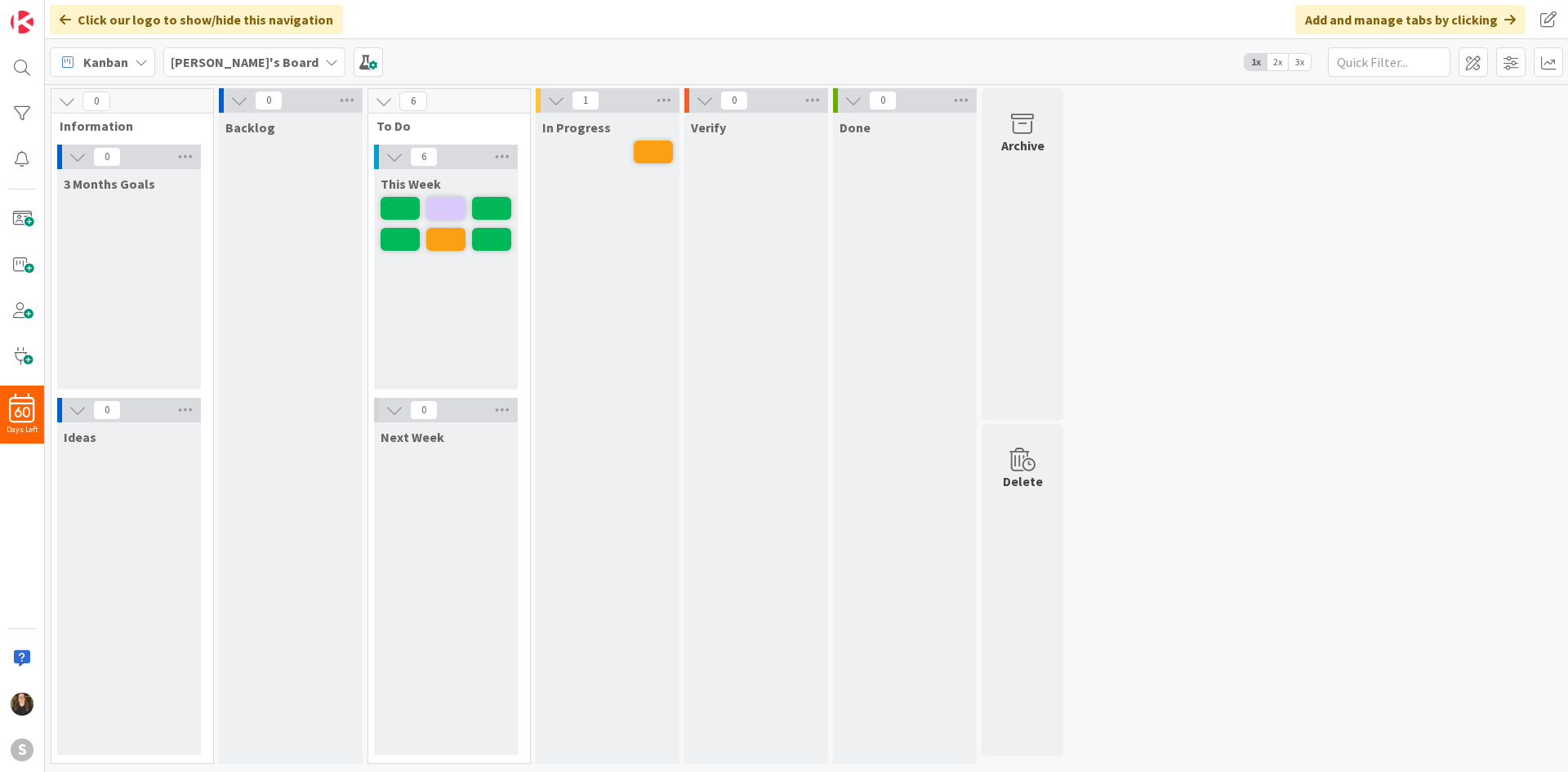
click at [465, 299] on div "This Week" at bounding box center [446, 278] width 144 height 220
click at [393, 202] on span at bounding box center [400, 208] width 40 height 23
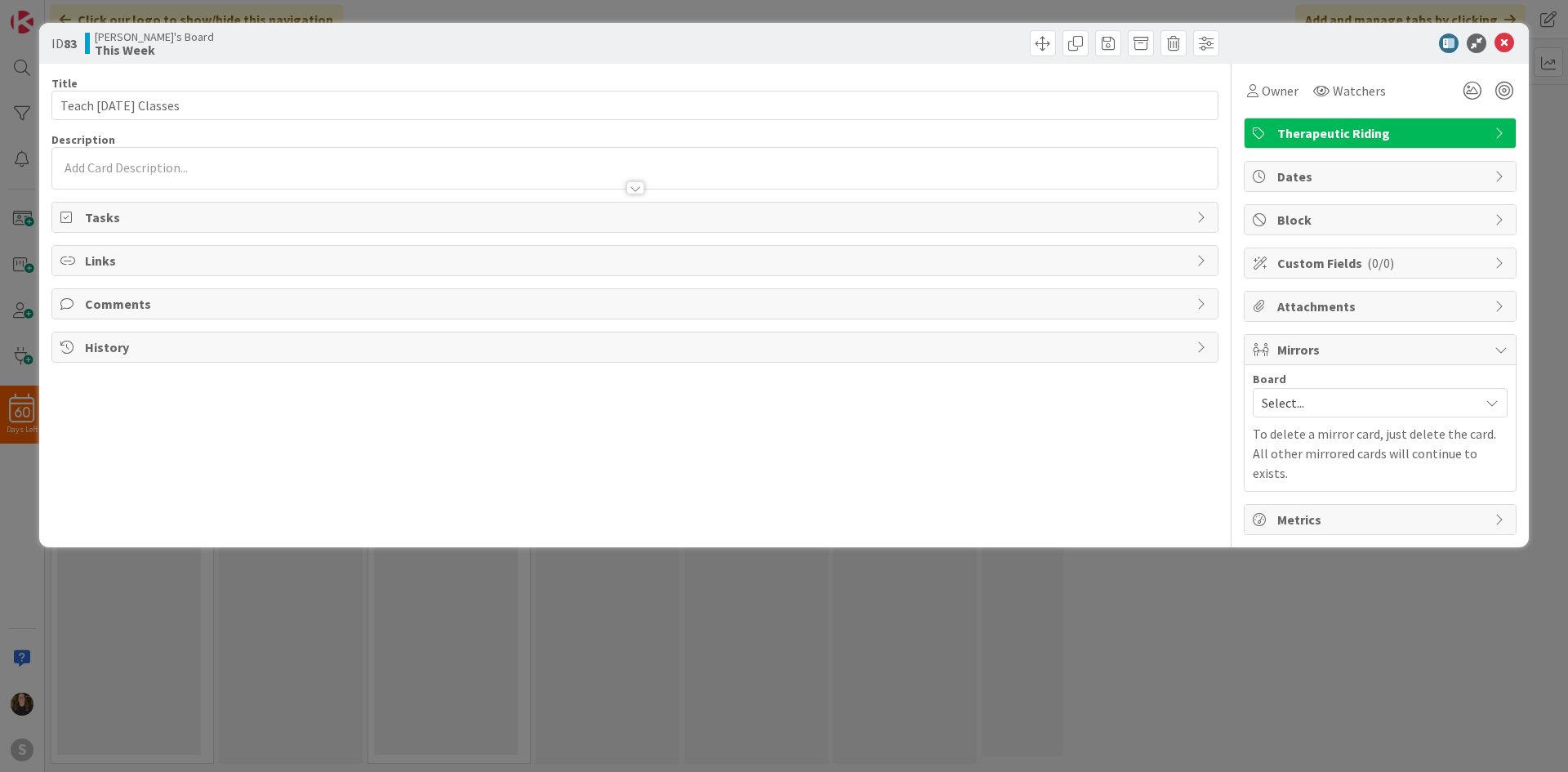
click at [241, 162] on p at bounding box center [635, 168] width 1149 height 18
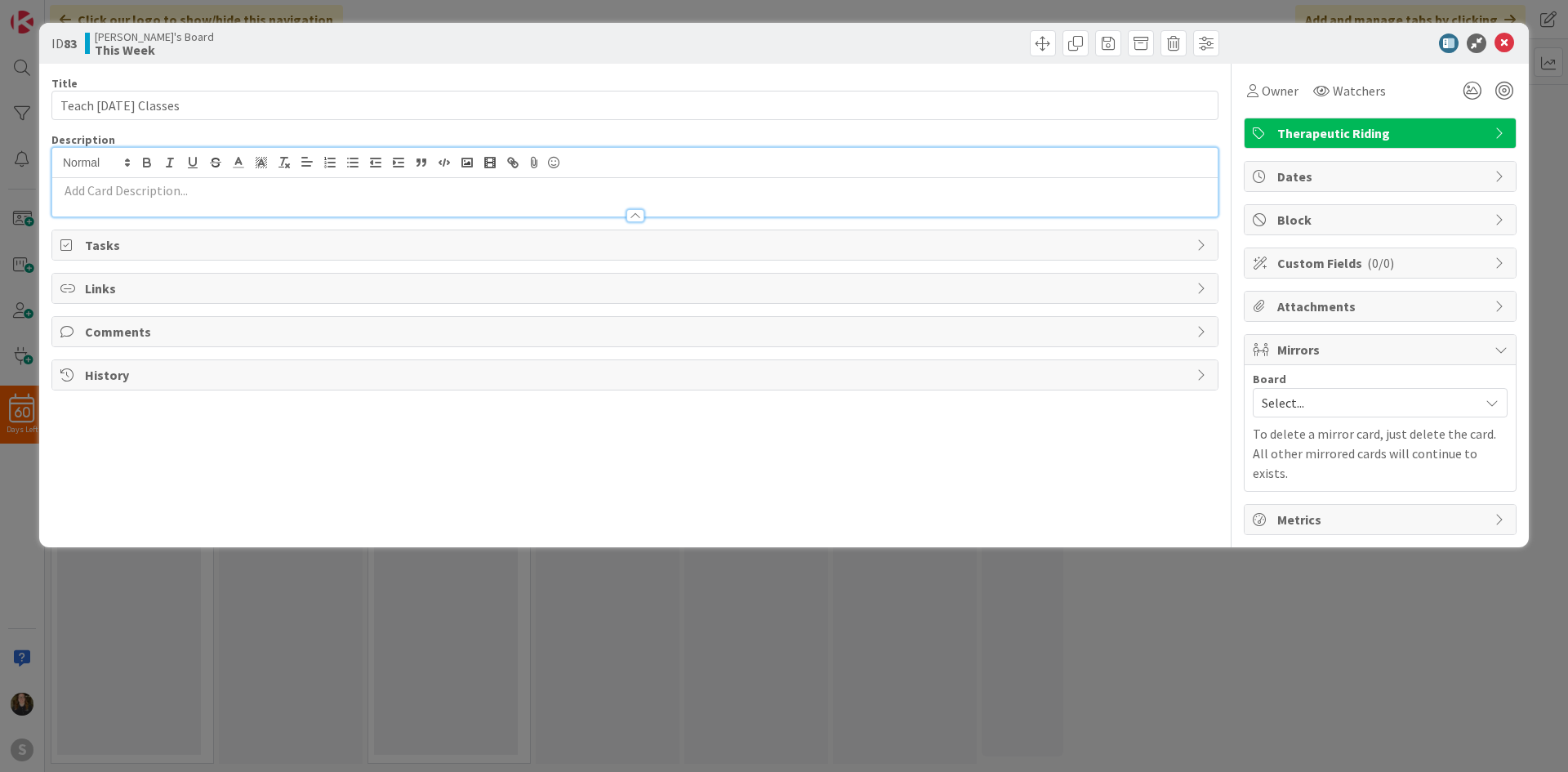
click at [235, 198] on p at bounding box center [635, 191] width 1149 height 18
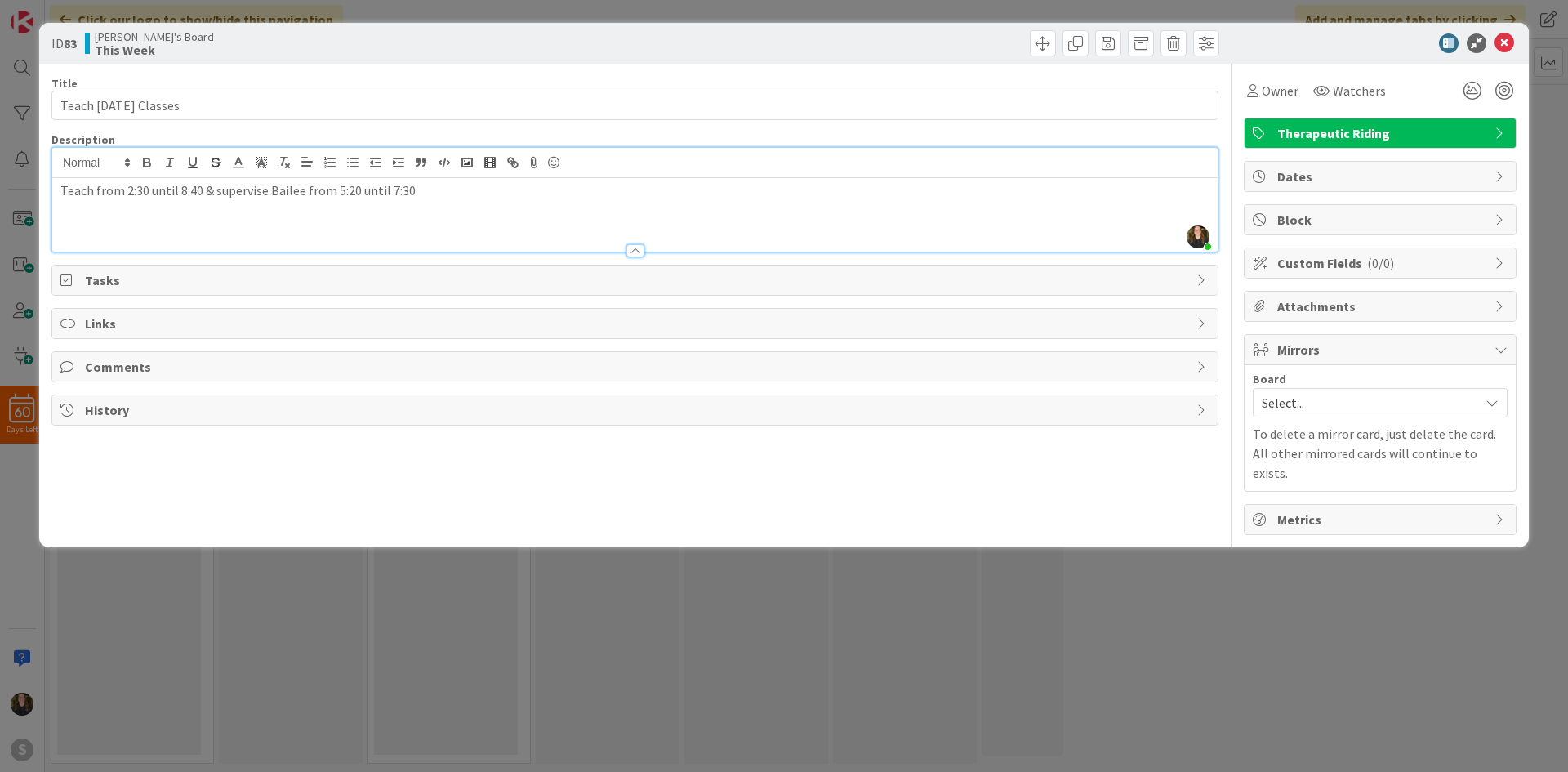
click at [1292, 183] on span "Dates" at bounding box center [1381, 176] width 209 height 19
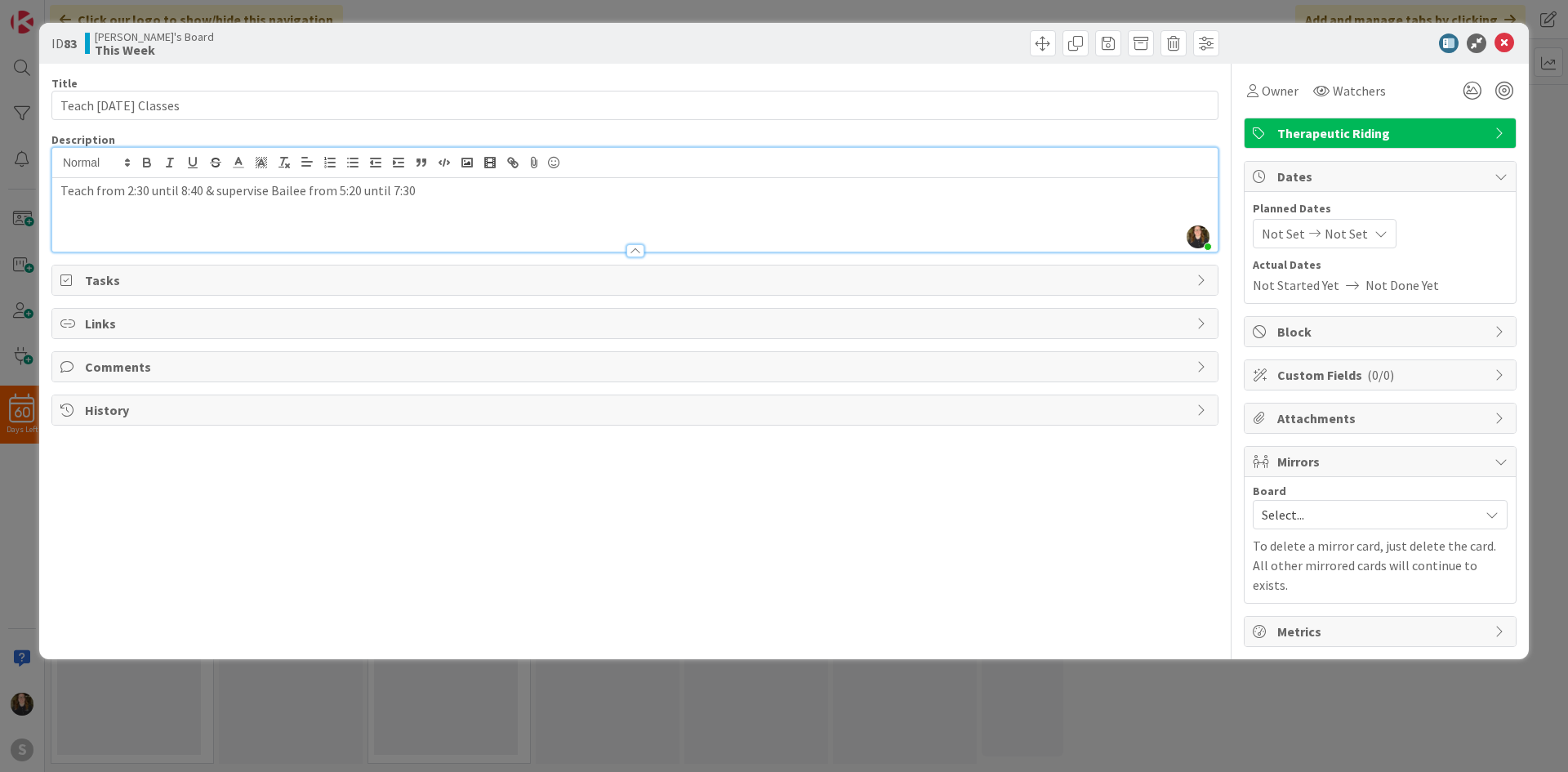
click at [1315, 224] on div "Not Set Not Set" at bounding box center [1325, 234] width 144 height 29
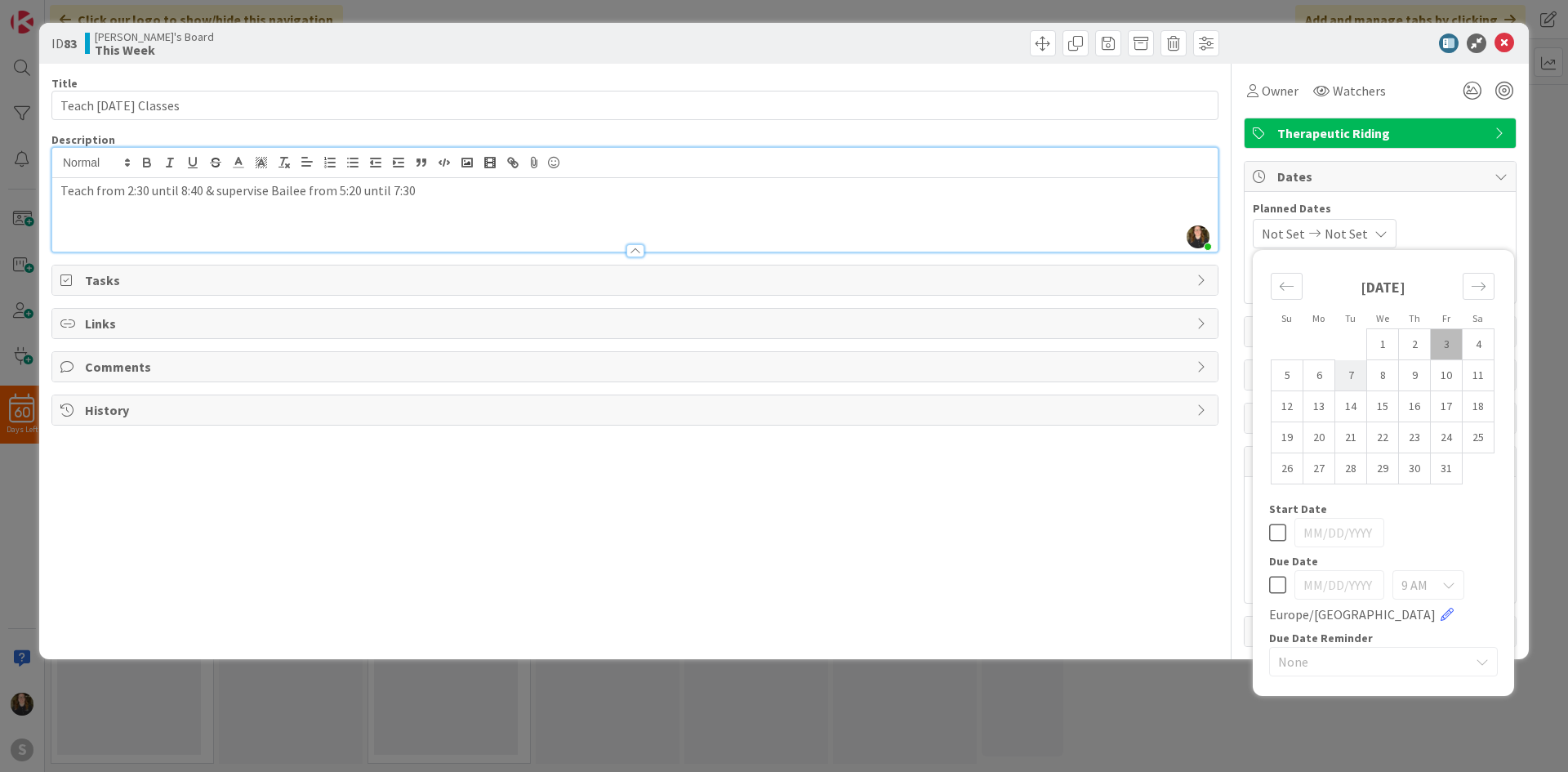
click at [1352, 373] on td "7" at bounding box center [1351, 376] width 32 height 31
click at [1355, 405] on td "14" at bounding box center [1351, 407] width 32 height 31
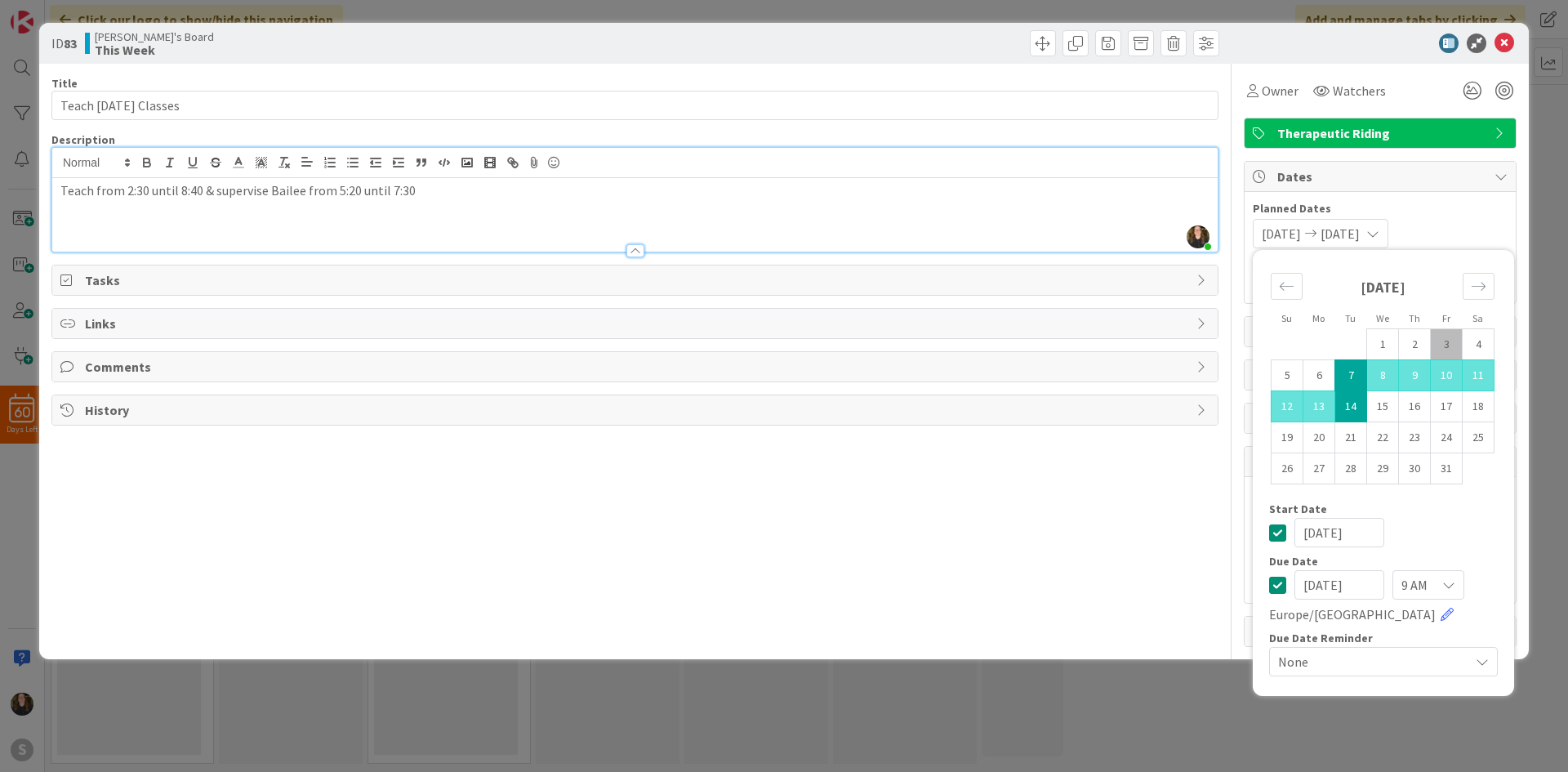
click at [1349, 377] on td "7" at bounding box center [1351, 376] width 32 height 31
click at [1354, 408] on td "14" at bounding box center [1351, 407] width 32 height 31
click at [1355, 426] on td "21" at bounding box center [1351, 438] width 32 height 31
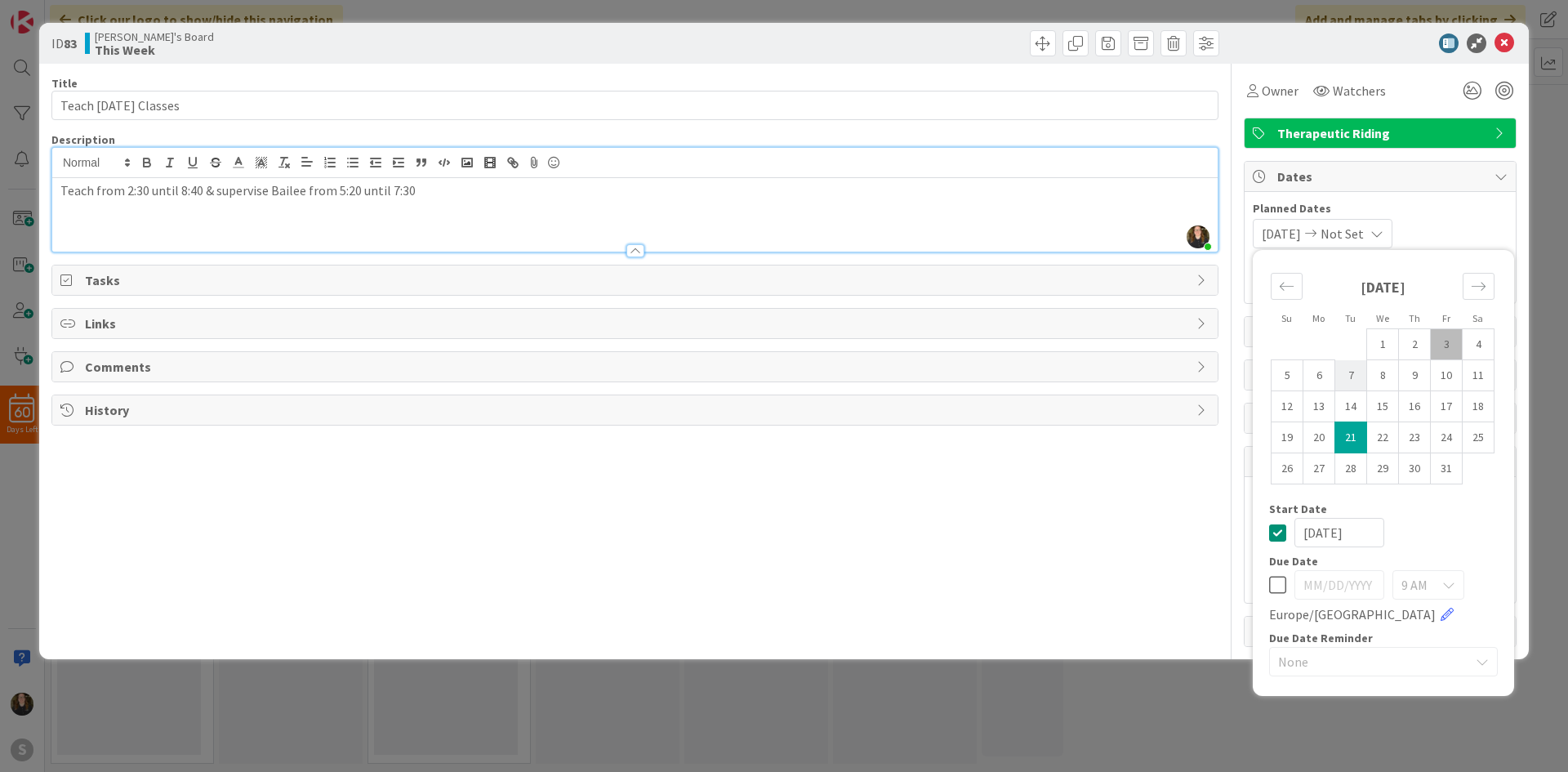
click at [1349, 380] on td "7" at bounding box center [1351, 376] width 32 height 31
click at [1475, 235] on div "[DATE] Not Set Su Mo Tu We Th Fr Sa [DATE] 1 2 3 4 5 6 7 8 9 10 11 12 13 14 15 …" at bounding box center [1380, 234] width 255 height 29
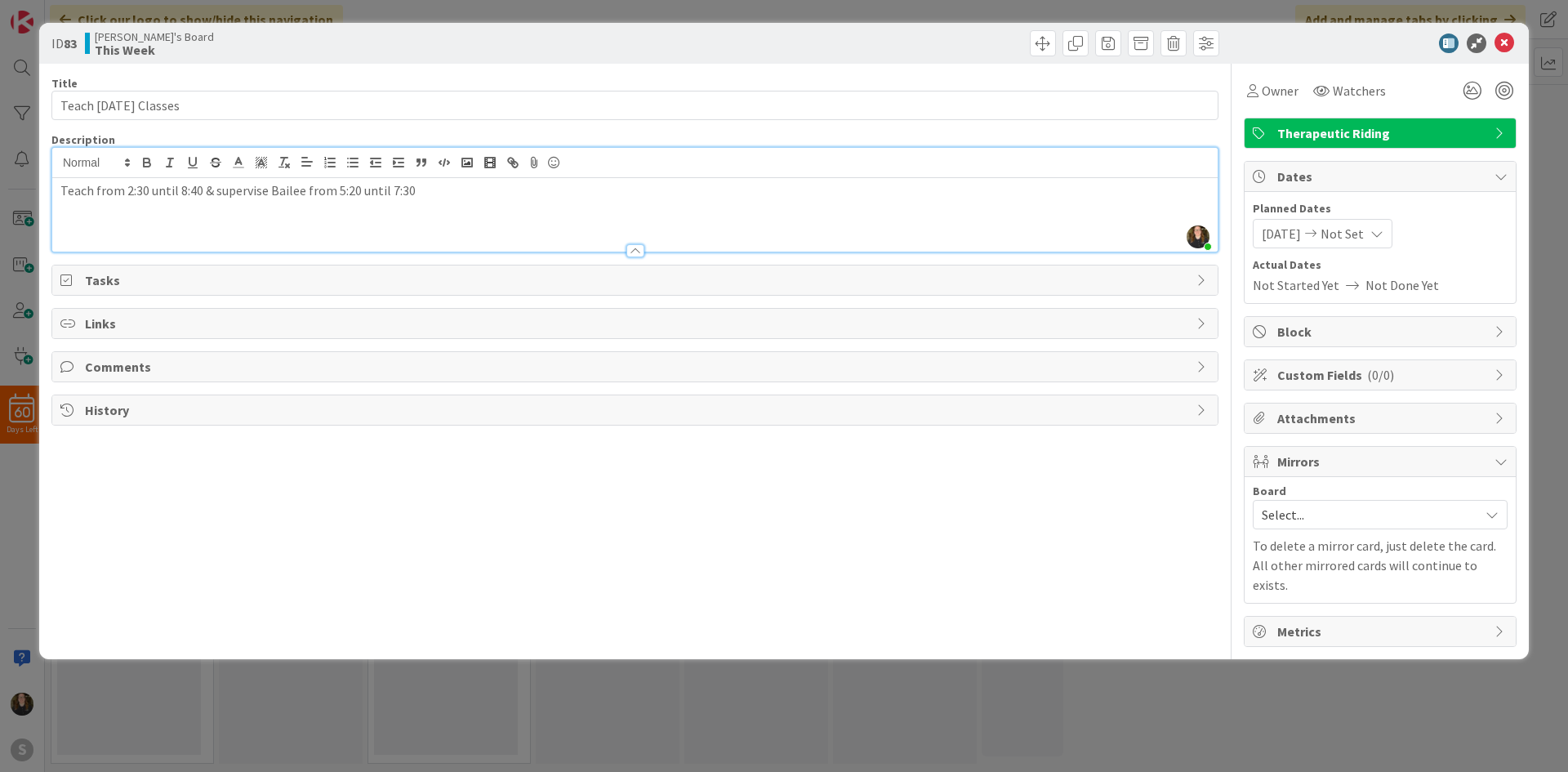
click at [1393, 287] on span "Not Done Yet" at bounding box center [1402, 285] width 74 height 19
click at [1340, 338] on span "Block" at bounding box center [1381, 331] width 209 height 19
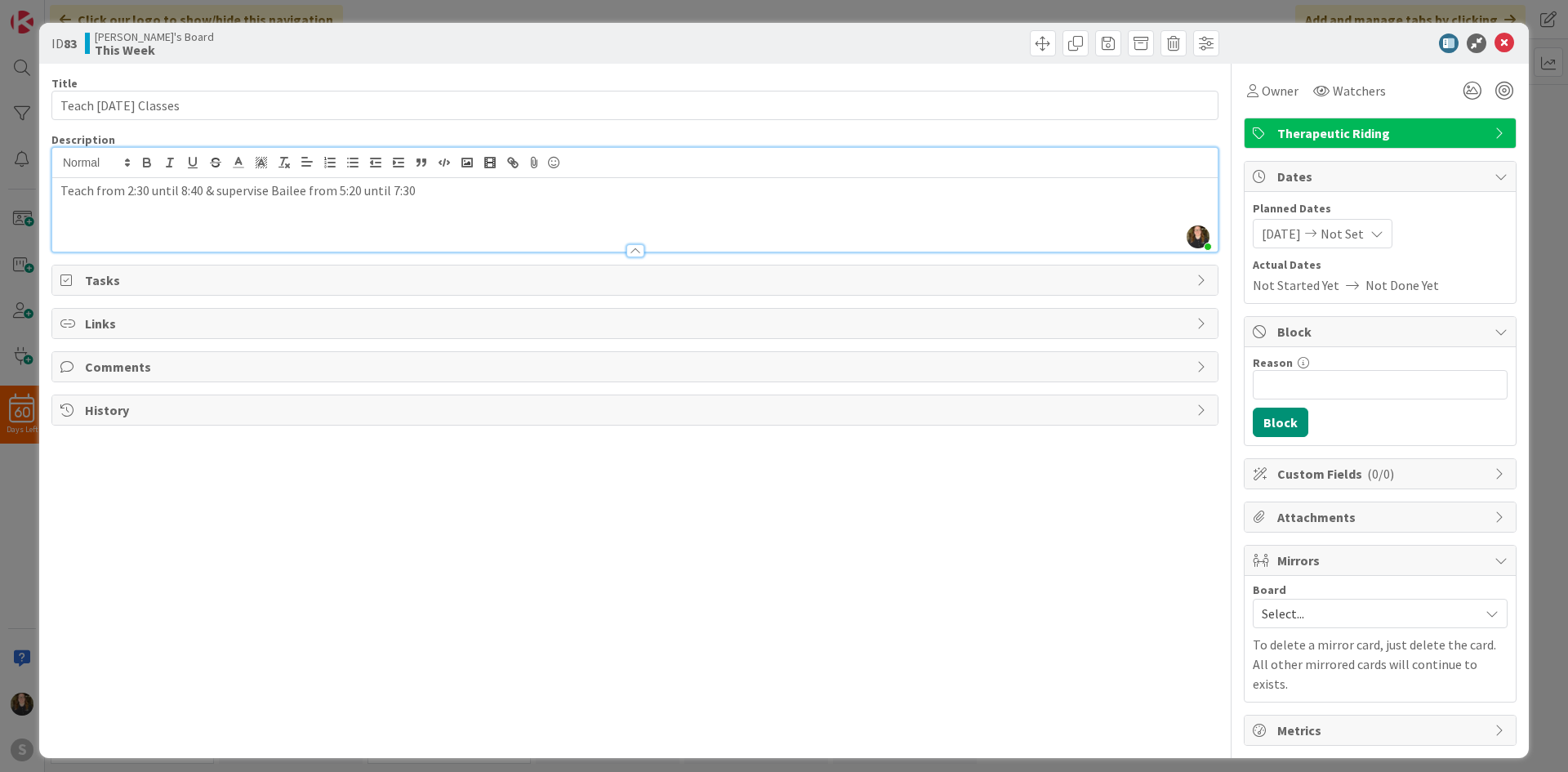
click at [1495, 328] on icon at bounding box center [1501, 332] width 13 height 13
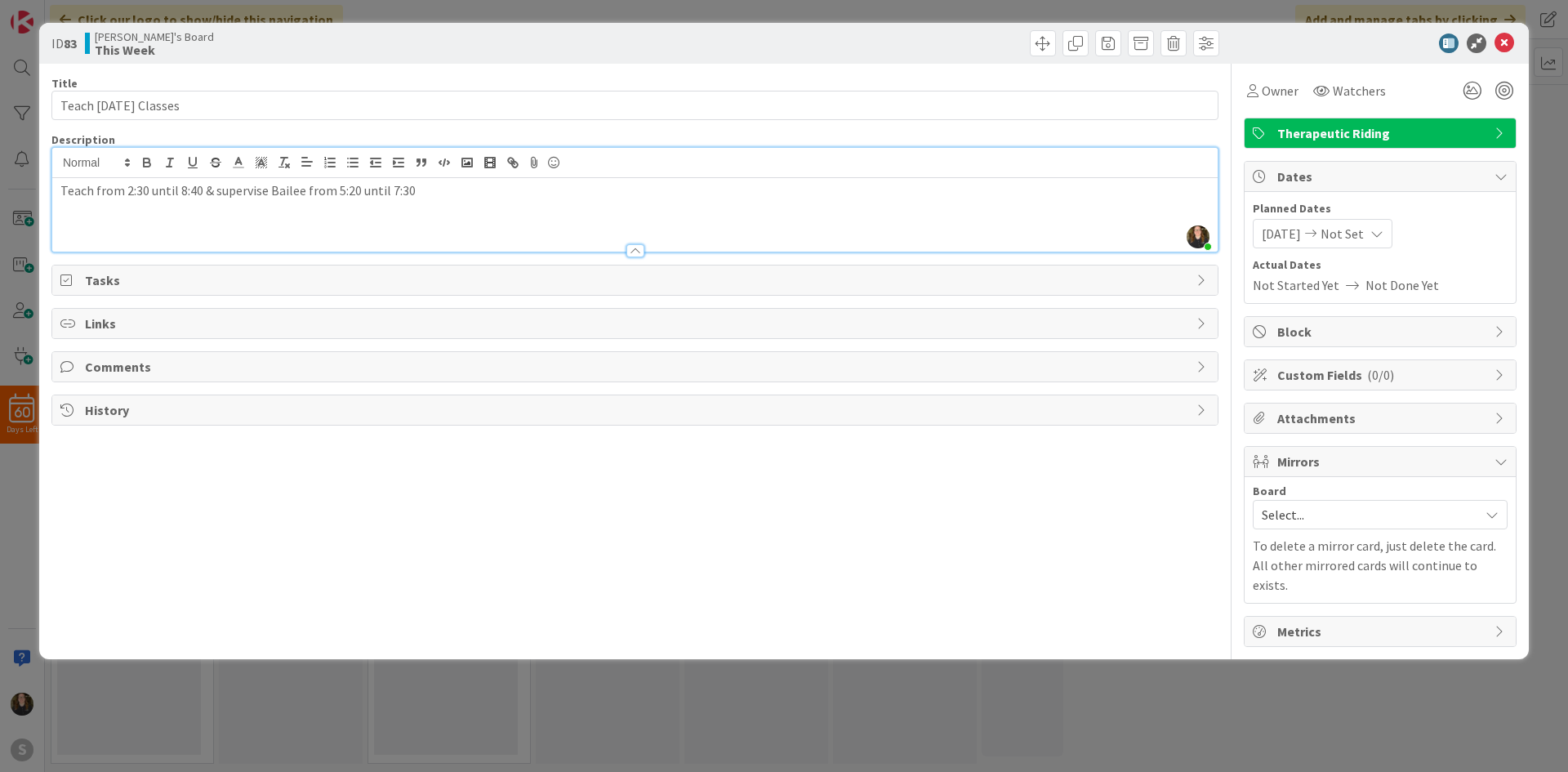
click at [1363, 234] on span "Not Set" at bounding box center [1341, 233] width 43 height 19
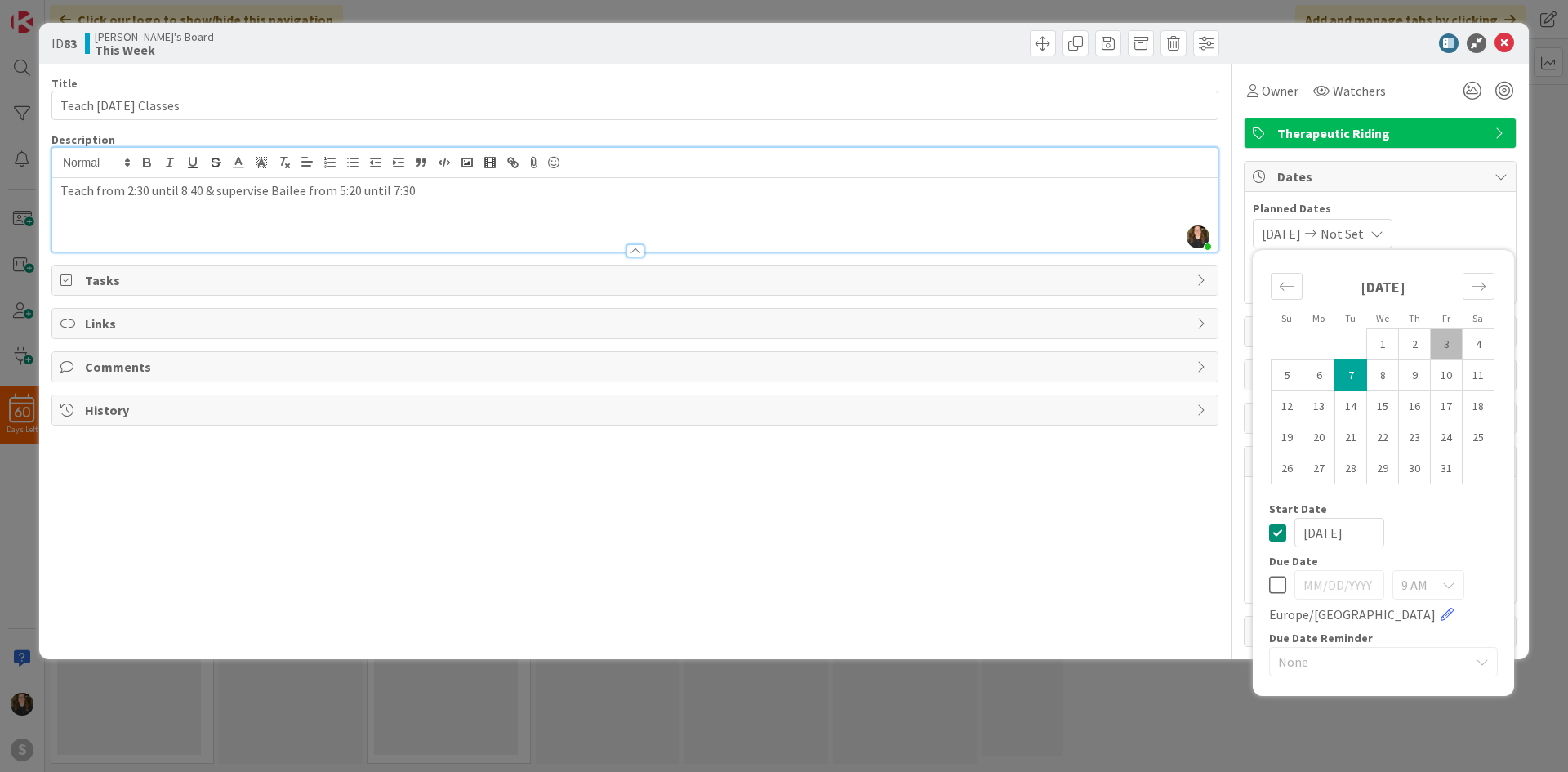
click at [1272, 533] on icon at bounding box center [1277, 532] width 18 height 19
click at [1378, 197] on div "Planned Dates Not Set Not Set Su Mo Tu We Th Fr Sa [DATE] 1 2 3 4 5 6 7 8 9 10 …" at bounding box center [1380, 247] width 271 height 111
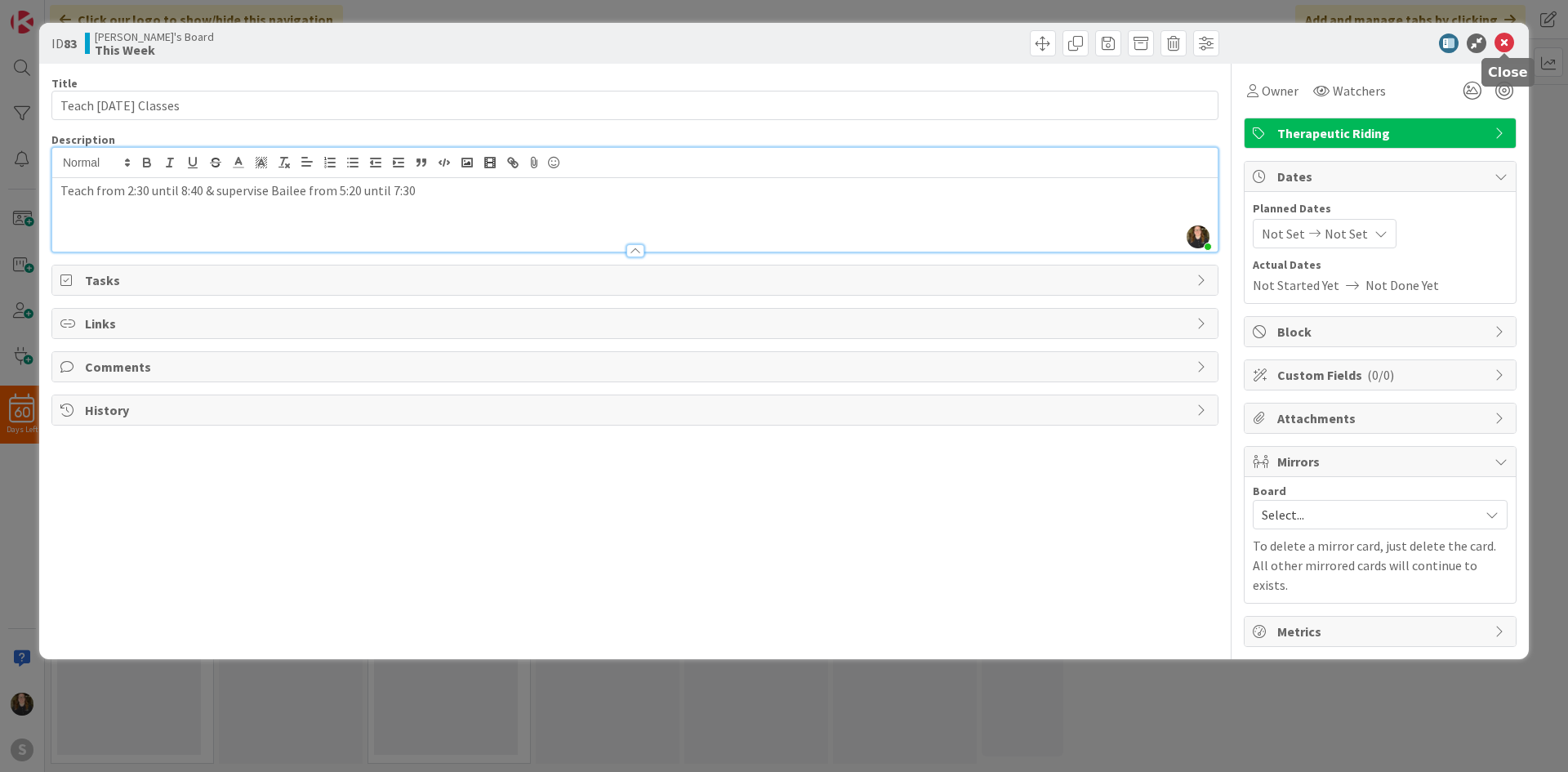
click at [1497, 42] on icon at bounding box center [1504, 42] width 19 height 19
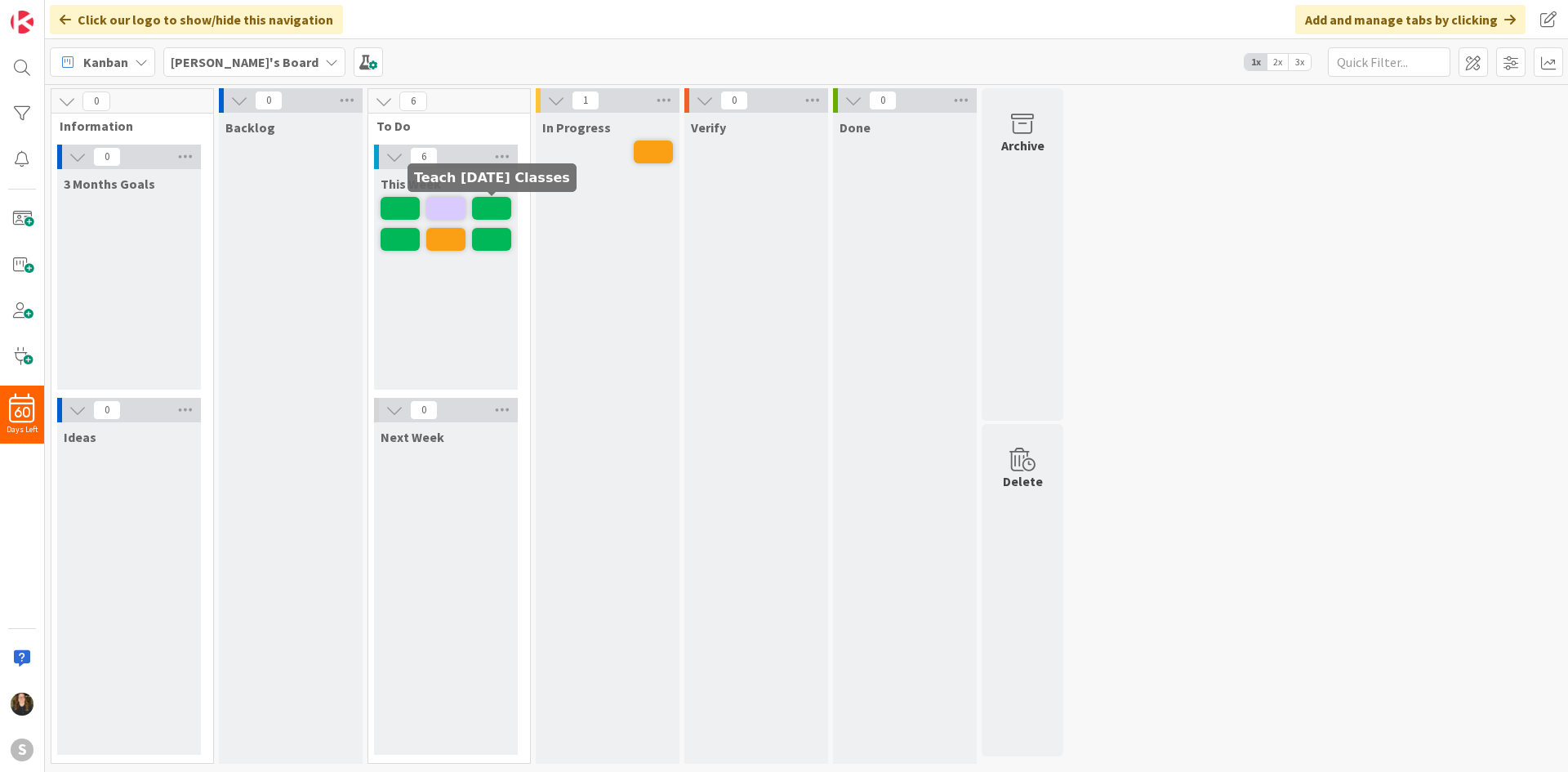
click at [488, 207] on span at bounding box center [491, 208] width 40 height 23
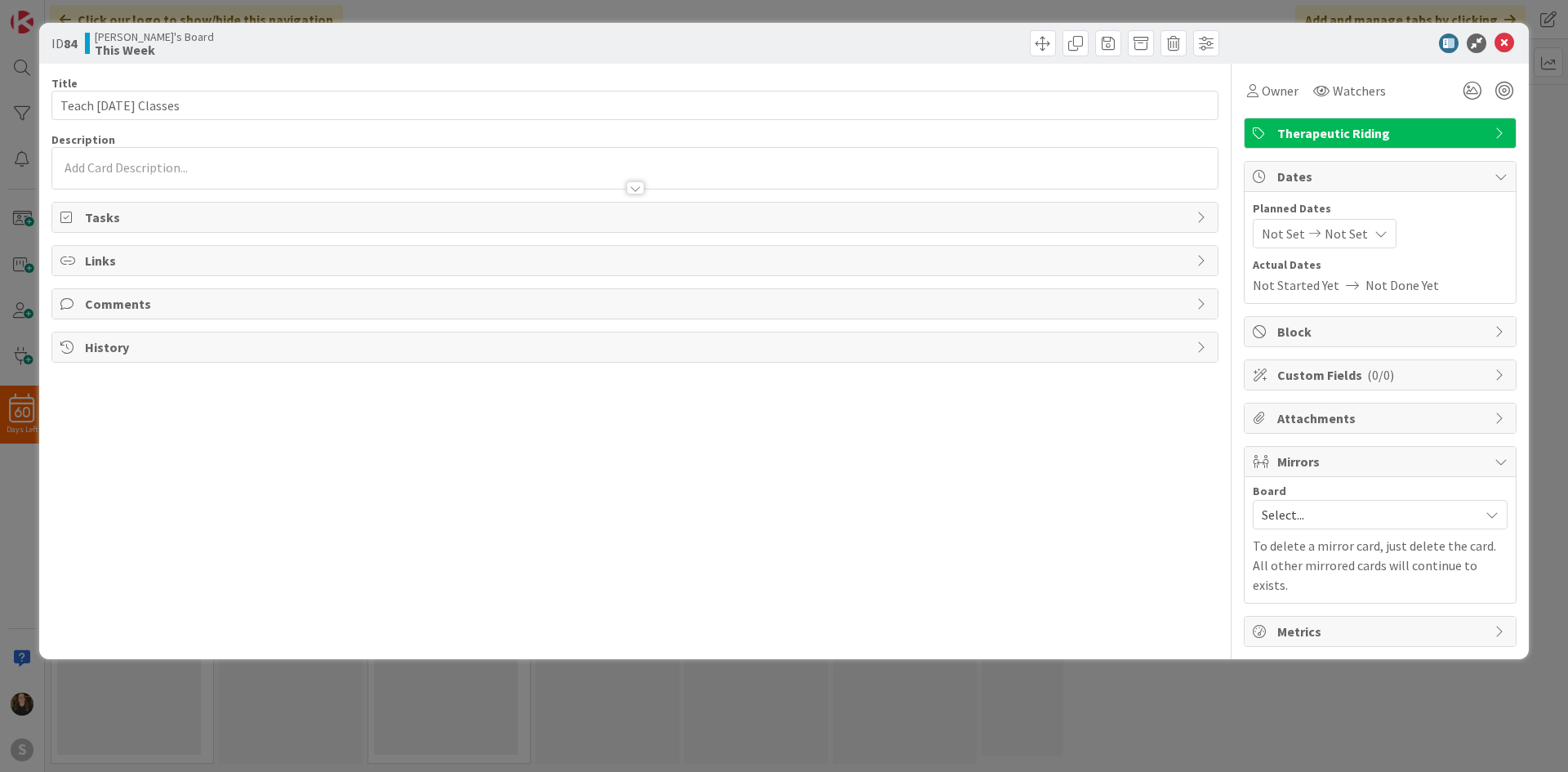
click at [340, 148] on div at bounding box center [635, 168] width 1165 height 41
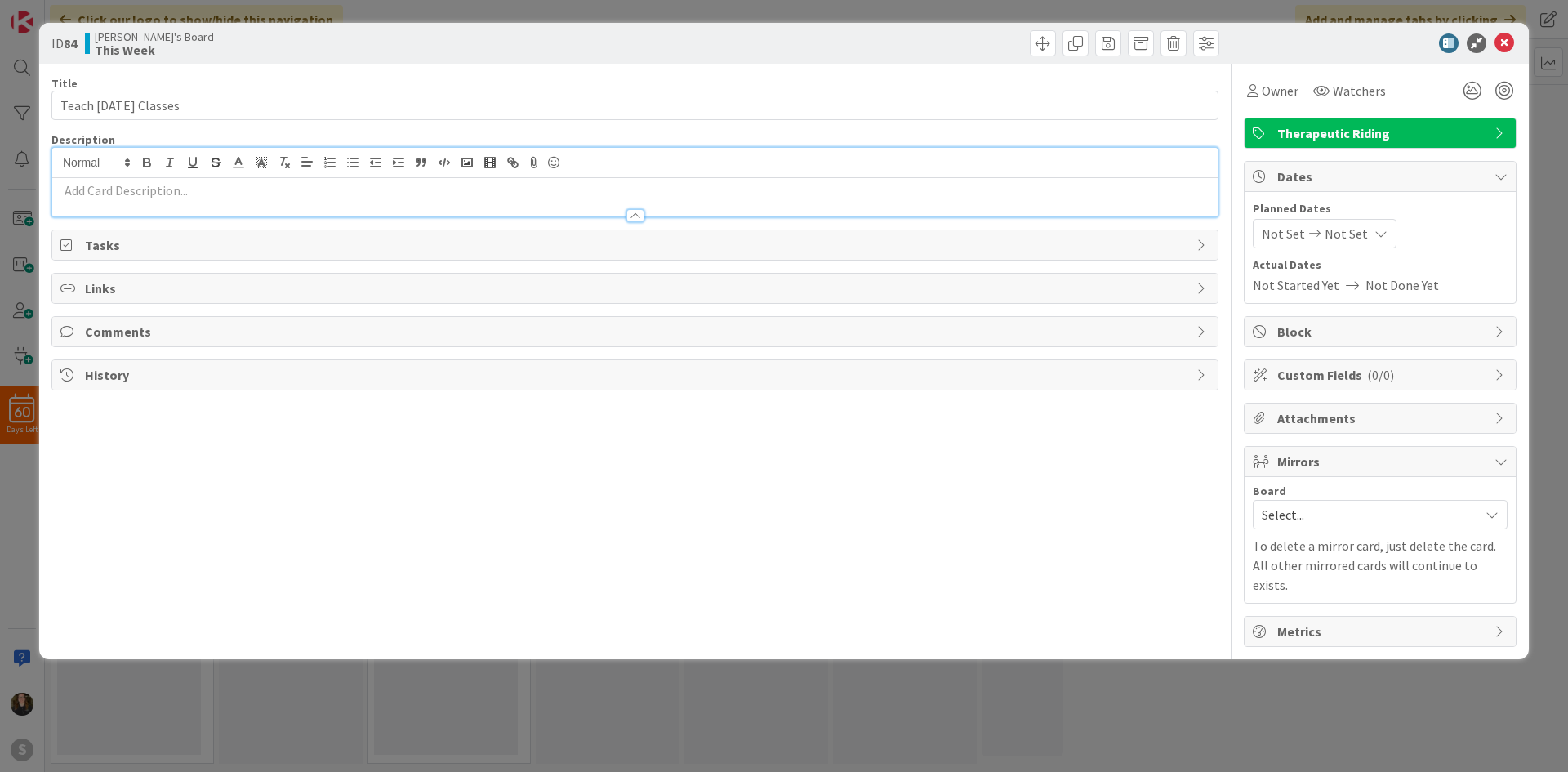
click at [320, 202] on div at bounding box center [635, 207] width 1165 height 18
click at [305, 162] on div "[PERSON_NAME] just joined" at bounding box center [635, 181] width 1165 height 68
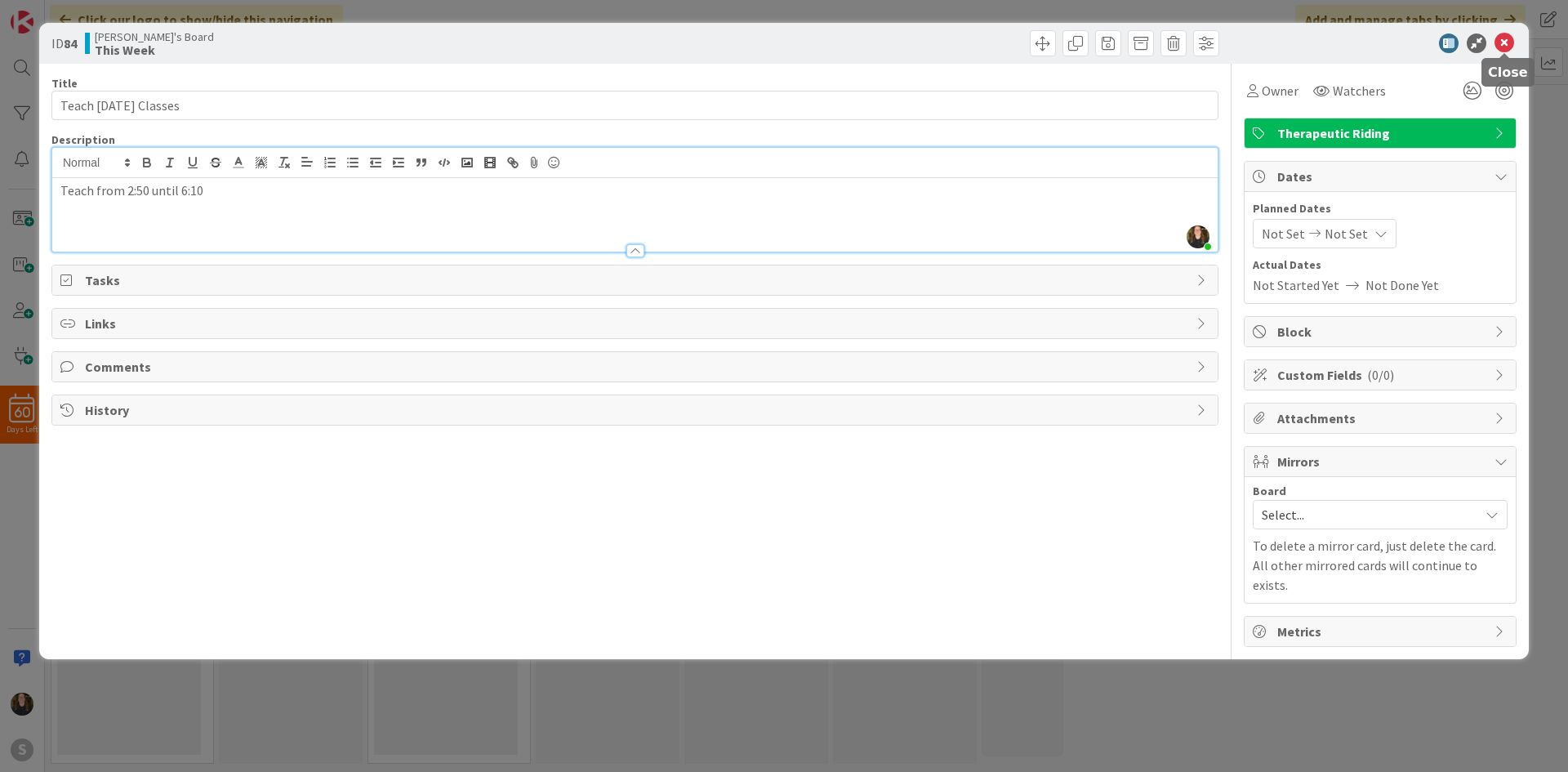
click at [1502, 40] on icon at bounding box center [1504, 42] width 19 height 19
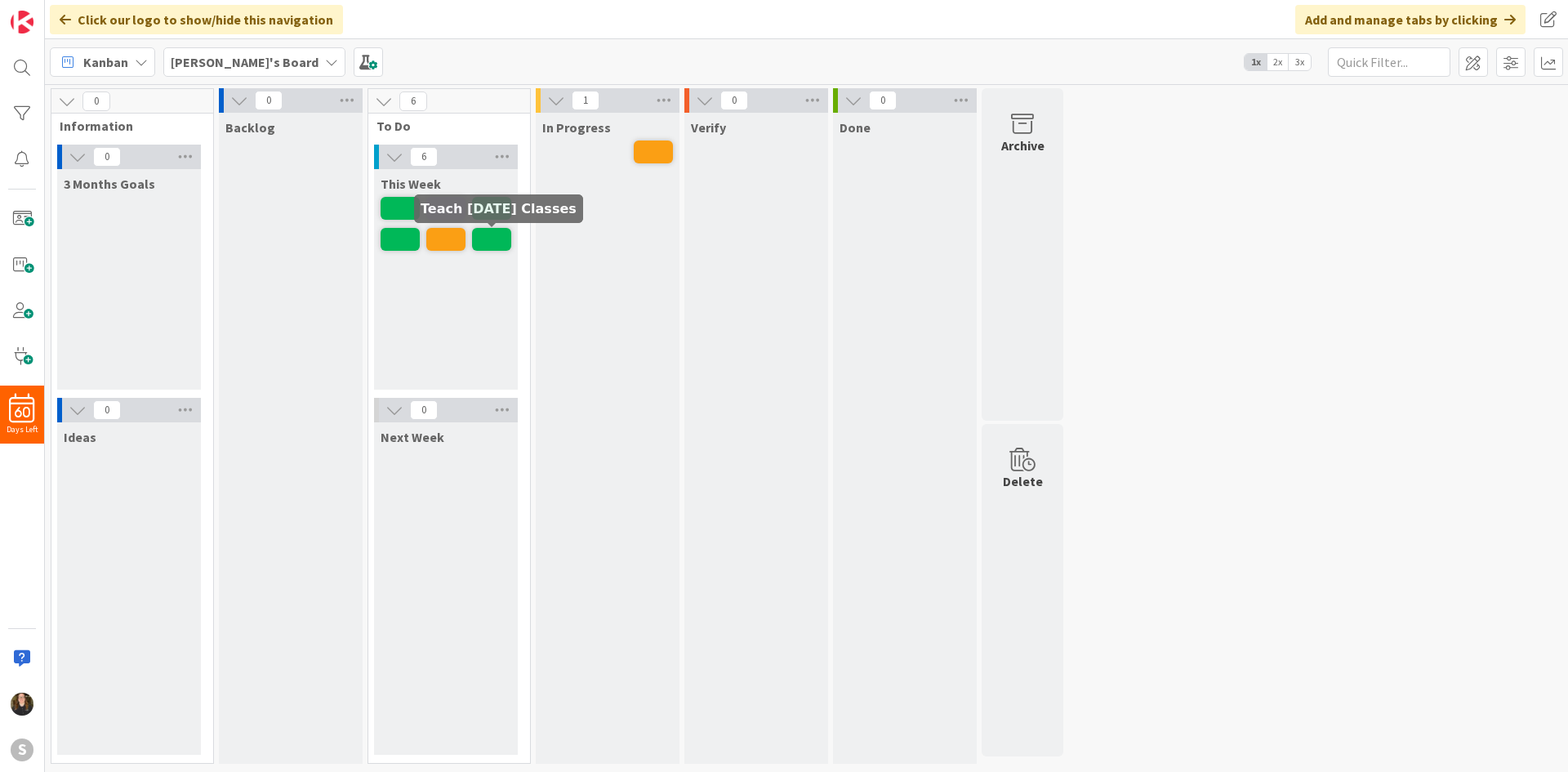
click at [489, 239] on span at bounding box center [491, 239] width 40 height 23
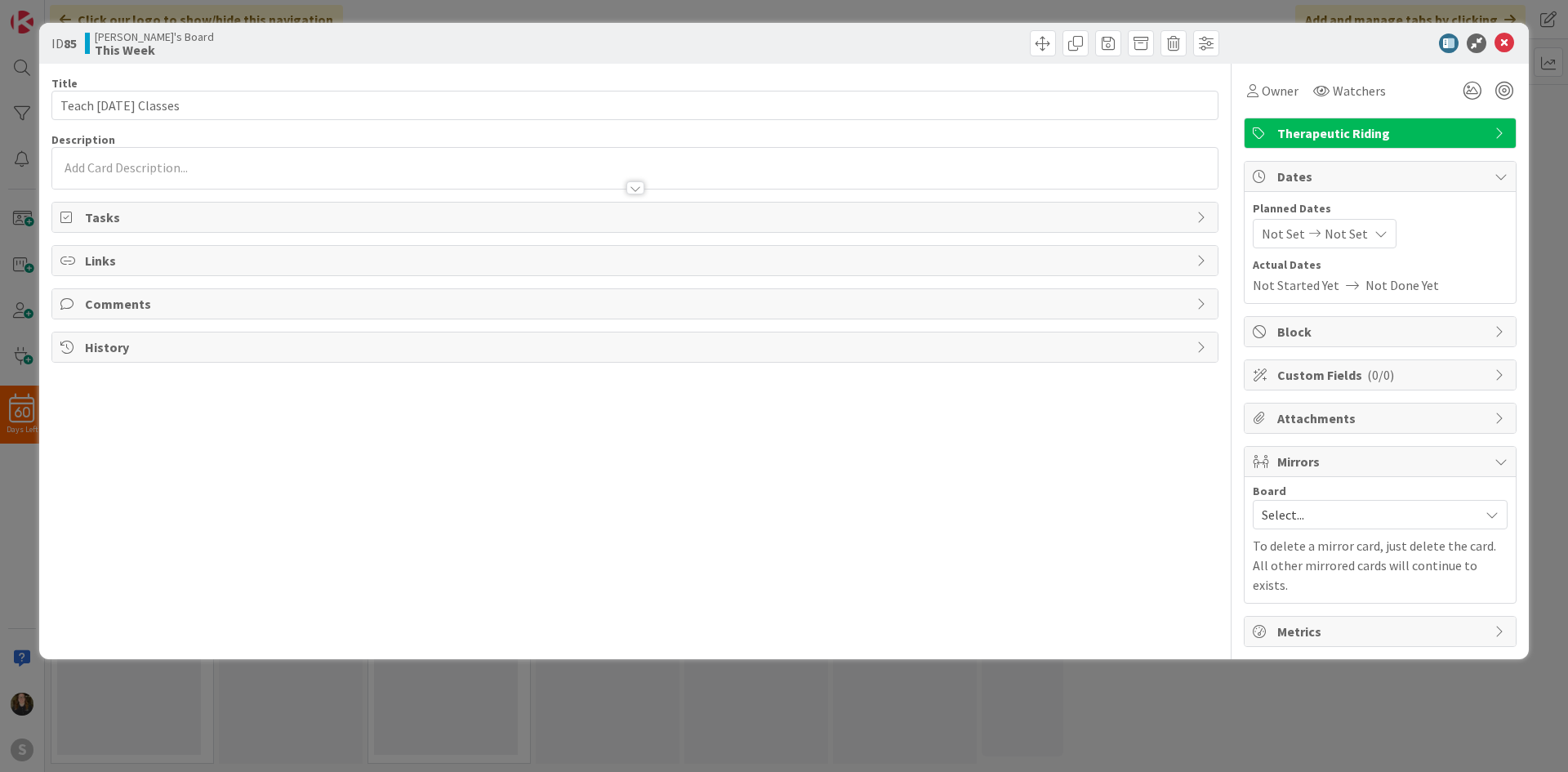
click at [406, 172] on div at bounding box center [635, 180] width 1165 height 18
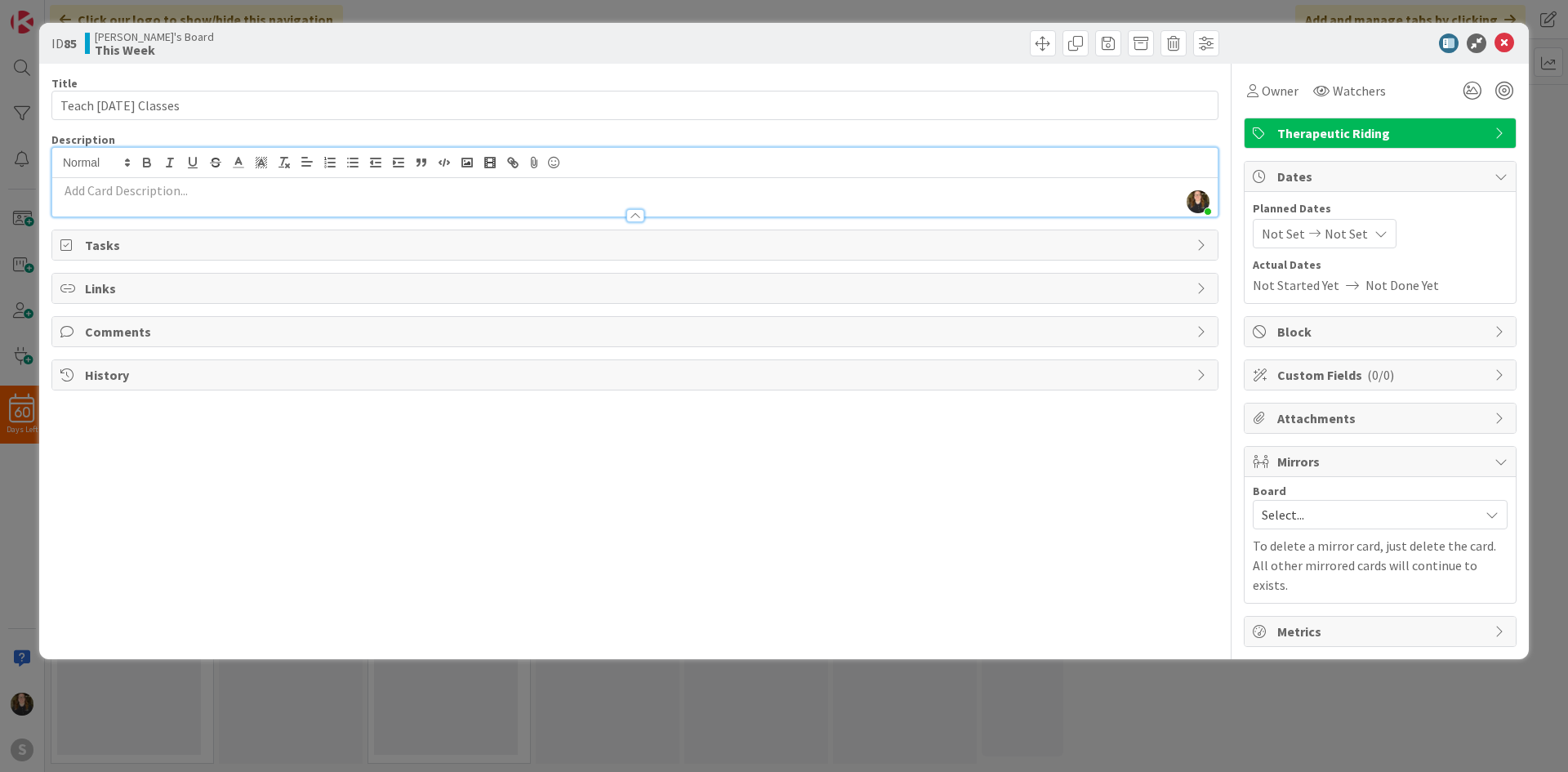
click at [264, 212] on div at bounding box center [635, 207] width 1165 height 18
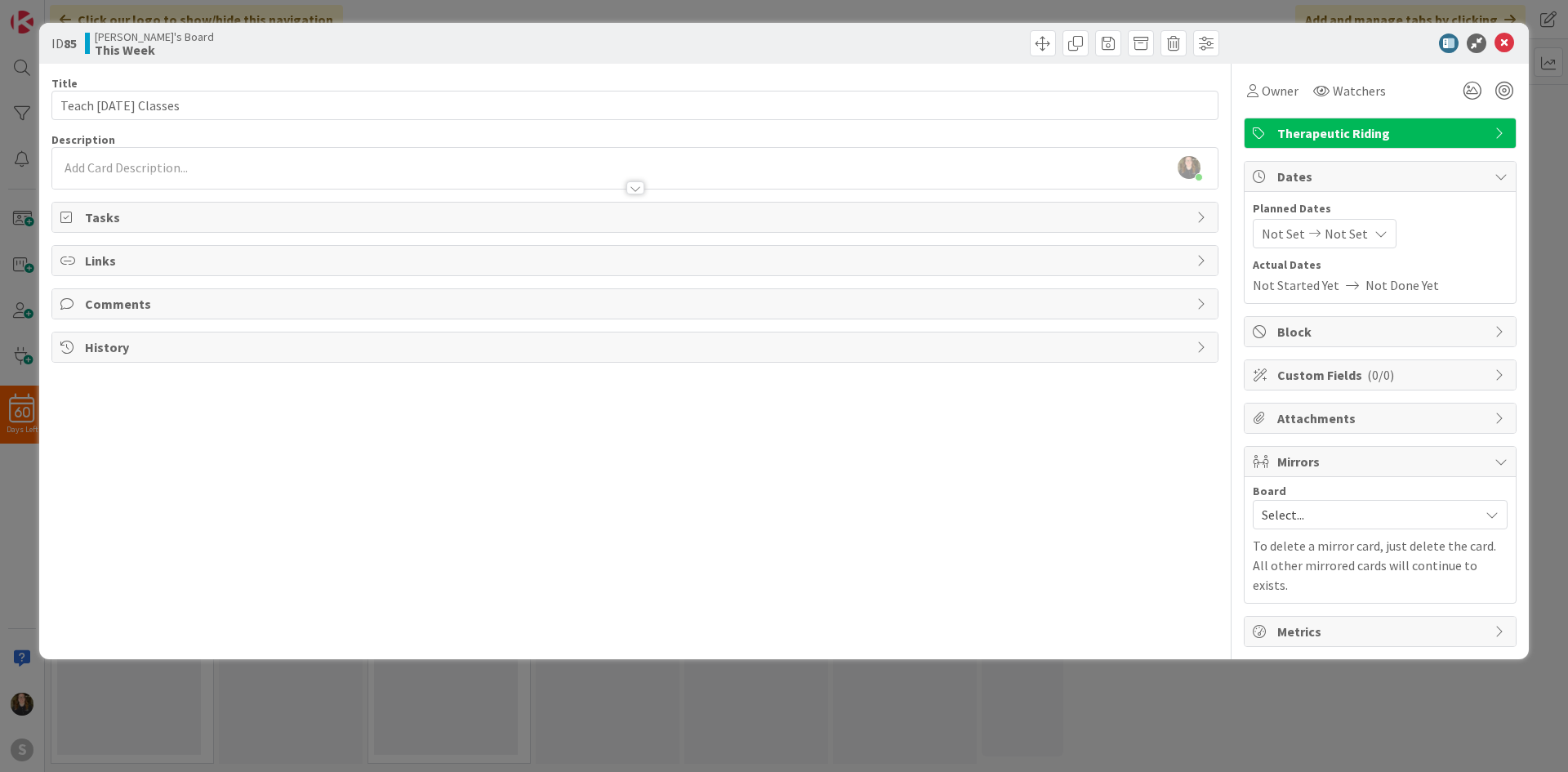
click at [264, 205] on div "Tasks" at bounding box center [635, 217] width 1165 height 29
click at [248, 176] on div at bounding box center [635, 180] width 1165 height 18
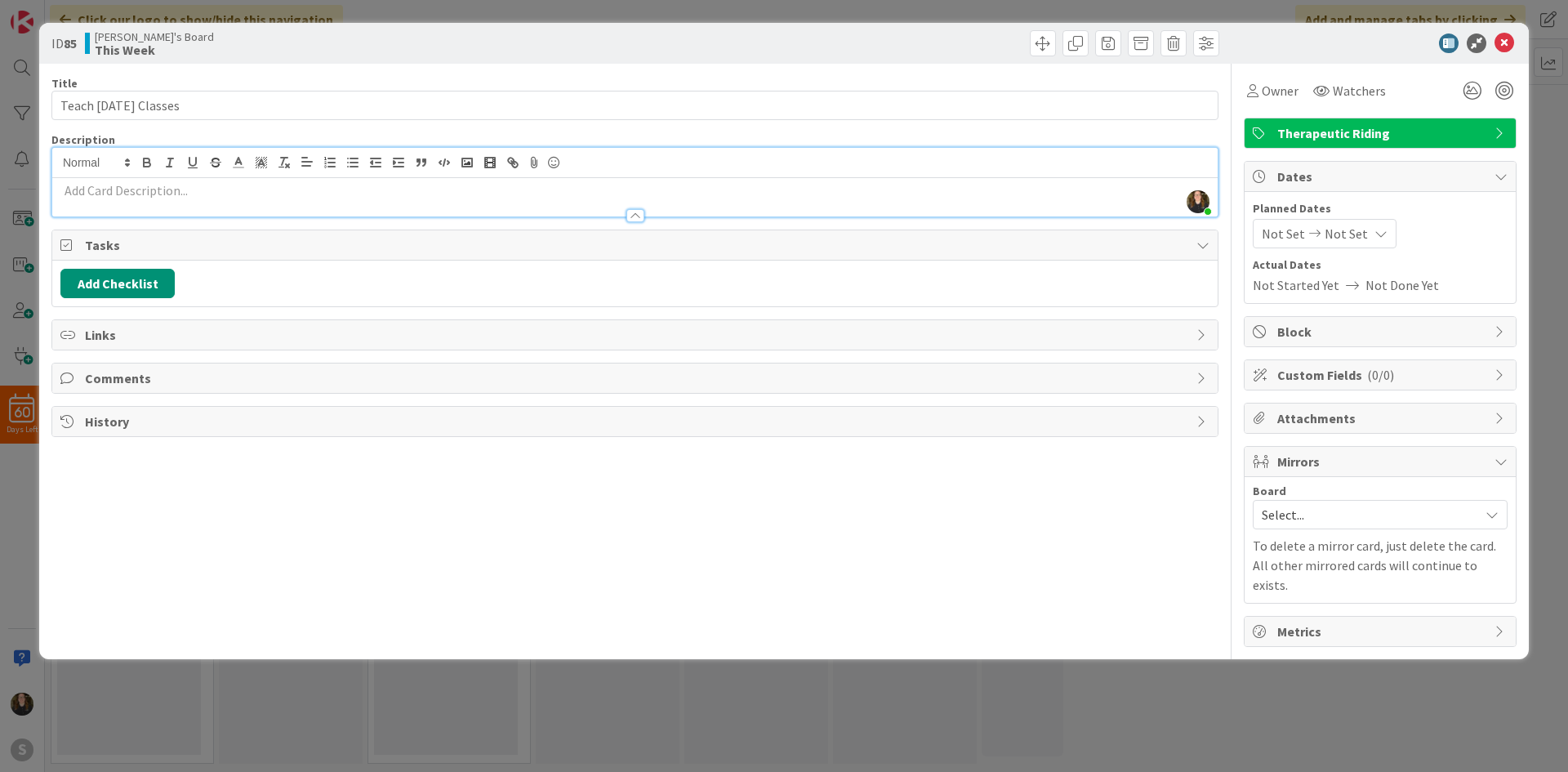
click at [254, 186] on p at bounding box center [635, 191] width 1149 height 18
click at [239, 195] on p at bounding box center [635, 191] width 1149 height 18
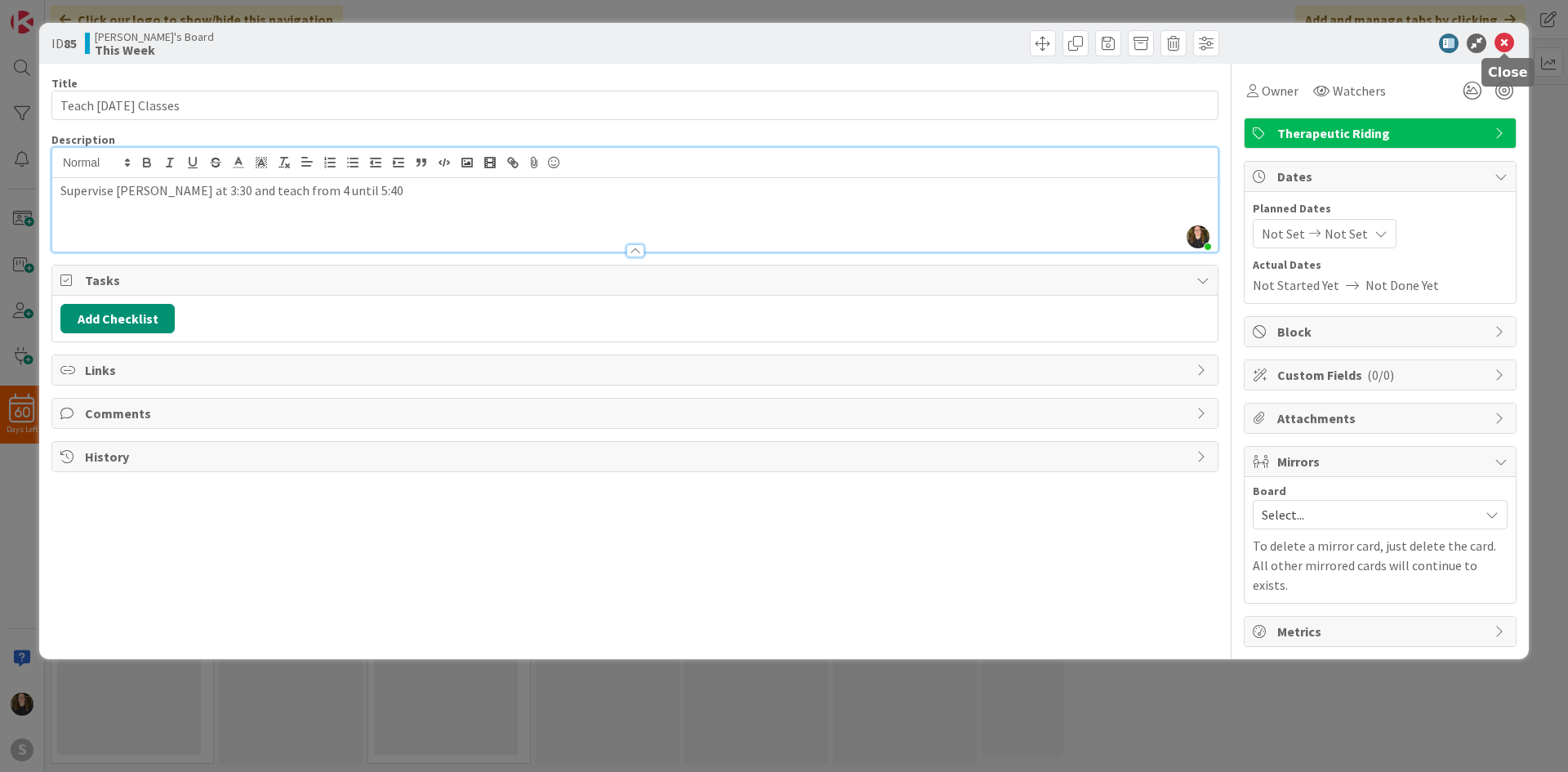
click at [1508, 41] on icon at bounding box center [1504, 42] width 19 height 19
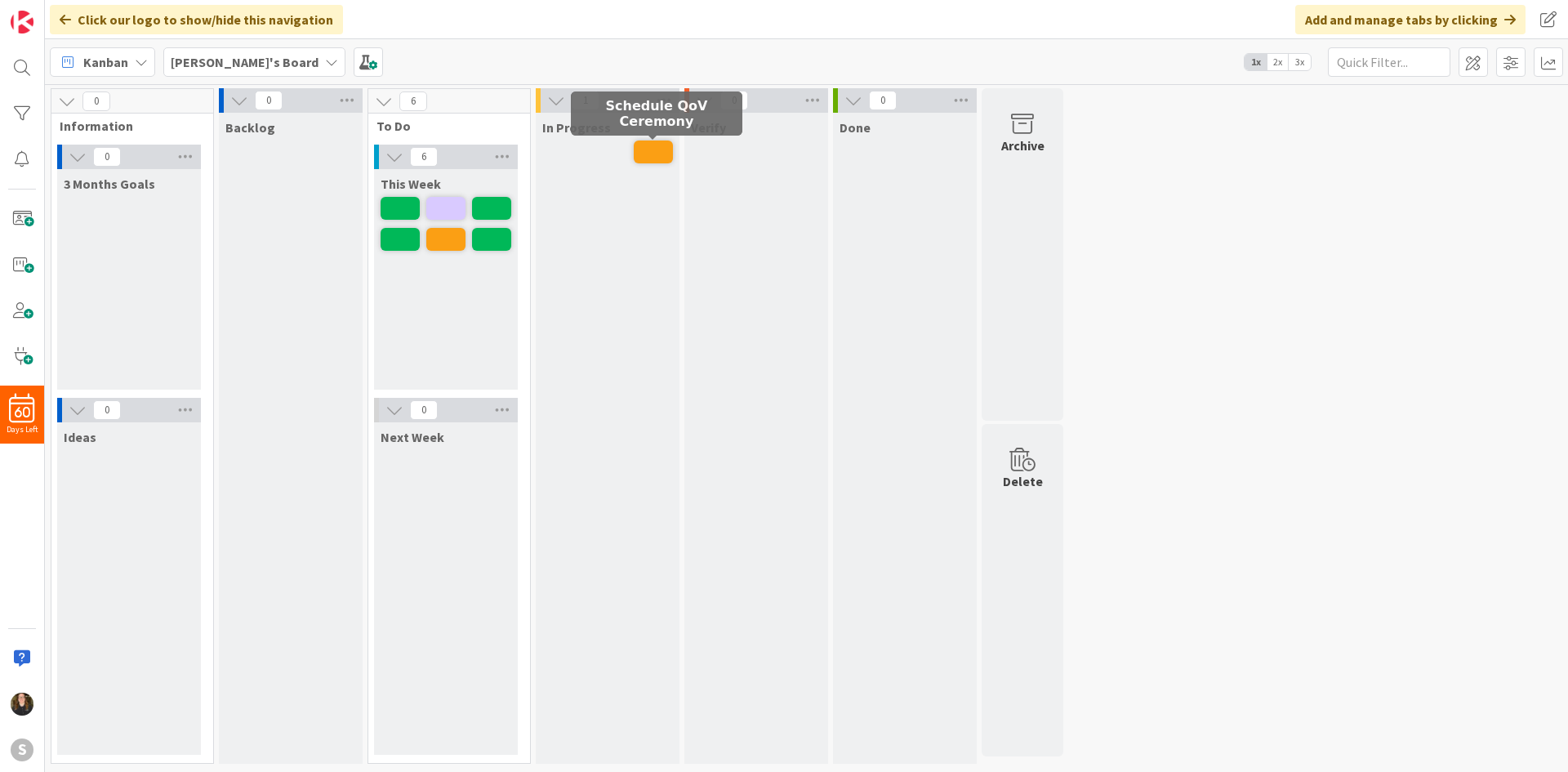
click at [665, 155] on span at bounding box center [653, 151] width 40 height 23
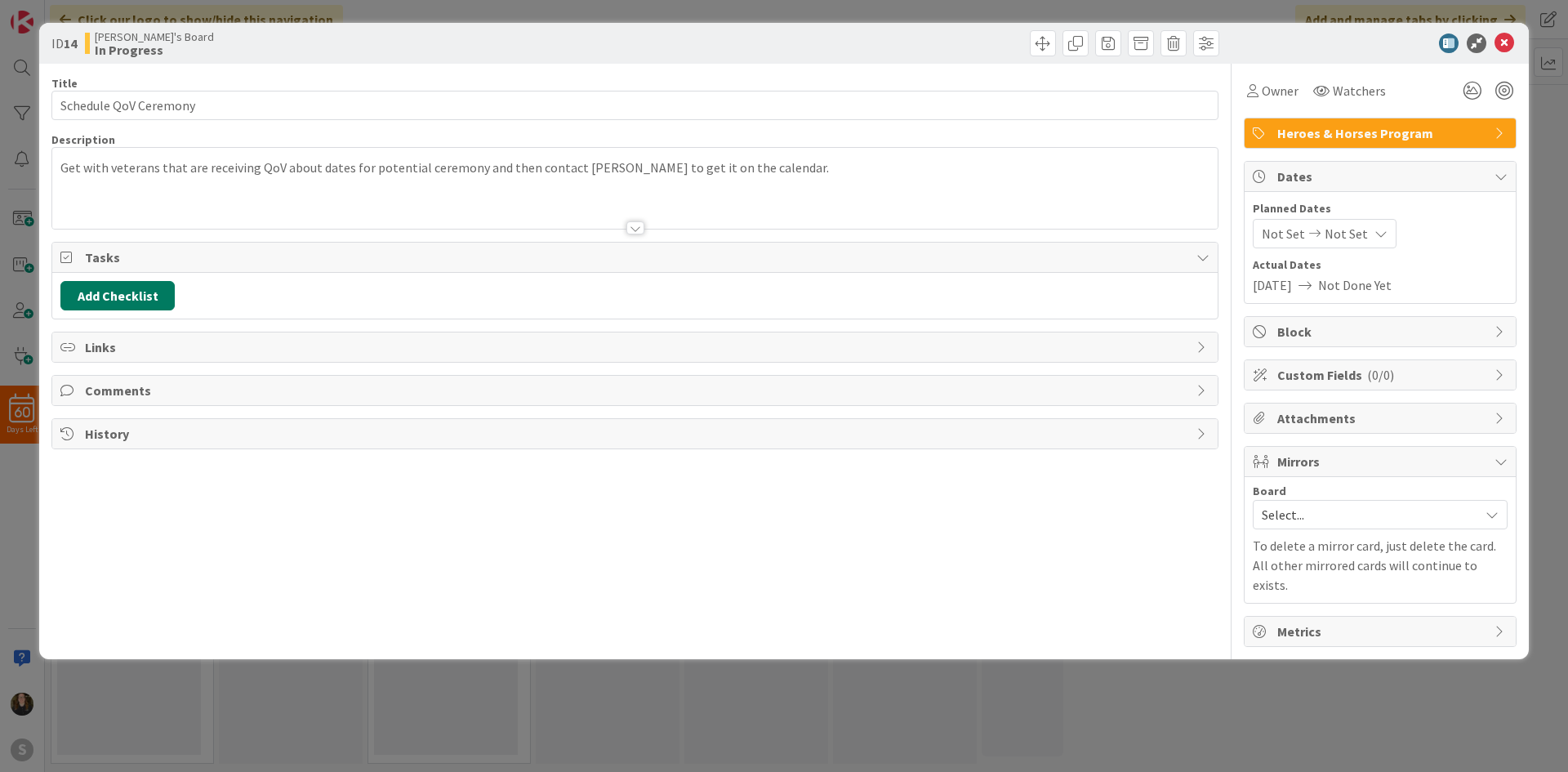
click at [129, 288] on button "Add Checklist" at bounding box center [118, 296] width 114 height 29
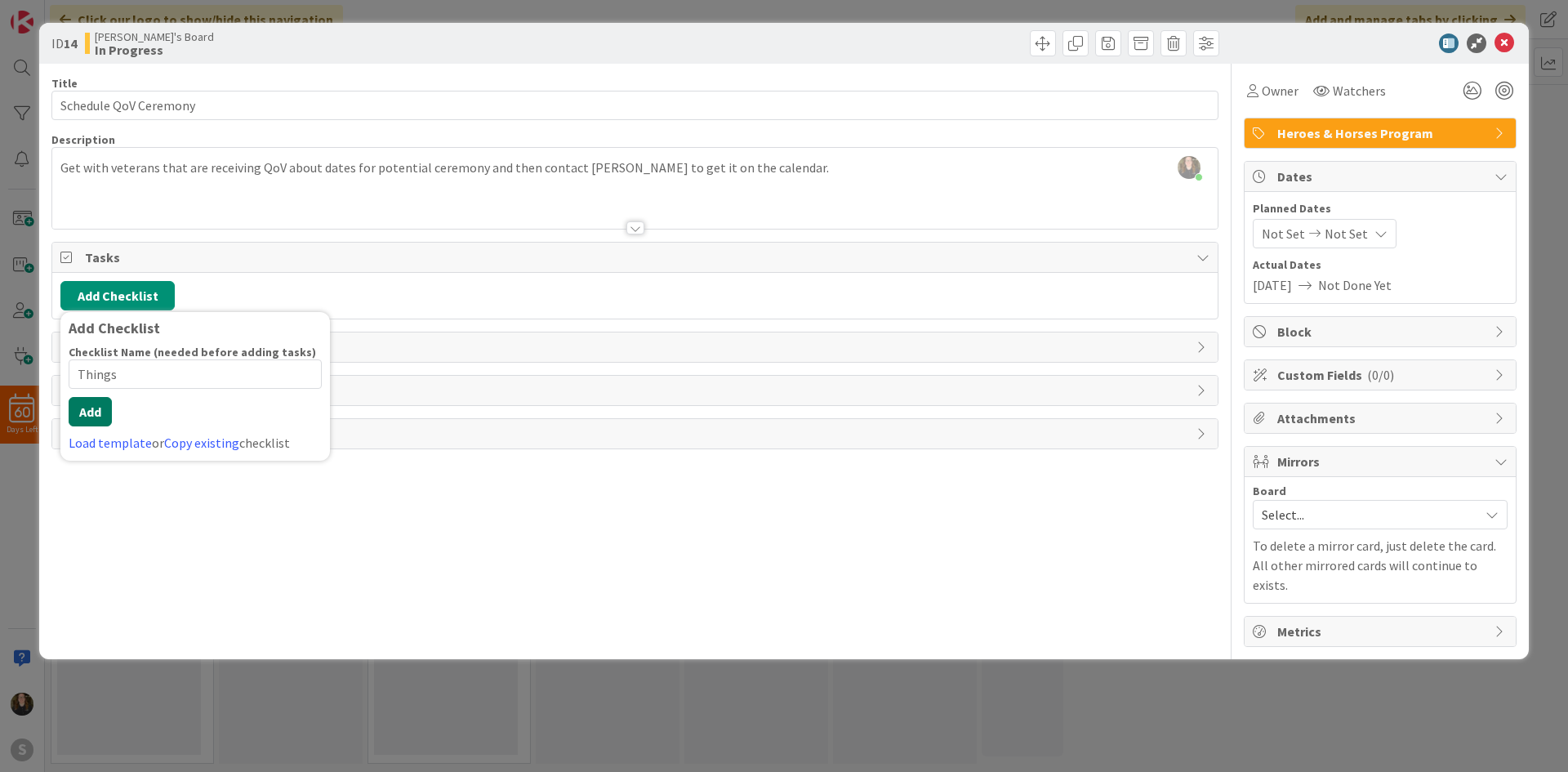
click at [97, 420] on button "Add" at bounding box center [89, 412] width 43 height 29
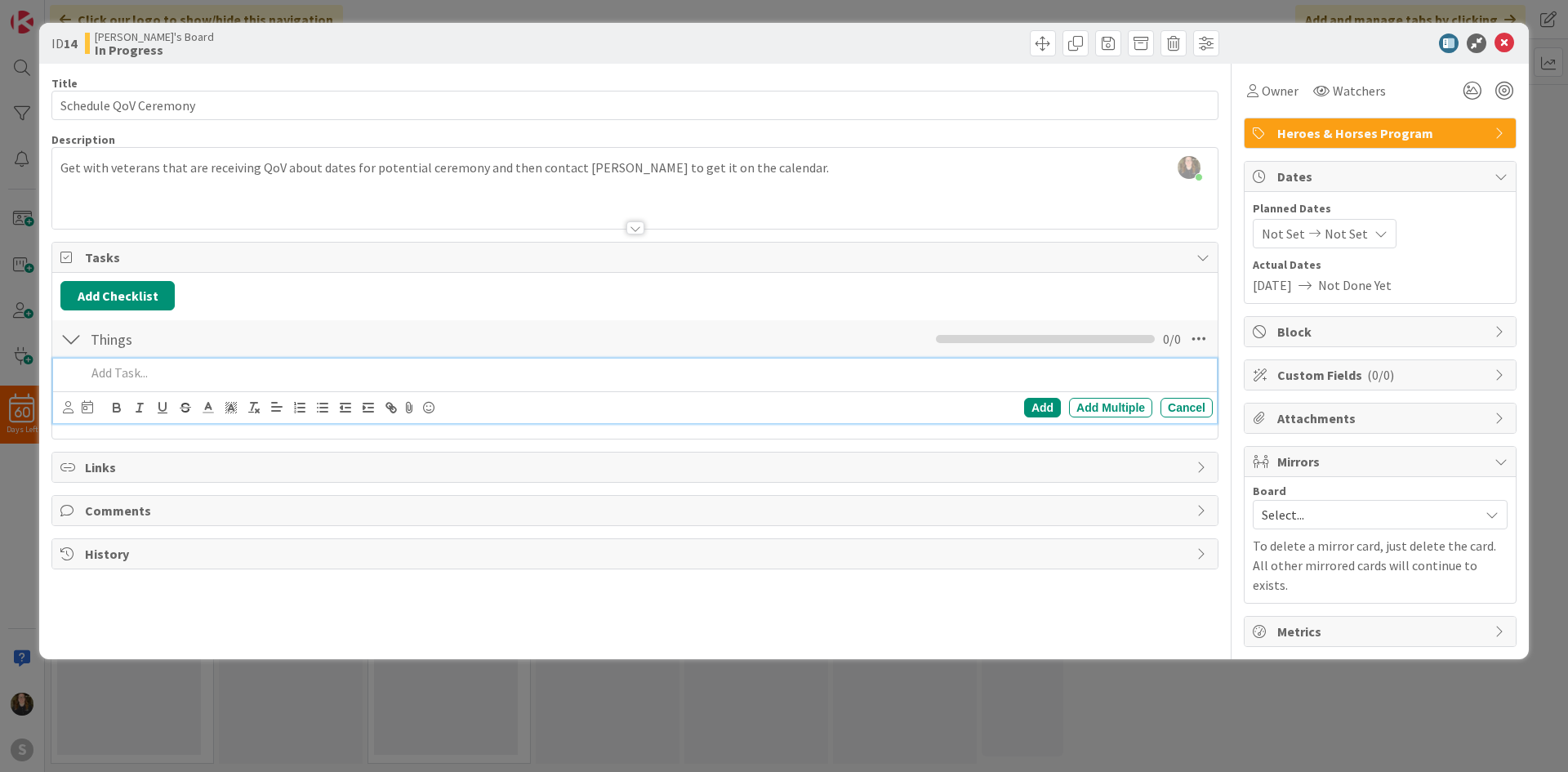
click at [125, 375] on p at bounding box center [646, 372] width 1120 height 18
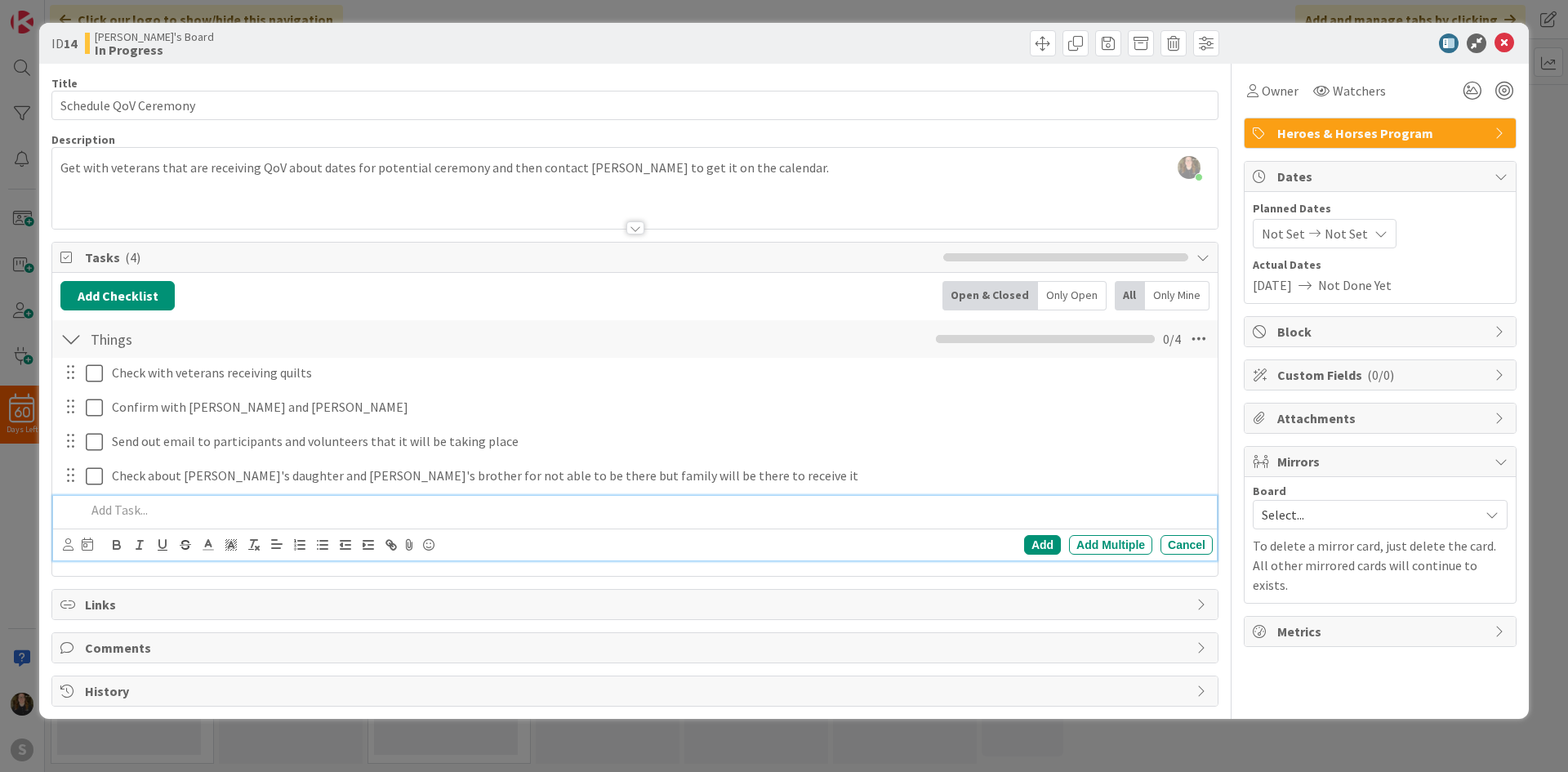
click at [454, 268] on div "Tasks ( 4 )" at bounding box center [635, 257] width 1165 height 30
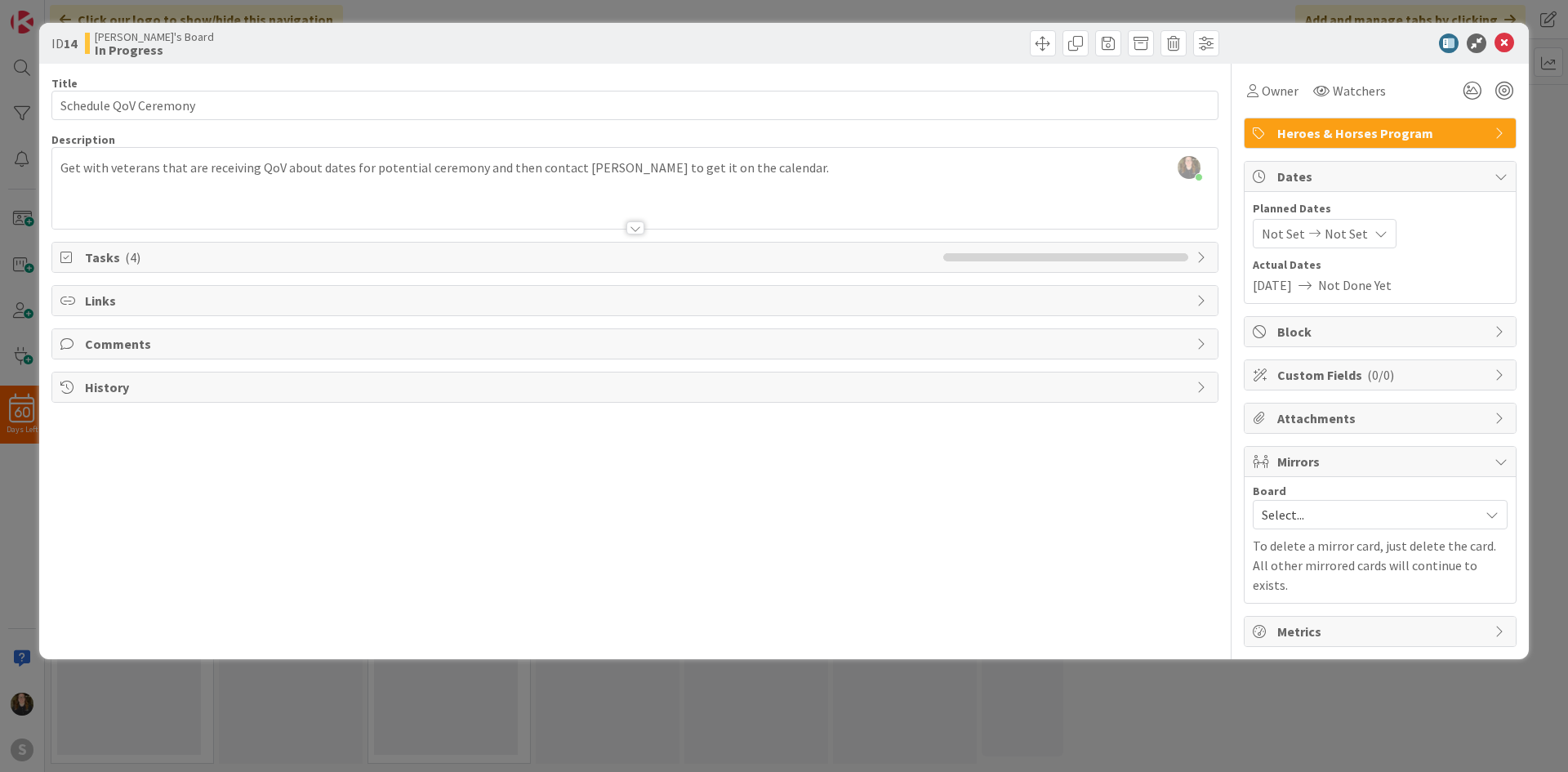
click at [125, 263] on span "( 4 )" at bounding box center [133, 257] width 16 height 17
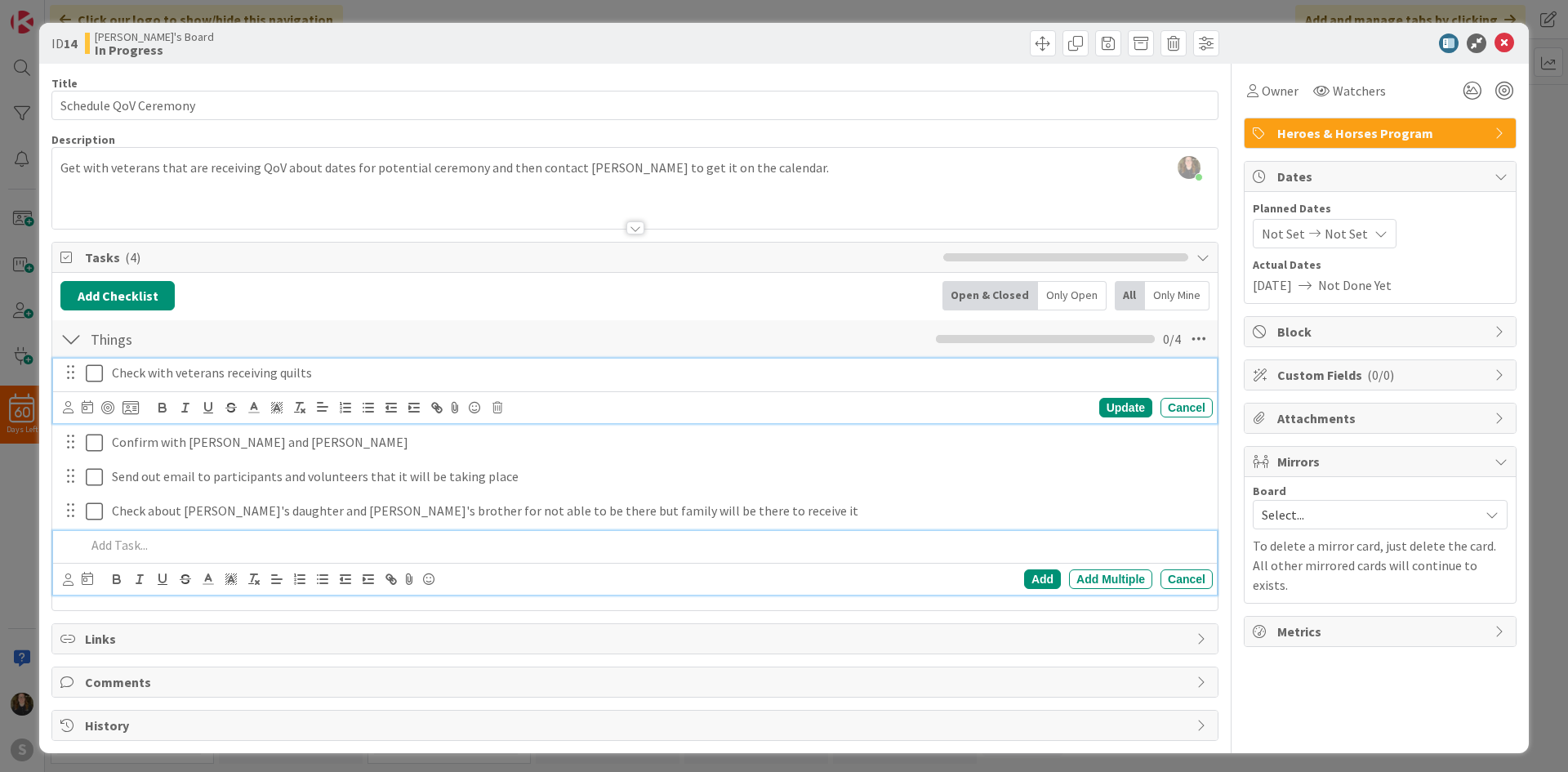
click at [98, 375] on icon at bounding box center [94, 372] width 18 height 19
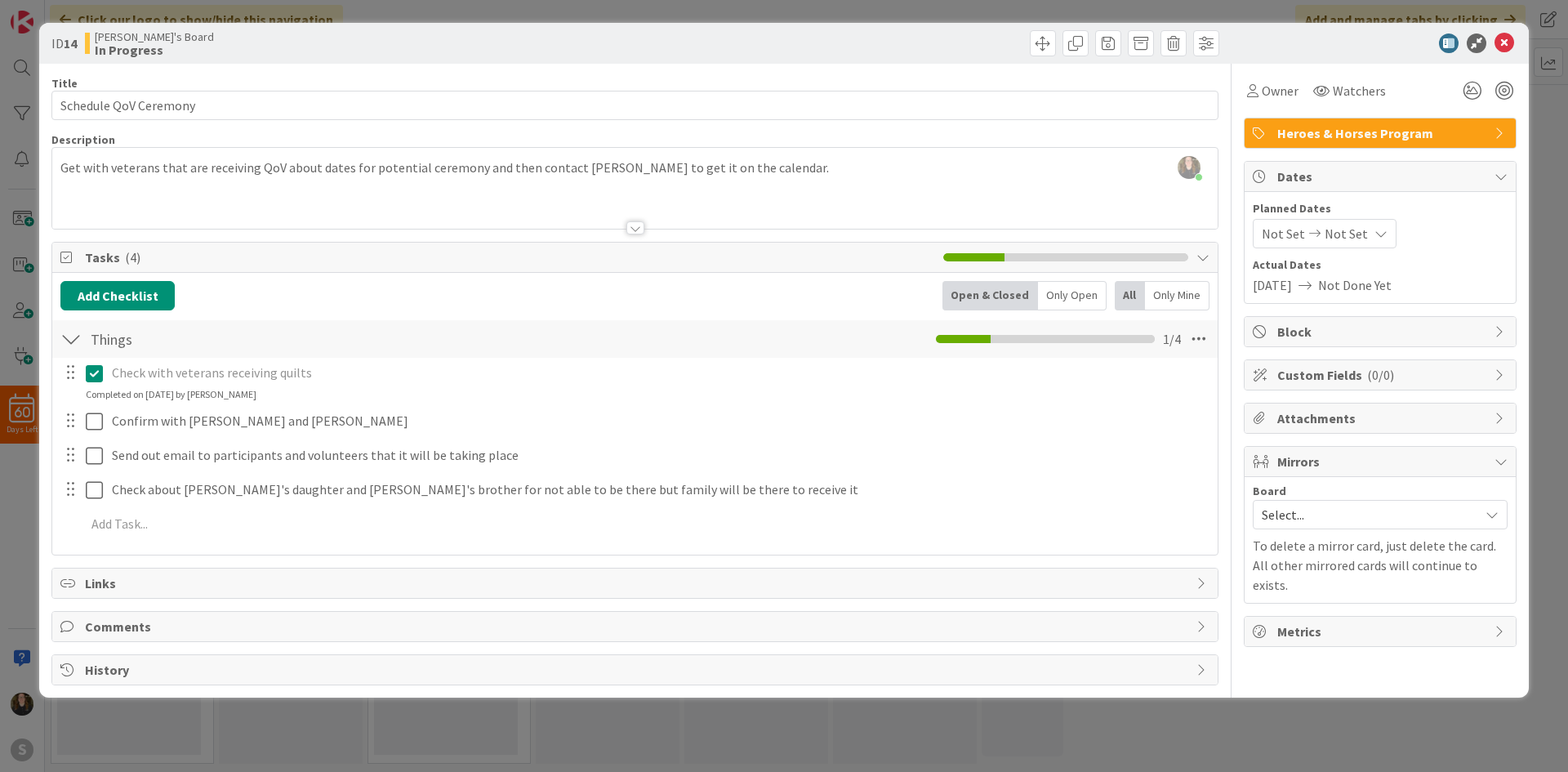
click at [248, 274] on div "Add Checklist Open & Closed Only Open All Only Mine Things Checklist Name 6 / 6…" at bounding box center [635, 414] width 1165 height 282
click at [1506, 39] on icon at bounding box center [1504, 42] width 19 height 19
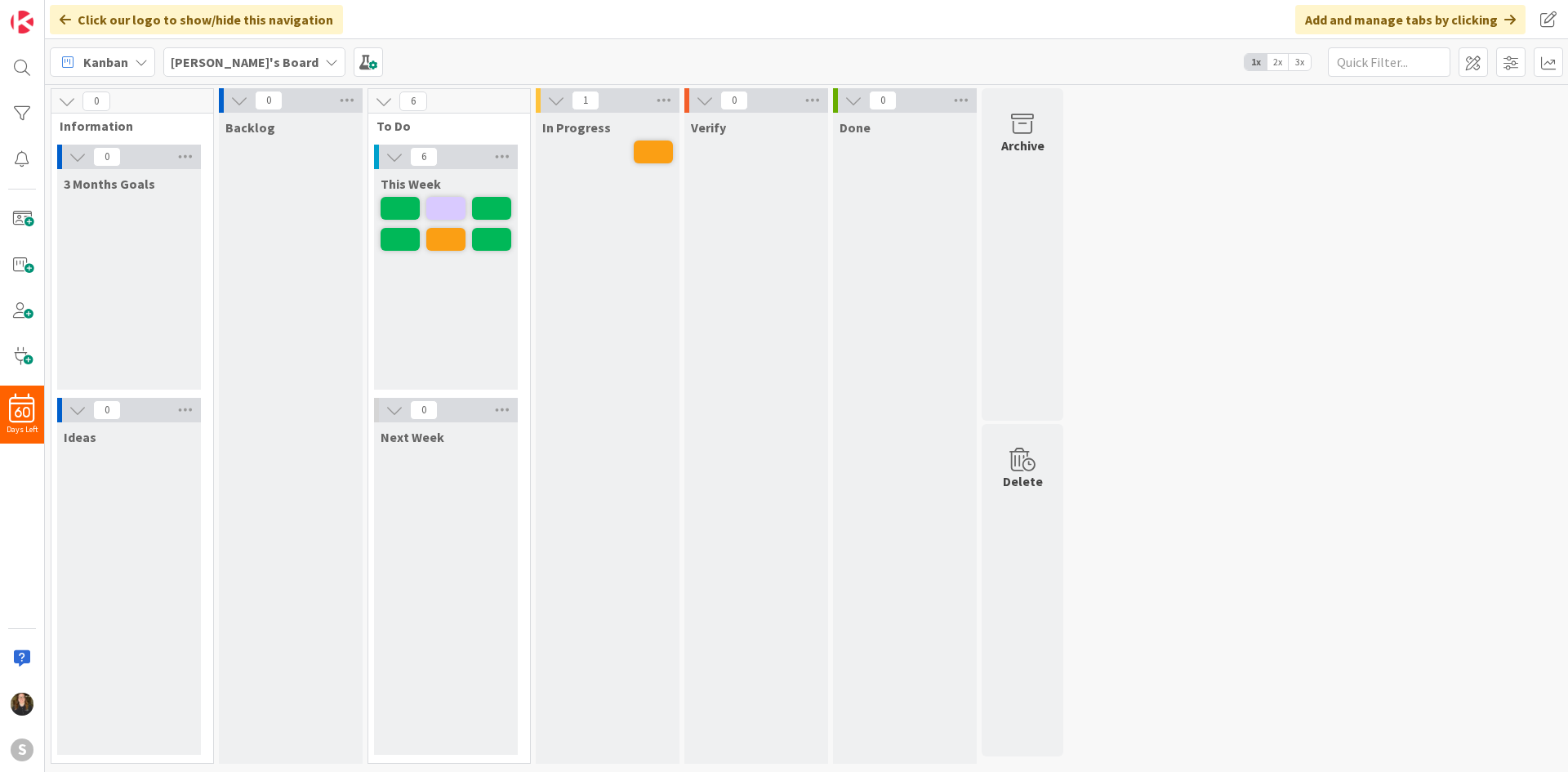
click at [461, 335] on div "This Week" at bounding box center [446, 278] width 144 height 220
drag, startPoint x: 459, startPoint y: 334, endPoint x: 440, endPoint y: 319, distance: 24.2
click at [440, 319] on div "This Week" at bounding box center [446, 278] width 144 height 220
click at [32, 217] on span at bounding box center [21, 218] width 32 height 32
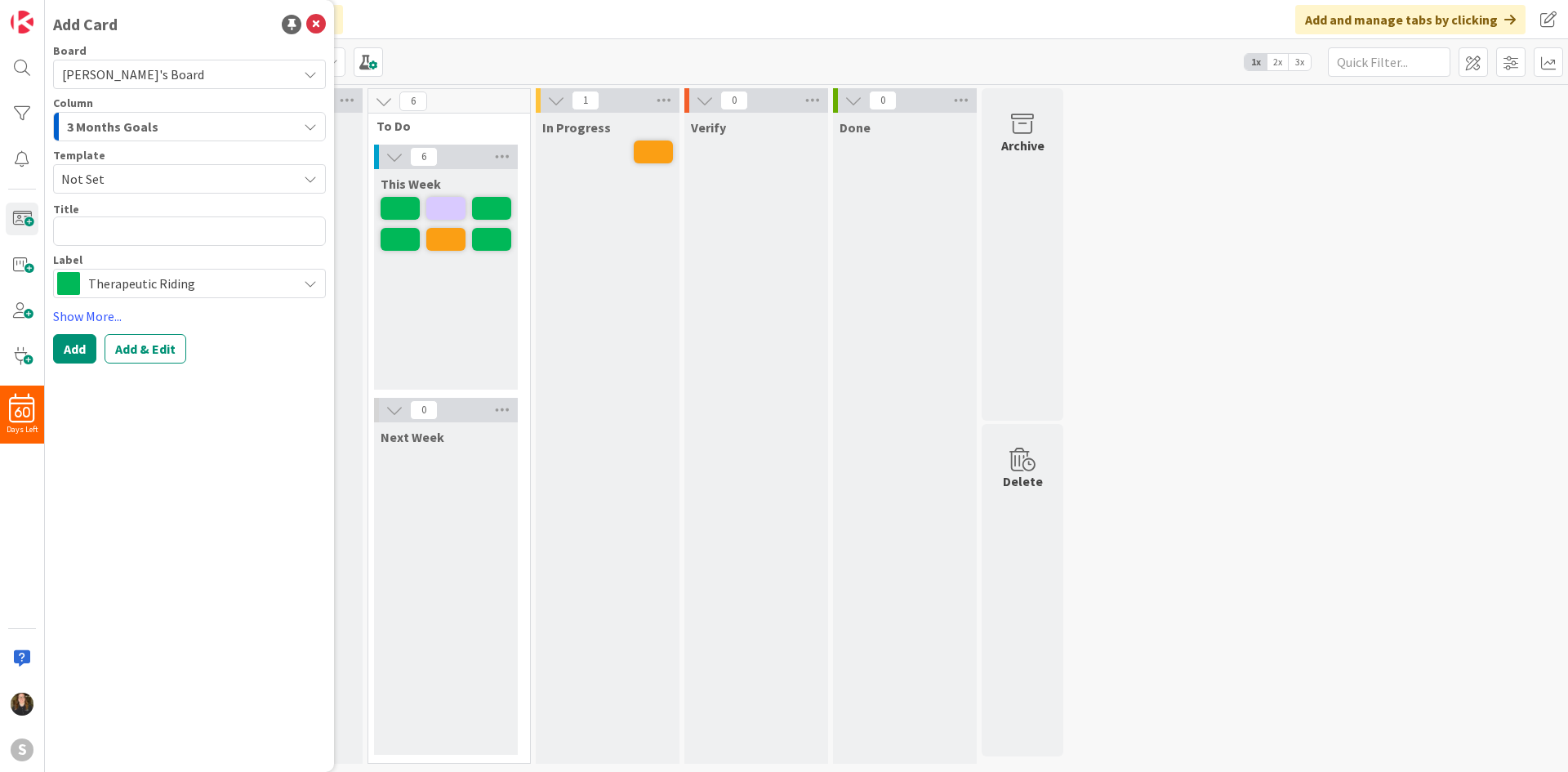
click at [148, 281] on span "Therapeutic Riding" at bounding box center [189, 283] width 201 height 23
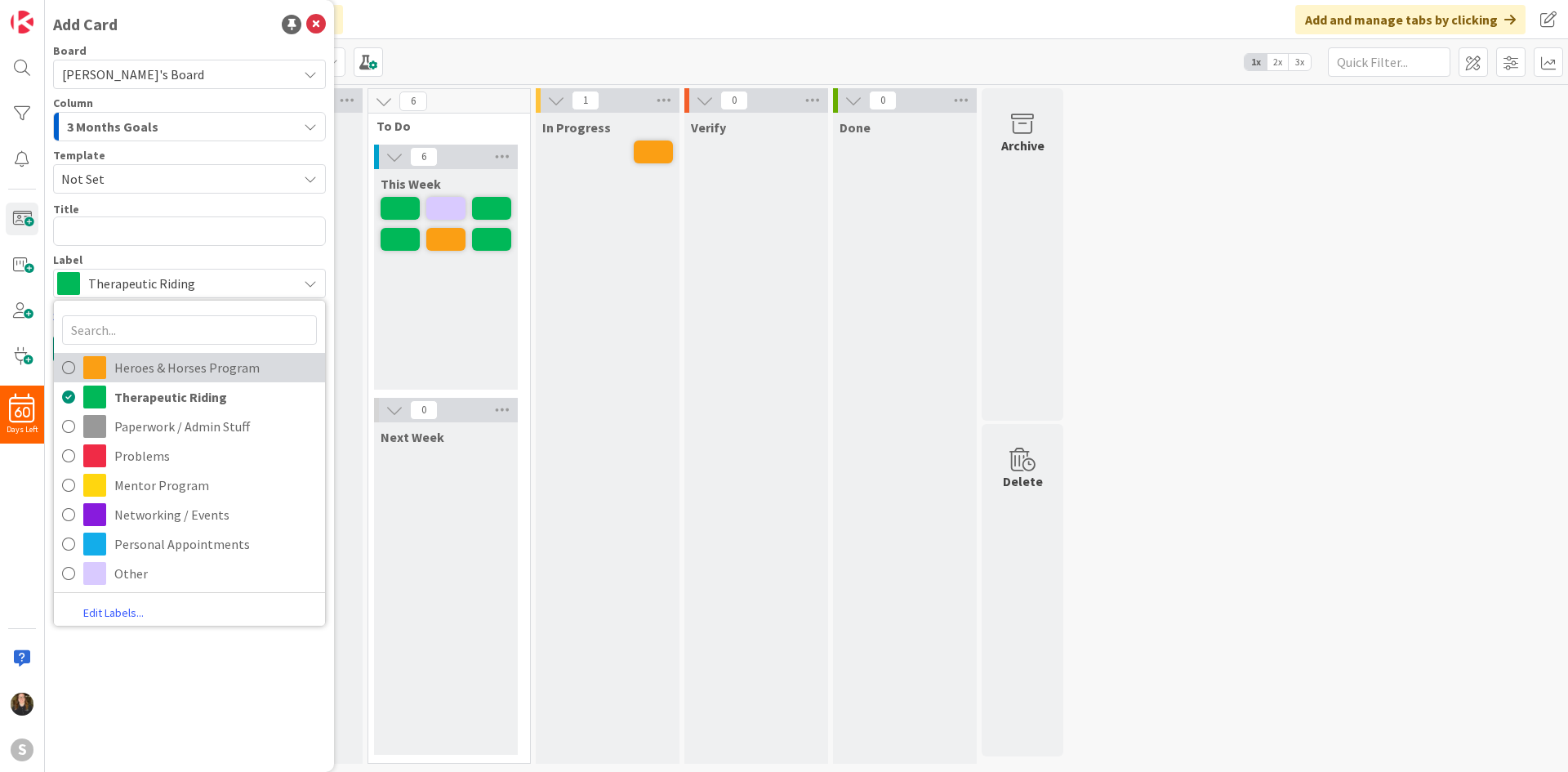
click at [234, 372] on span "Heroes & Horses Program" at bounding box center [216, 368] width 203 height 25
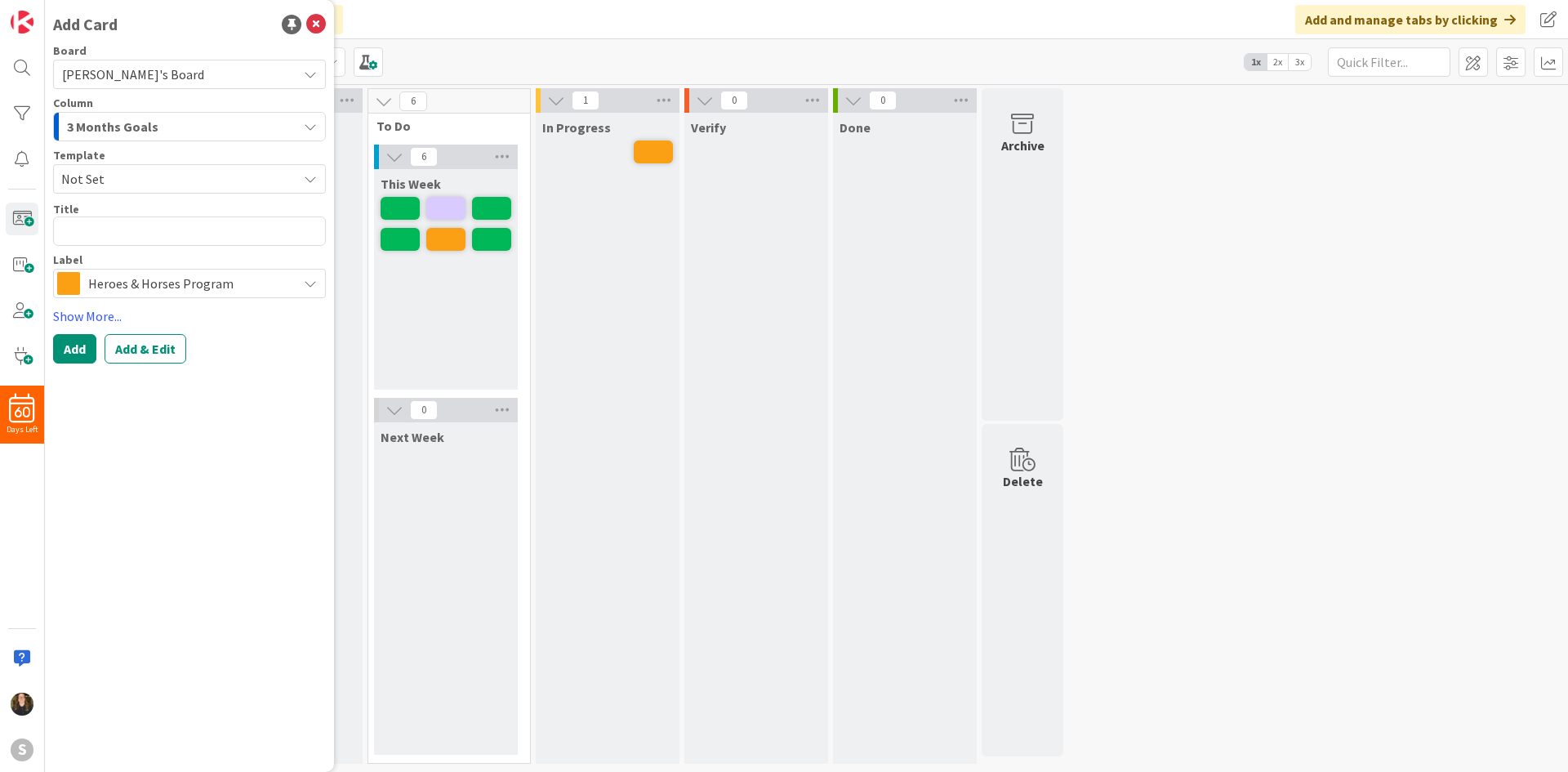
click at [138, 128] on span "3 Months Goals" at bounding box center [112, 126] width 91 height 21
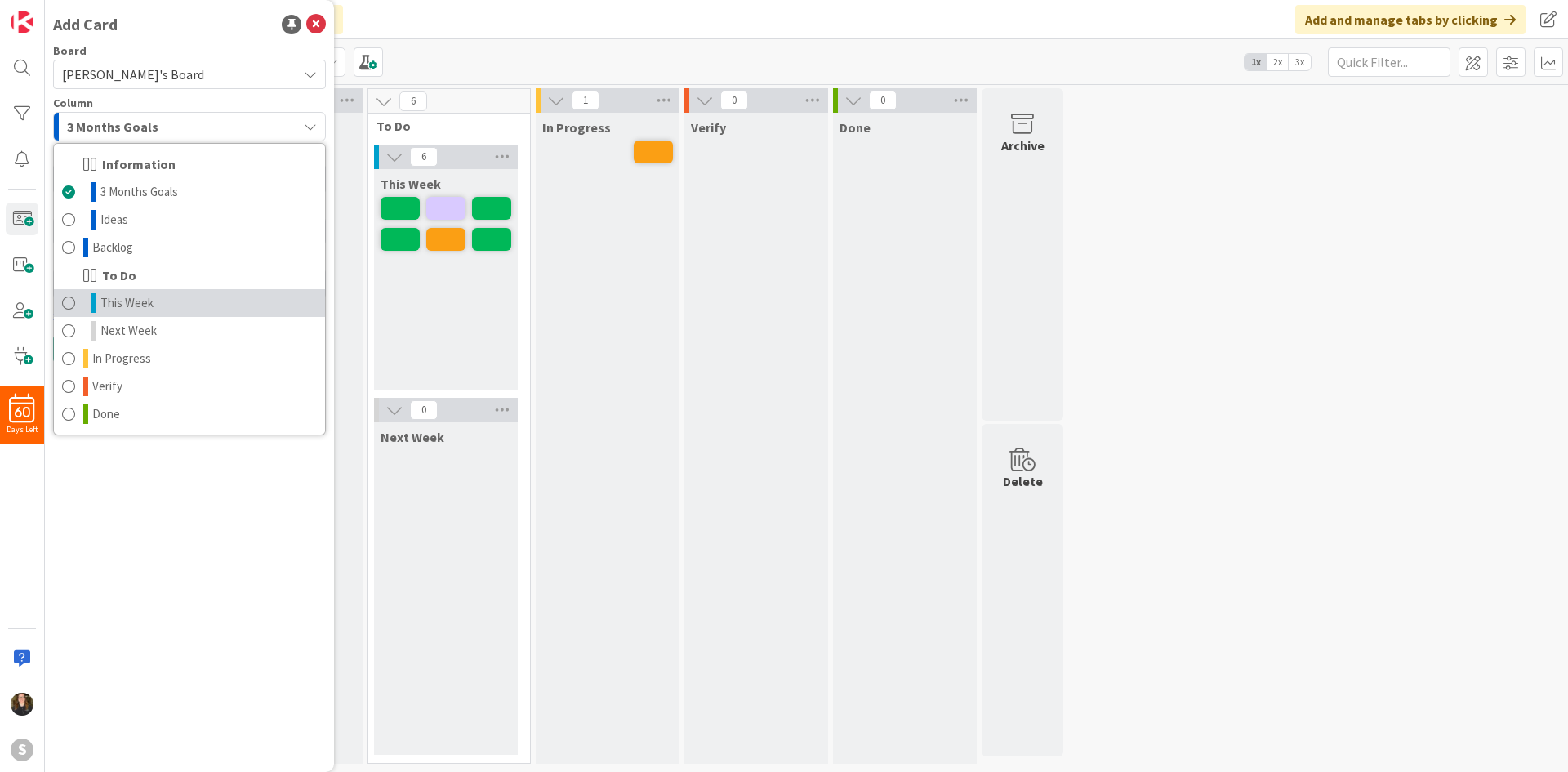
click at [151, 299] on span "This Week" at bounding box center [127, 302] width 53 height 19
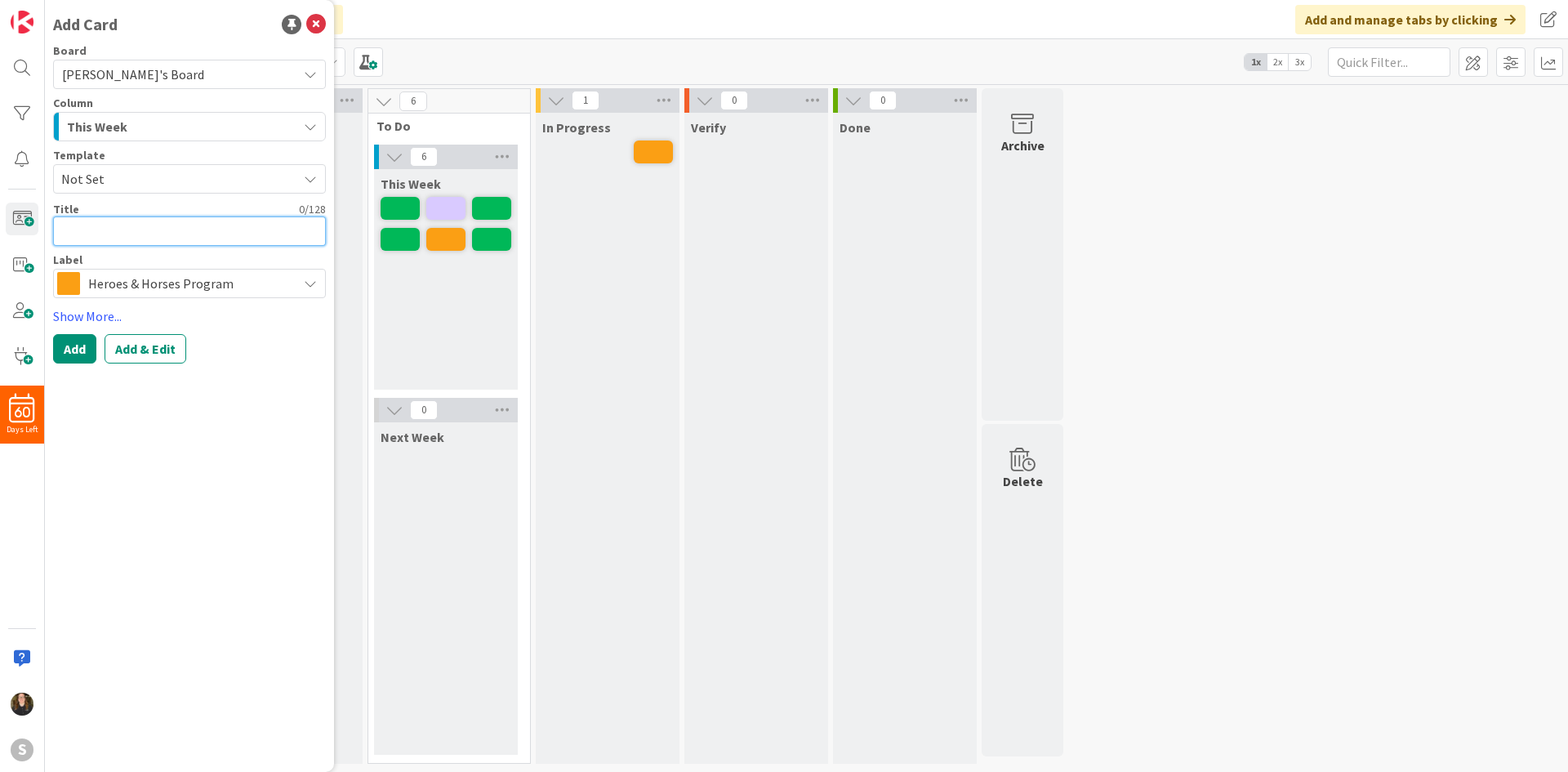
click at [123, 218] on textarea at bounding box center [190, 231] width 273 height 29
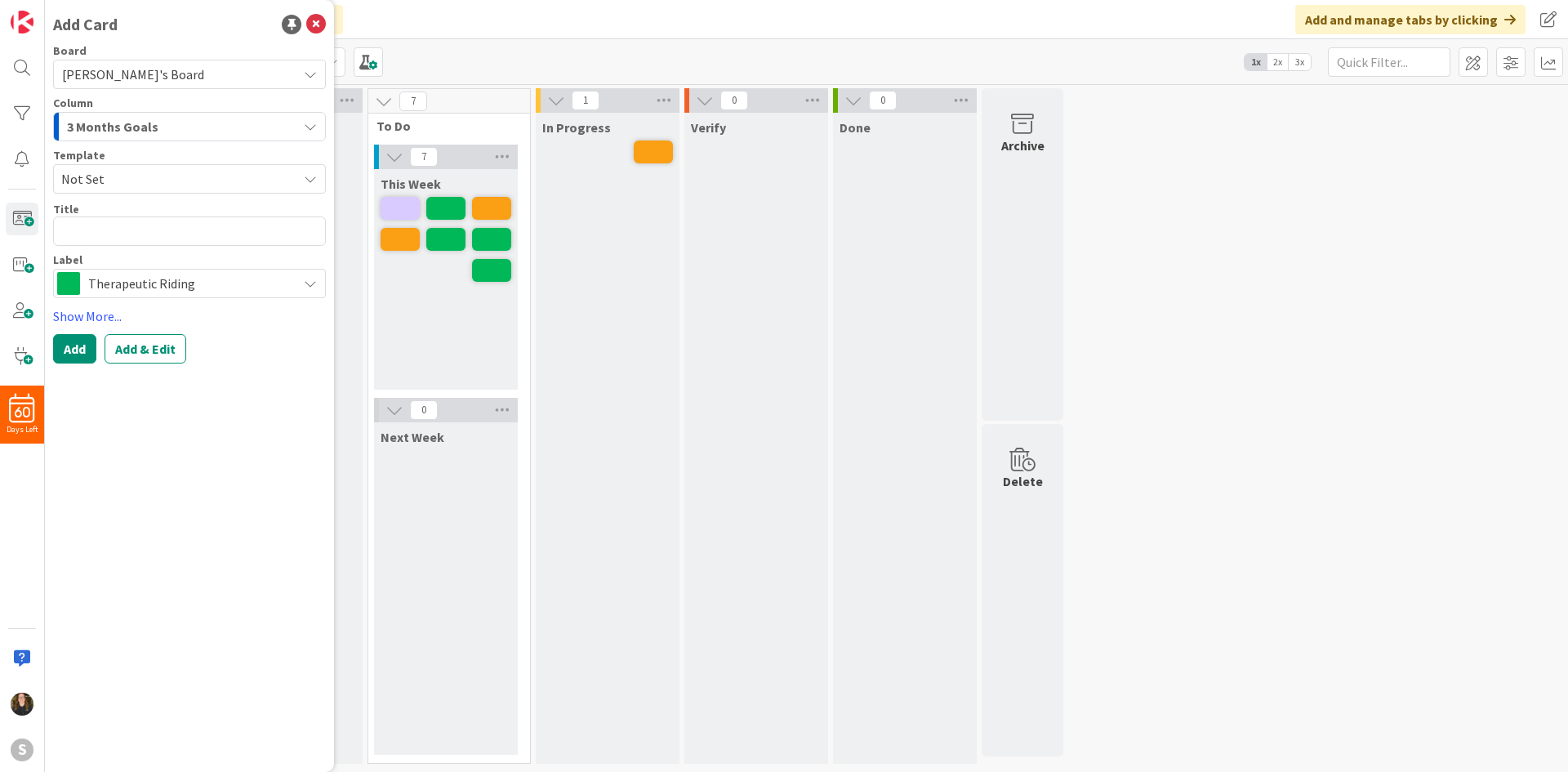
click at [193, 117] on div "3 Months Goals" at bounding box center [180, 126] width 234 height 26
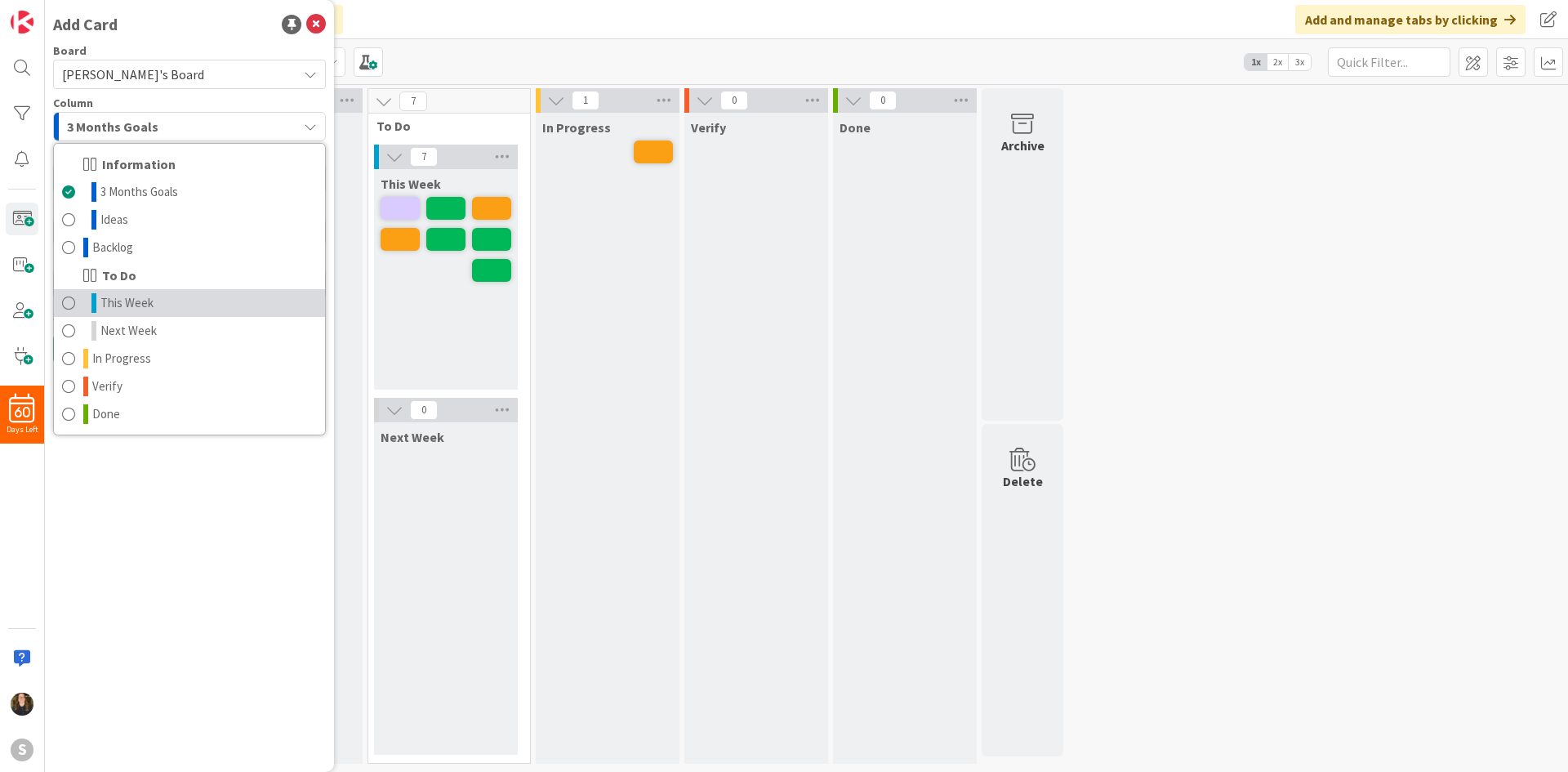
click at [150, 298] on span "This Week" at bounding box center [127, 302] width 53 height 19
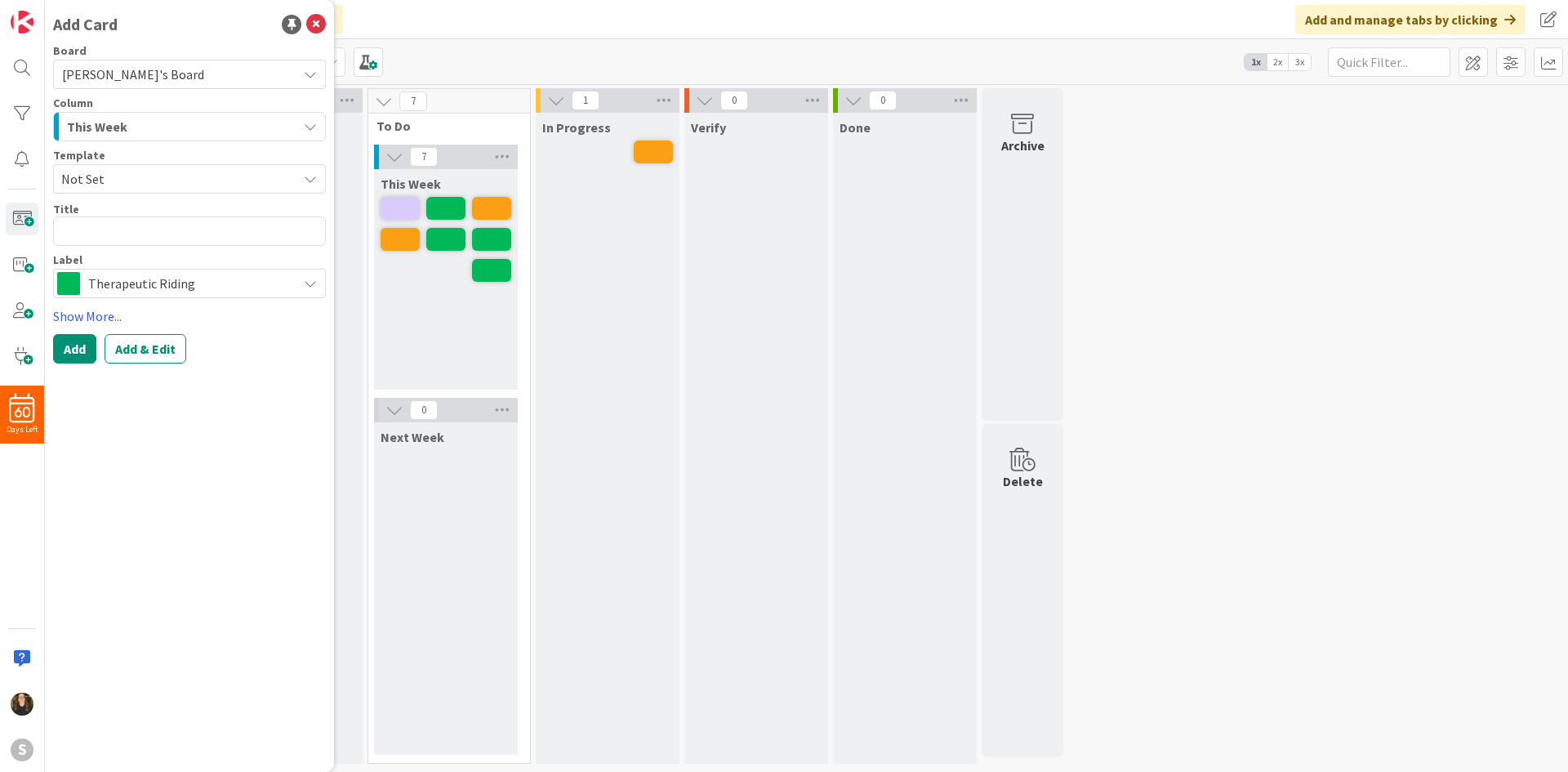
click at [146, 288] on span "Therapeutic Riding" at bounding box center [189, 283] width 201 height 23
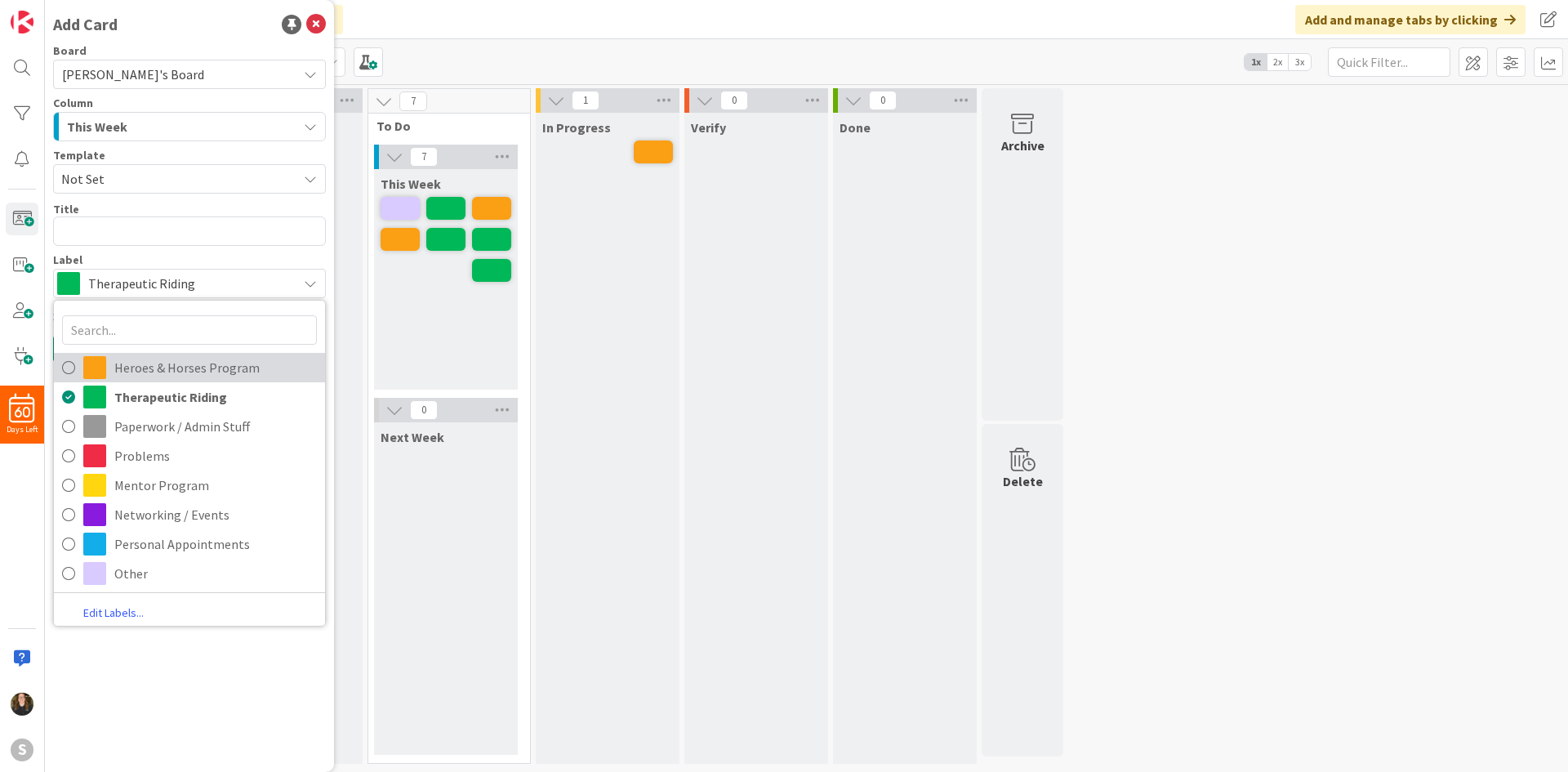
click at [142, 365] on span "Heroes & Horses Program" at bounding box center [216, 368] width 203 height 25
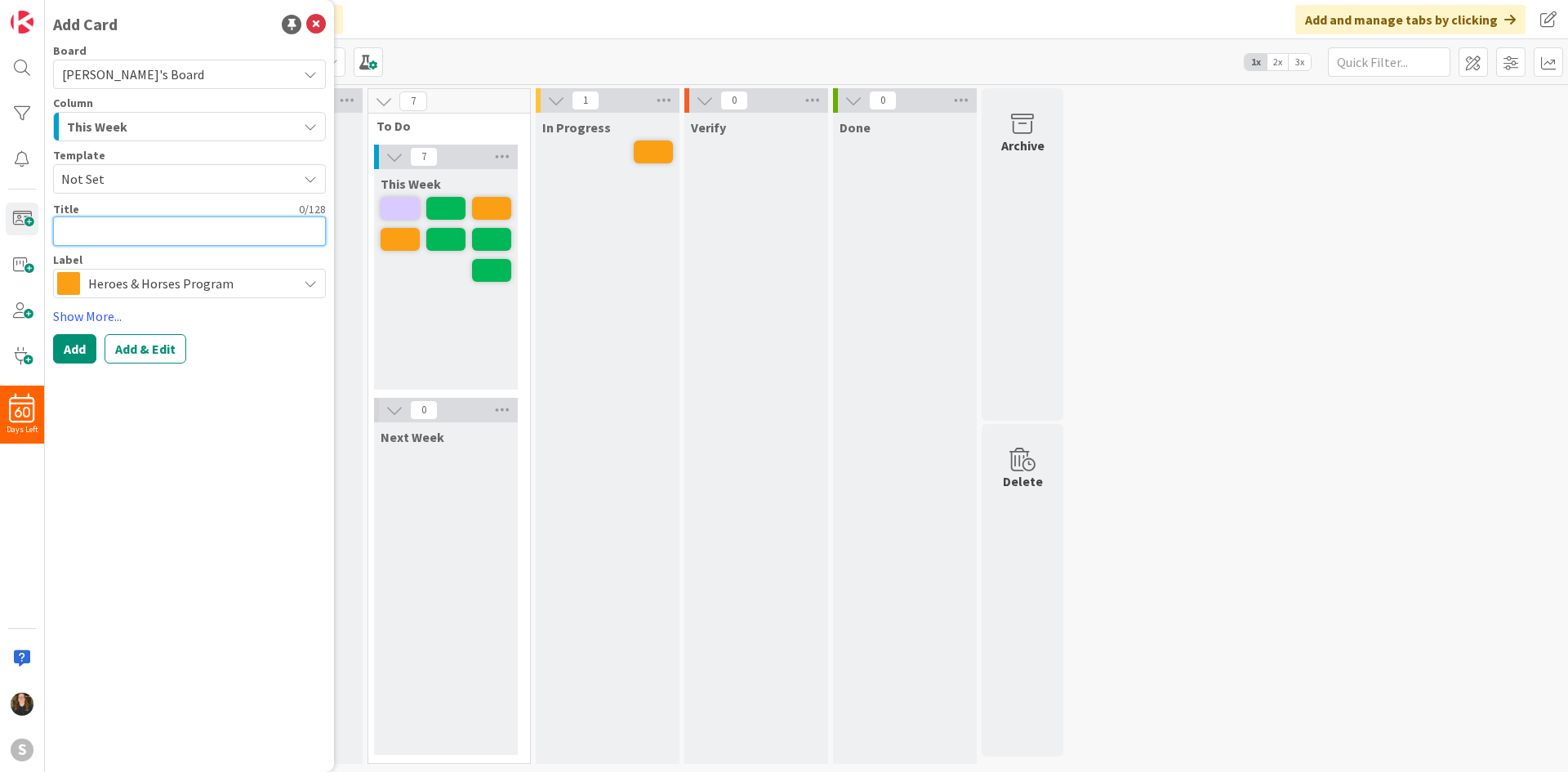
click at [118, 232] on textarea at bounding box center [190, 231] width 273 height 29
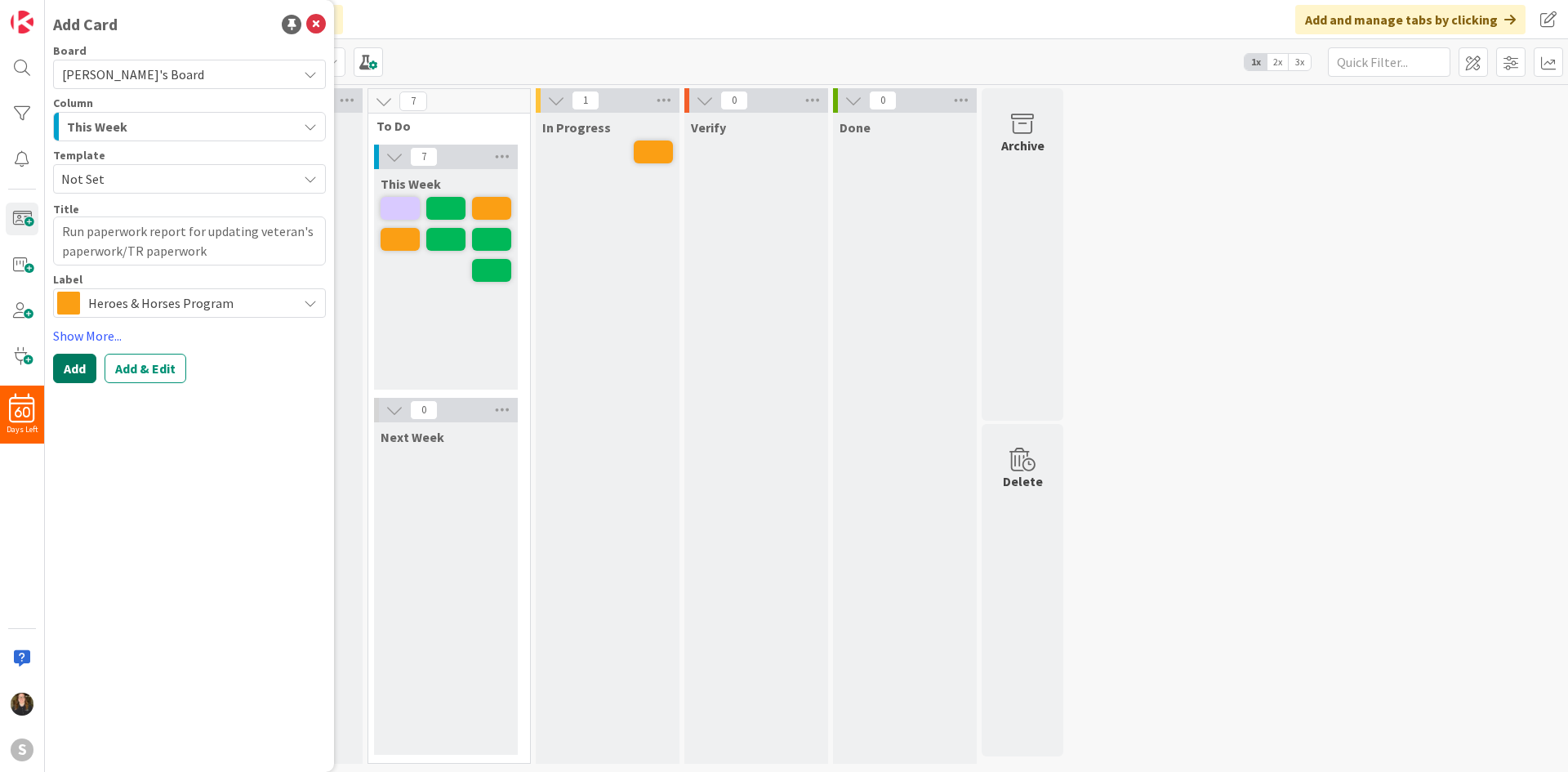
click at [93, 365] on button "Add" at bounding box center [75, 368] width 43 height 29
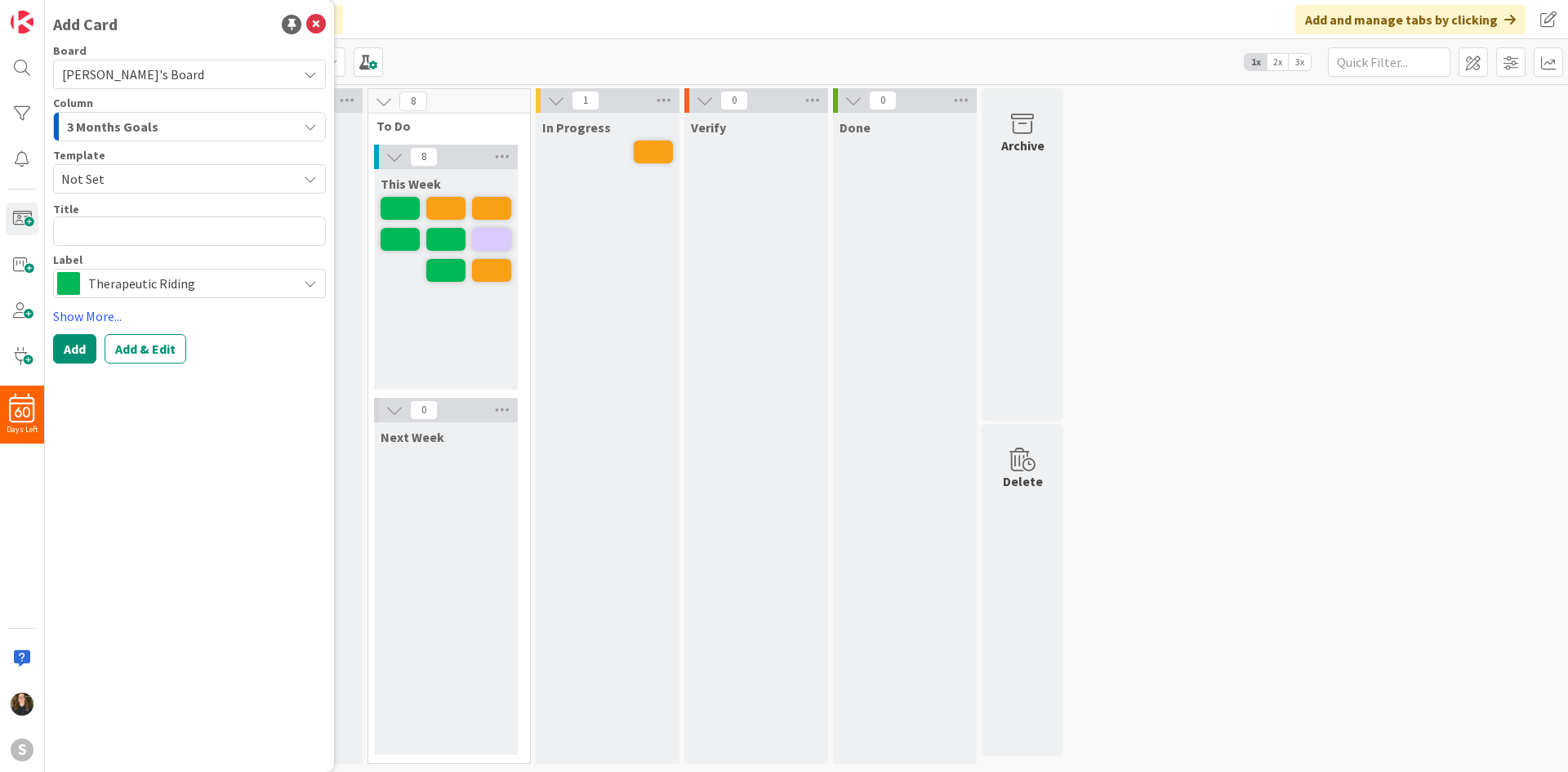
click at [626, 429] on div "In Progress" at bounding box center [607, 438] width 144 height 650
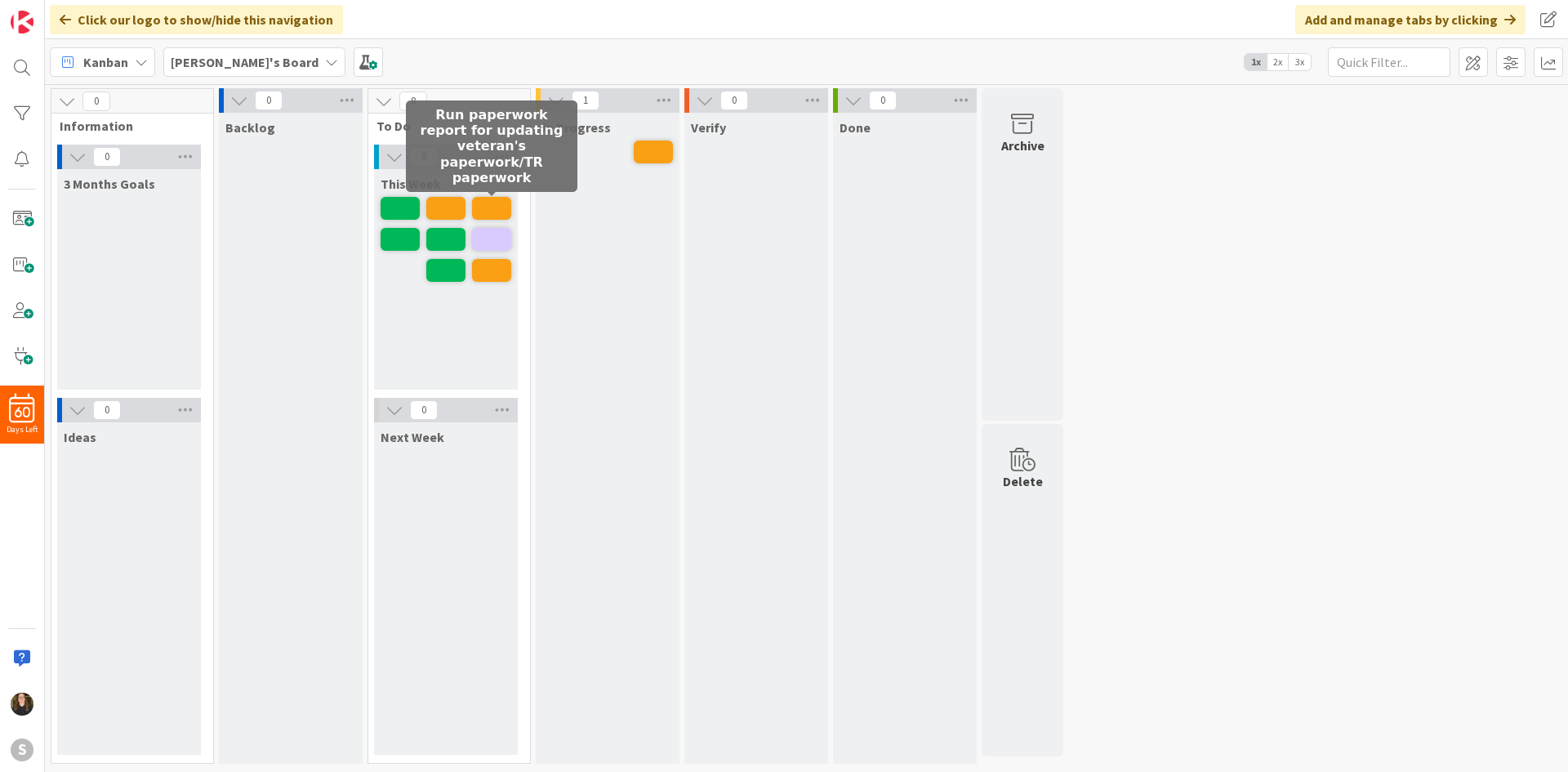
click at [472, 208] on span at bounding box center [491, 208] width 40 height 23
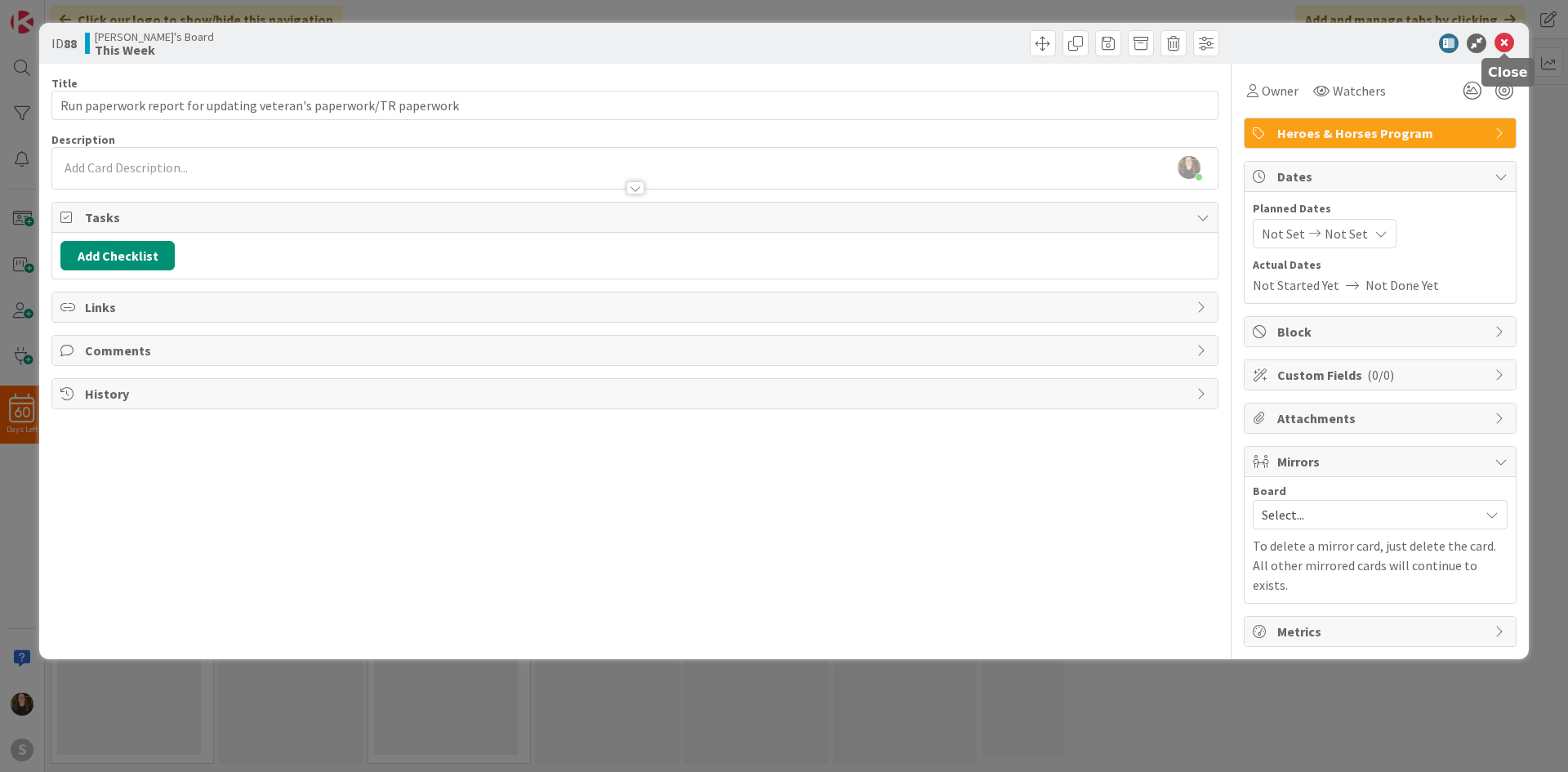
click at [1508, 40] on icon at bounding box center [1504, 42] width 19 height 19
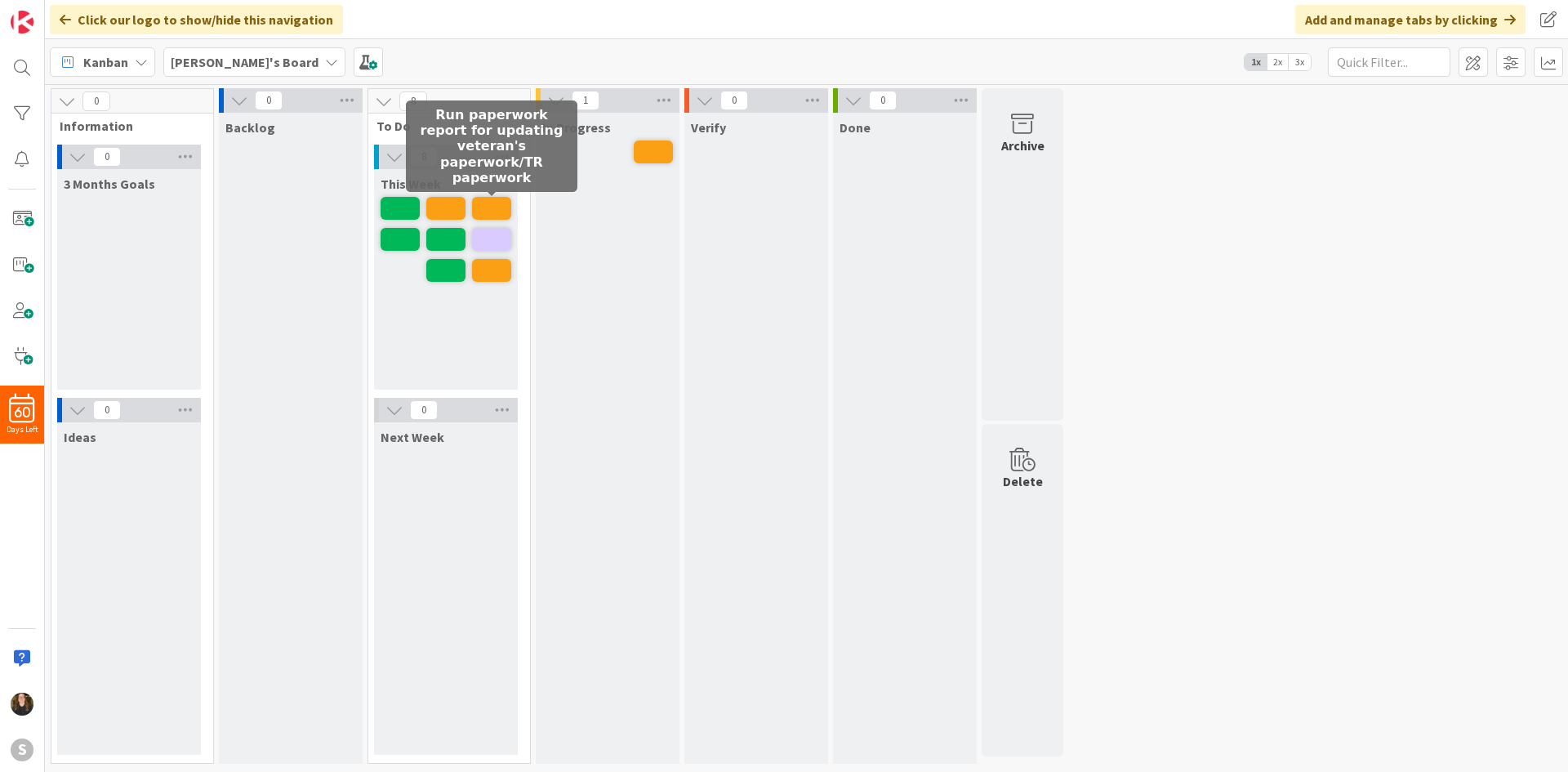
click at [487, 216] on span at bounding box center [491, 208] width 40 height 23
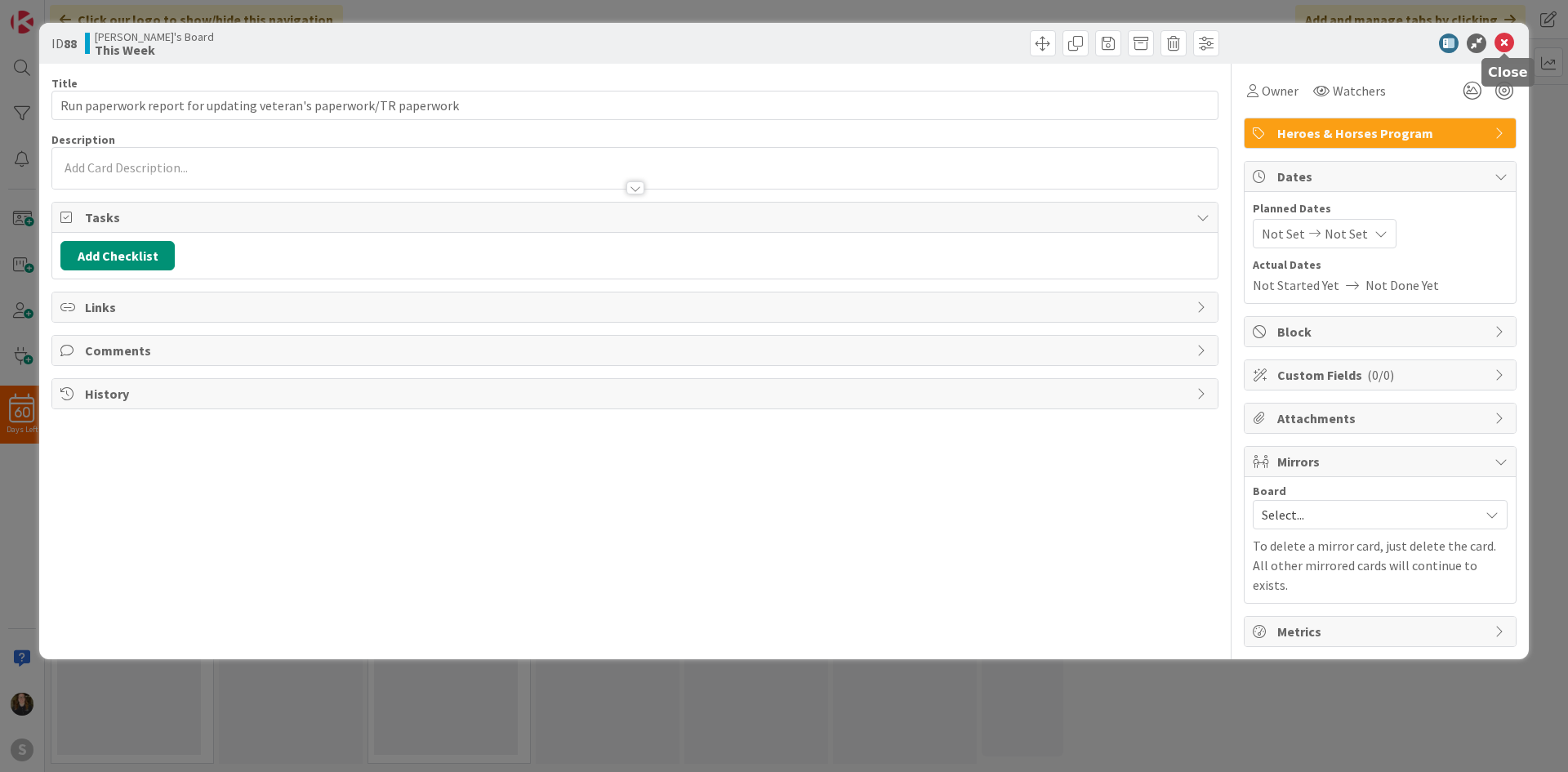
click at [1514, 37] on div at bounding box center [1372, 42] width 289 height 19
click at [1523, 32] on div "ID 88 [PERSON_NAME]'s Board This Week" at bounding box center [784, 43] width 1490 height 41
click at [1505, 37] on icon at bounding box center [1504, 42] width 19 height 19
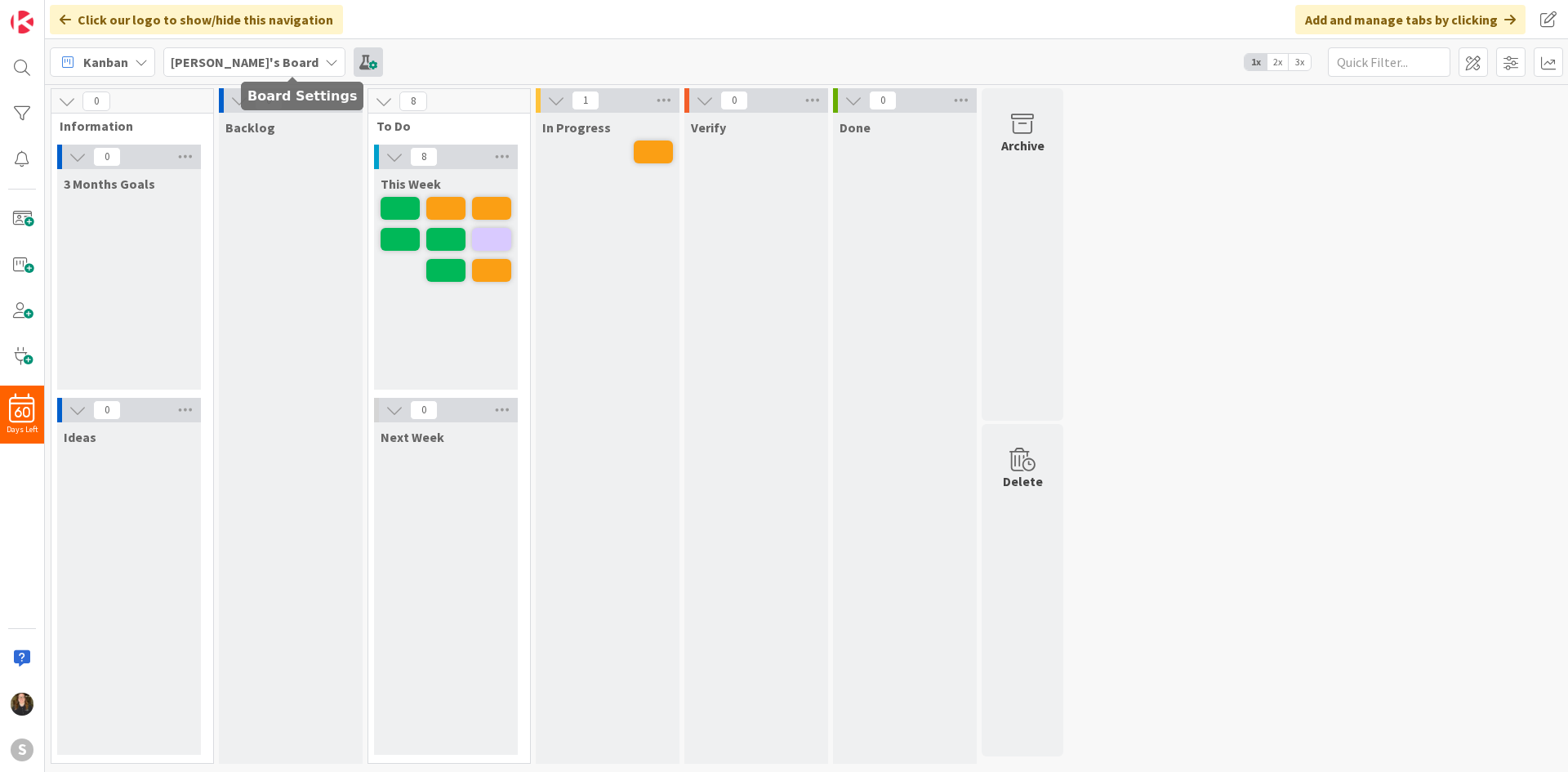
click at [354, 63] on span at bounding box center [369, 62] width 29 height 29
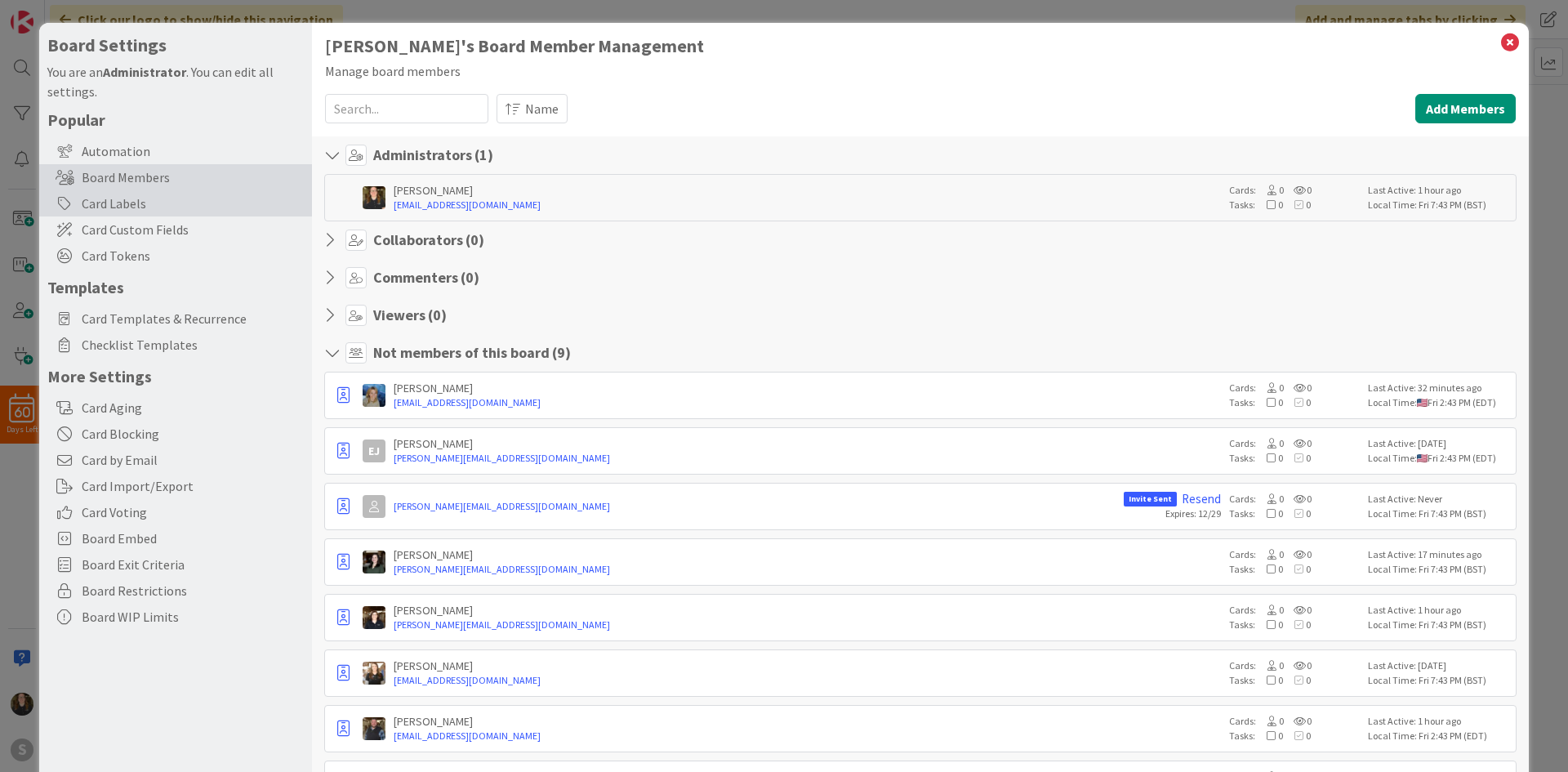
click at [135, 213] on div "Card Labels" at bounding box center [176, 204] width 273 height 26
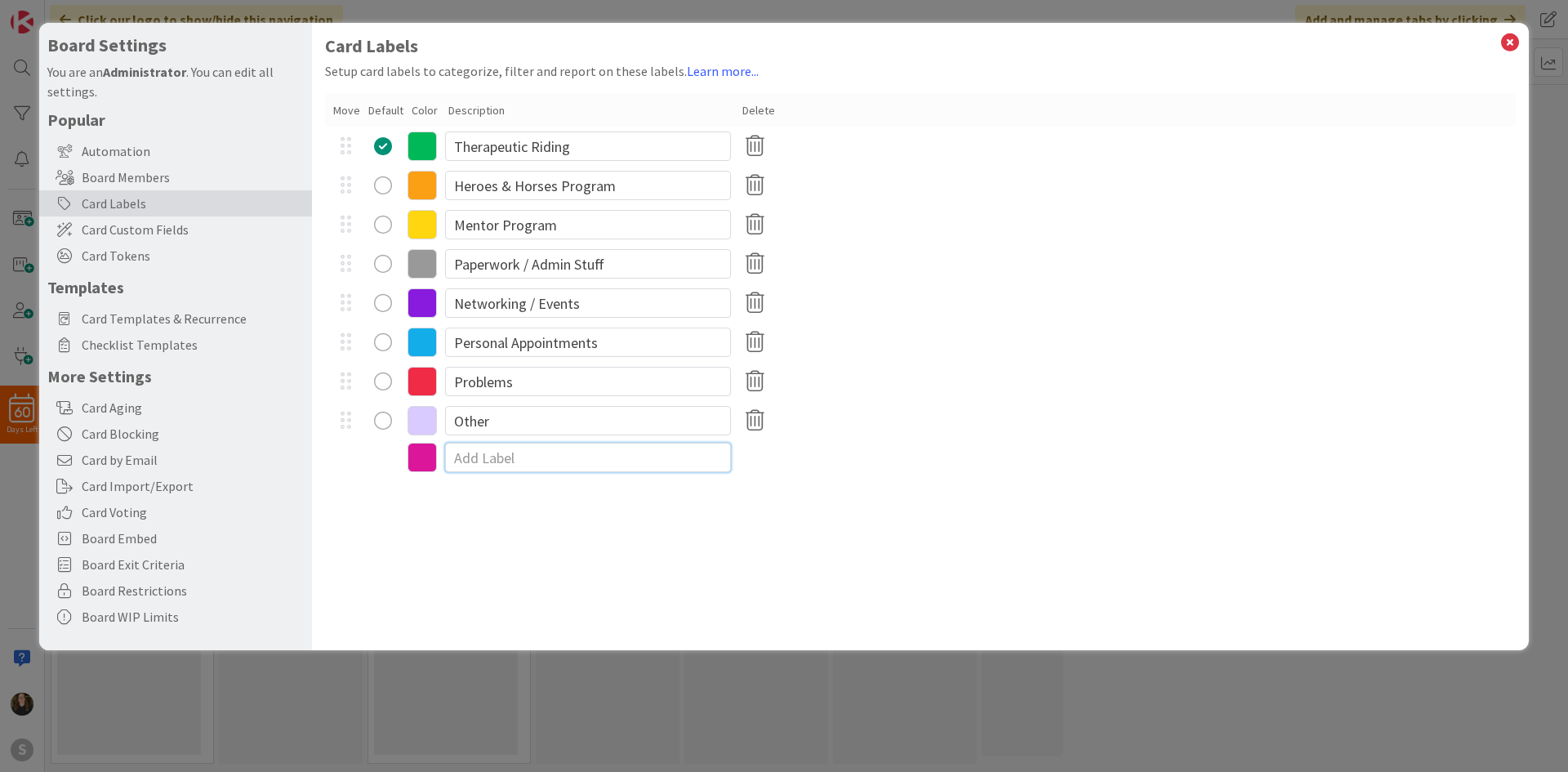
click at [488, 462] on input at bounding box center [588, 457] width 286 height 29
drag, startPoint x: 610, startPoint y: 467, endPoint x: 556, endPoint y: 458, distance: 54.7
click at [556, 458] on input "Overall Programming" at bounding box center [588, 457] width 286 height 29
click at [658, 550] on div "Card Labels Setup card labels to categorize, filter and report on these labels.…" at bounding box center [920, 336] width 1217 height 627
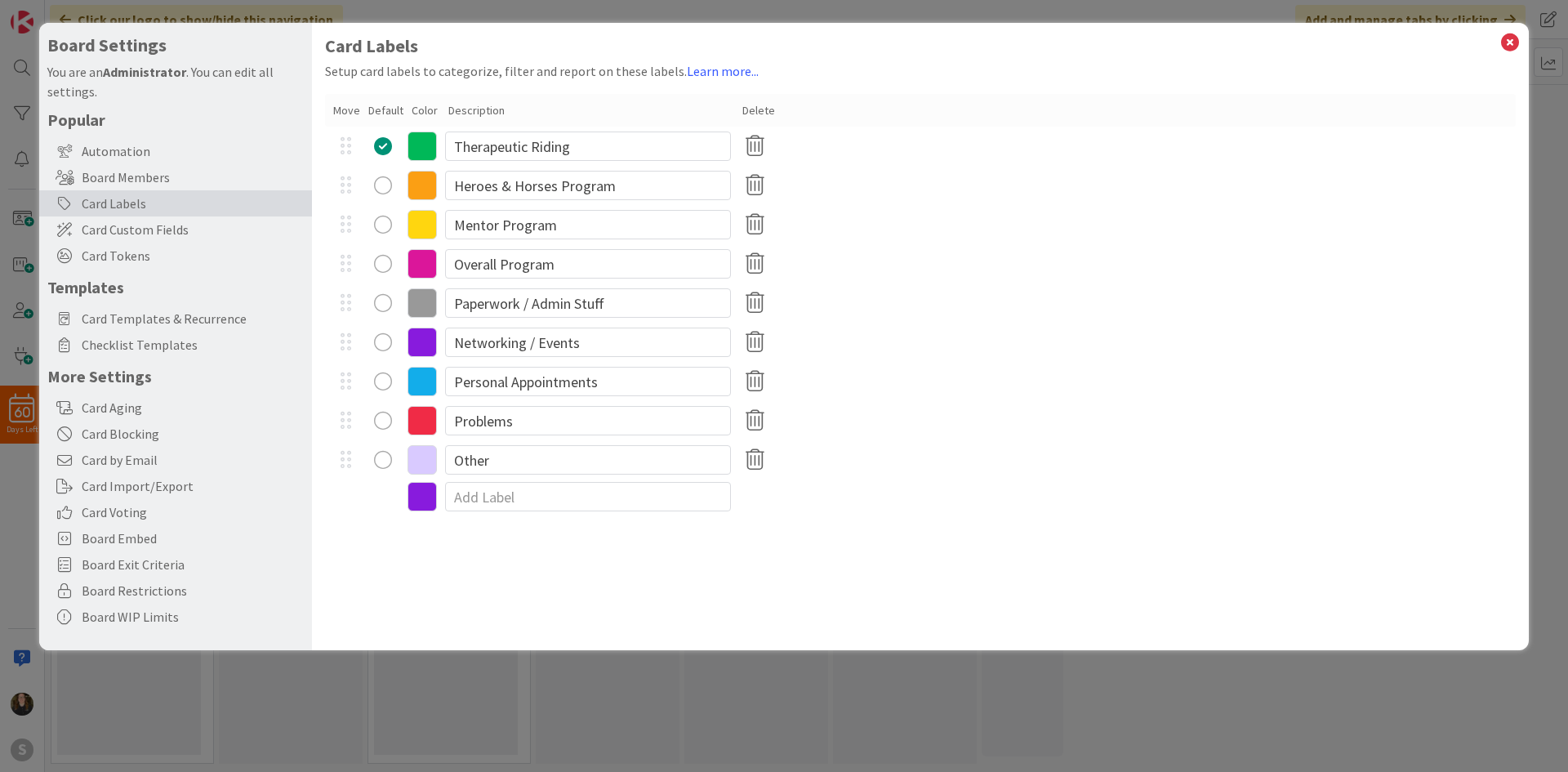
click at [1508, 51] on icon at bounding box center [1509, 42] width 21 height 23
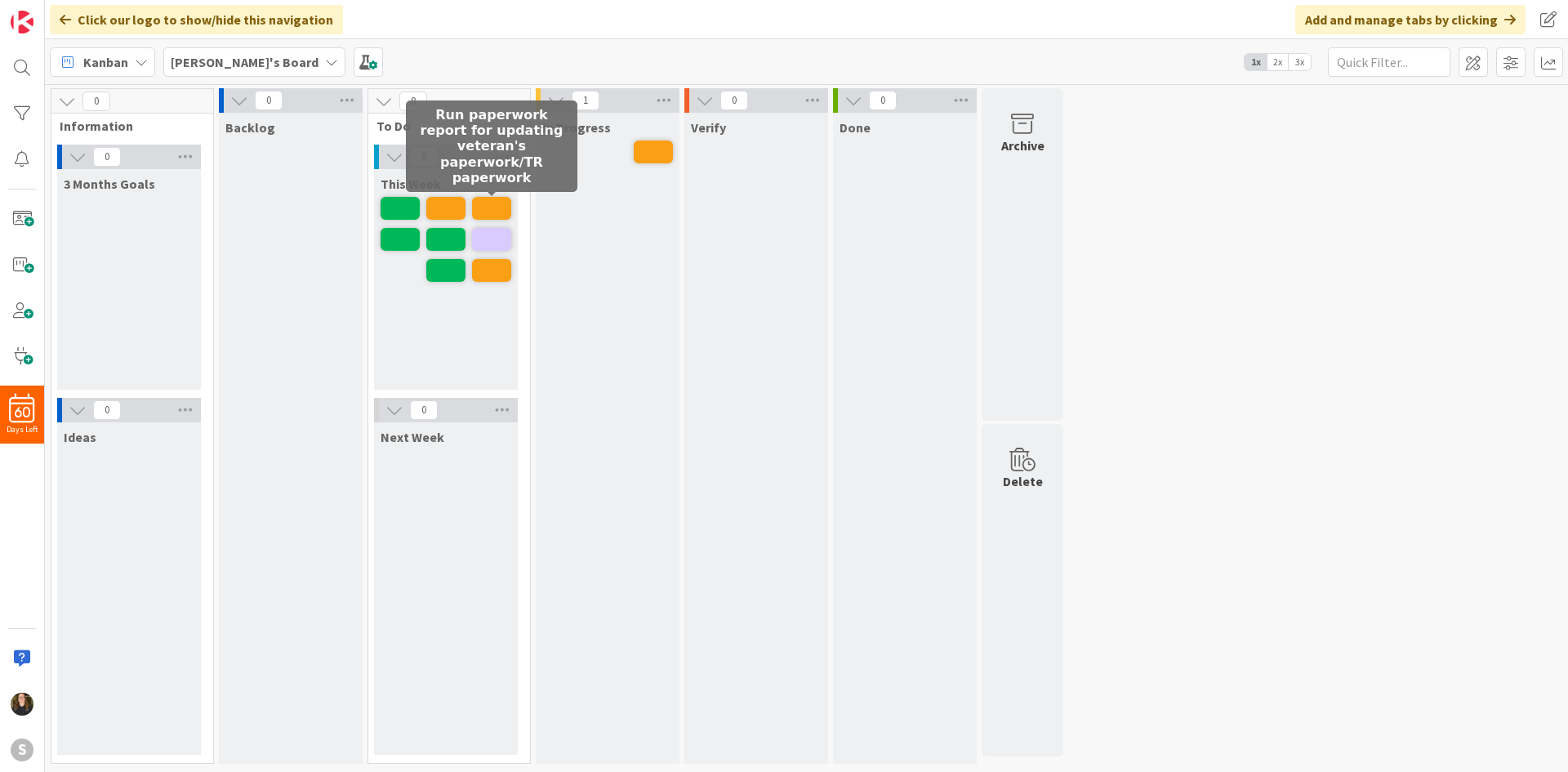
click at [483, 215] on span at bounding box center [491, 208] width 40 height 23
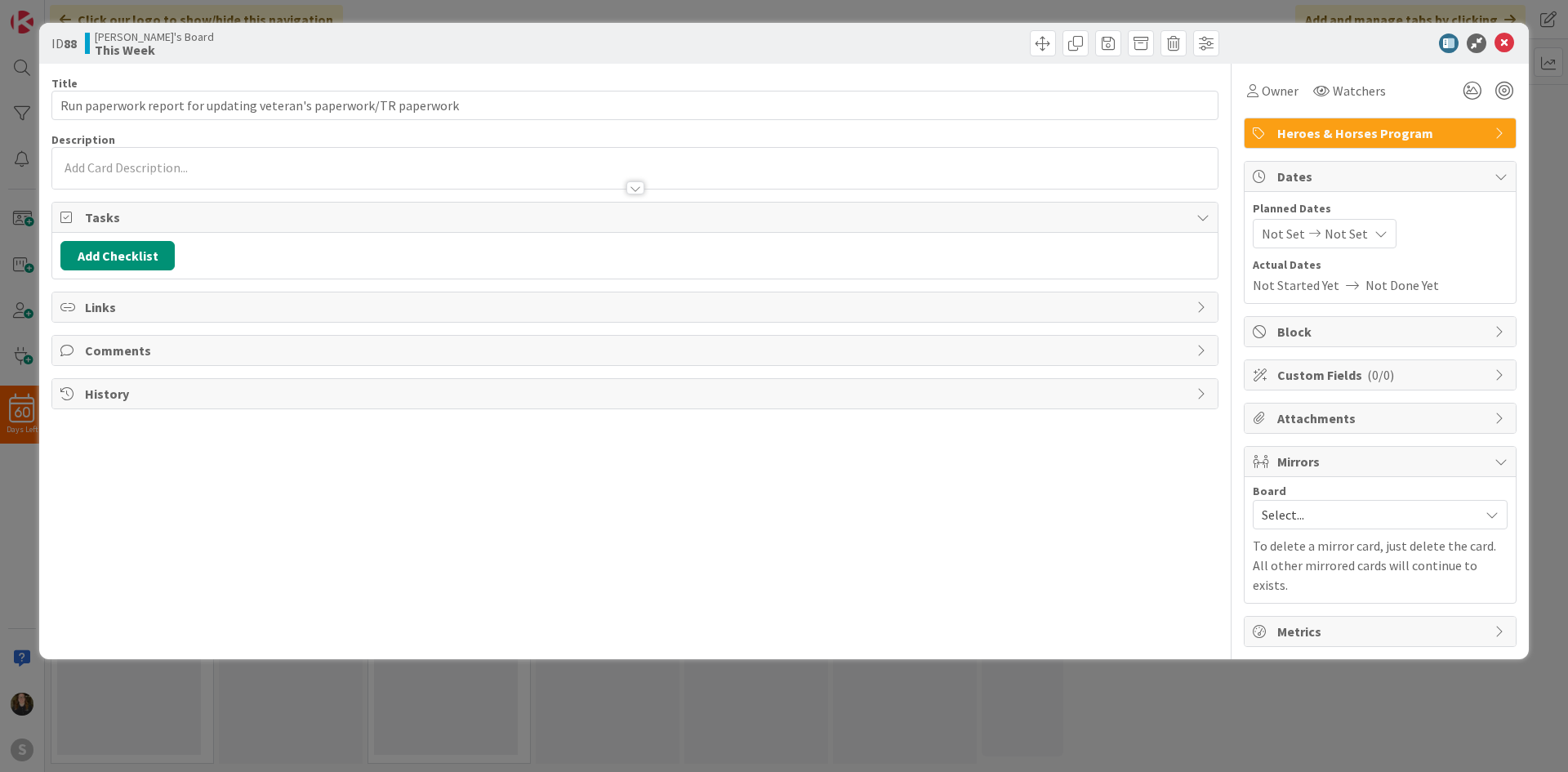
click at [1388, 135] on span "Heroes & Horses Program" at bounding box center [1381, 133] width 209 height 19
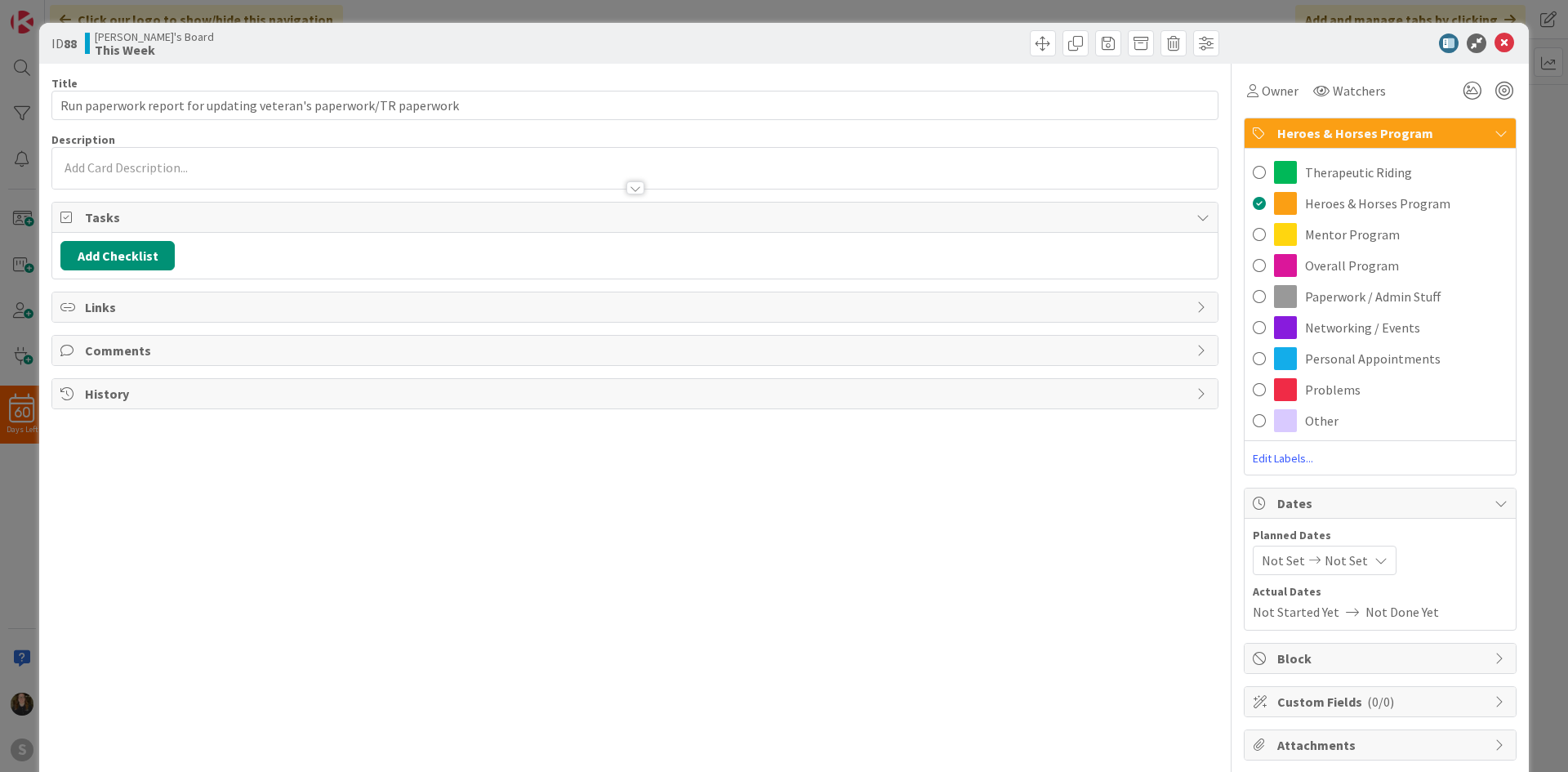
click at [1355, 268] on span "Overall Program" at bounding box center [1352, 264] width 94 height 19
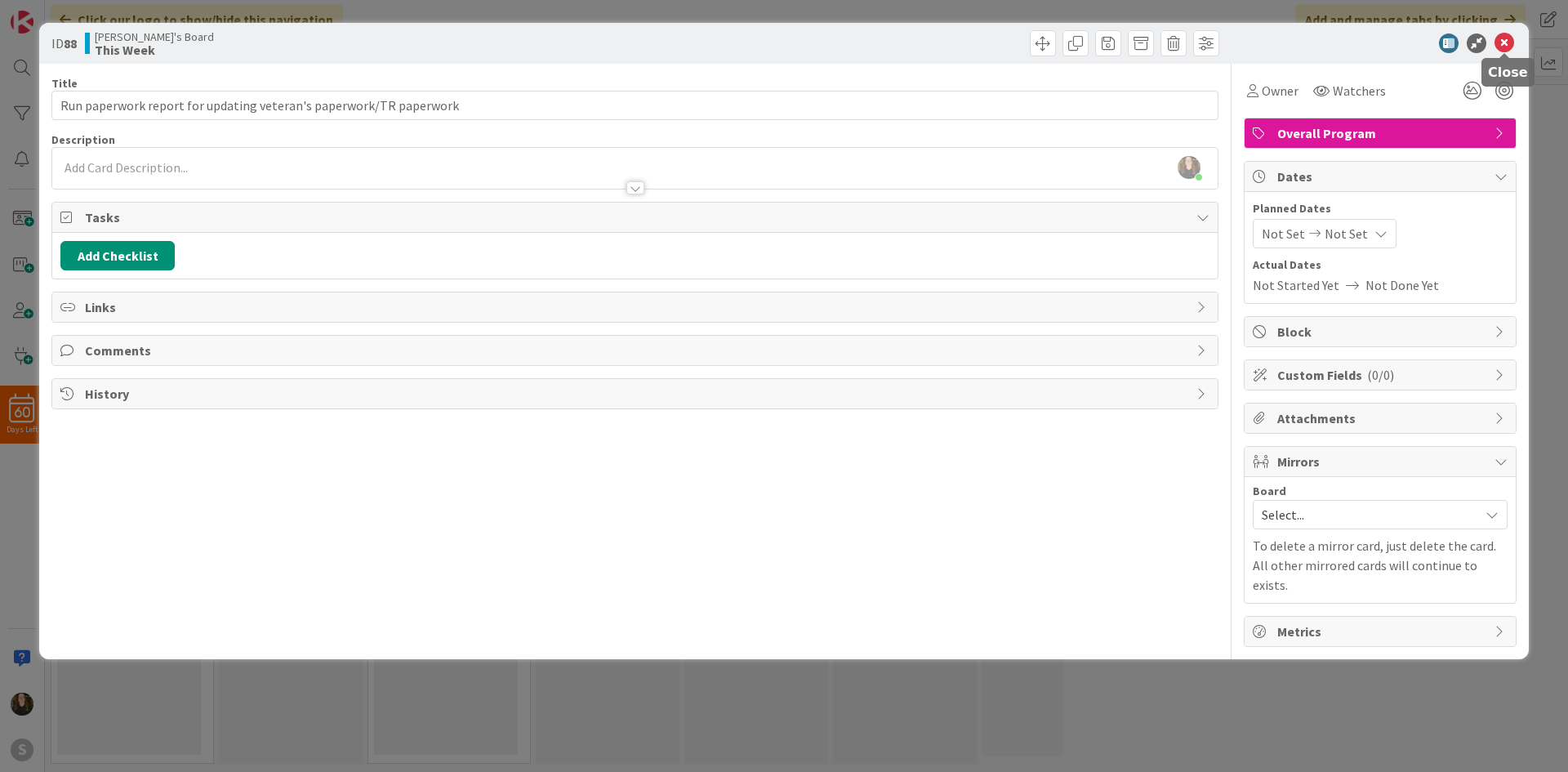
click at [1504, 38] on icon at bounding box center [1504, 42] width 19 height 19
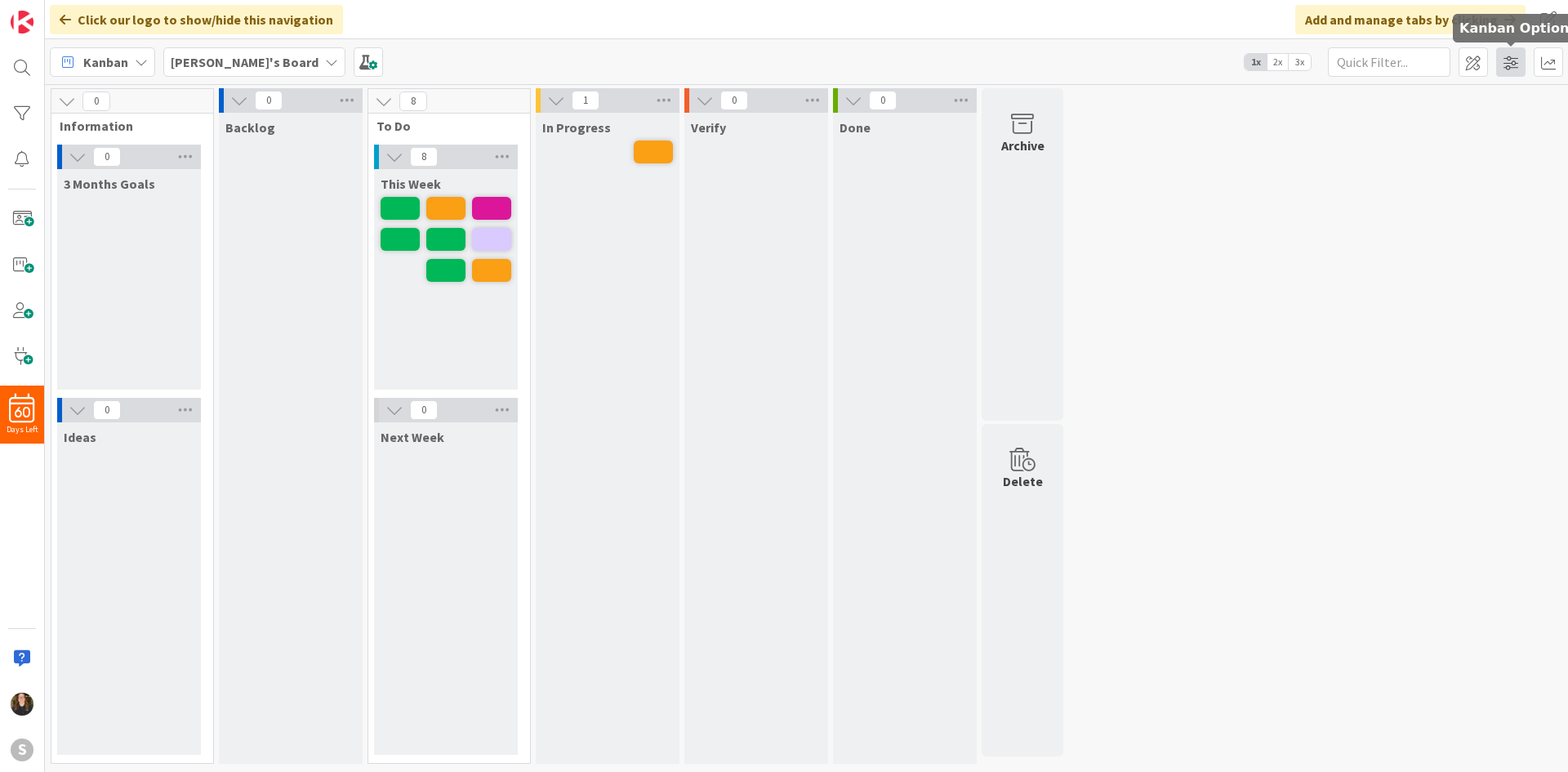
click at [1519, 68] on span at bounding box center [1511, 62] width 29 height 29
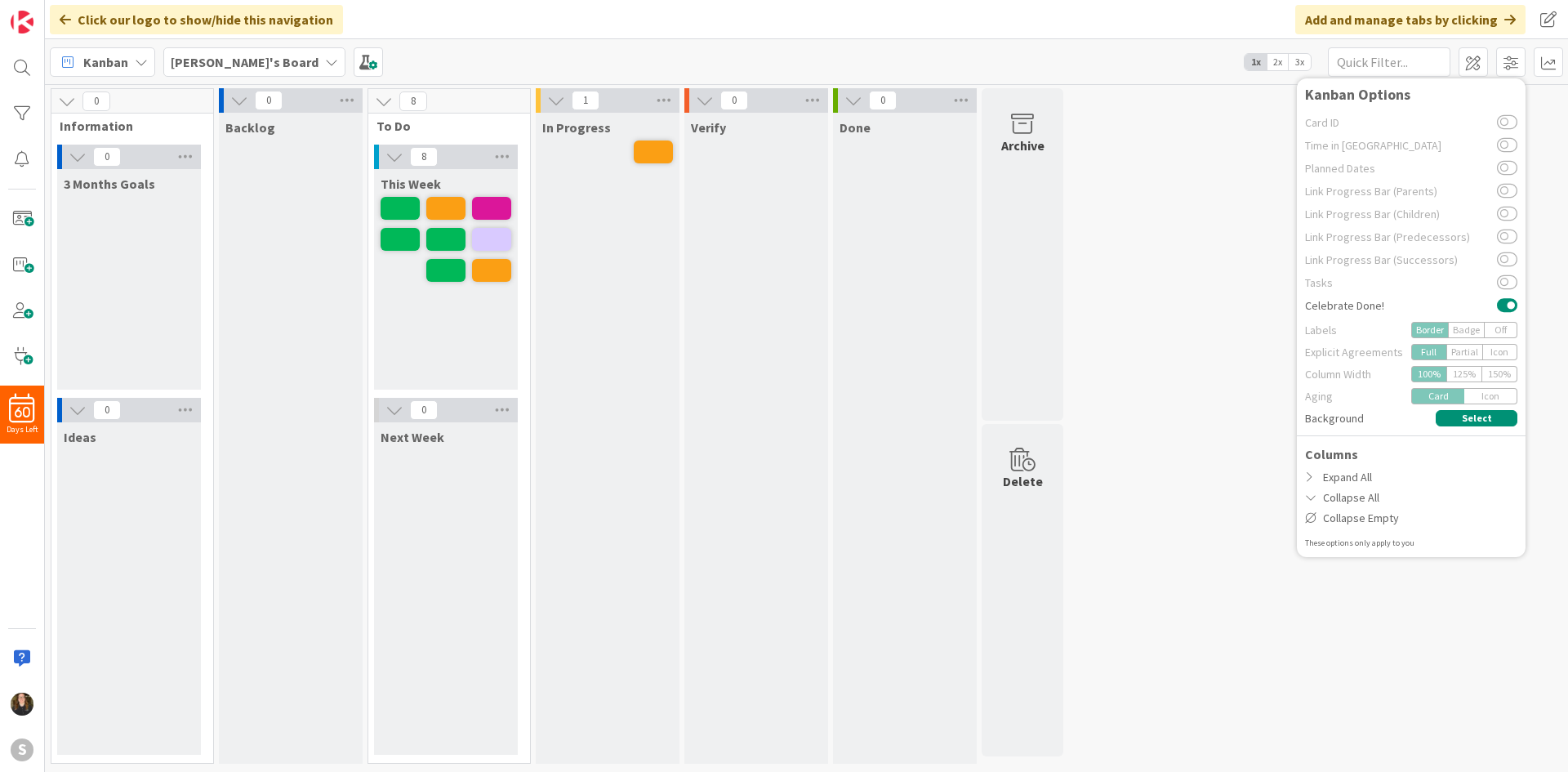
click at [1502, 427] on div "Card ID Time in Column Planned Dates Link Progress Bar (Parents) Link Progress …" at bounding box center [1410, 330] width 212 height 438
click at [1496, 420] on button "Select" at bounding box center [1476, 418] width 82 height 17
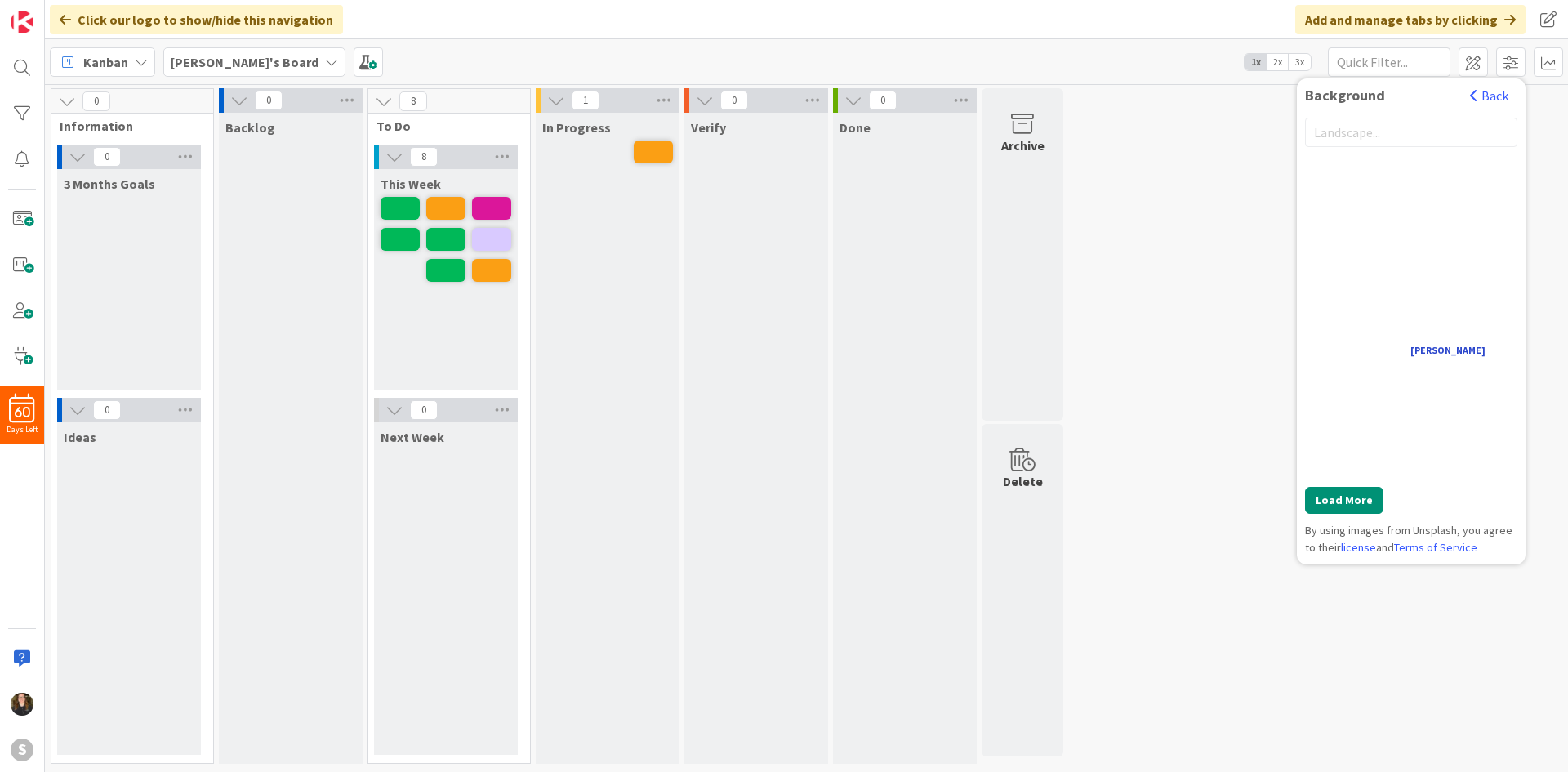
scroll to position [707, 0]
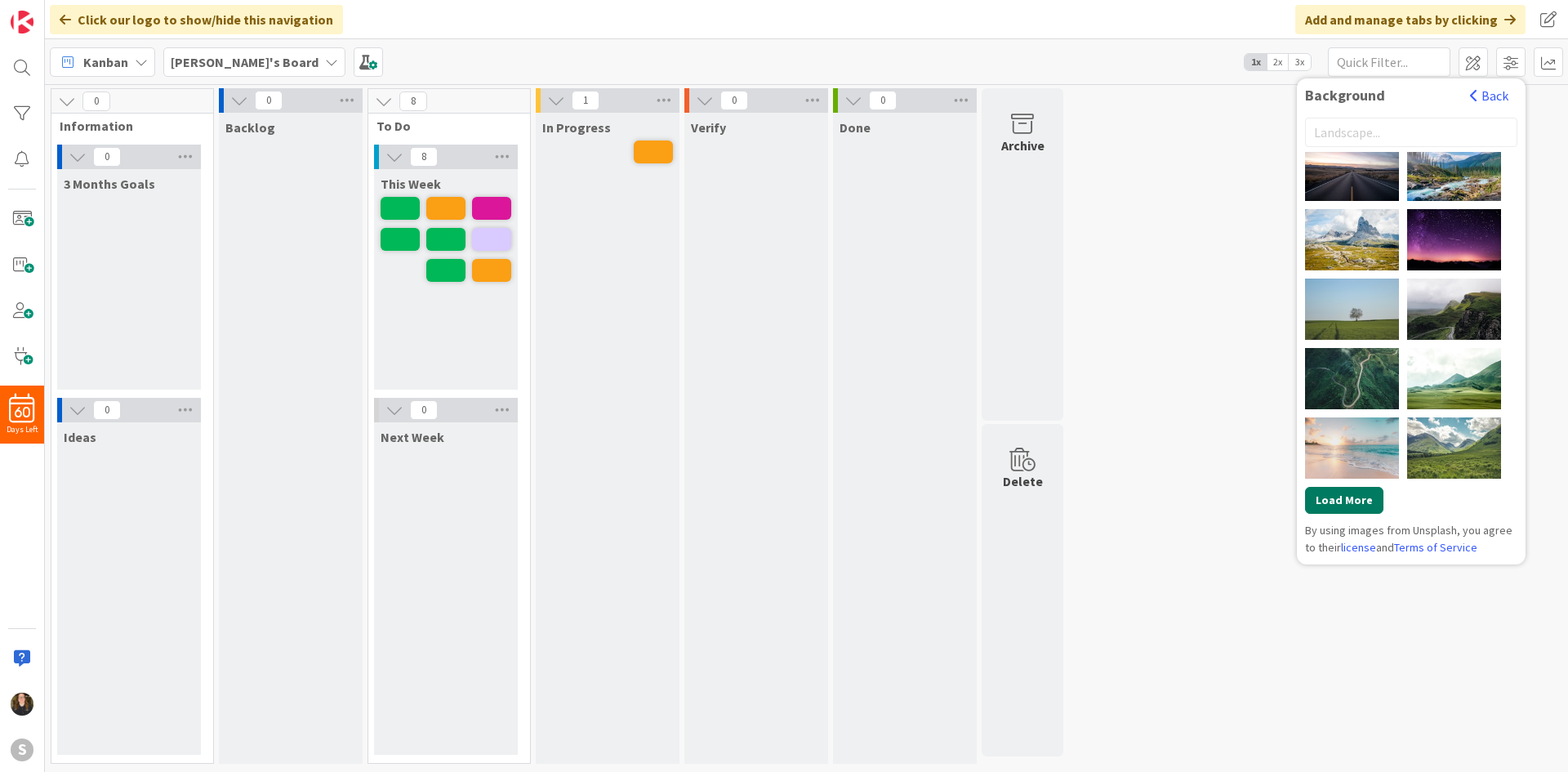
click at [1333, 488] on button "Load More" at bounding box center [1343, 499] width 78 height 27
click at [1348, 147] on div "[PERSON_NAME] [PERSON_NAME] pine watt [PERSON_NAME] [PERSON_NAME] [PERSON_NAME]…" at bounding box center [1410, 333] width 212 height 443
click at [1352, 132] on input "text" at bounding box center [1410, 133] width 212 height 29
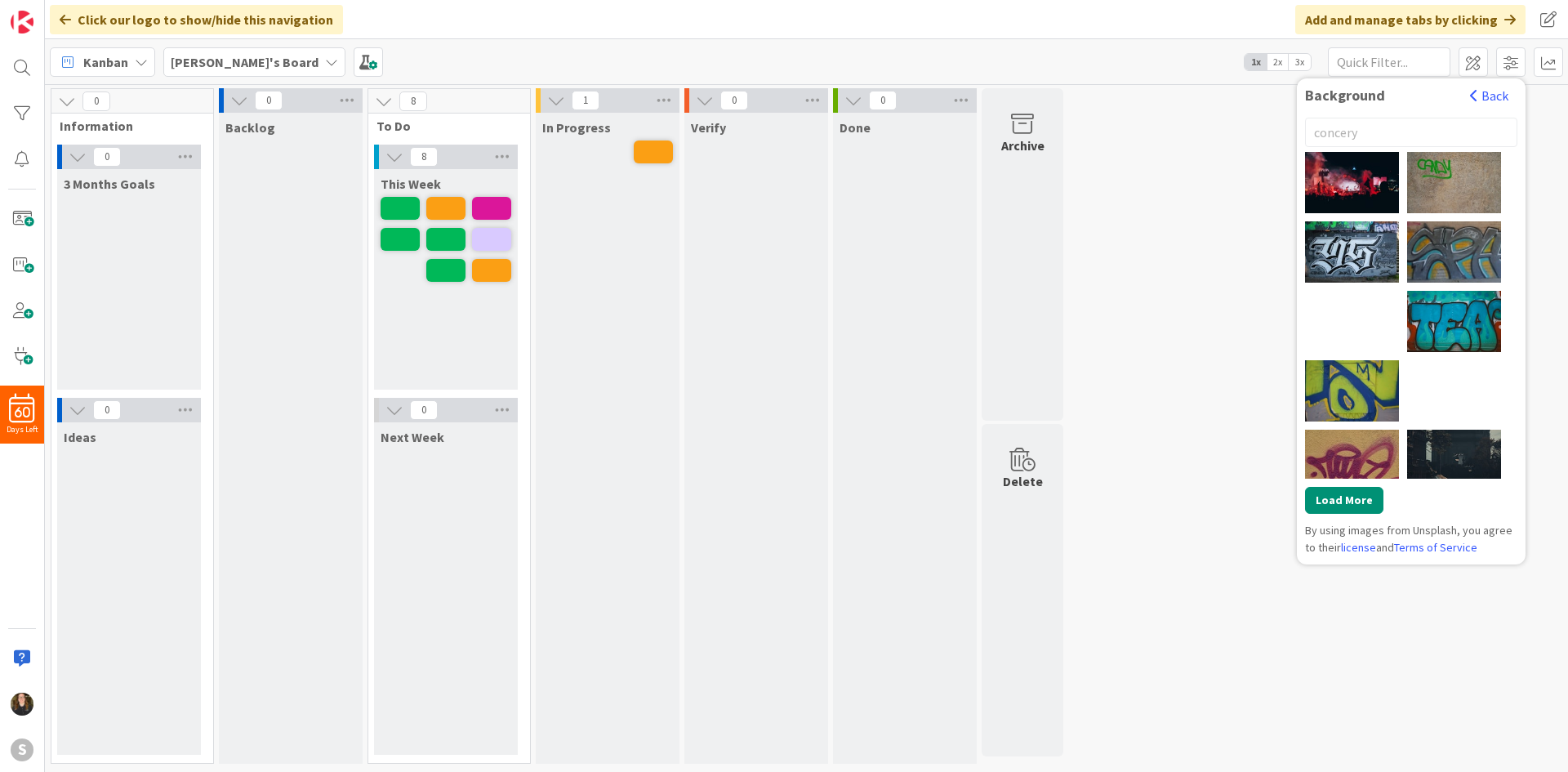
click at [1107, 215] on div "0 Information 0 3 Months Goals 0 Ideas 0 Backlog 8 To Do 8 This Week 0 Next Wee…" at bounding box center [806, 430] width 1516 height 684
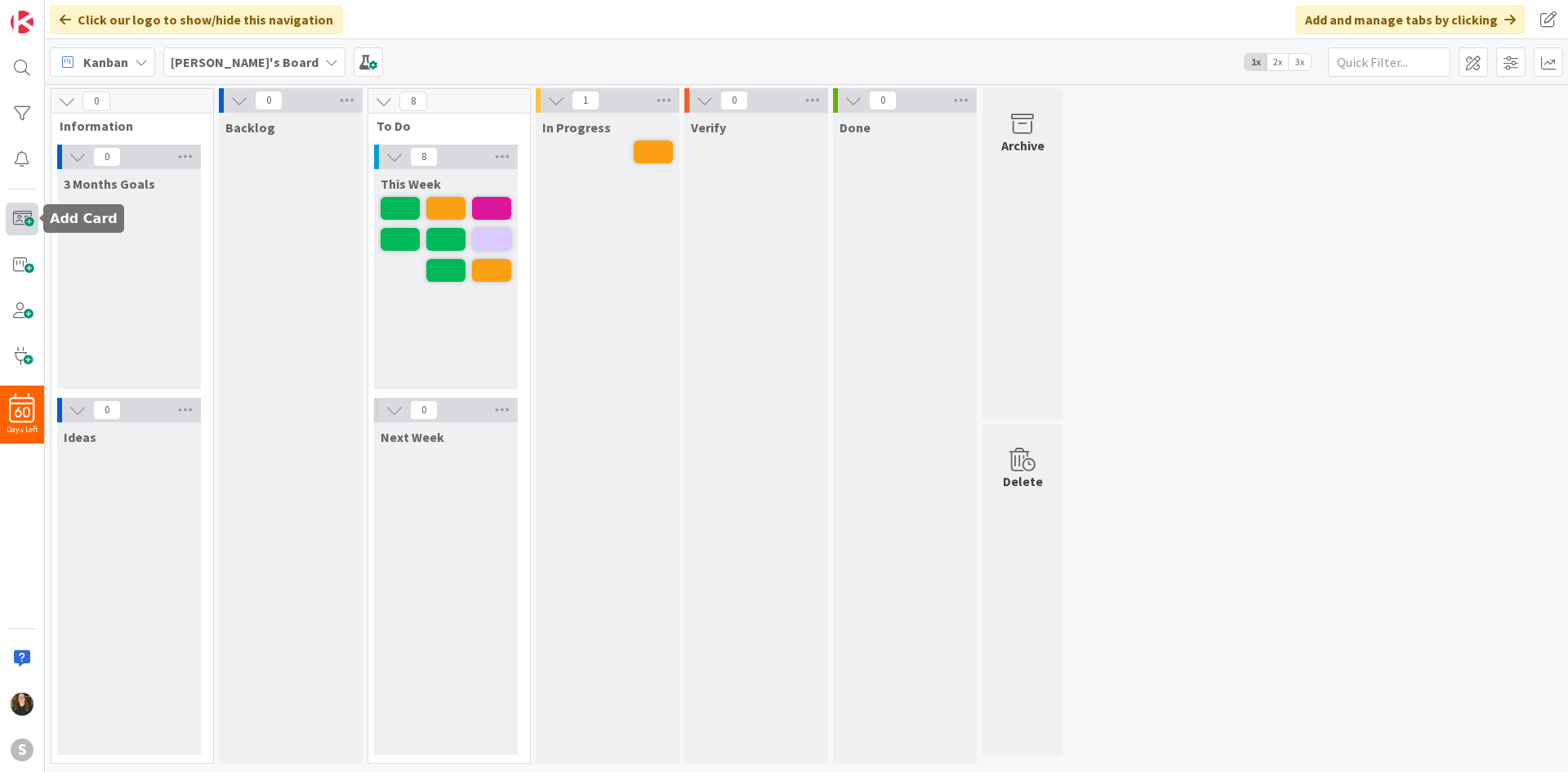
click at [17, 231] on span at bounding box center [21, 218] width 32 height 32
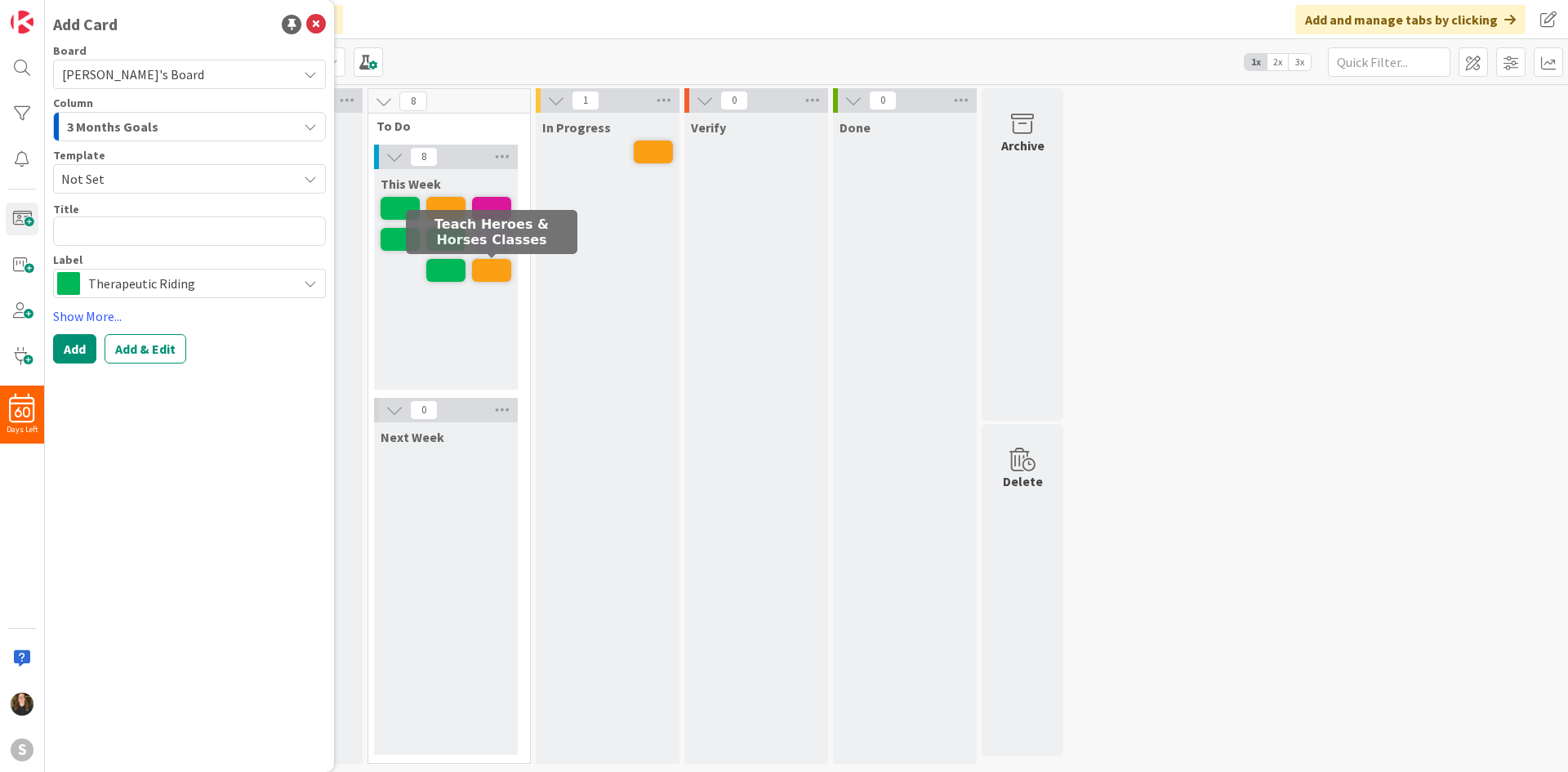
click at [542, 327] on div "In Progress" at bounding box center [607, 438] width 144 height 650
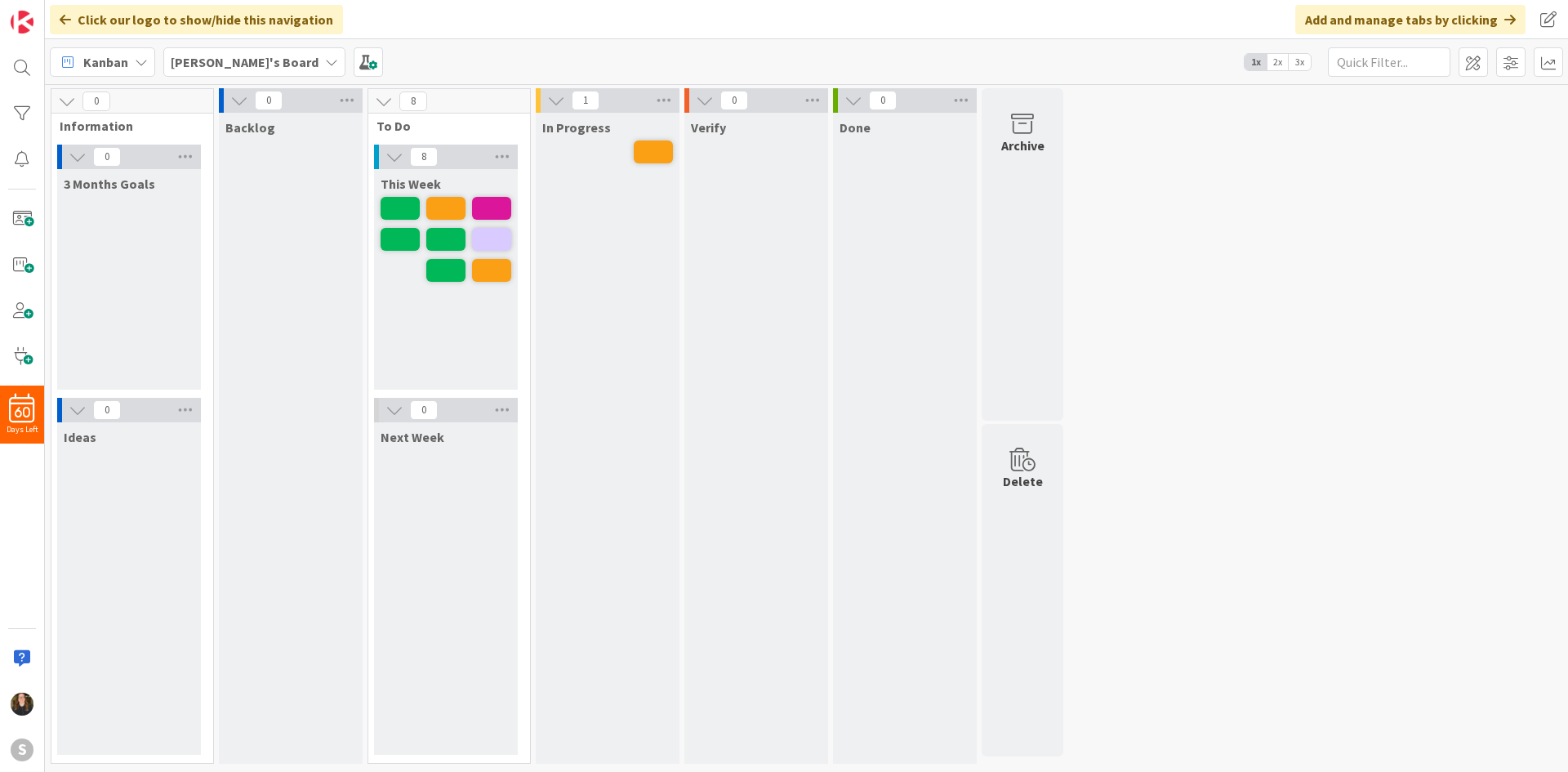
click at [78, 251] on div "3 Months Goals" at bounding box center [129, 278] width 144 height 220
click at [27, 222] on span at bounding box center [21, 218] width 32 height 32
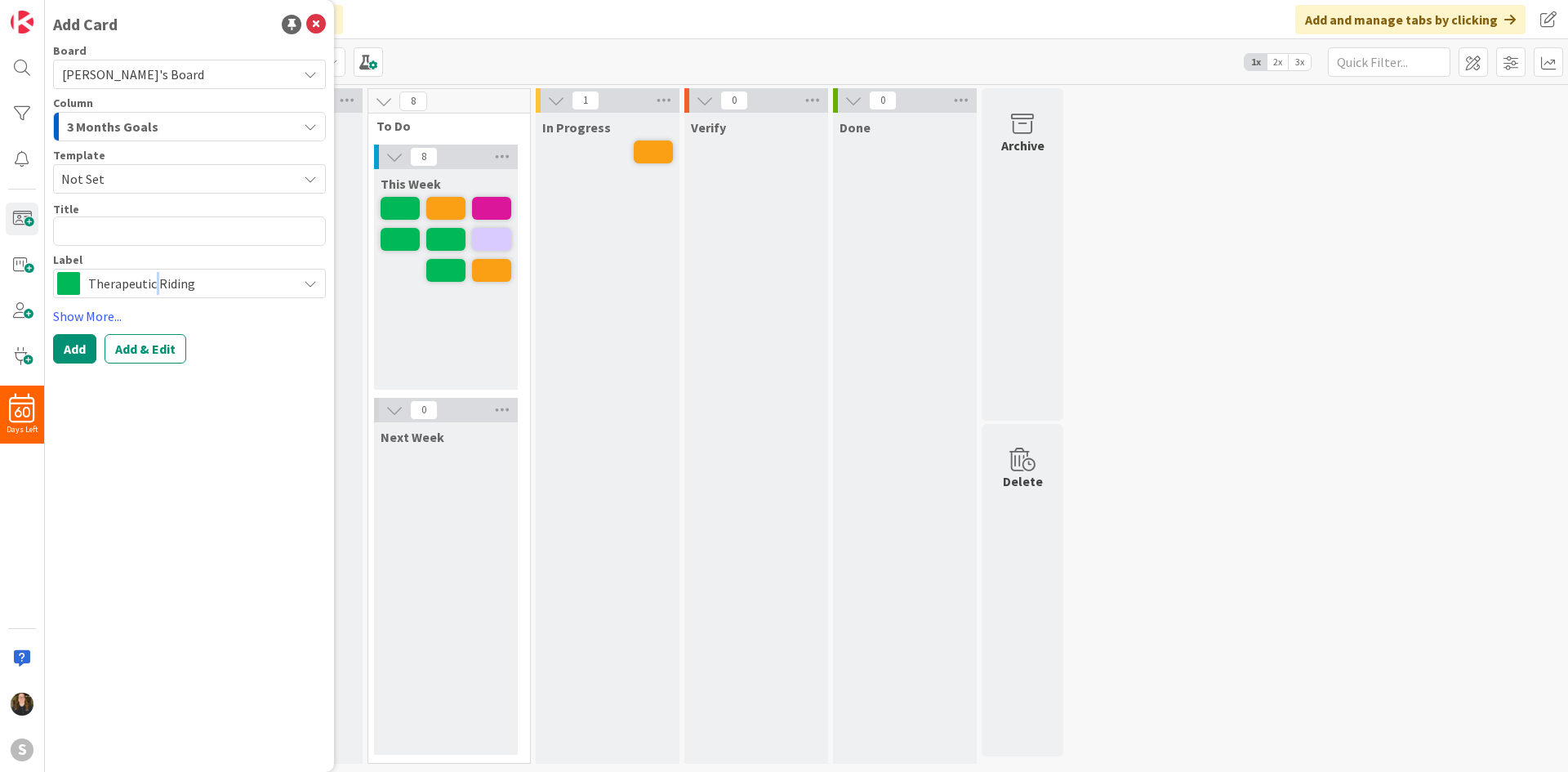
click at [156, 270] on div "Therapeutic Riding" at bounding box center [190, 284] width 273 height 29
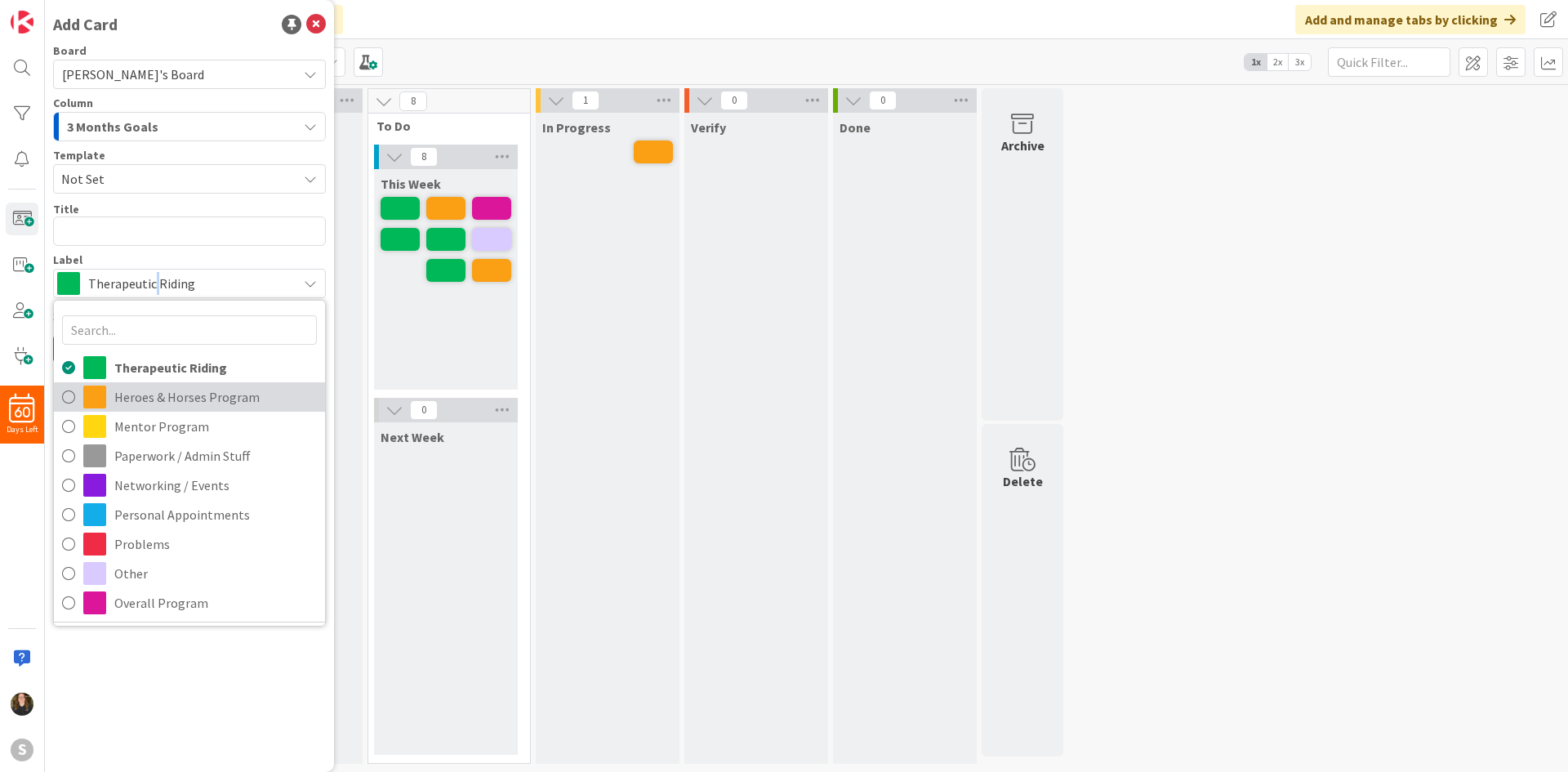
click at [174, 406] on span "Heroes & Horses Program" at bounding box center [216, 396] width 203 height 25
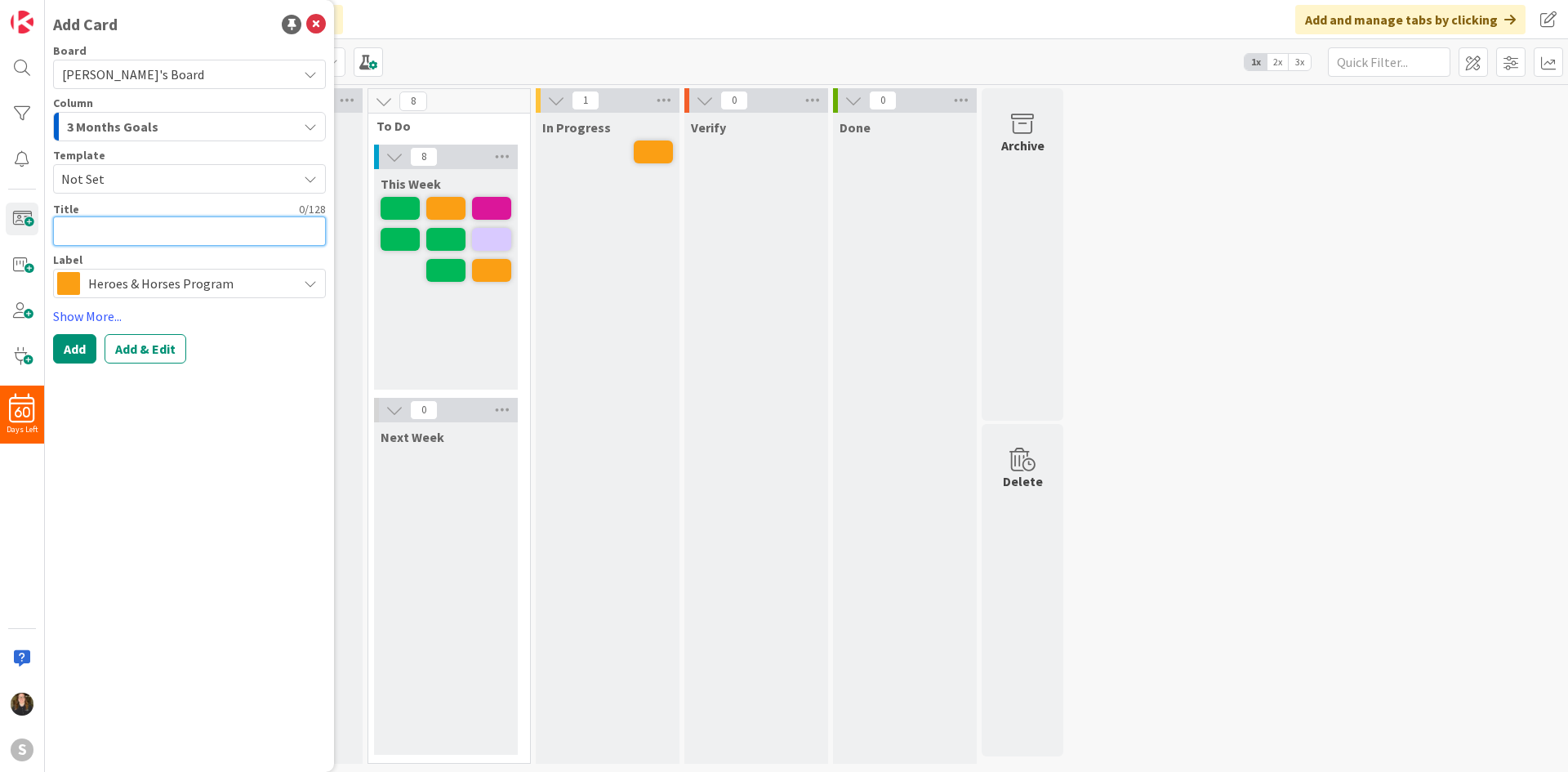
click at [99, 238] on textarea at bounding box center [190, 231] width 273 height 29
click at [59, 361] on button "Add" at bounding box center [75, 349] width 43 height 29
click at [570, 364] on div "In Progress" at bounding box center [607, 438] width 144 height 650
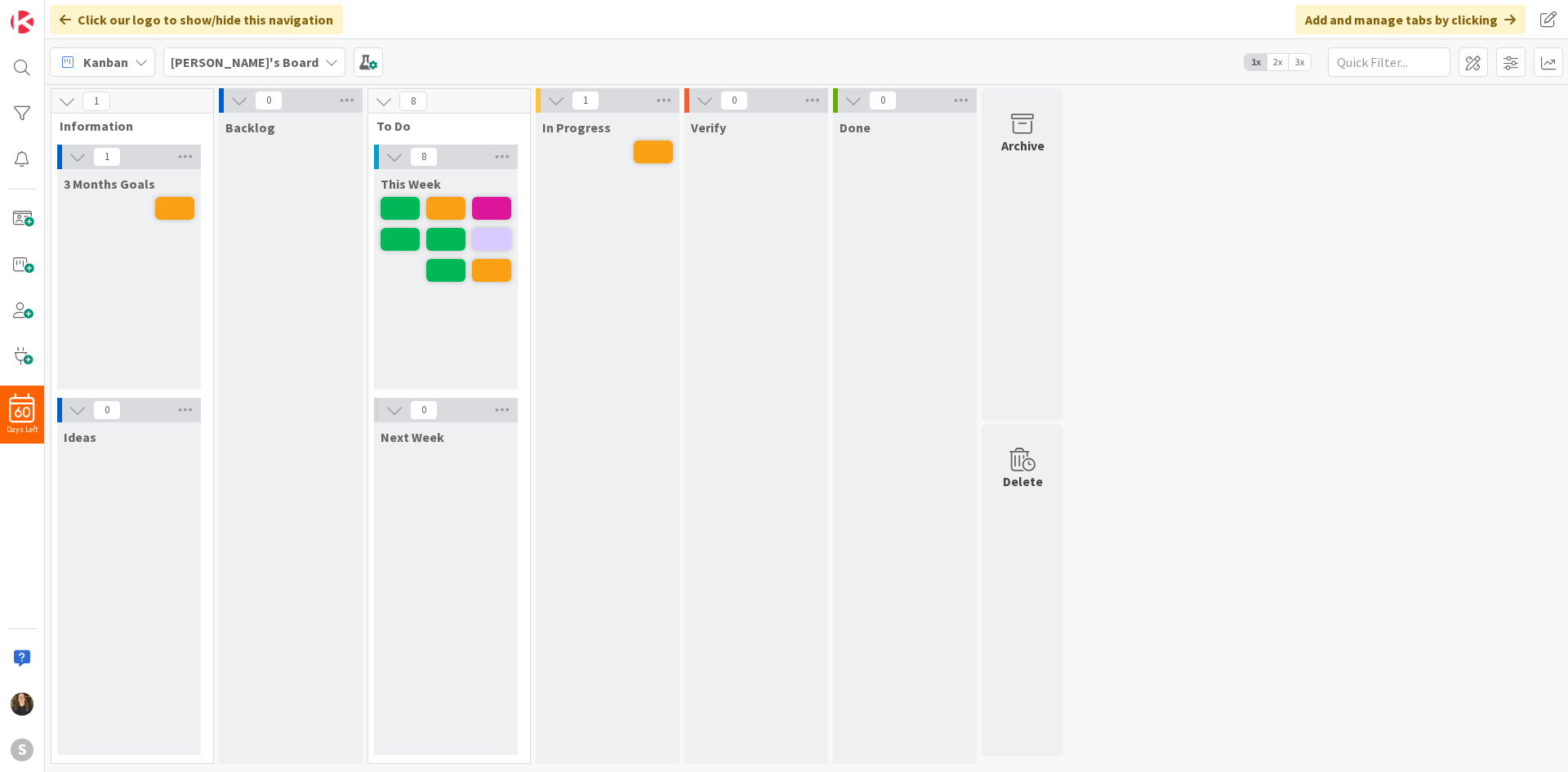
click at [93, 536] on div "Ideas" at bounding box center [129, 588] width 144 height 333
